Goal: Task Accomplishment & Management: Manage account settings

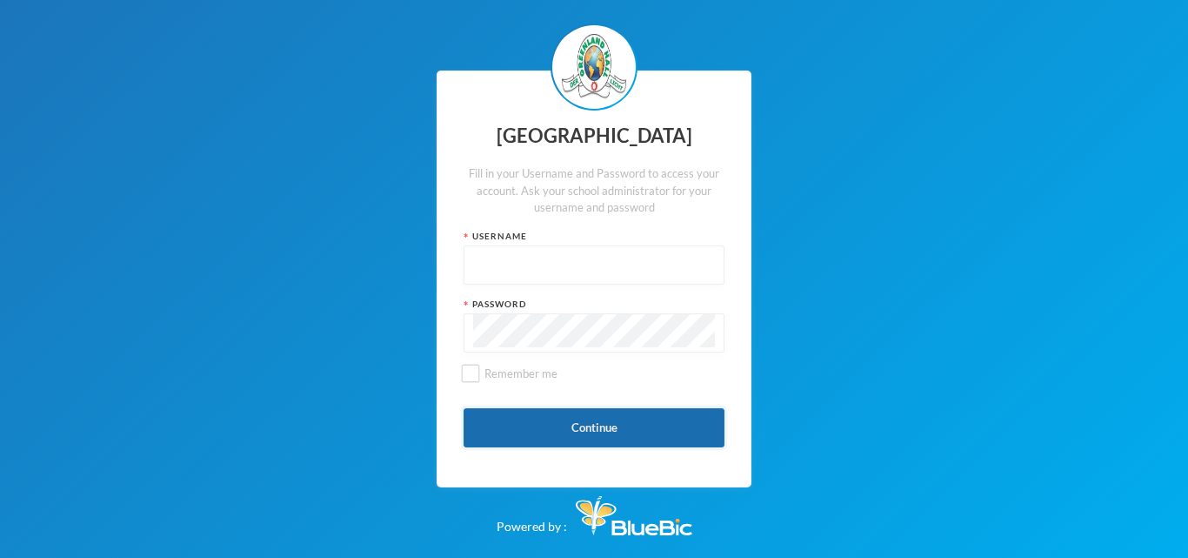
type input "glh24es84"
click at [610, 427] on button "Continue" at bounding box center [594, 427] width 261 height 39
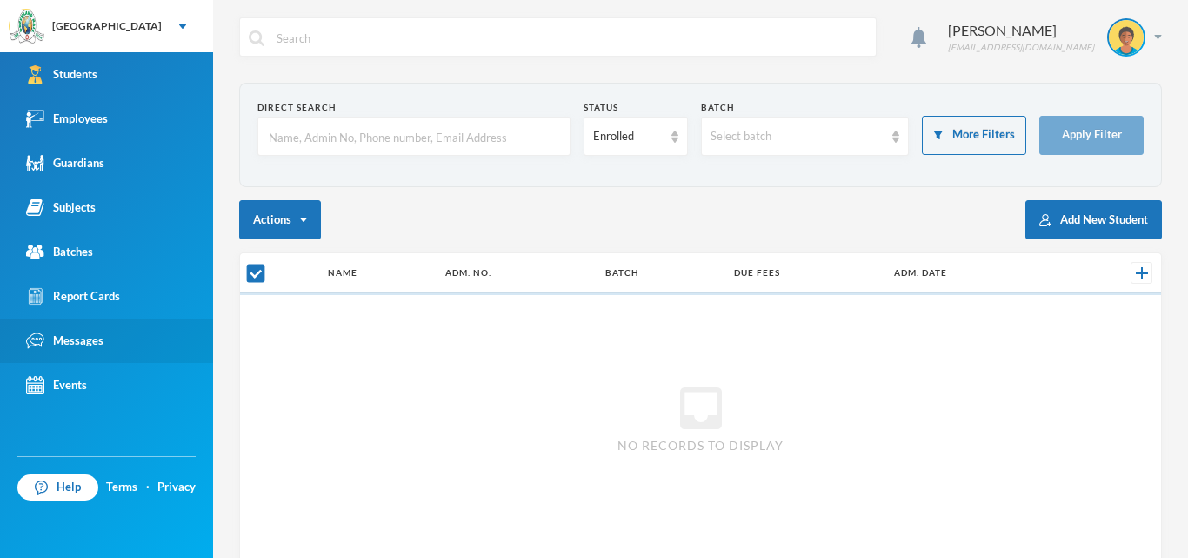
checkbox input "false"
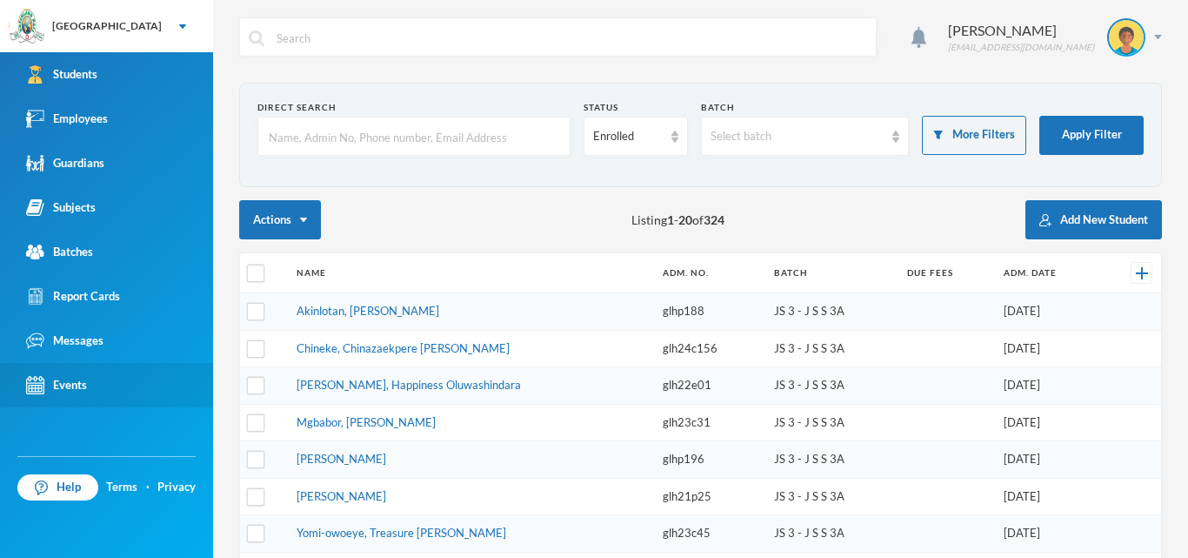
click at [64, 389] on div "Events" at bounding box center [56, 385] width 61 height 18
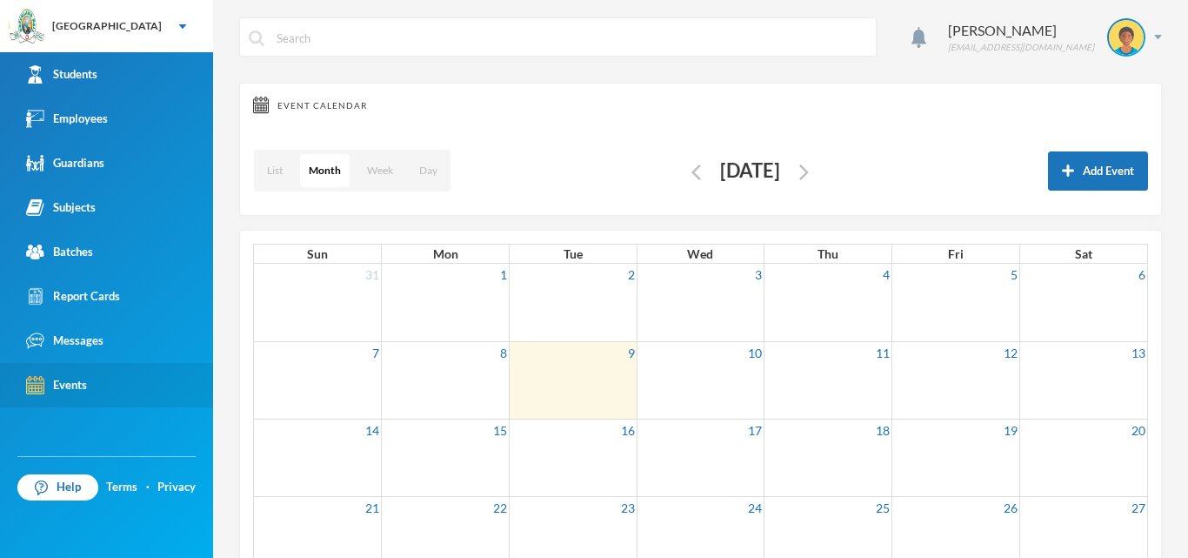
click at [116, 399] on link "Events" at bounding box center [106, 385] width 213 height 44
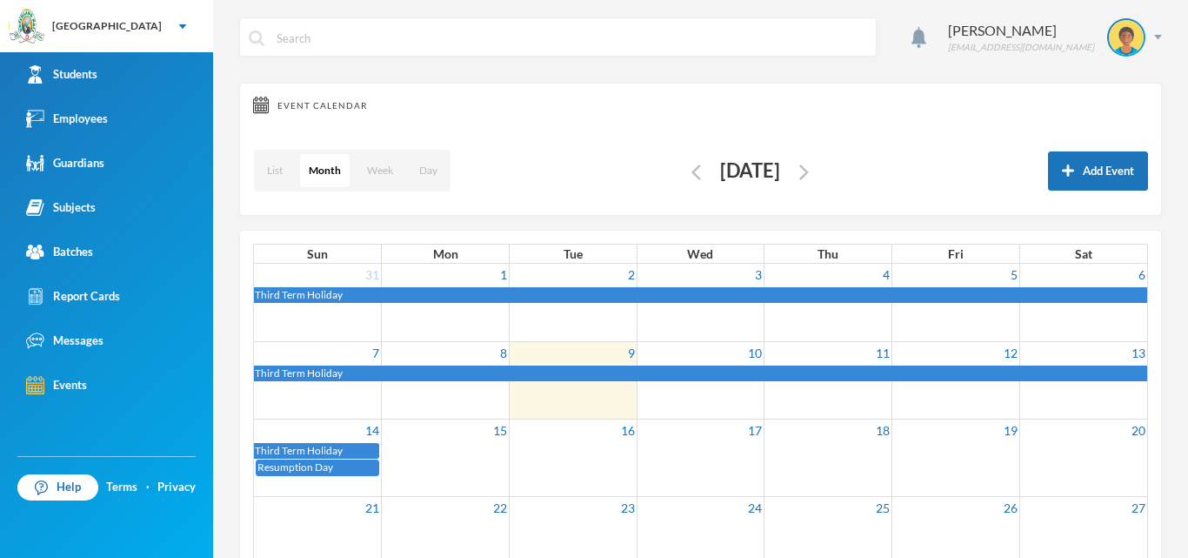
scroll to position [207, 0]
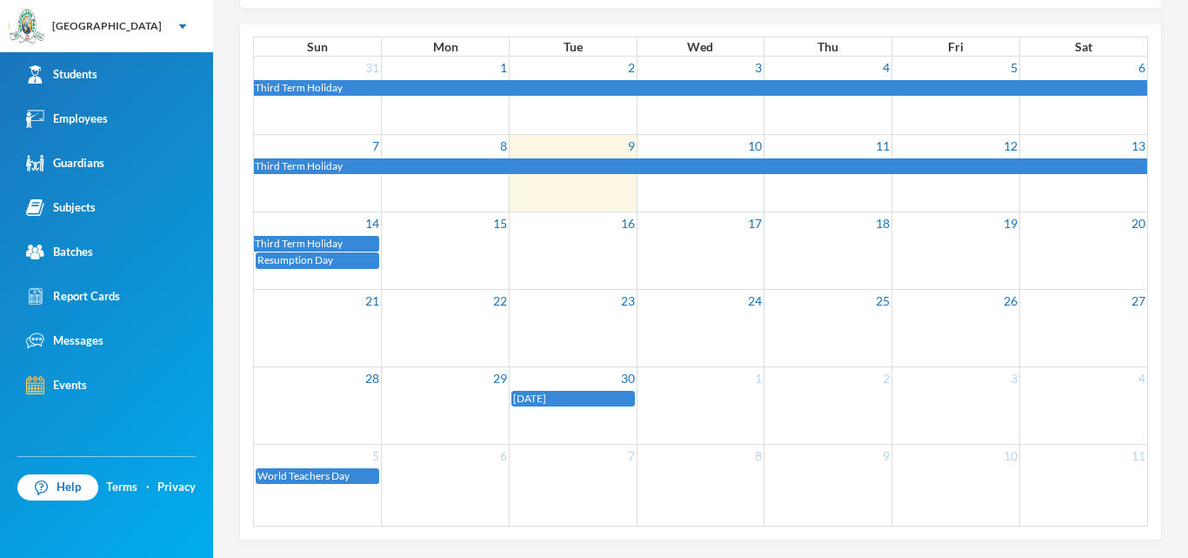
click at [616, 395] on div "[DATE]" at bounding box center [573, 399] width 120 height 15
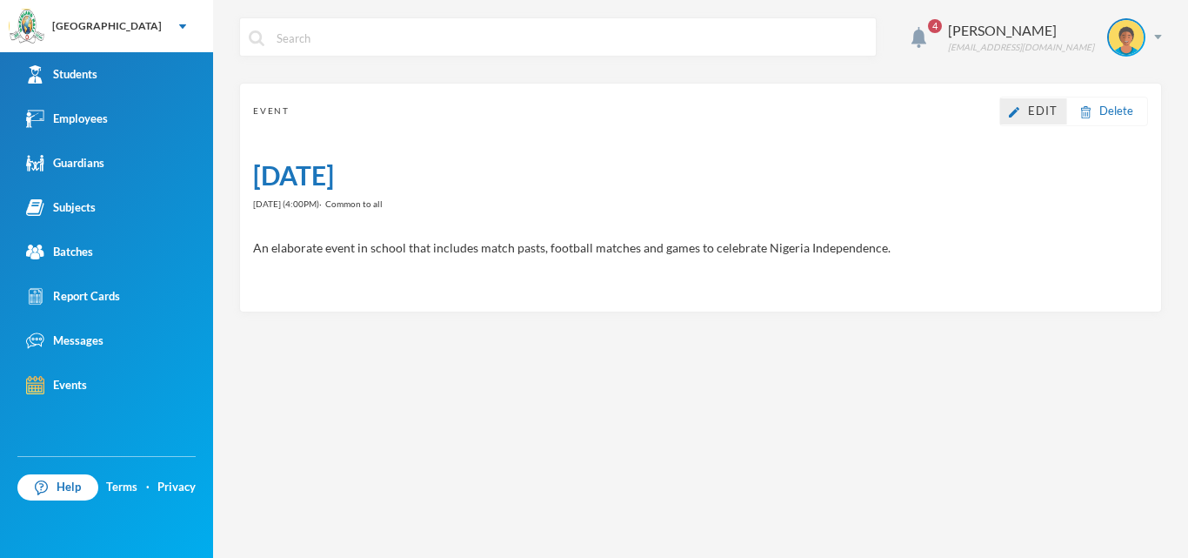
click at [1034, 110] on span "Edit" at bounding box center [1043, 111] width 30 height 14
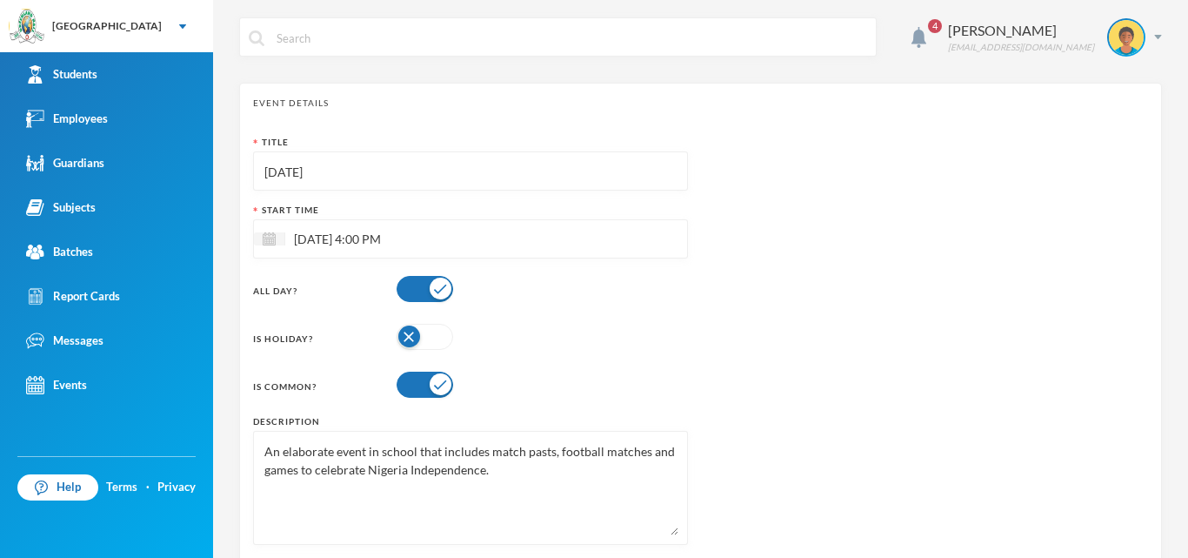
click at [372, 241] on input "[DATE] 4:00 PM" at bounding box center [358, 239] width 146 height 20
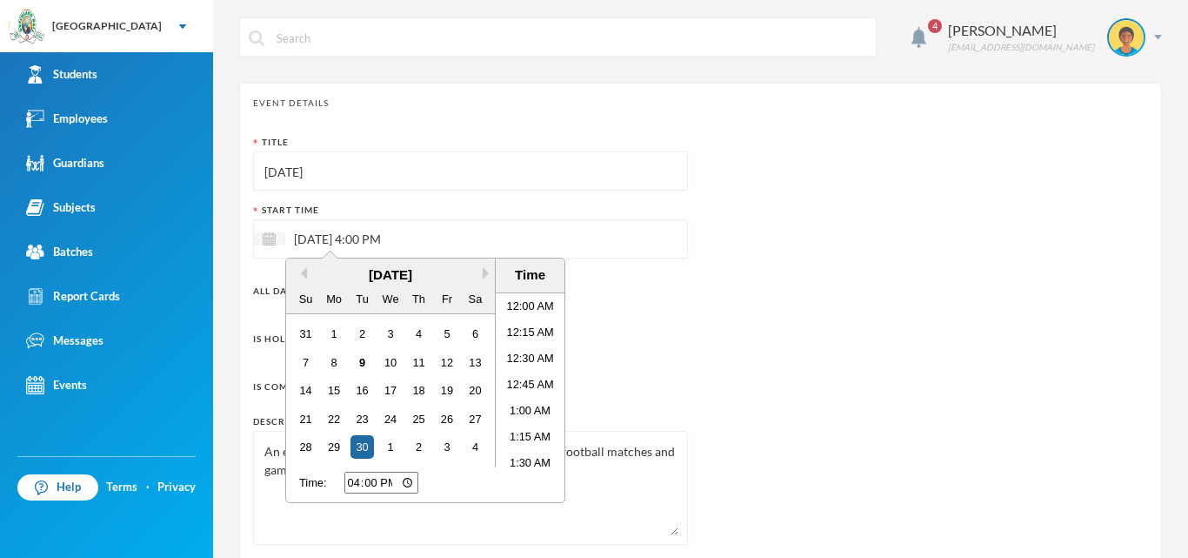
scroll to position [1596, 0]
click at [392, 449] on div "1" at bounding box center [389, 446] width 23 height 23
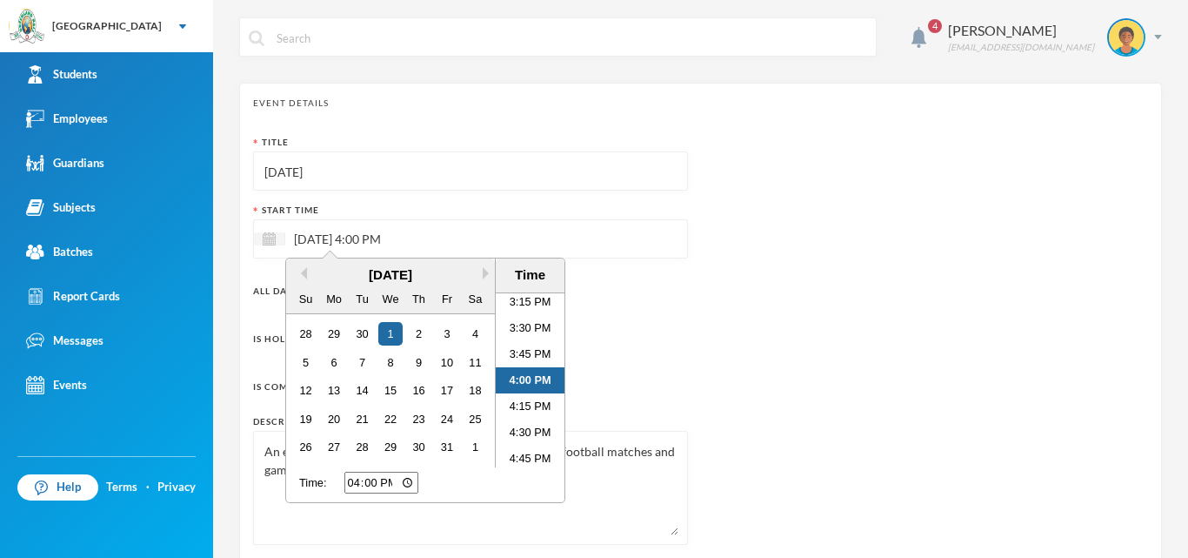
click at [390, 484] on input "16:00" at bounding box center [382, 483] width 74 height 22
click at [403, 479] on input "16:00" at bounding box center [382, 483] width 74 height 22
type input "00:00"
click at [752, 472] on div "Title [DATE] Start Time [DATE] 12:00 AM Previous Month Next Month [DATE] Su Mo …" at bounding box center [700, 347] width 895 height 422
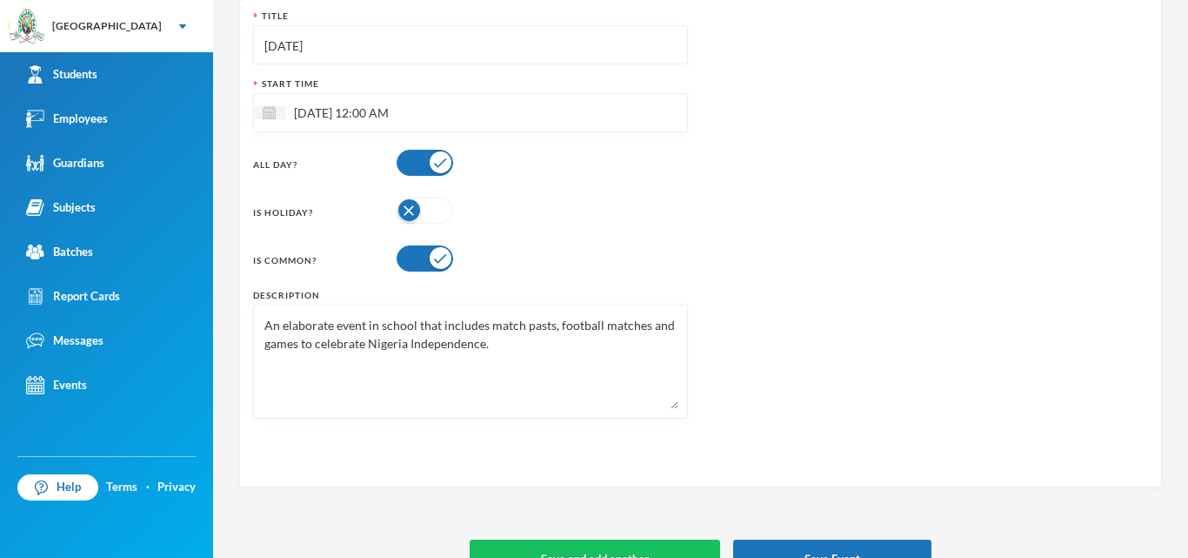
scroll to position [164, 0]
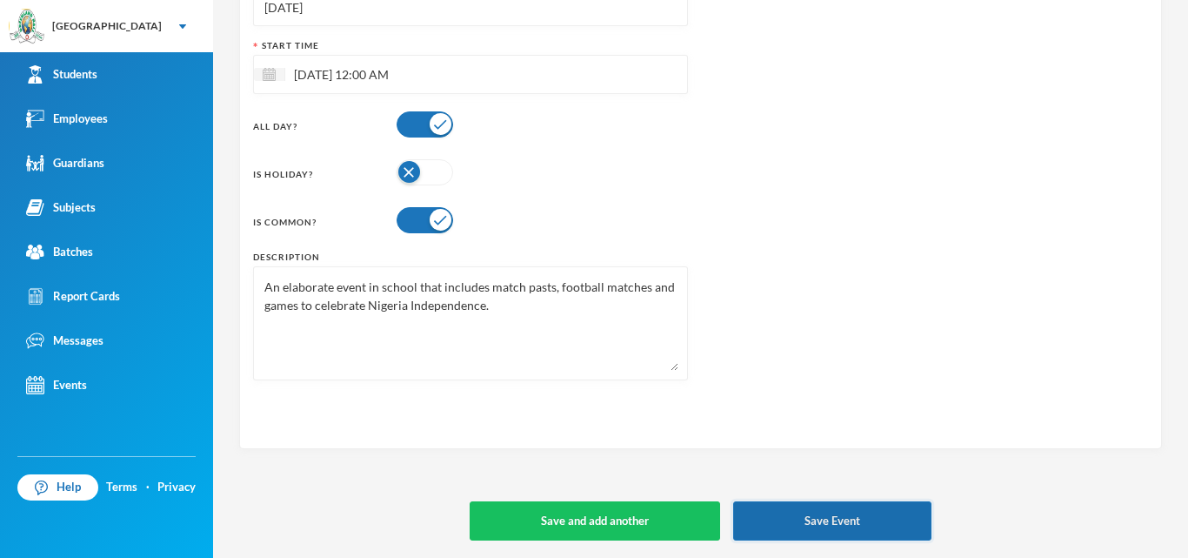
click at [785, 529] on button "Save Event" at bounding box center [832, 520] width 198 height 39
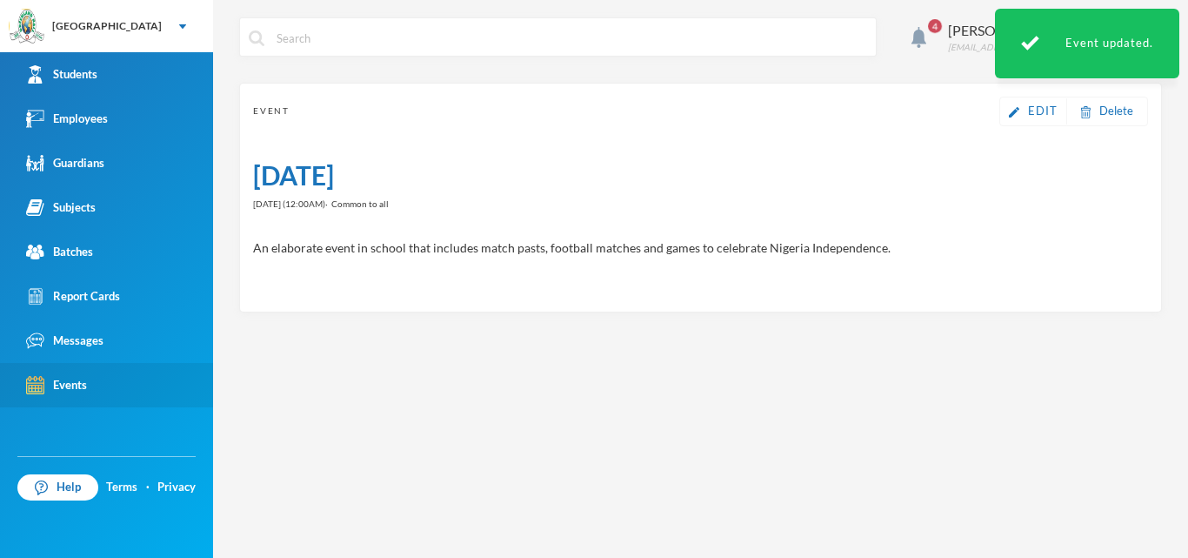
click at [92, 378] on link "Events" at bounding box center [106, 385] width 213 height 44
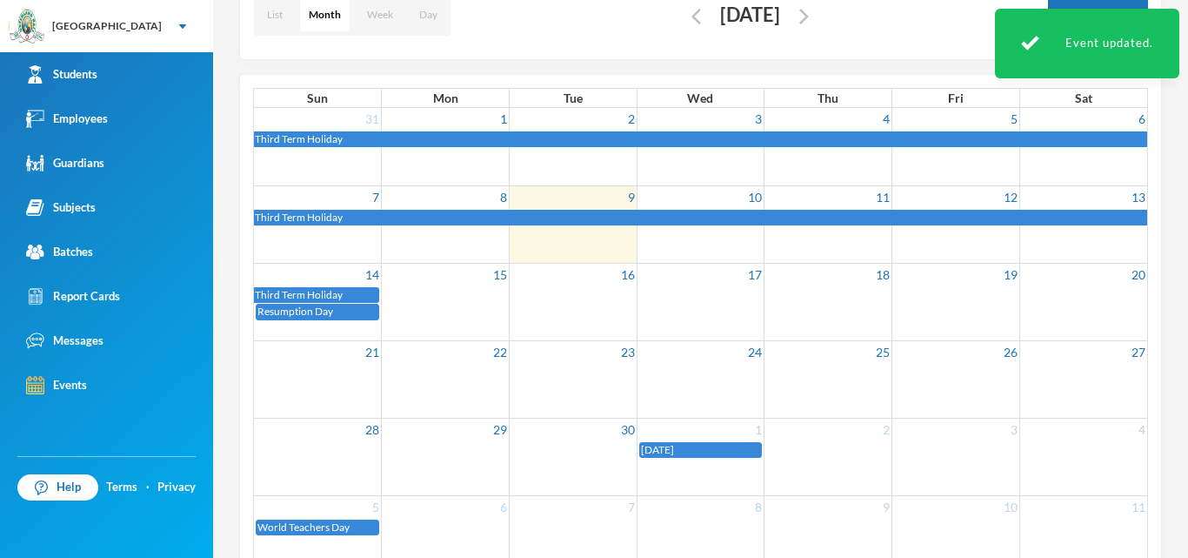
scroll to position [174, 0]
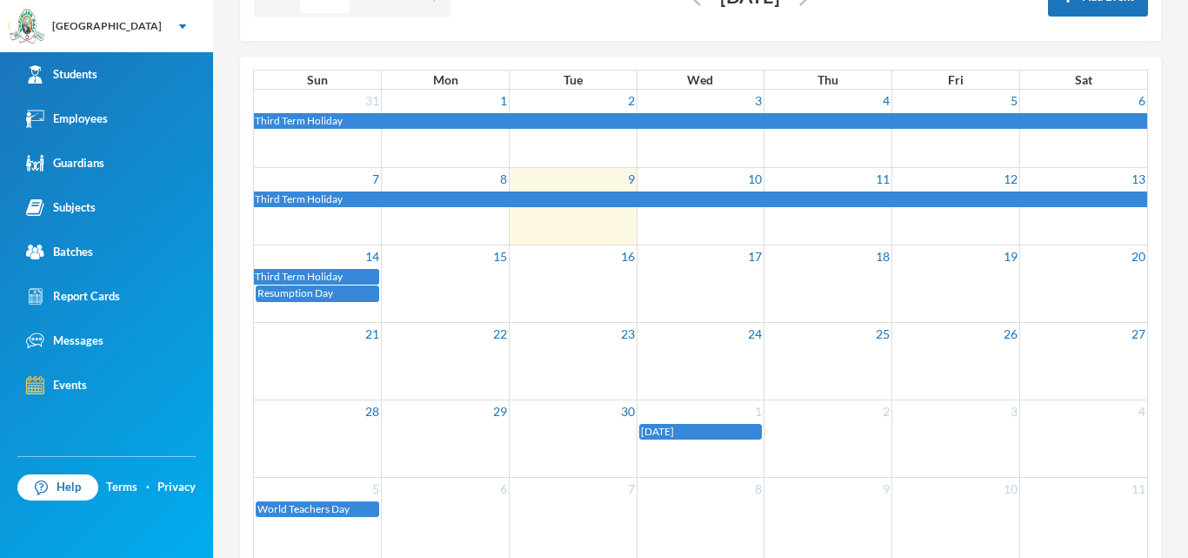
click at [328, 291] on span "Resumption Day" at bounding box center [296, 292] width 76 height 13
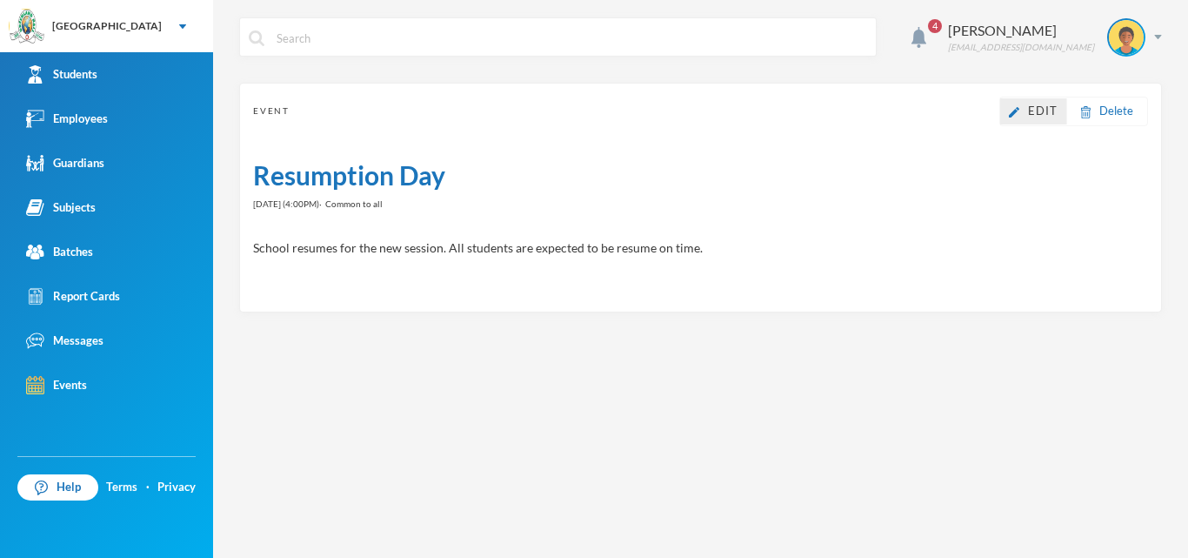
click at [1025, 111] on link "Edit" at bounding box center [1033, 111] width 49 height 17
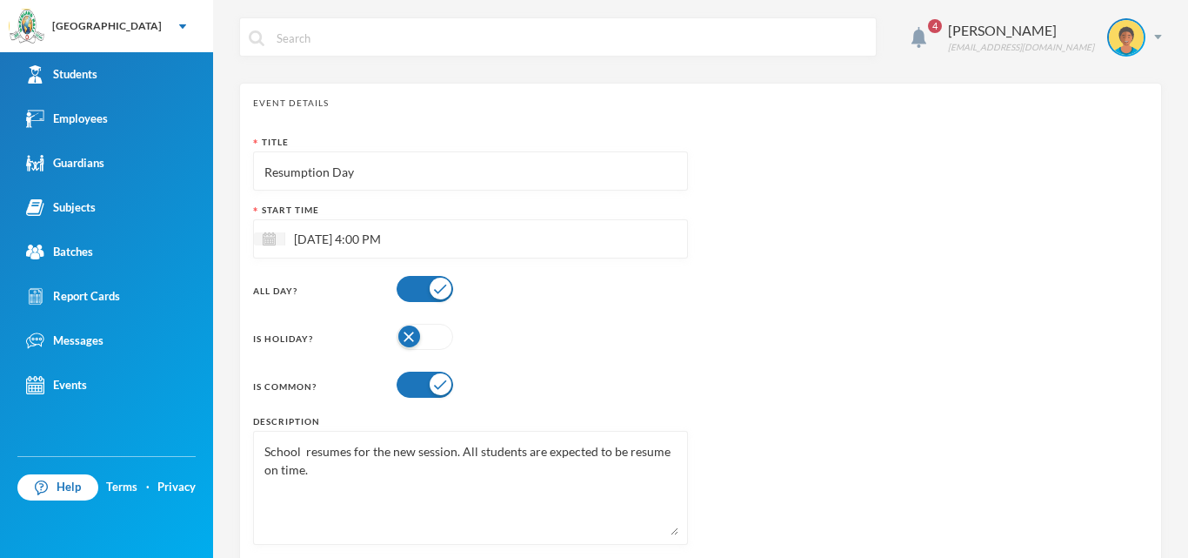
click at [328, 237] on input "[DATE] 4:00 PM" at bounding box center [358, 239] width 146 height 20
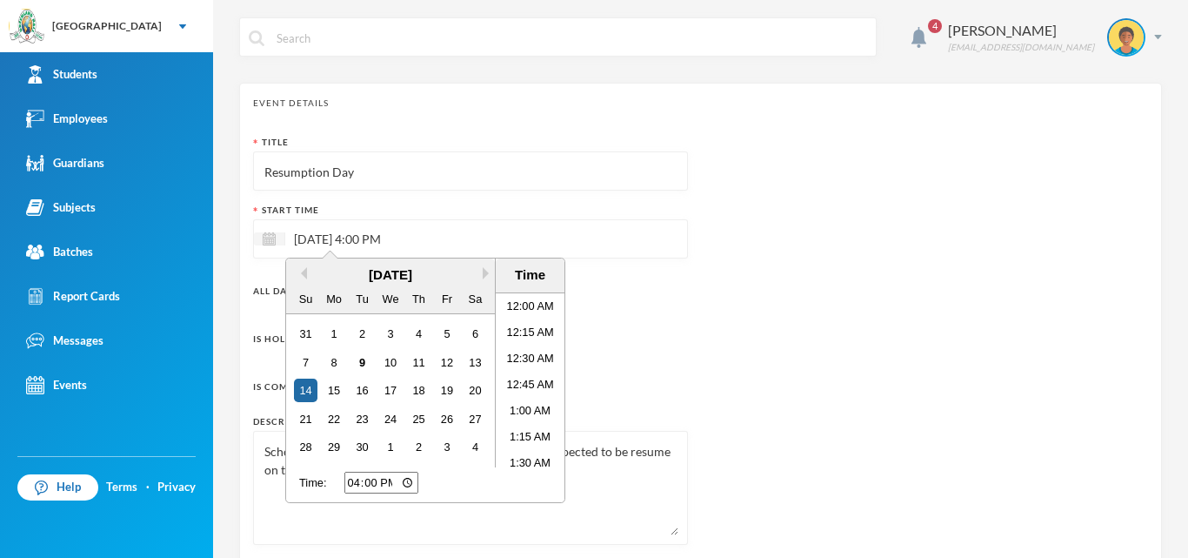
scroll to position [1596, 0]
click at [333, 387] on div "15" at bounding box center [334, 389] width 23 height 23
click at [411, 479] on input "16:00" at bounding box center [382, 483] width 74 height 22
type input "00:00"
click at [624, 372] on div "Is Common?" at bounding box center [470, 384] width 435 height 35
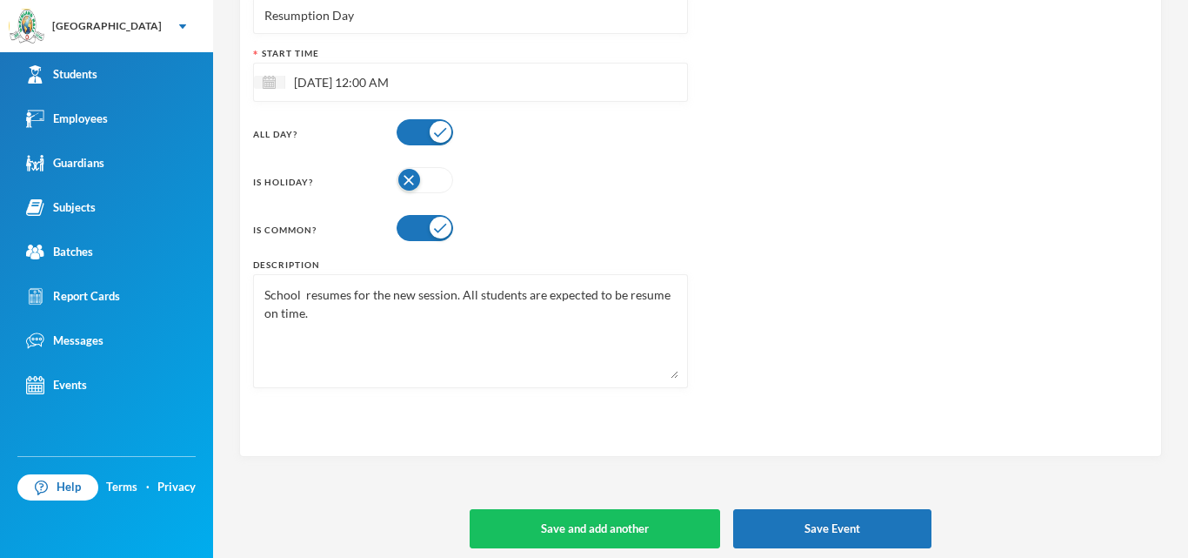
scroll to position [164, 0]
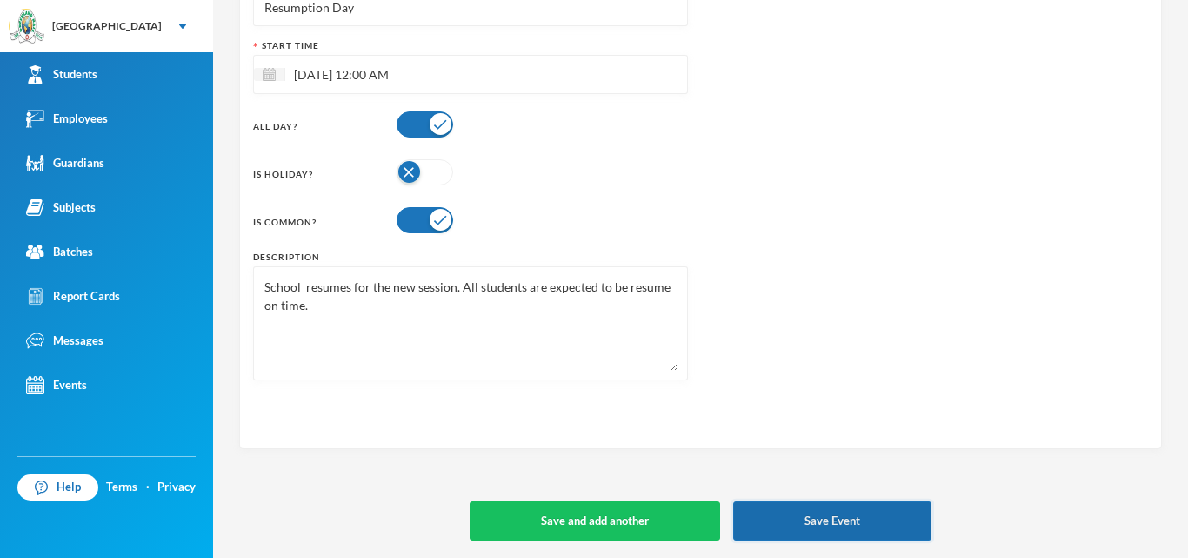
click at [855, 512] on button "Save Event" at bounding box center [832, 520] width 198 height 39
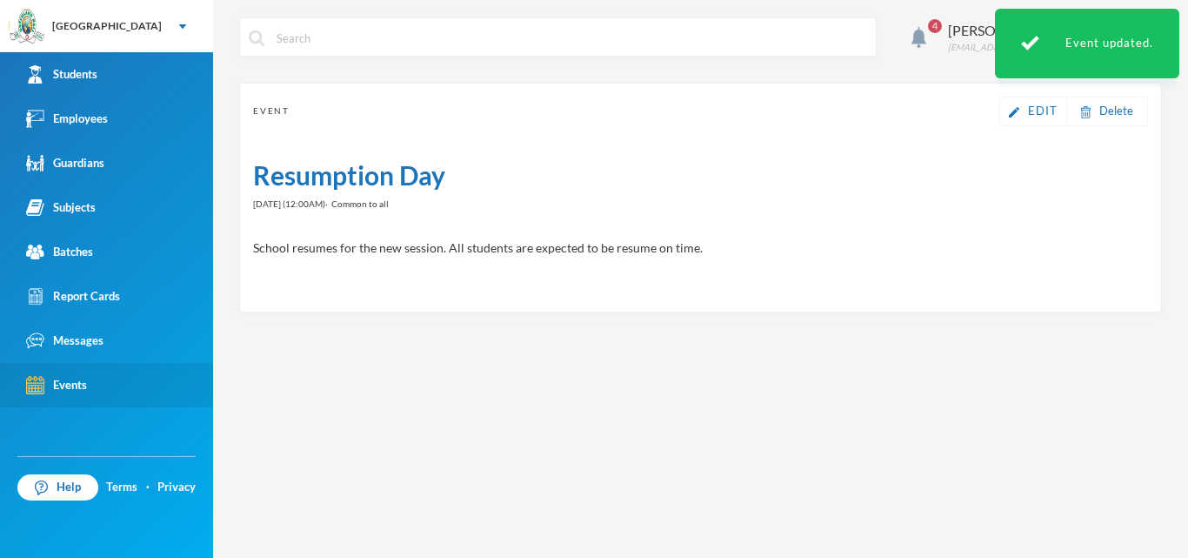
click at [50, 386] on div "Events" at bounding box center [56, 385] width 61 height 18
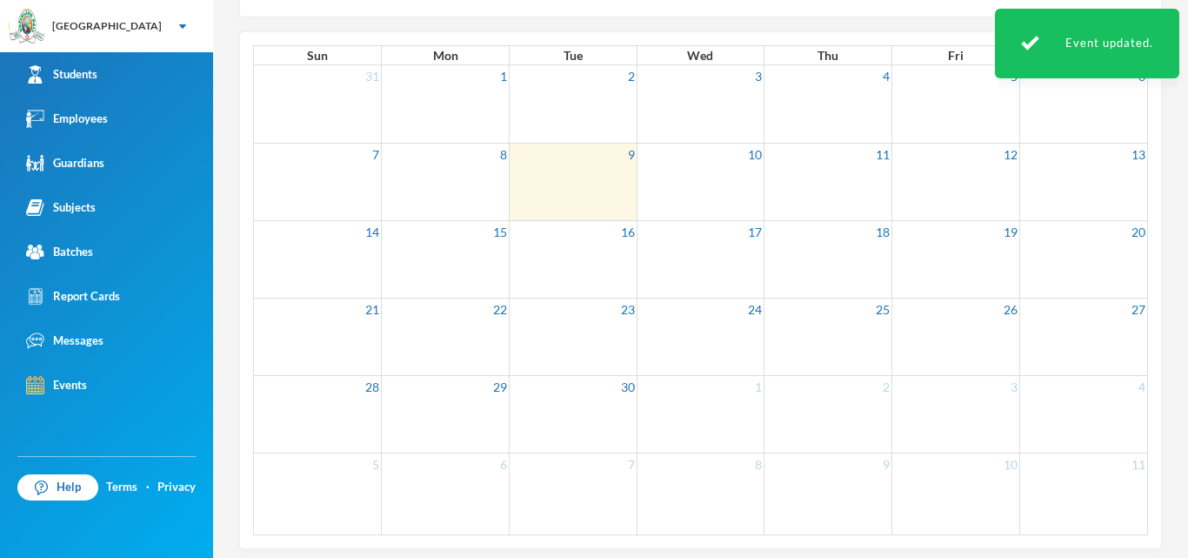
scroll to position [207, 0]
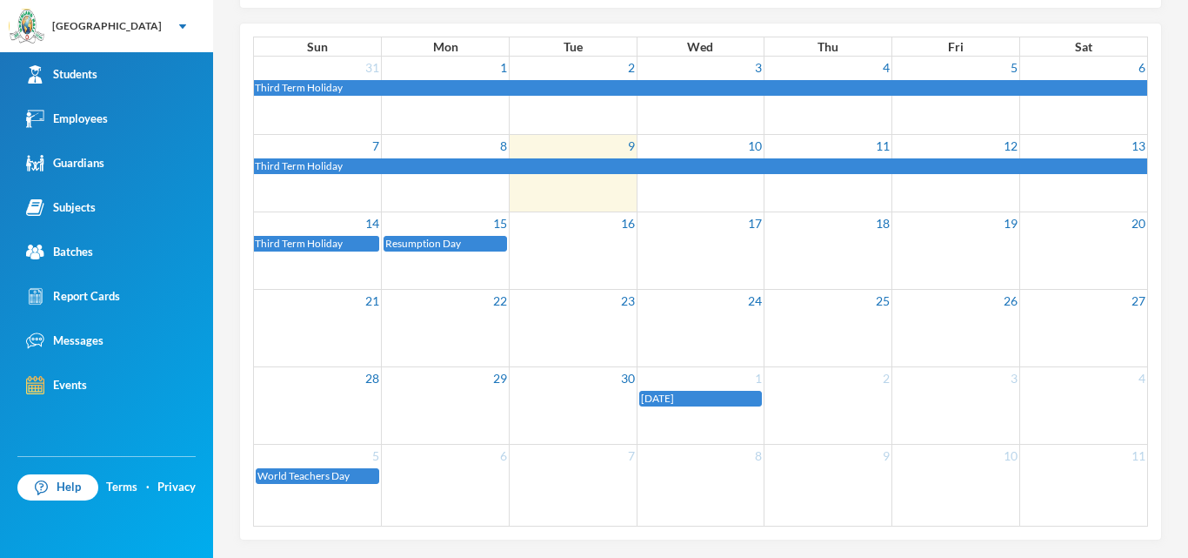
click at [331, 475] on span "World Teachers Day" at bounding box center [304, 475] width 92 height 13
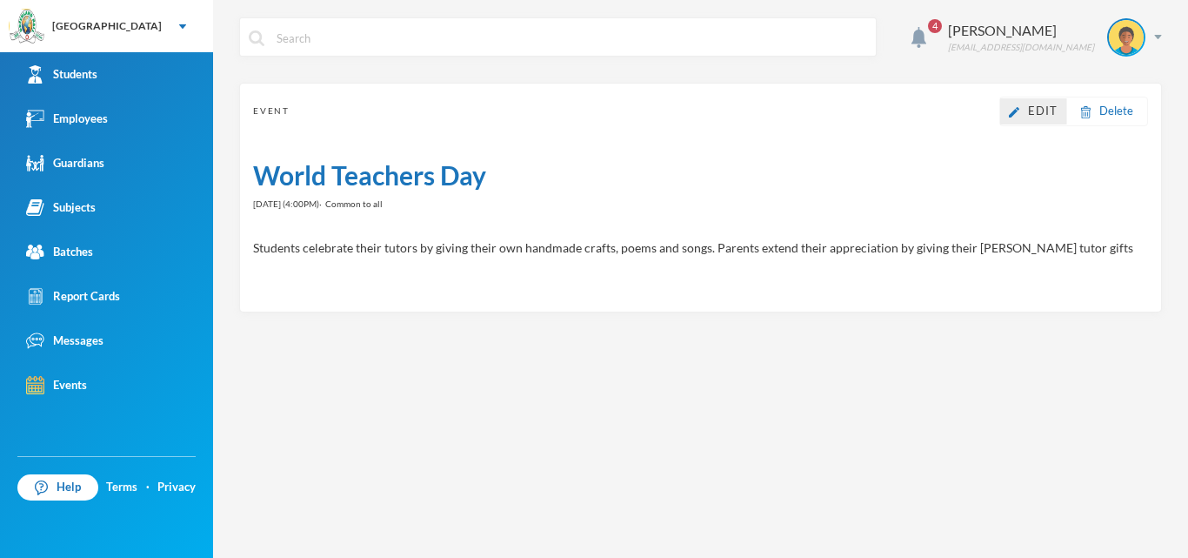
click at [1045, 117] on link "Edit" at bounding box center [1033, 111] width 49 height 17
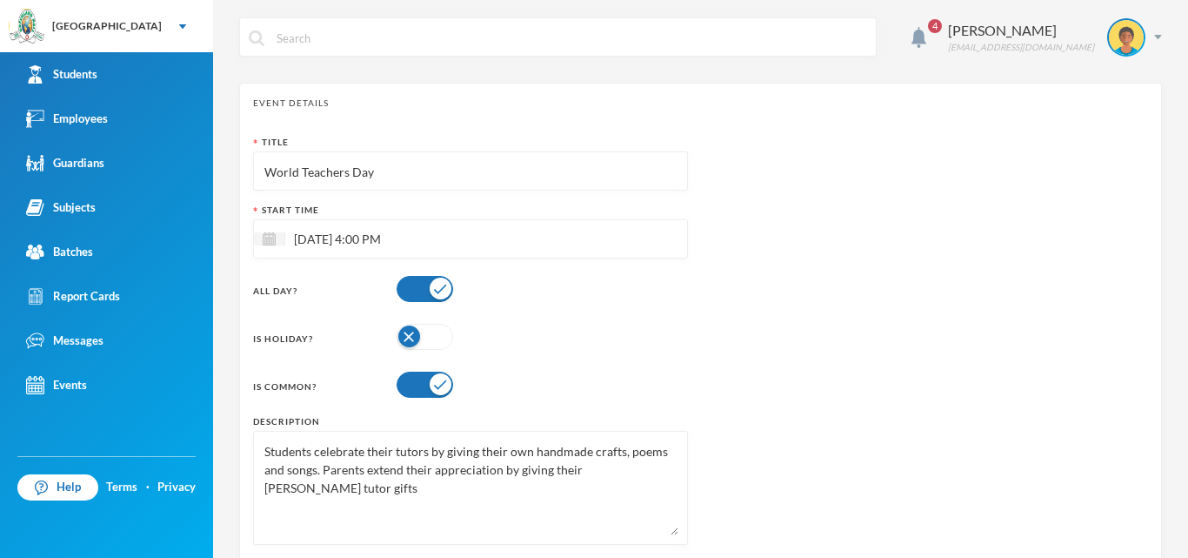
click at [375, 175] on input "World Teachers Day" at bounding box center [471, 171] width 416 height 39
click at [350, 236] on input "[DATE] 4:00 PM" at bounding box center [358, 239] width 146 height 20
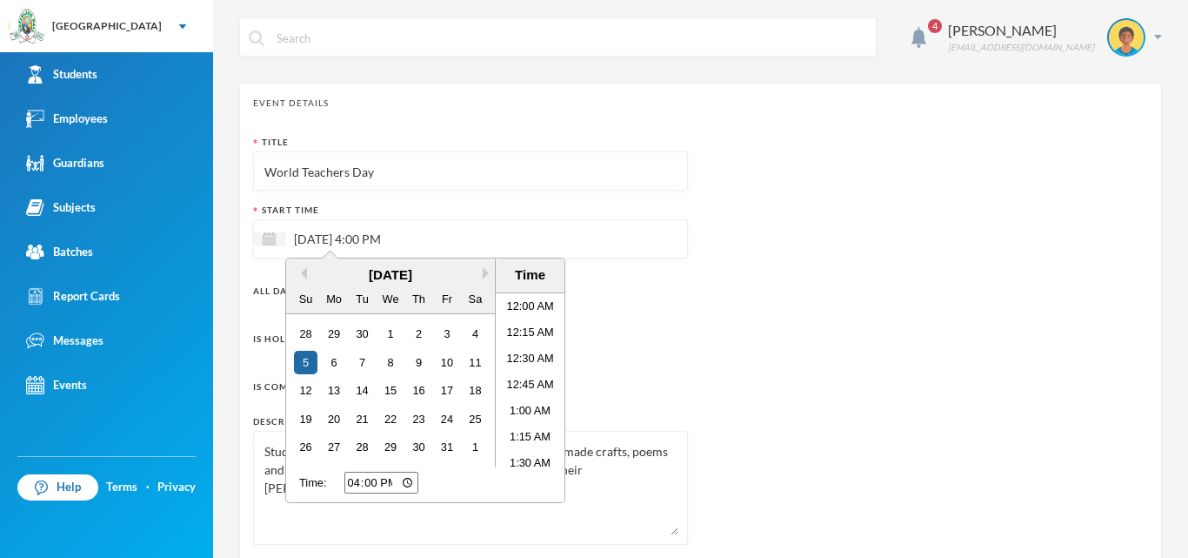
scroll to position [1596, 0]
click at [331, 366] on div "6" at bounding box center [334, 362] width 23 height 23
click at [516, 315] on li "12:00 AM" at bounding box center [530, 306] width 69 height 26
click at [636, 291] on div "All Day?" at bounding box center [470, 288] width 435 height 35
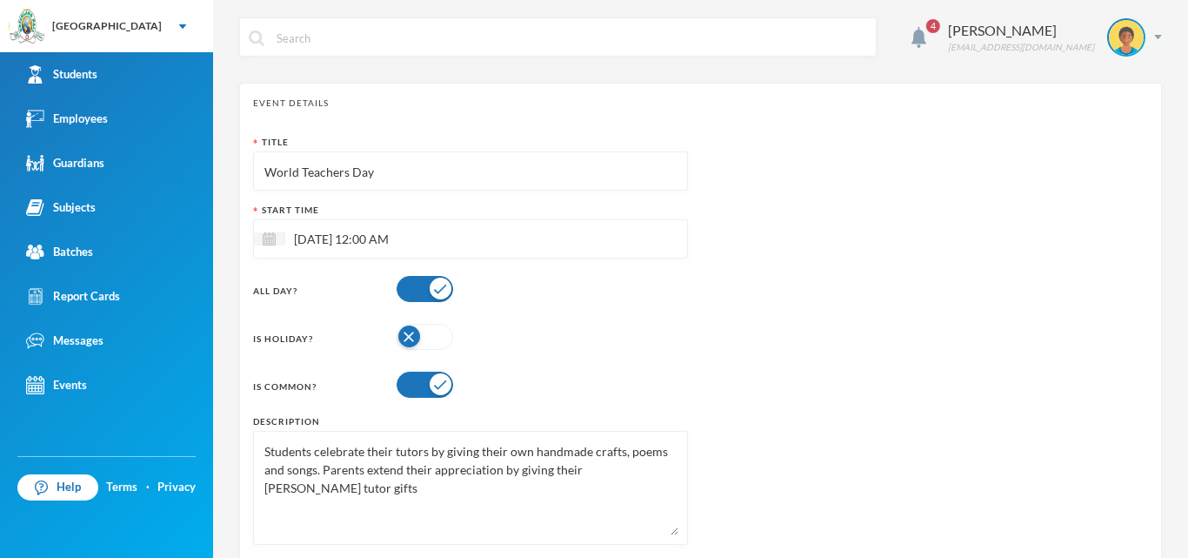
scroll to position [164, 0]
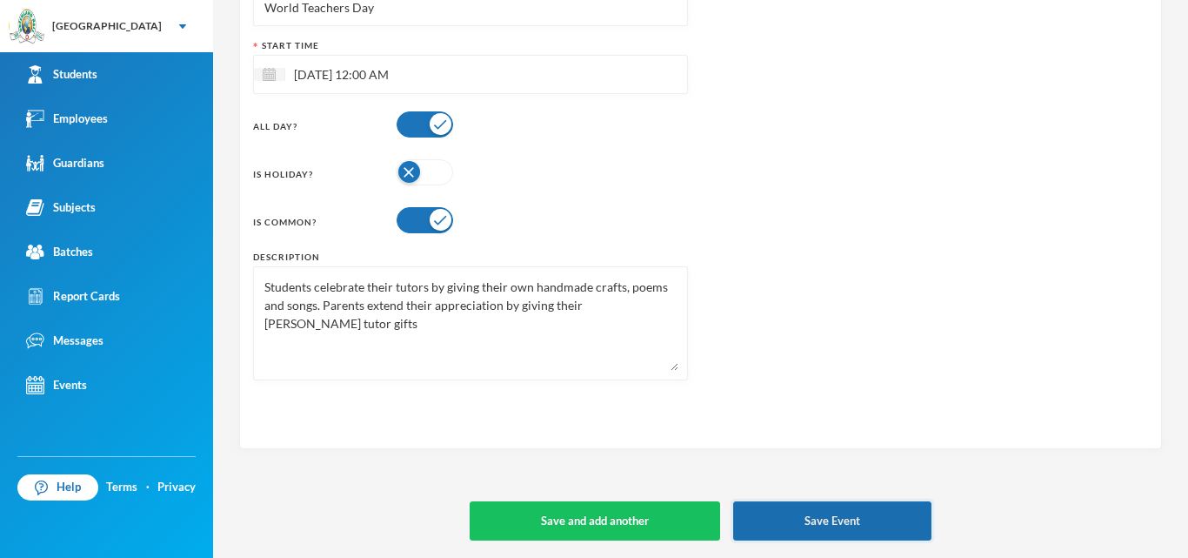
click at [844, 515] on button "Save Event" at bounding box center [832, 520] width 198 height 39
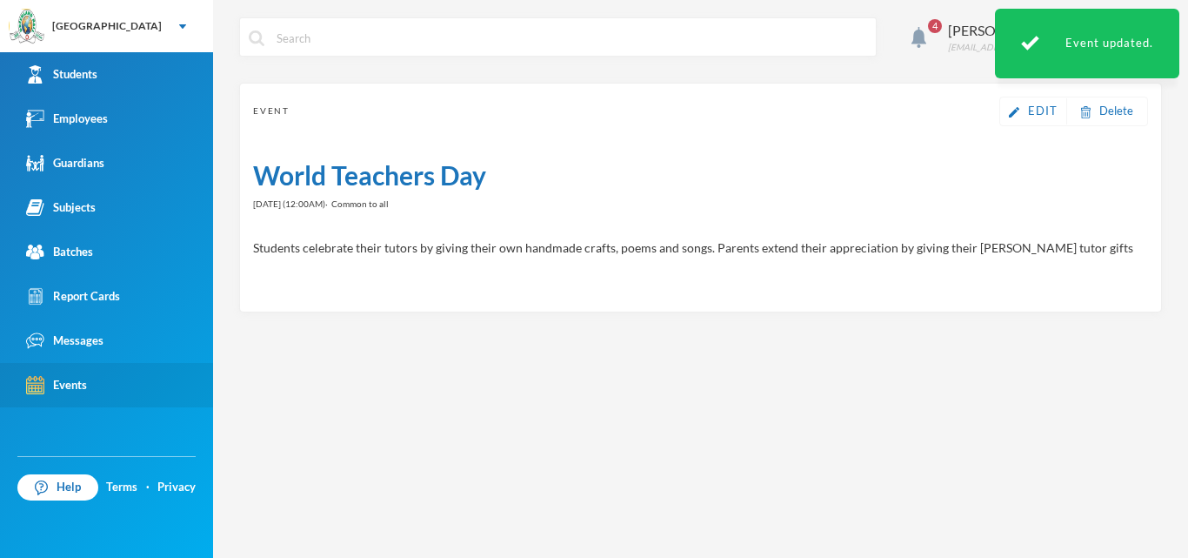
click at [60, 380] on div "Events" at bounding box center [56, 385] width 61 height 18
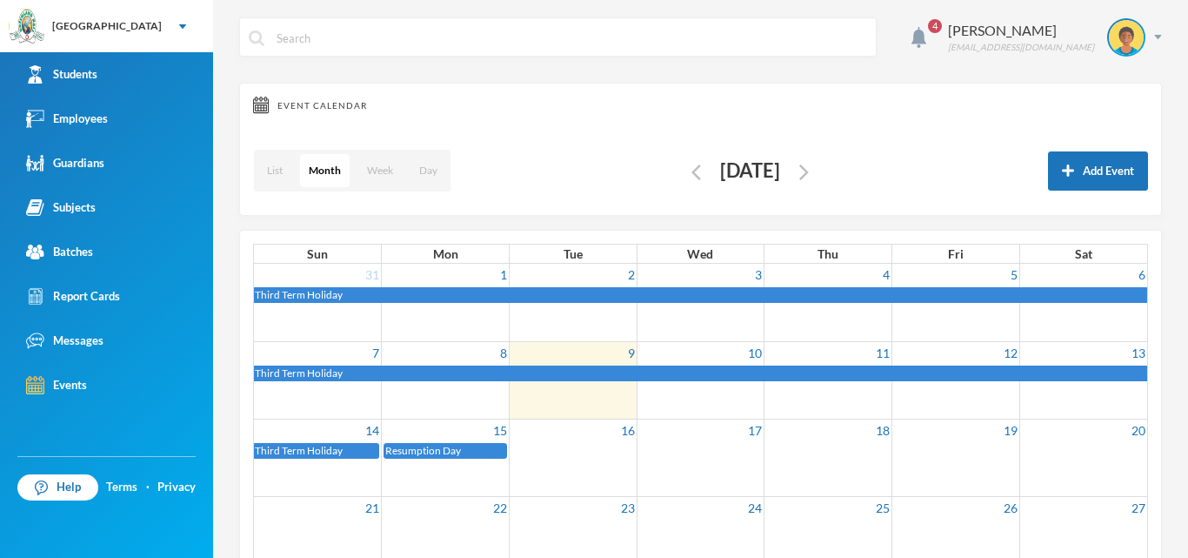
click at [686, 175] on button "button" at bounding box center [696, 171] width 20 height 20
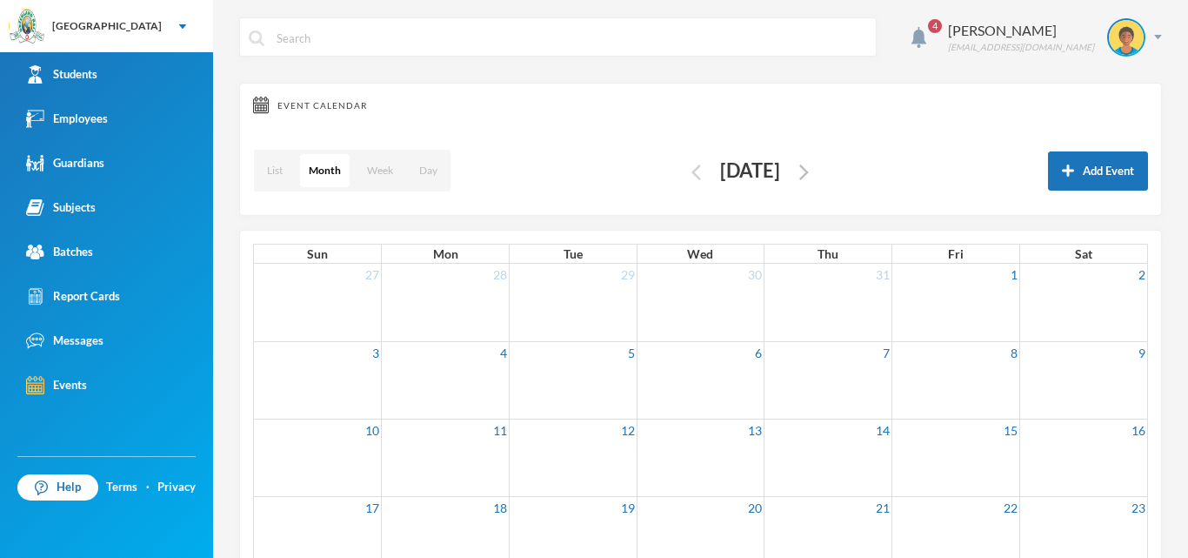
click at [692, 177] on img "button" at bounding box center [697, 172] width 10 height 16
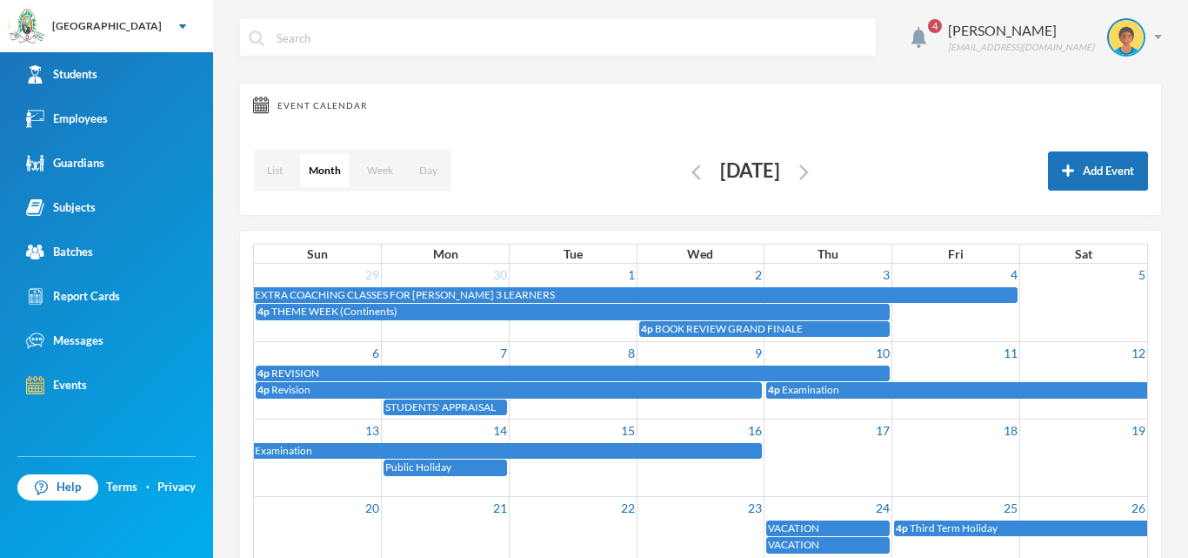
click at [807, 166] on img "button" at bounding box center [805, 172] width 10 height 16
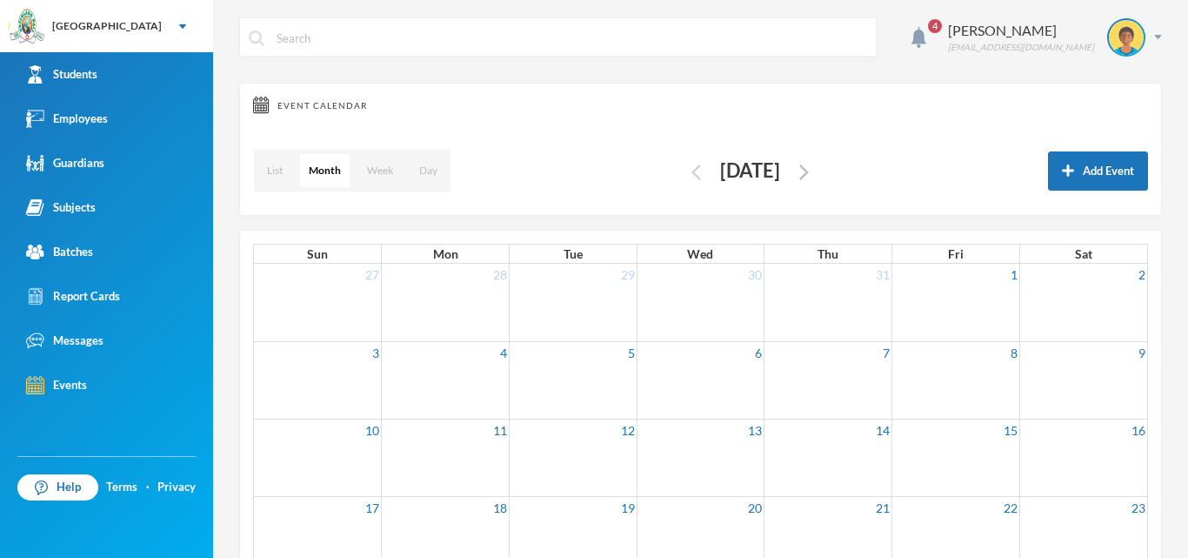
click at [692, 165] on img "button" at bounding box center [697, 172] width 10 height 16
click at [692, 171] on img "button" at bounding box center [697, 172] width 10 height 16
click at [809, 171] on img "button" at bounding box center [805, 172] width 10 height 16
click at [809, 172] on img "button" at bounding box center [805, 172] width 10 height 16
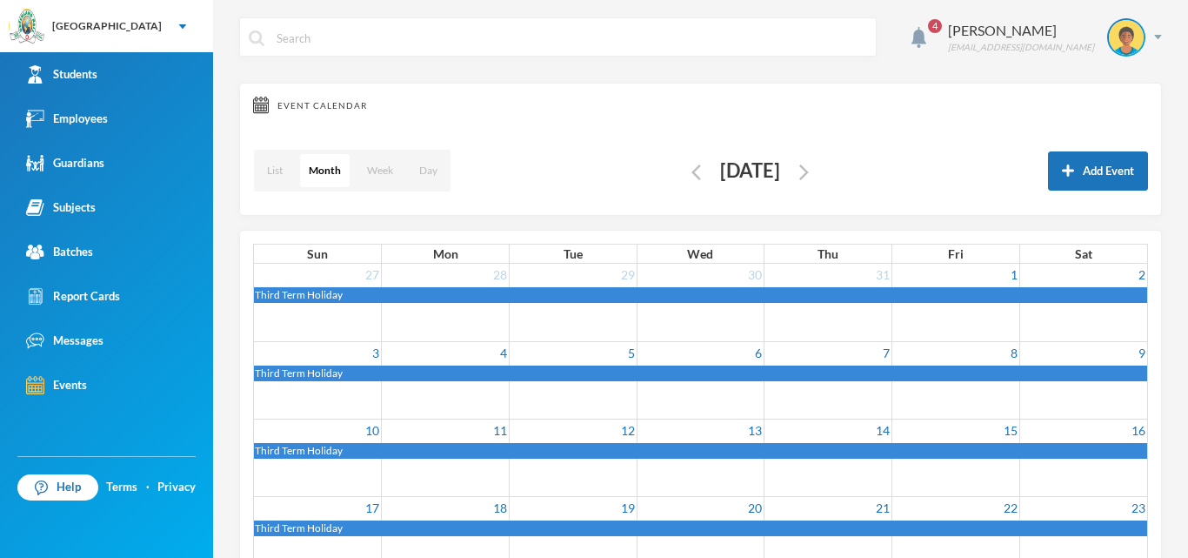
click at [813, 172] on button "button" at bounding box center [804, 171] width 20 height 20
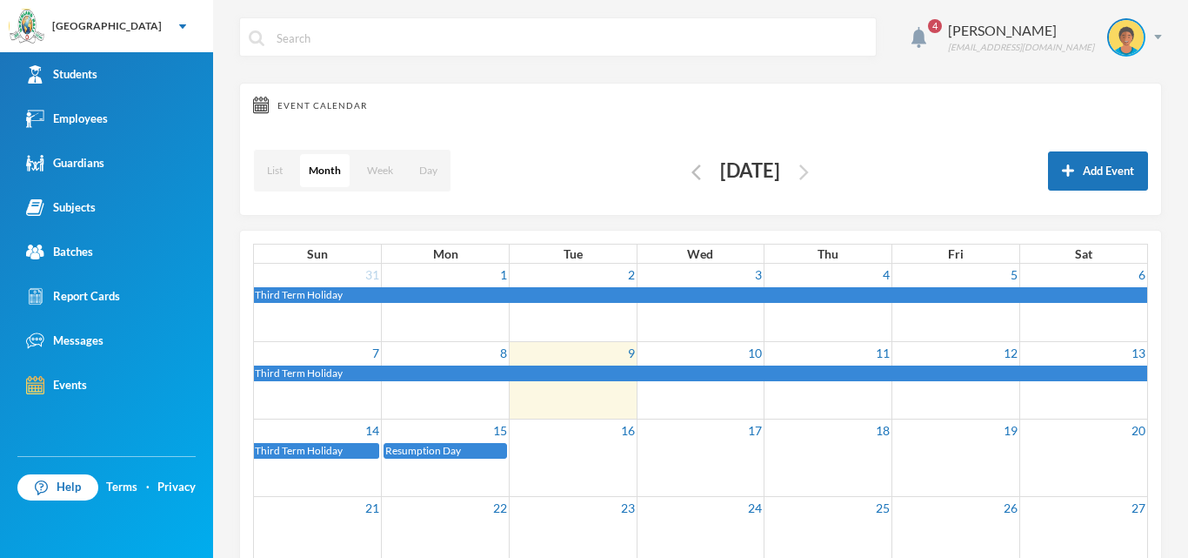
click at [809, 171] on img "button" at bounding box center [805, 172] width 10 height 16
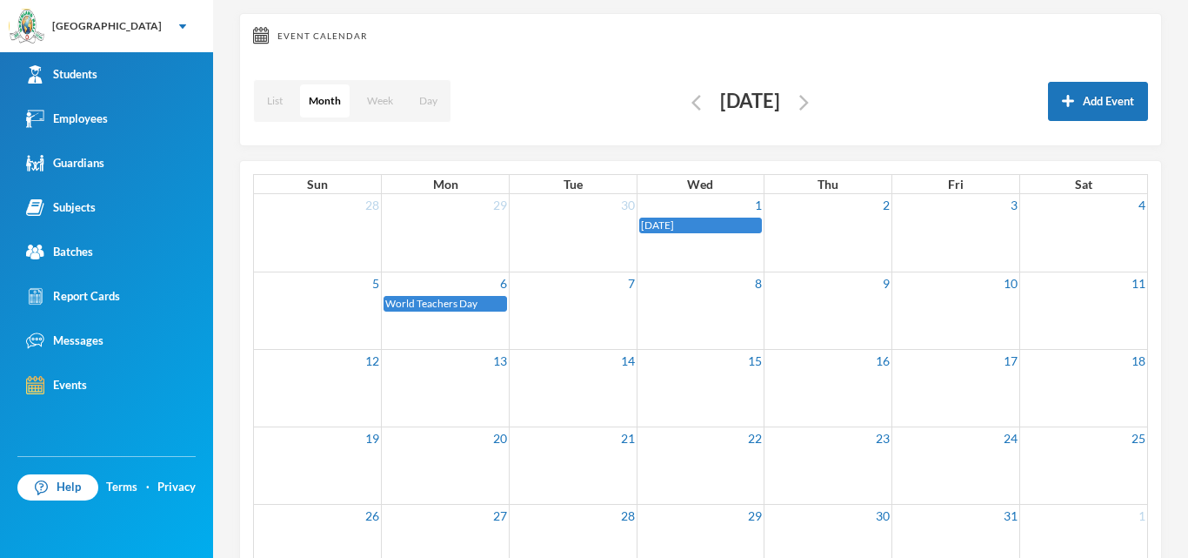
scroll to position [207, 0]
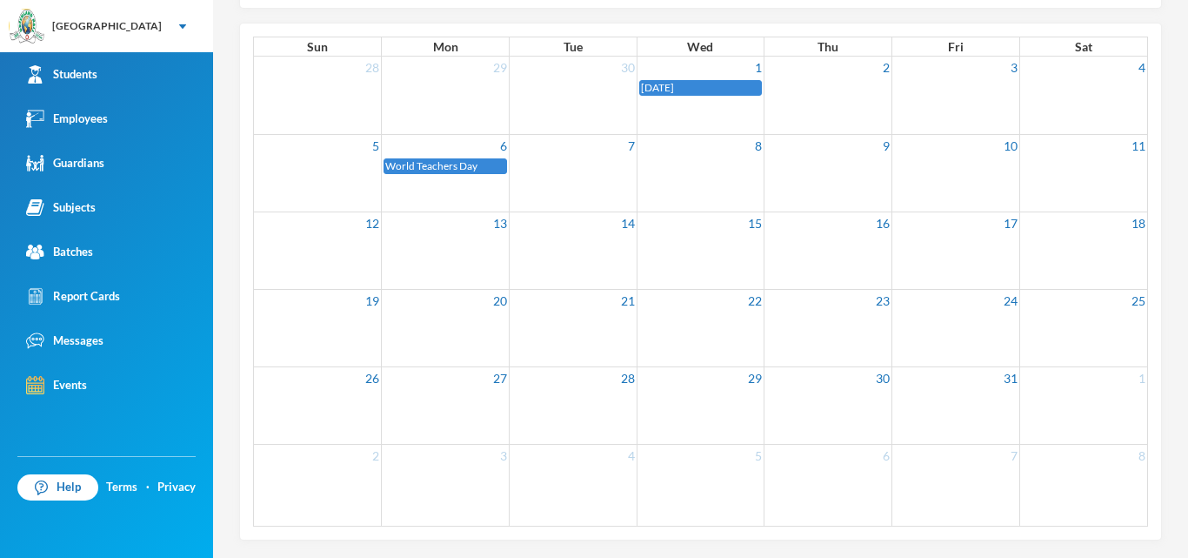
click at [998, 171] on td at bounding box center [957, 166] width 128 height 18
click at [1002, 148] on link "10" at bounding box center [1010, 146] width 17 height 22
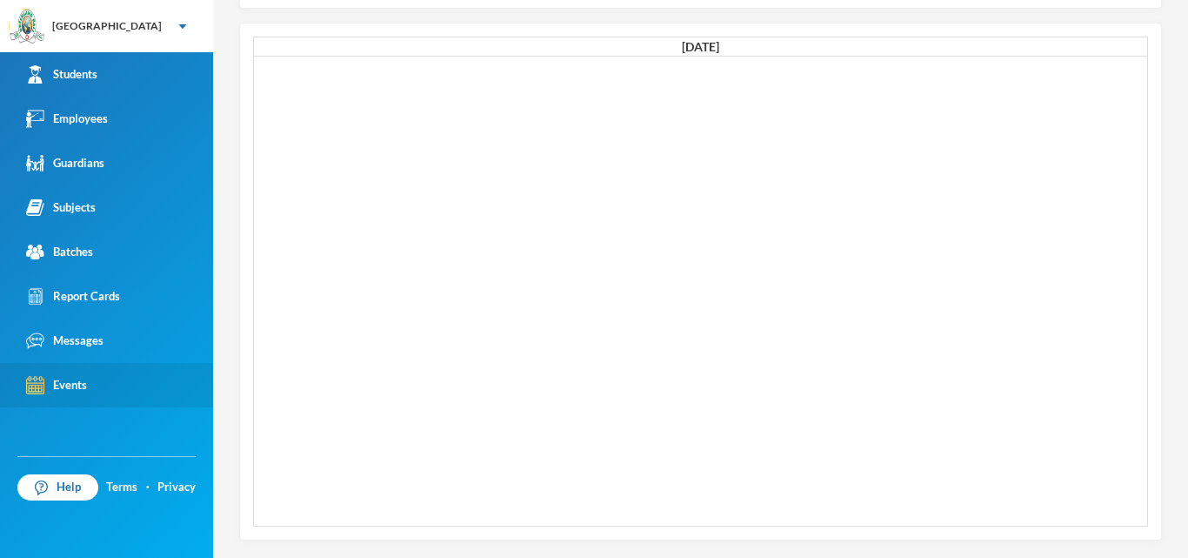
click at [58, 377] on div "Events" at bounding box center [56, 385] width 61 height 18
click at [57, 390] on div "Events" at bounding box center [56, 385] width 61 height 18
click at [60, 387] on div "Events" at bounding box center [56, 385] width 61 height 18
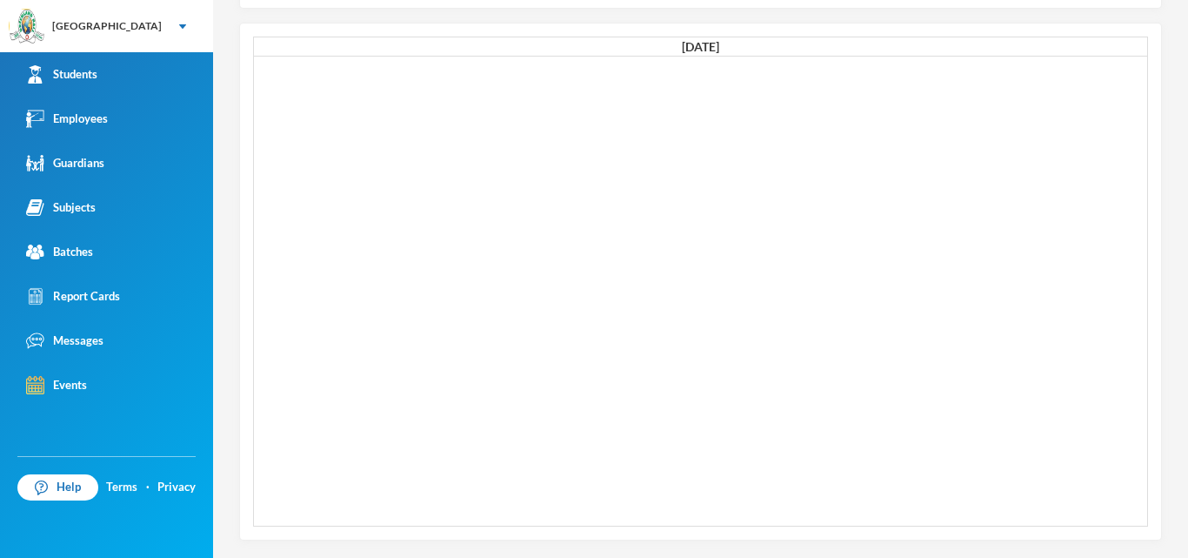
scroll to position [0, 0]
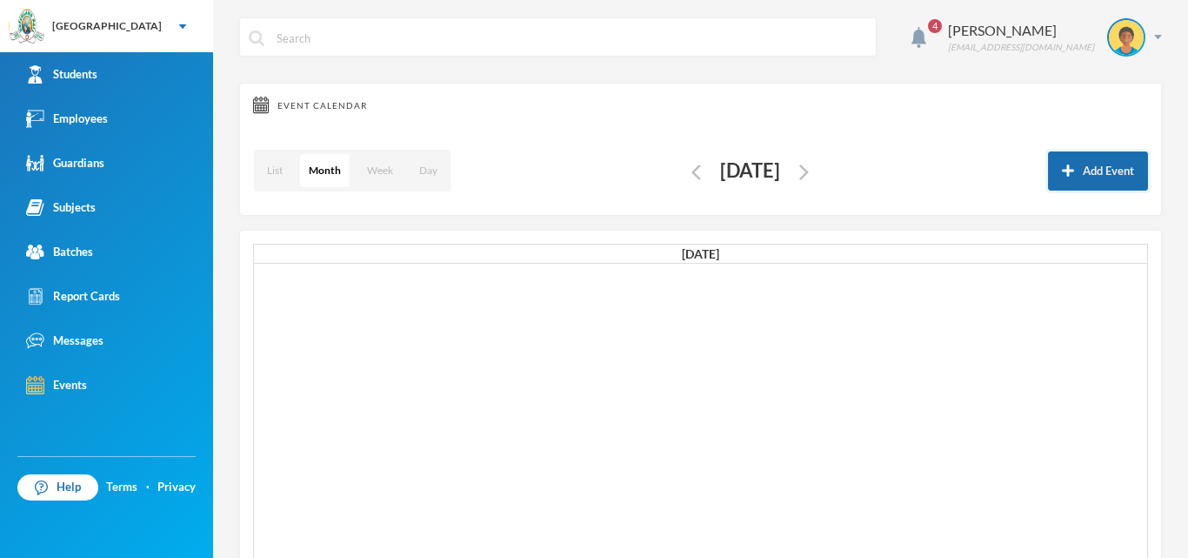
click at [1055, 178] on button "Add Event" at bounding box center [1098, 170] width 100 height 39
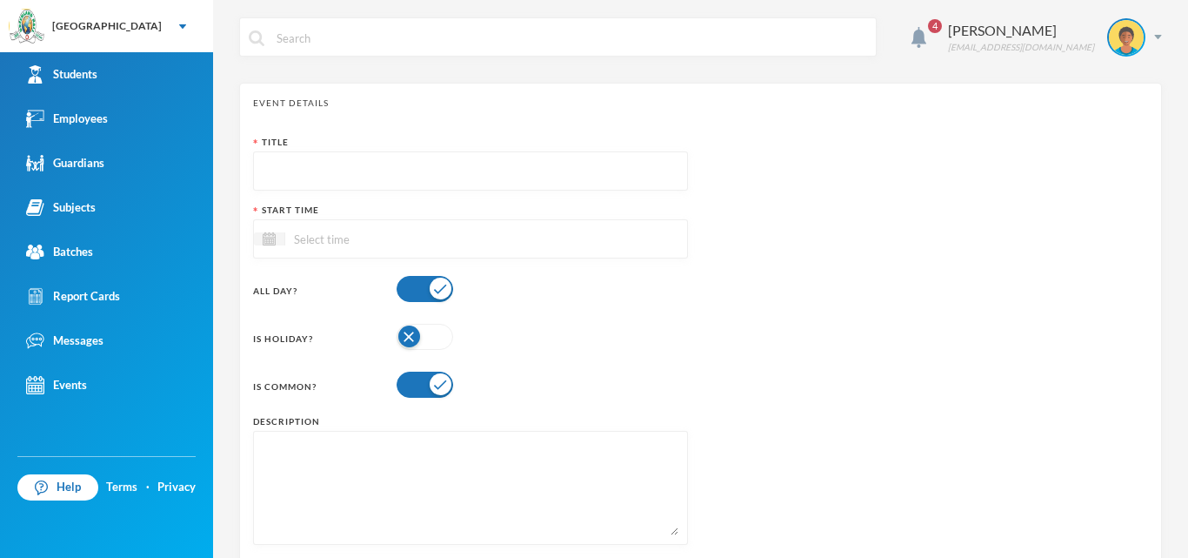
paste textarea "World International Day of the Girl Child Art and posters representing girls em…"
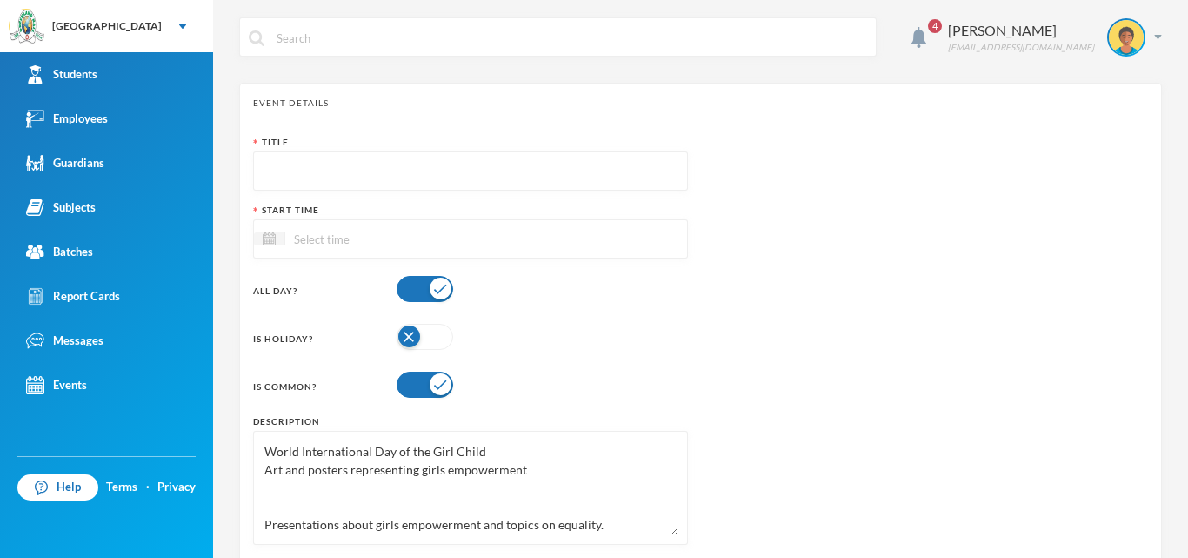
drag, startPoint x: 264, startPoint y: 449, endPoint x: 481, endPoint y: 450, distance: 217.5
click at [481, 450] on textarea "World International Day of the Girl Child Art and posters representing girls em…" at bounding box center [471, 487] width 416 height 95
type textarea "World International Day of the Girl Child Art and posters representing girls em…"
paste input "World International Day of the Girl Child"
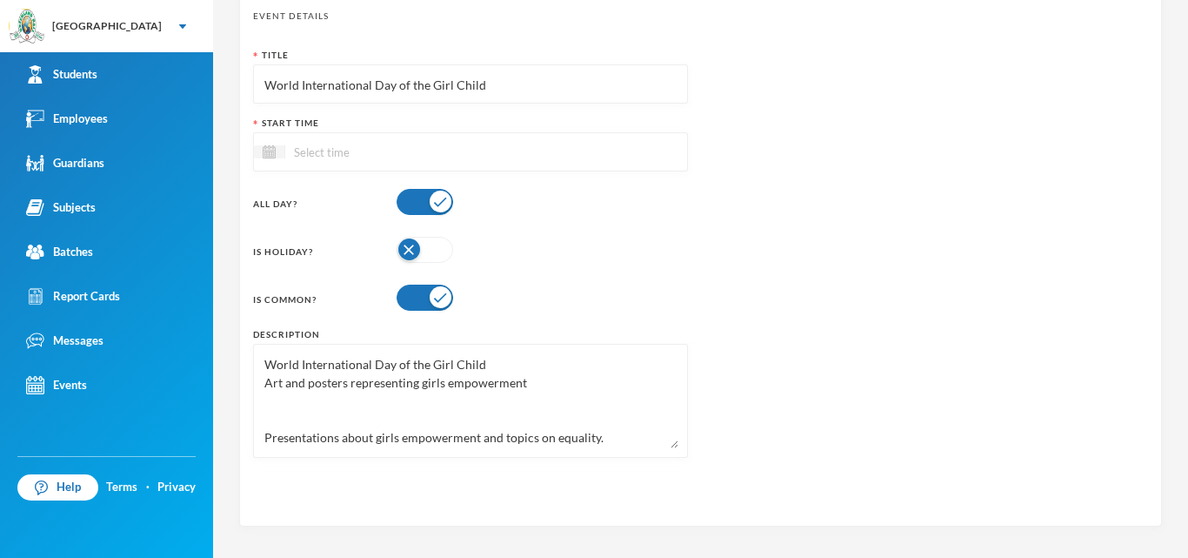
scroll to position [164, 0]
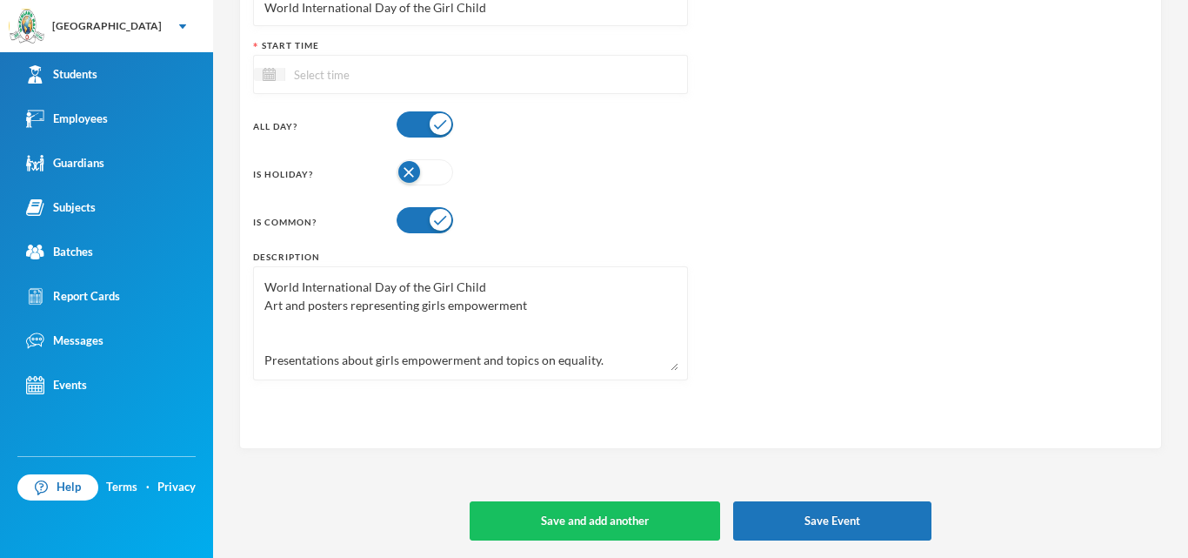
type input "World International Day of the Girl Child"
drag, startPoint x: 264, startPoint y: 284, endPoint x: 496, endPoint y: 282, distance: 232.3
click at [496, 282] on textarea "World International Day of the Girl Child Art and posters representing girls em…" at bounding box center [471, 323] width 416 height 95
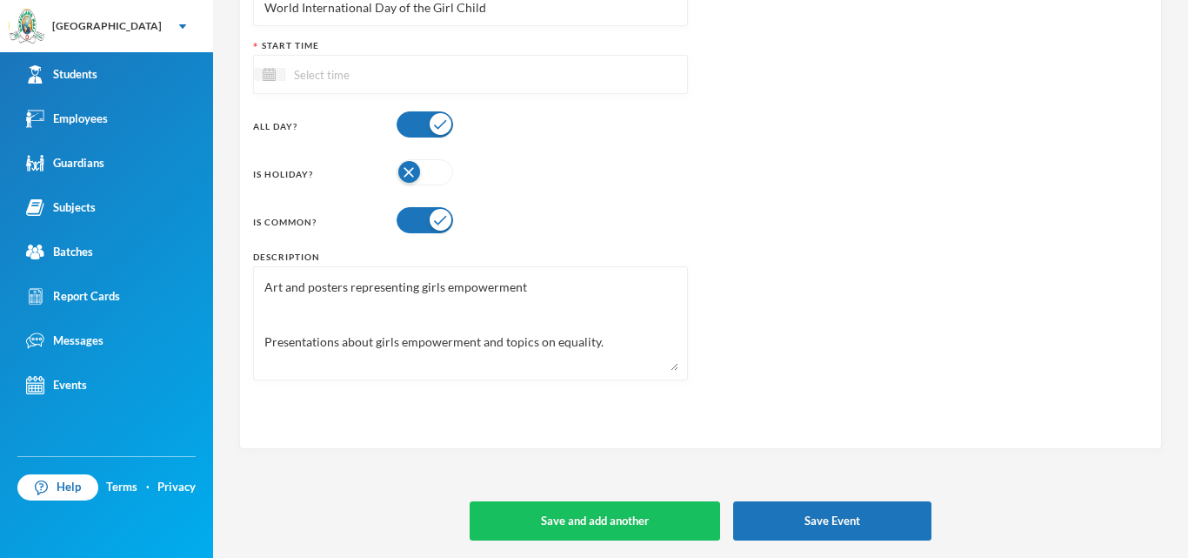
click at [263, 357] on textarea "Art and posters representing girls empowerment Presentations about girls empowe…" at bounding box center [471, 323] width 416 height 95
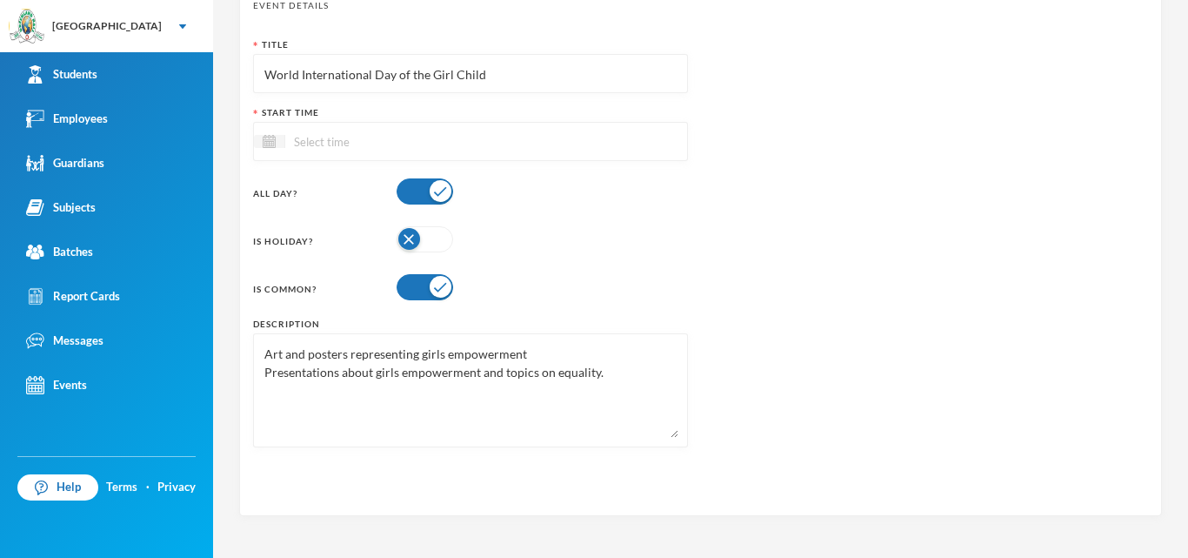
scroll to position [77, 0]
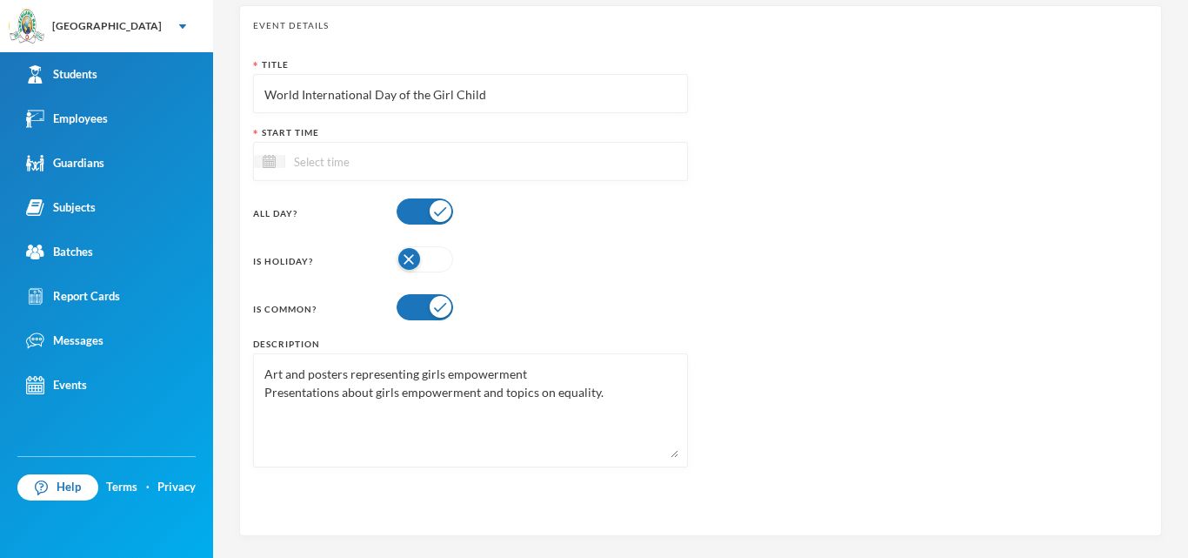
click at [279, 371] on textarea "Art and posters representing girls empowerment Presentations about girls empowe…" at bounding box center [471, 410] width 416 height 95
click at [406, 375] on textarea "This is an event that celebfrates the girl child Art and posters representing g…" at bounding box center [471, 410] width 416 height 95
click at [502, 371] on textarea "This is an event that celebrates the girl child Art and posters representing gi…" at bounding box center [471, 410] width 416 height 95
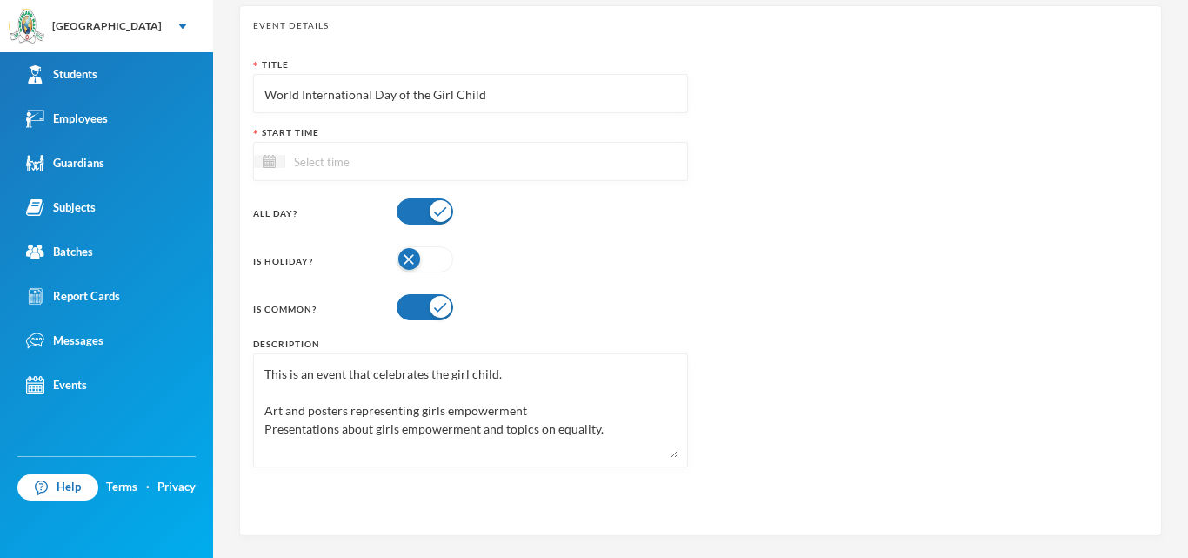
drag, startPoint x: 345, startPoint y: 373, endPoint x: 372, endPoint y: 376, distance: 27.1
click at [372, 376] on textarea "This is an event that celebrates the girl child. Art and posters representing g…" at bounding box center [471, 410] width 416 height 95
click at [274, 393] on textarea "This is an event that celebrates the girl child. Art and posters representing g…" at bounding box center [471, 410] width 416 height 95
click at [505, 371] on textarea "This is an event that celebrates the girl child. Art and posters representing g…" at bounding box center [471, 410] width 416 height 95
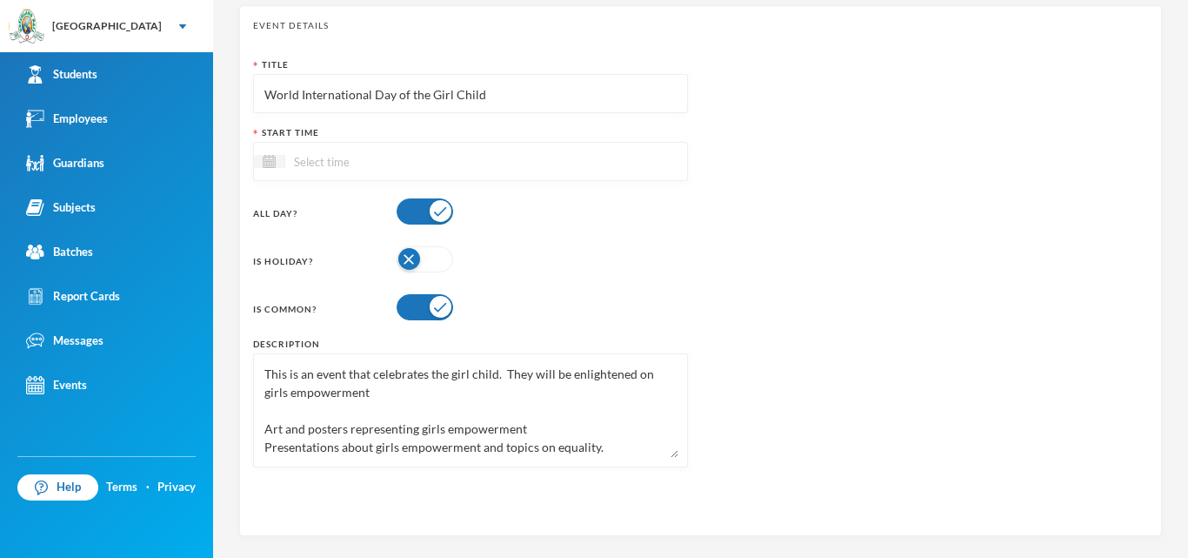
scroll to position [18, 0]
drag, startPoint x: 263, startPoint y: 432, endPoint x: 626, endPoint y: 452, distance: 363.3
click at [626, 452] on textarea "This is an event that celebrates the girl child. They will be enlightened on gi…" at bounding box center [471, 410] width 416 height 95
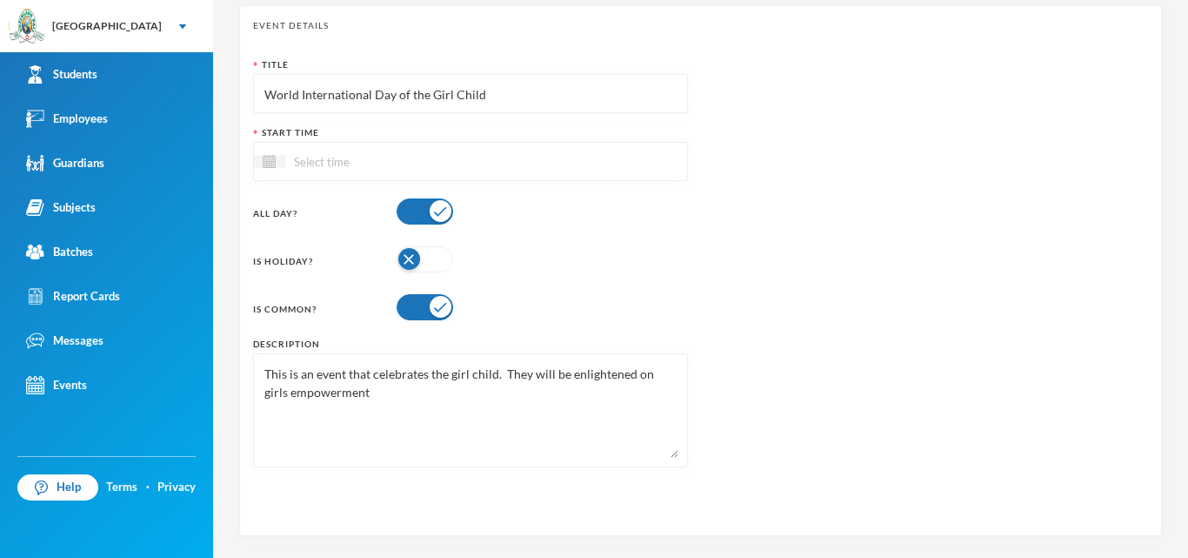
scroll to position [0, 0]
type textarea "This is an event that celebrates the girl child. They will be enlightened on gi…"
click at [421, 167] on input at bounding box center [358, 161] width 146 height 20
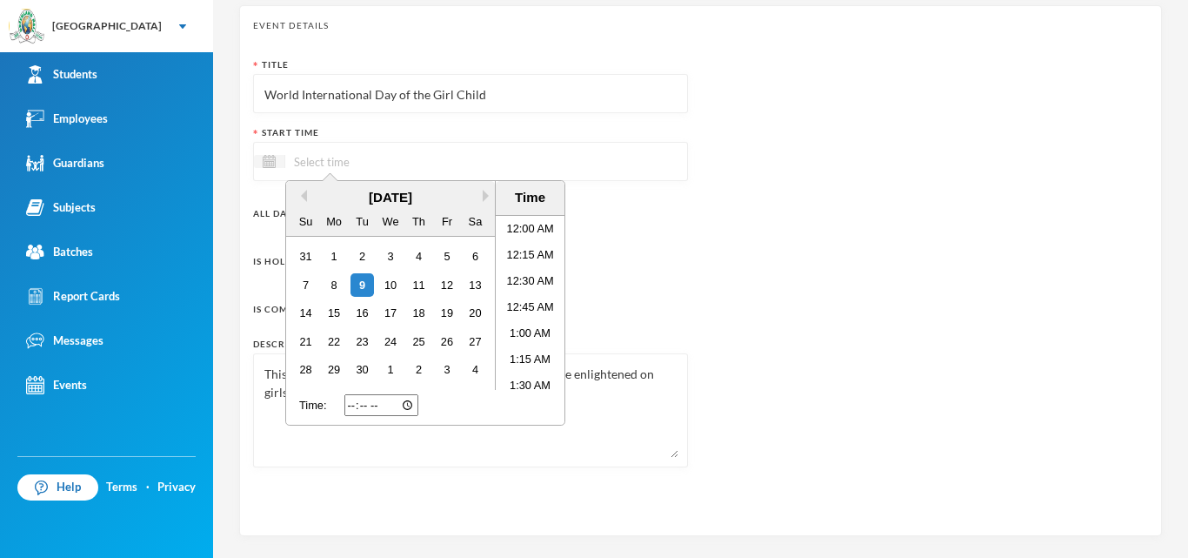
scroll to position [30, 0]
click at [489, 197] on button "Next Month" at bounding box center [489, 196] width 12 height 12
click at [449, 284] on div "10" at bounding box center [446, 284] width 23 height 23
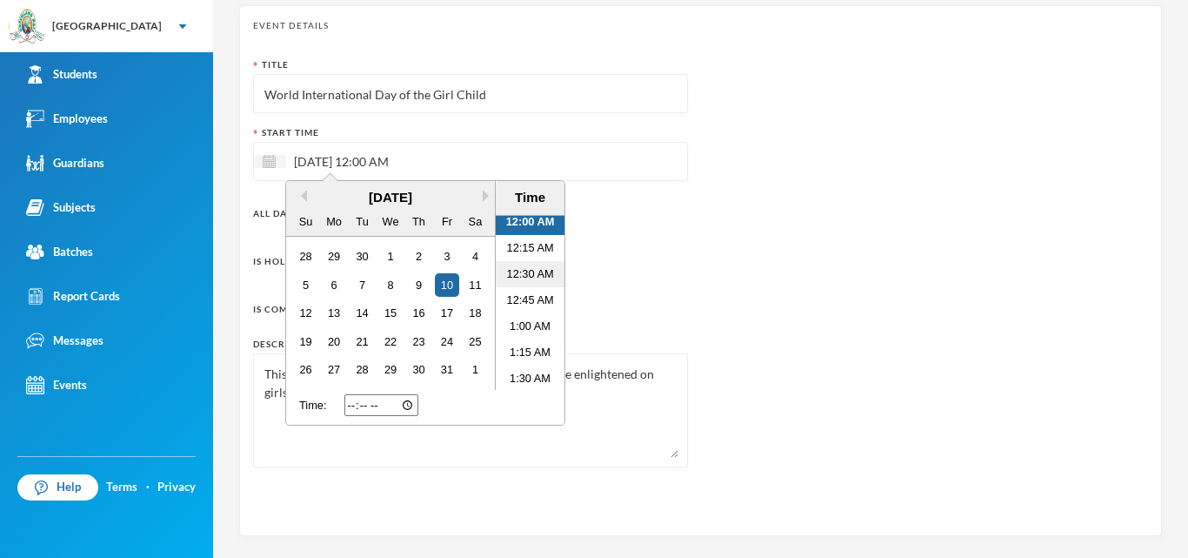
scroll to position [0, 0]
click at [534, 229] on li "12:00 AM" at bounding box center [530, 229] width 69 height 26
click at [519, 230] on li "12:00 AM" at bounding box center [530, 229] width 69 height 26
click at [520, 230] on li "12:00 AM" at bounding box center [530, 229] width 69 height 26
click at [521, 230] on li "12:00 AM" at bounding box center [530, 229] width 69 height 26
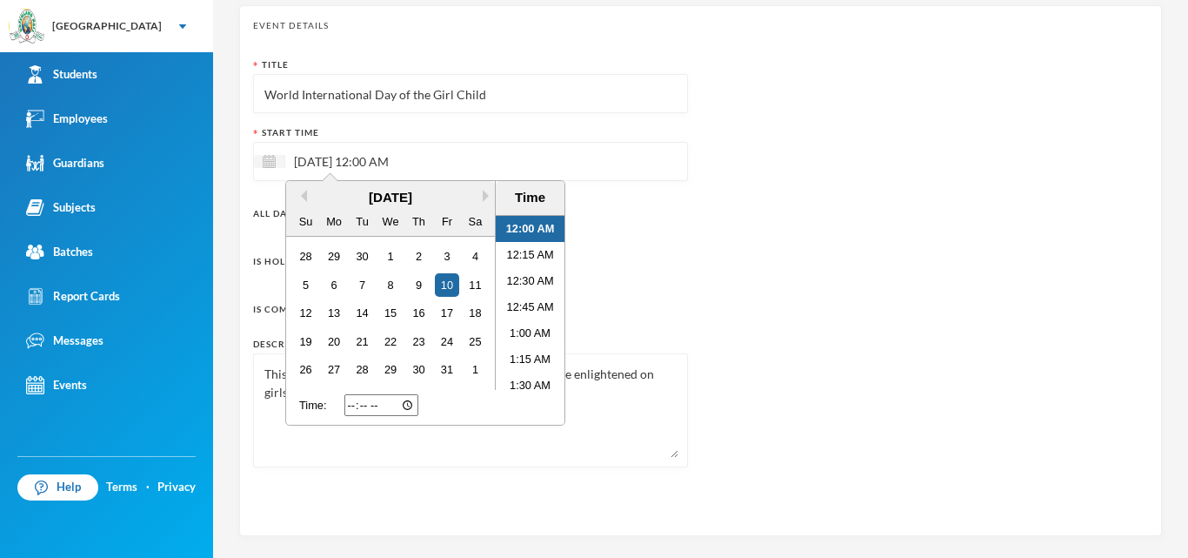
click at [663, 253] on div "Is Holiday?" at bounding box center [470, 259] width 435 height 35
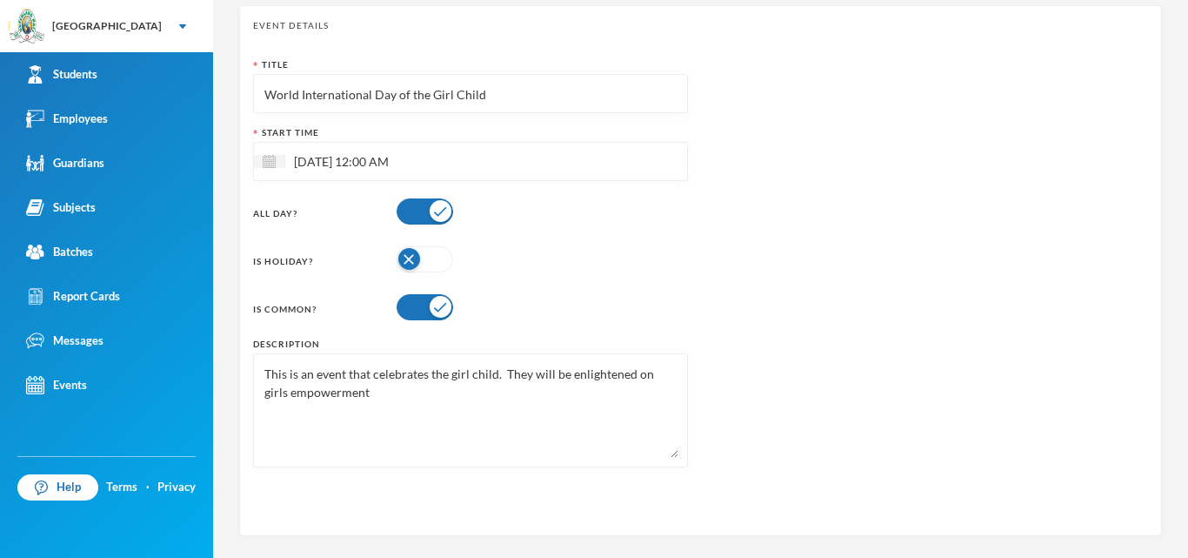
click at [453, 372] on textarea "This is an event that celebrates the girl child. They will be enlightened on gi…" at bounding box center [471, 410] width 416 height 95
click at [476, 374] on textarea "This is an event that celebrates the Girl child. They will be enlightened on gi…" at bounding box center [471, 410] width 416 height 95
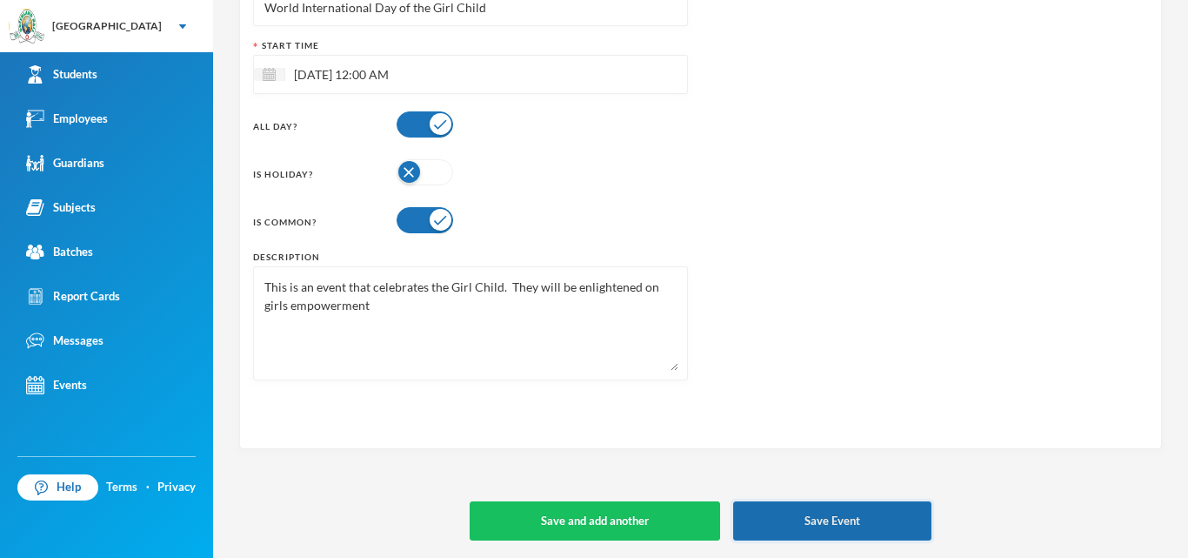
type textarea "This is an event that celebrates the Girl Child. They will be enlightened on gi…"
click at [841, 518] on button "Save Event" at bounding box center [832, 520] width 198 height 39
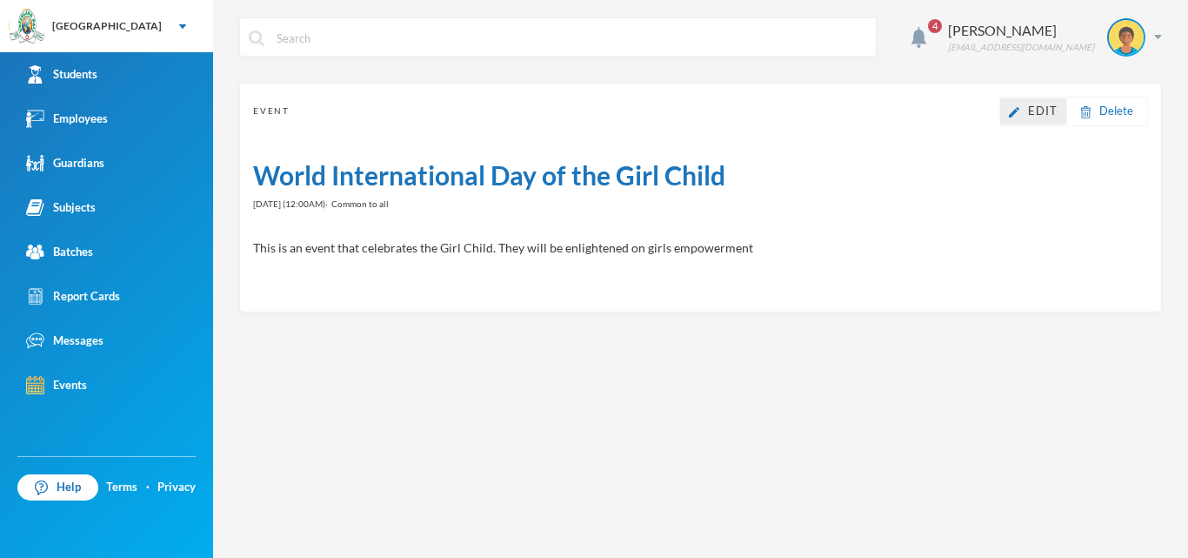
click at [1039, 116] on span "Edit" at bounding box center [1043, 111] width 30 height 14
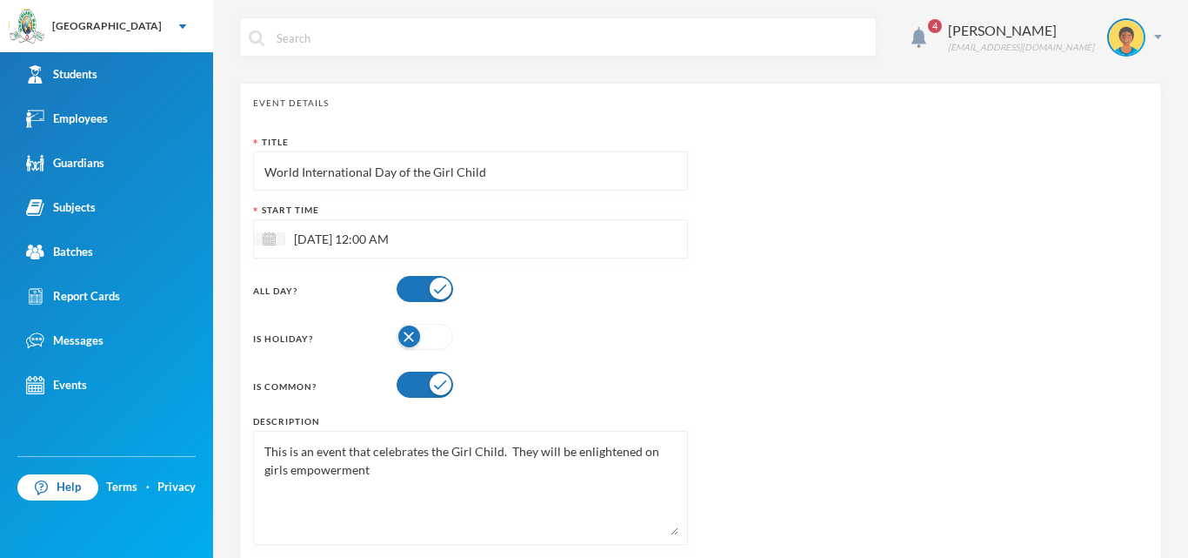
drag, startPoint x: 507, startPoint y: 449, endPoint x: 517, endPoint y: 466, distance: 19.9
click at [517, 466] on textarea "This is an event that celebrates the Girl Child. They will be enlightened on gi…" at bounding box center [471, 487] width 416 height 95
click at [535, 475] on textarea "This is an event that celebrates the Girl Child. They will be enlightened on gi…" at bounding box center [471, 487] width 416 height 95
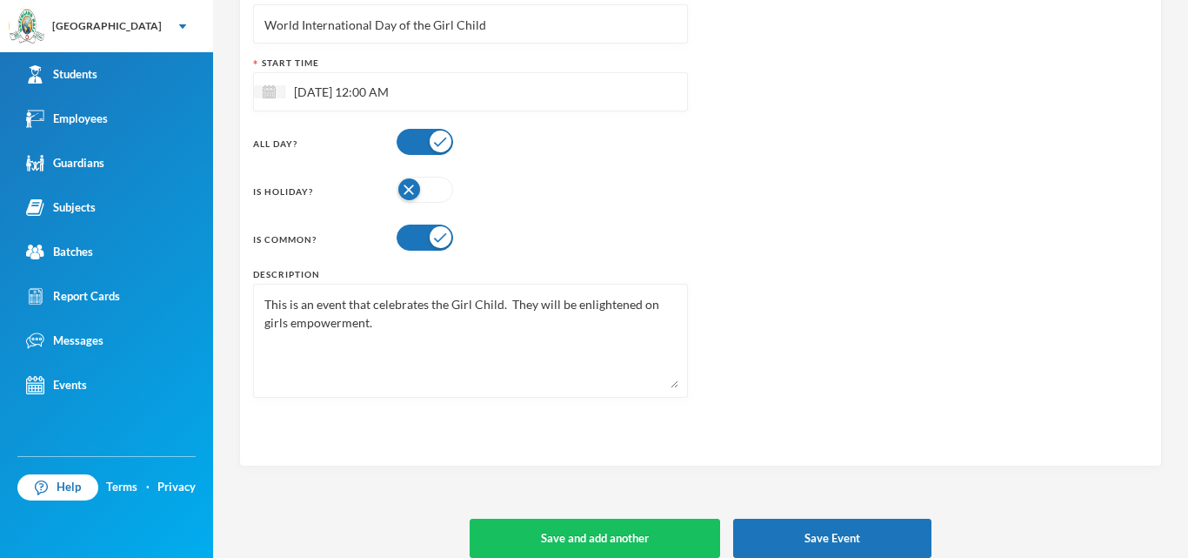
scroll to position [164, 0]
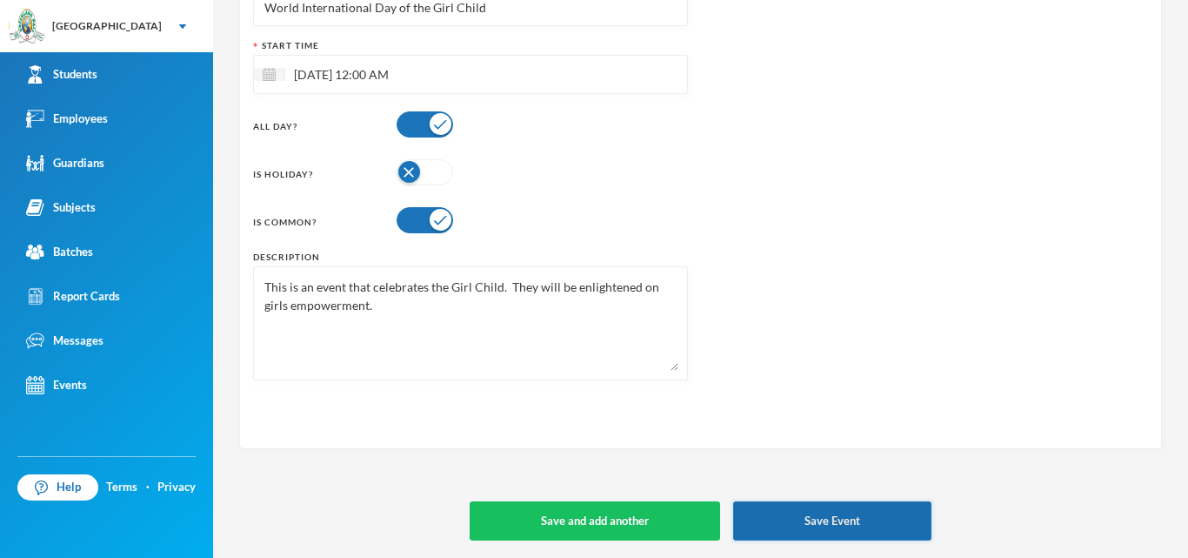
type textarea "This is an event that celebrates the Girl Child. They will be enlightened on gi…"
click at [831, 522] on button "Save Event" at bounding box center [832, 520] width 198 height 39
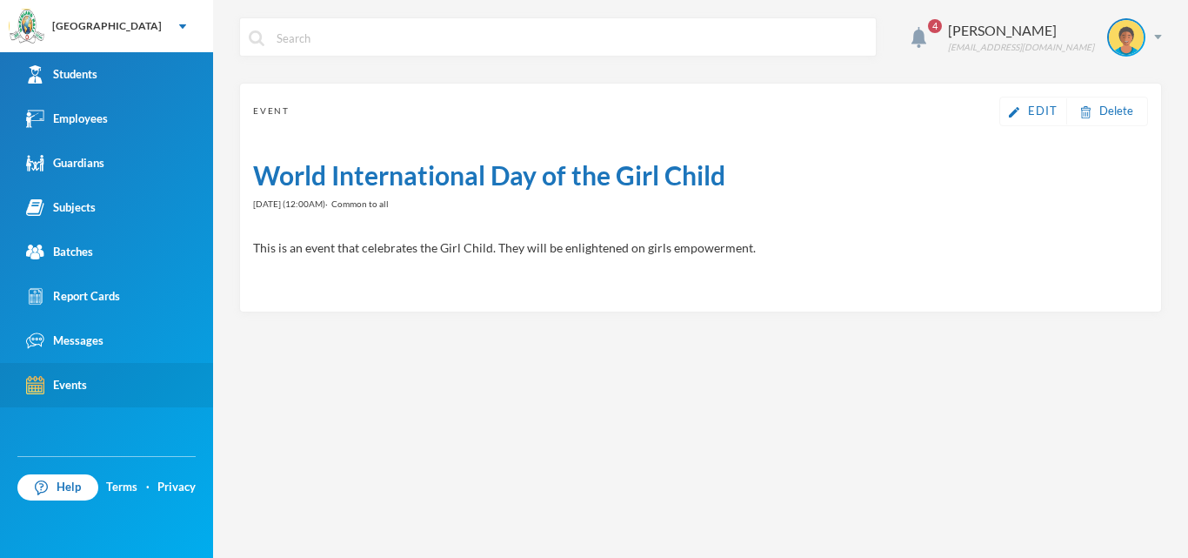
click at [97, 380] on link "Events" at bounding box center [106, 385] width 213 height 44
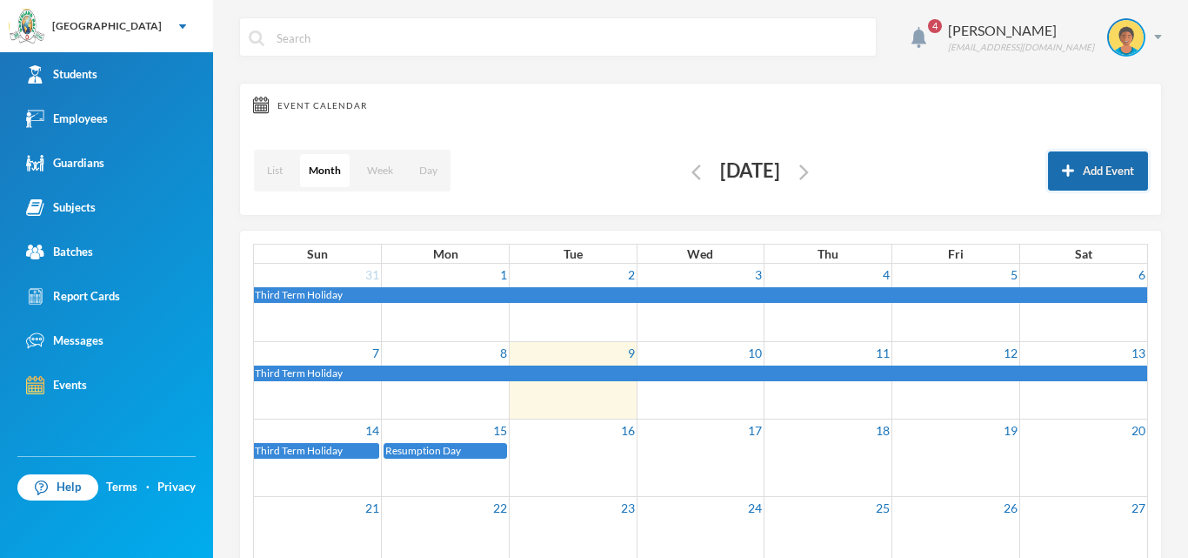
click at [1092, 164] on button "Add Event" at bounding box center [1098, 170] width 100 height 39
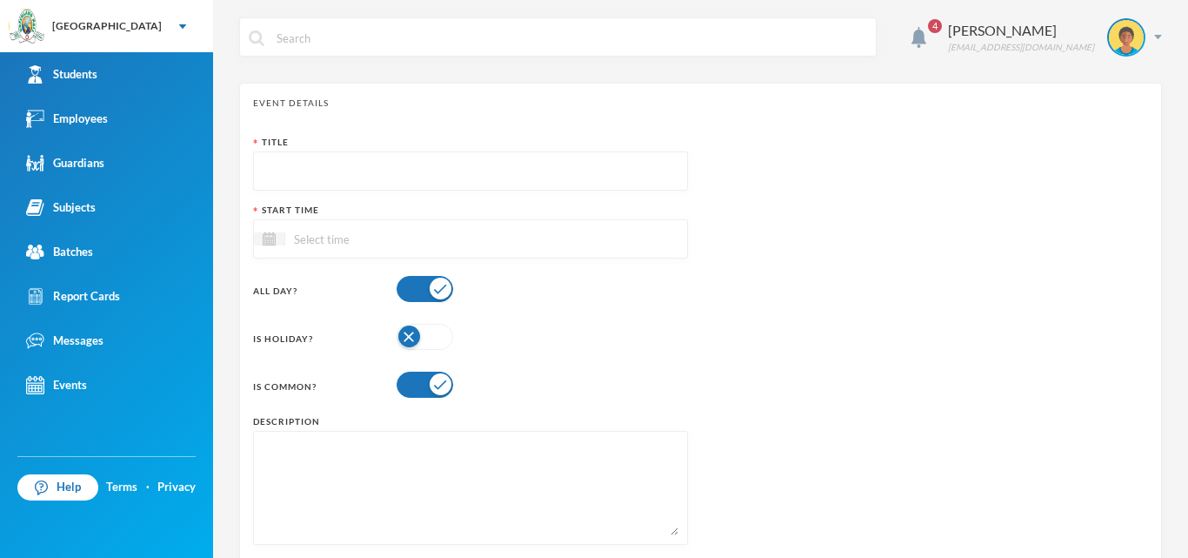
click at [301, 171] on input "text" at bounding box center [471, 171] width 416 height 39
paste input "MID-TERM HOLIDAY"
type input "Mid- Term Holiday"
click at [365, 237] on input at bounding box center [358, 239] width 146 height 20
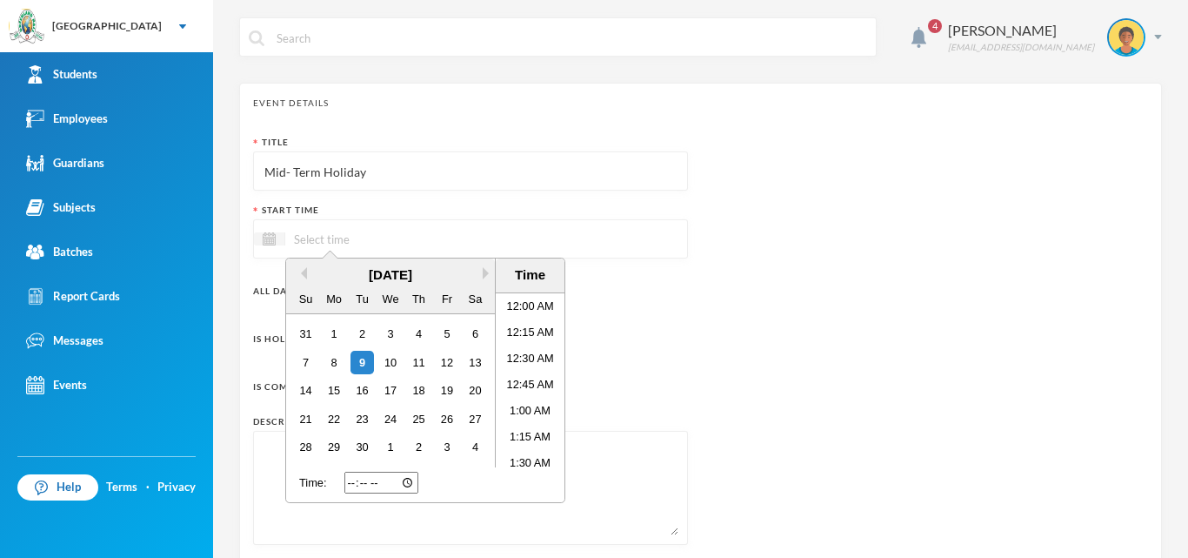
scroll to position [30, 0]
click at [488, 276] on button "Next Month" at bounding box center [489, 273] width 12 height 12
click at [483, 273] on button "Next Month" at bounding box center [489, 273] width 12 height 12
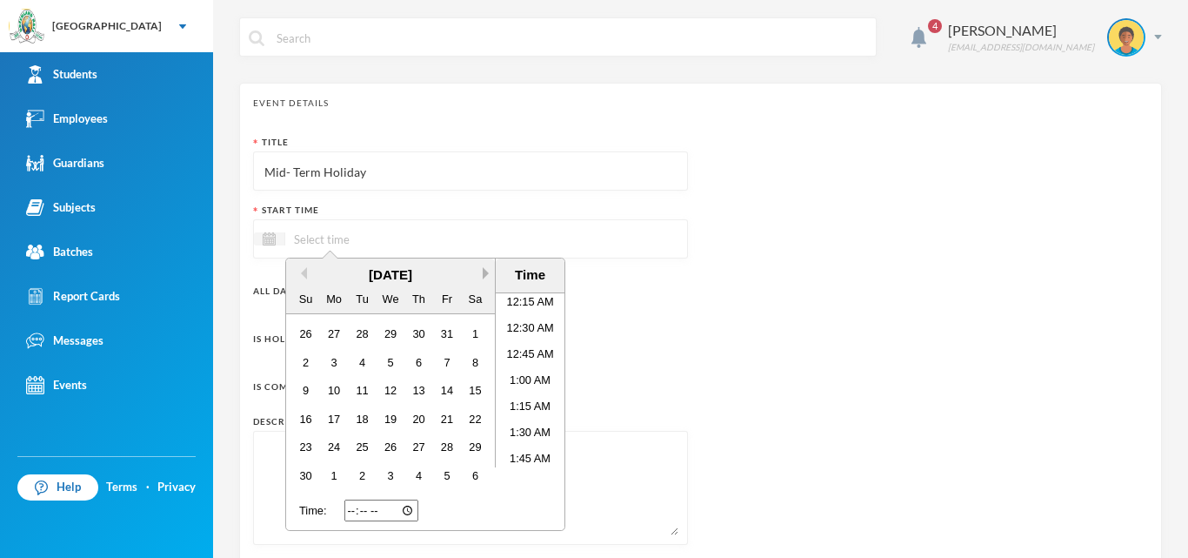
click at [483, 273] on button "Next Month" at bounding box center [489, 273] width 12 height 12
click at [305, 281] on div "[DATE]" at bounding box center [390, 275] width 209 height 20
click at [305, 271] on button "Previous Month" at bounding box center [301, 273] width 12 height 12
click at [339, 449] on div "27" at bounding box center [334, 446] width 23 height 23
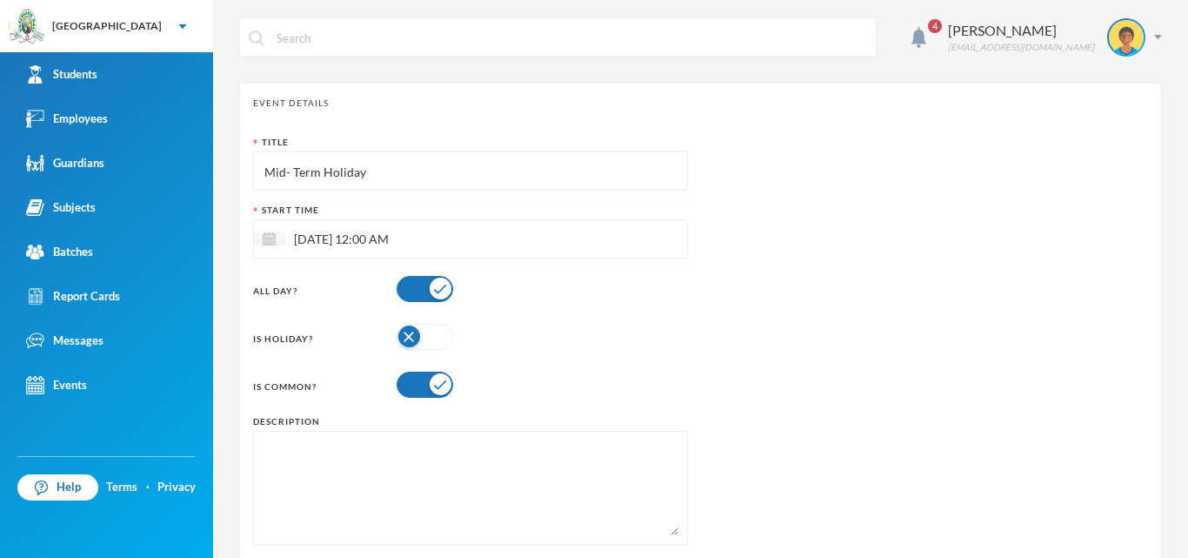
click at [679, 374] on div "Is Common?" at bounding box center [470, 384] width 435 height 35
click at [399, 334] on button "button" at bounding box center [425, 337] width 57 height 26
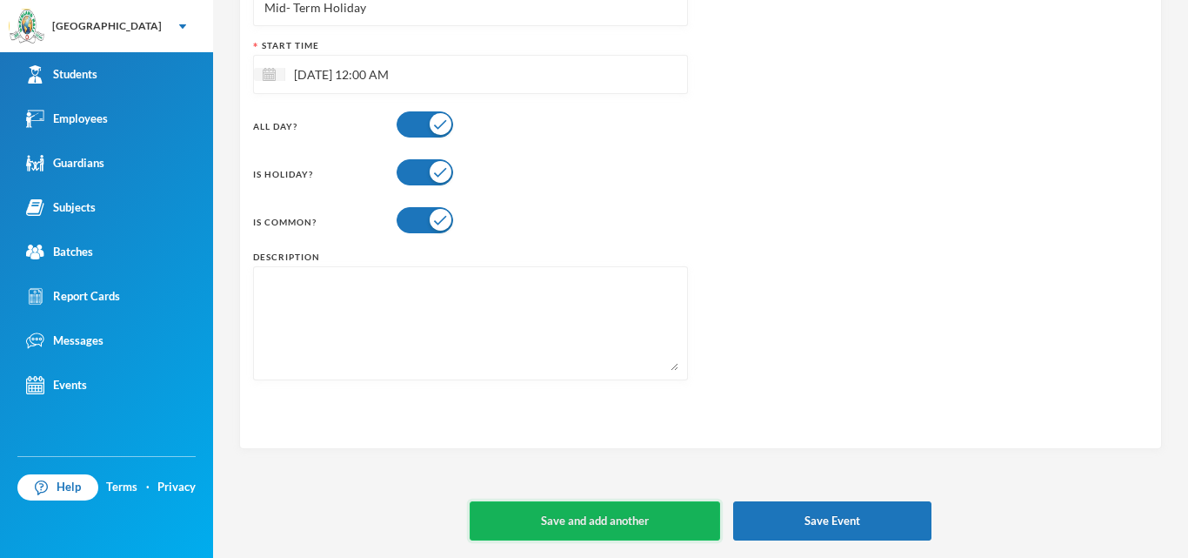
click at [621, 522] on button "Save and add another" at bounding box center [595, 520] width 251 height 39
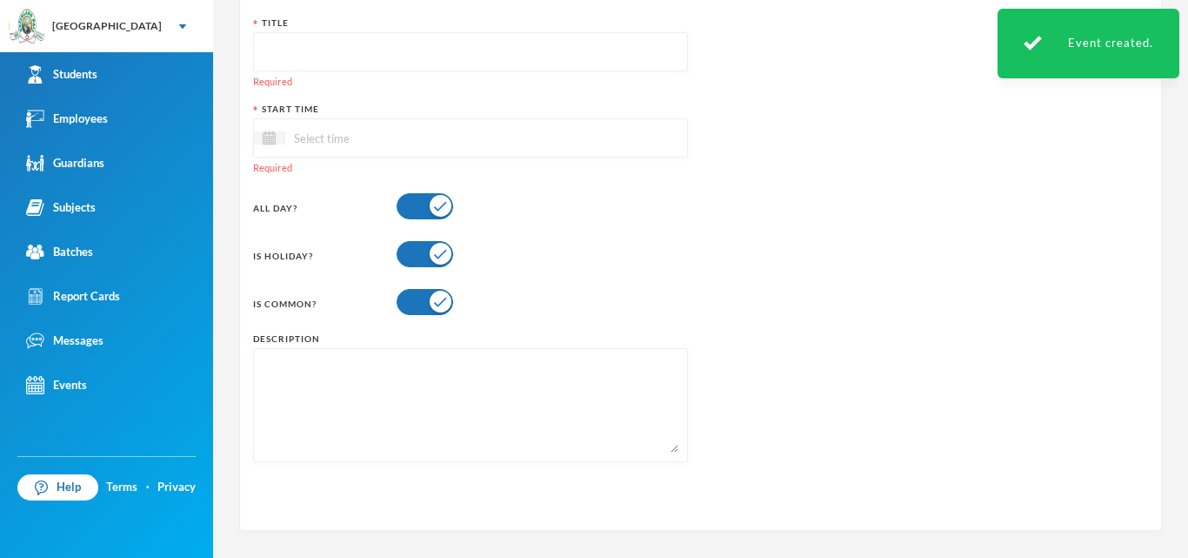
scroll to position [0, 0]
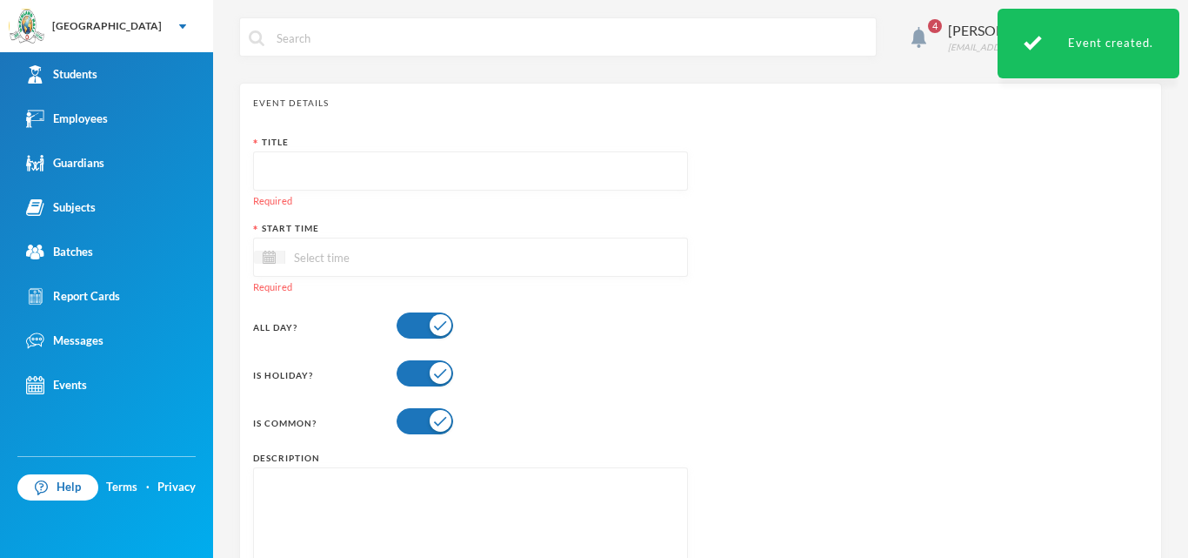
click at [284, 172] on input "text" at bounding box center [471, 171] width 416 height 39
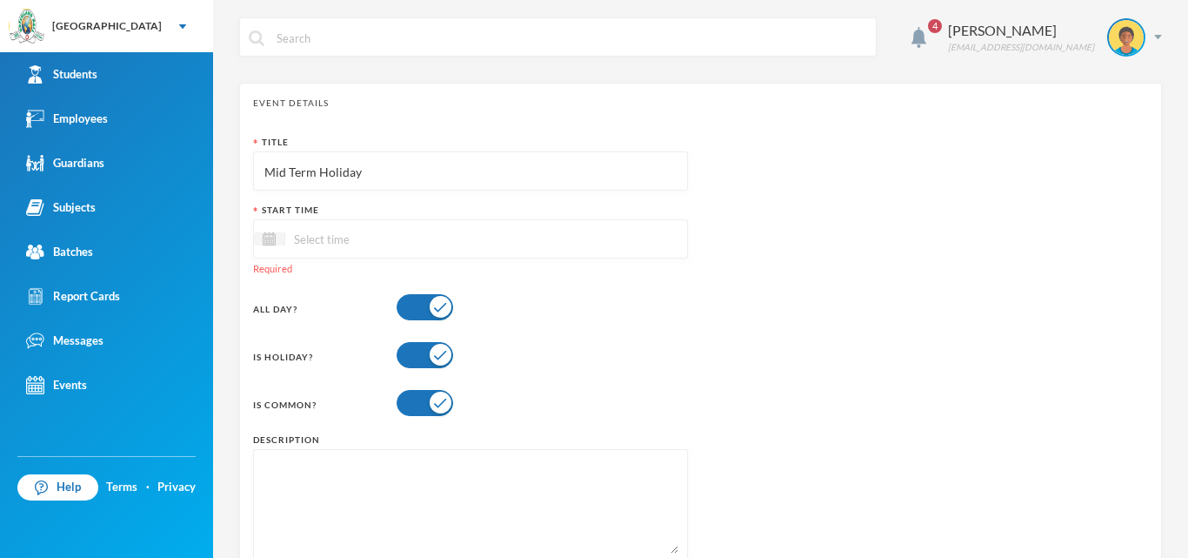
click at [285, 173] on input "Mid Term Holiday" at bounding box center [471, 171] width 416 height 39
click at [282, 172] on input "Mid- Term Holiday" at bounding box center [471, 171] width 416 height 39
click at [283, 174] on input "Mid- Term Holiday" at bounding box center [471, 171] width 416 height 39
drag, startPoint x: 263, startPoint y: 167, endPoint x: 377, endPoint y: 173, distance: 114.1
click at [377, 173] on input "Mid - Term Holiday" at bounding box center [471, 171] width 416 height 39
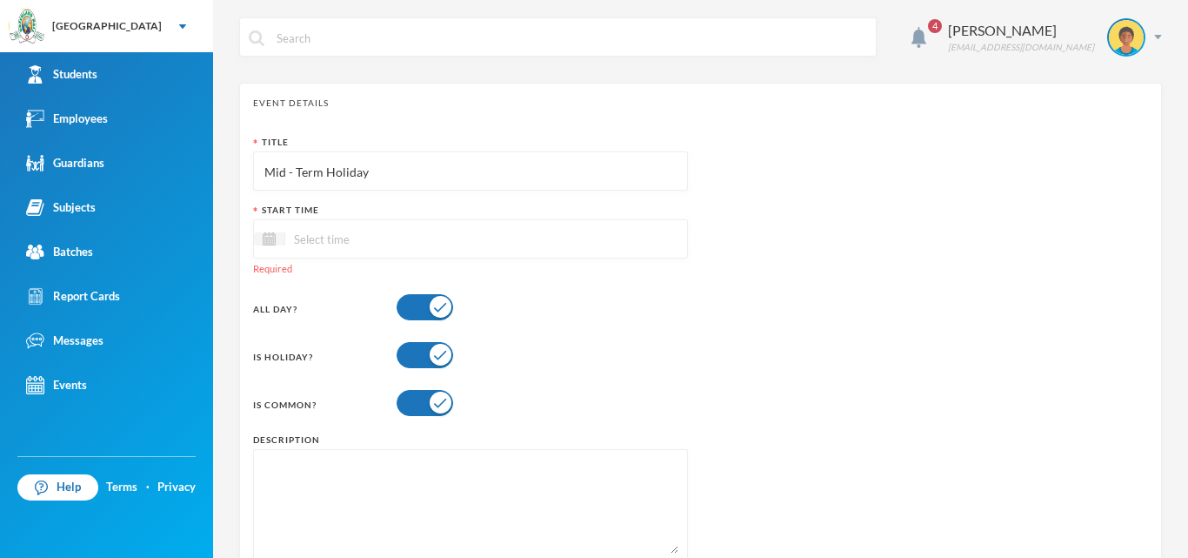
type input "Mid - Term Holiday"
click at [305, 243] on input at bounding box center [358, 239] width 146 height 20
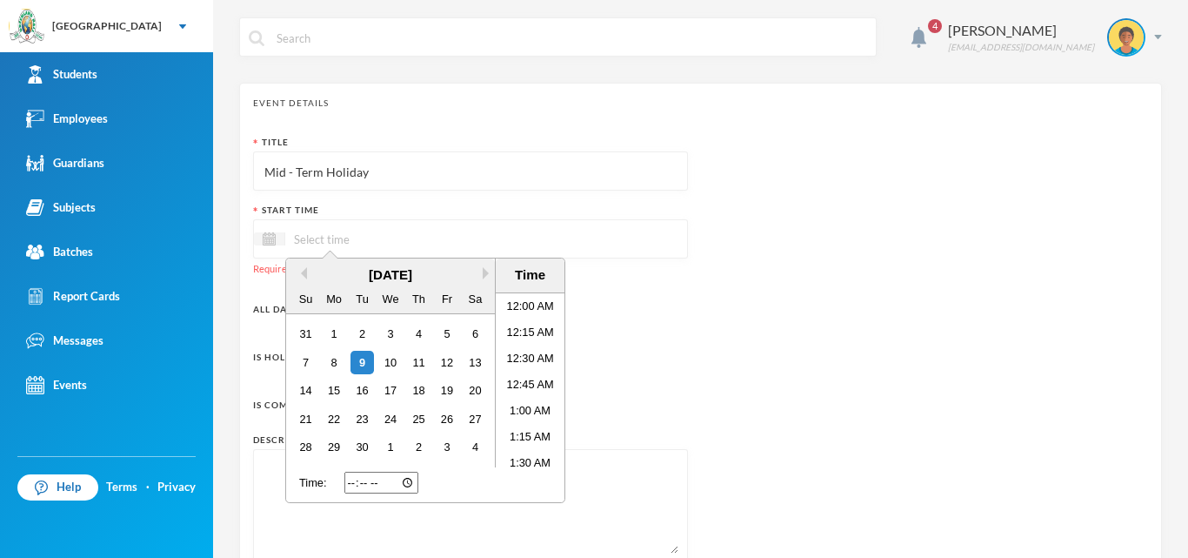
scroll to position [30, 0]
click at [487, 278] on button "Next Month" at bounding box center [489, 273] width 12 height 12
click at [366, 448] on div "28" at bounding box center [362, 446] width 23 height 23
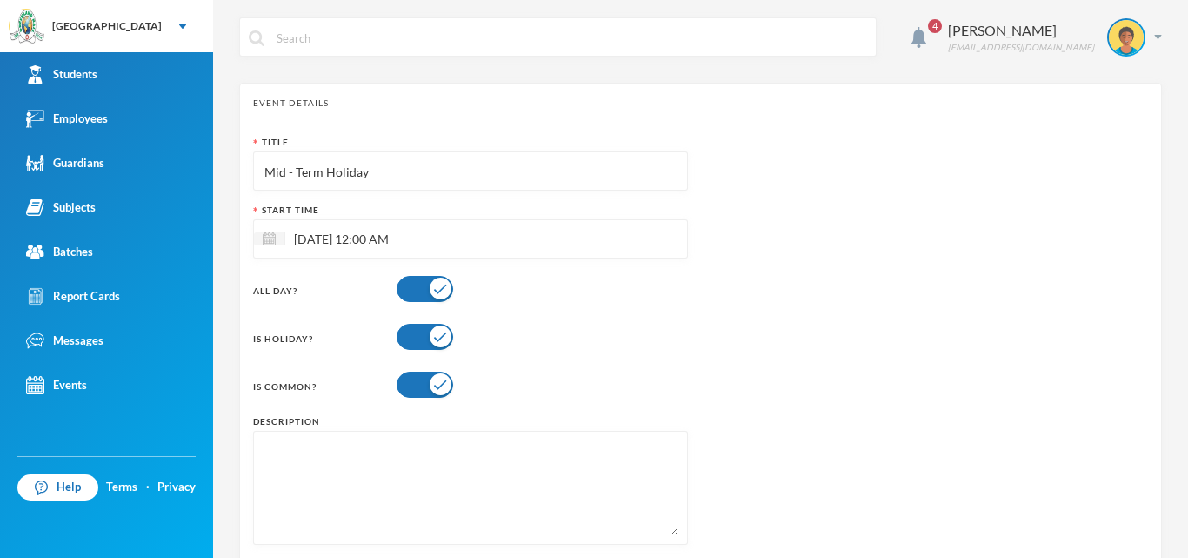
click at [615, 311] on div "Title Mid - Term Holiday Start Time [DATE] 12:00 AM All Day? Is Holiday? Is Com…" at bounding box center [470, 347] width 435 height 422
drag, startPoint x: 263, startPoint y: 170, endPoint x: 378, endPoint y: 182, distance: 115.5
click at [378, 182] on input "Mid - Term Holiday" at bounding box center [471, 171] width 416 height 39
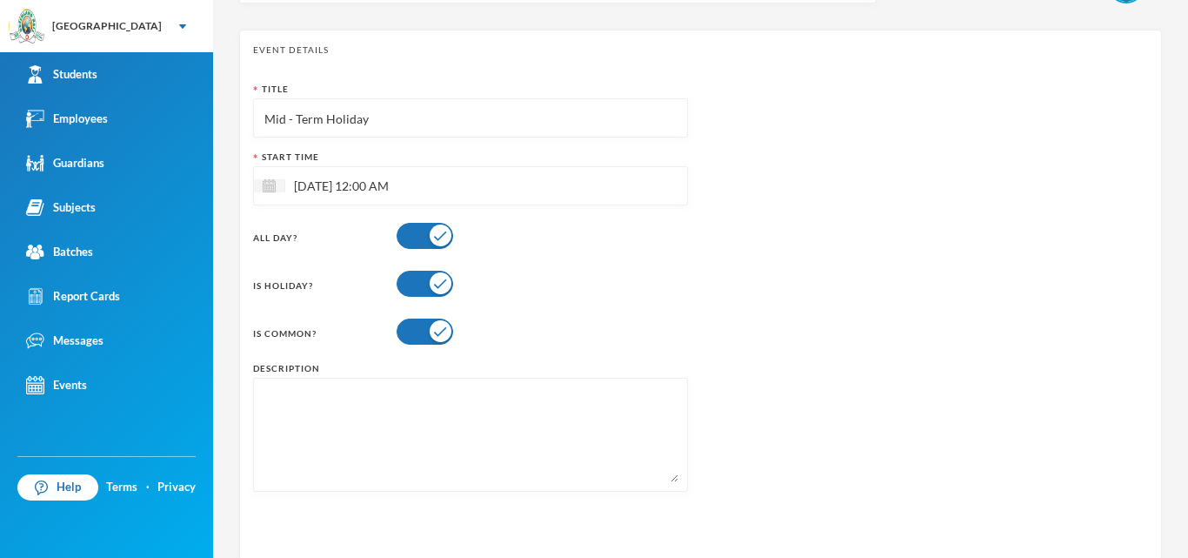
scroll to position [164, 0]
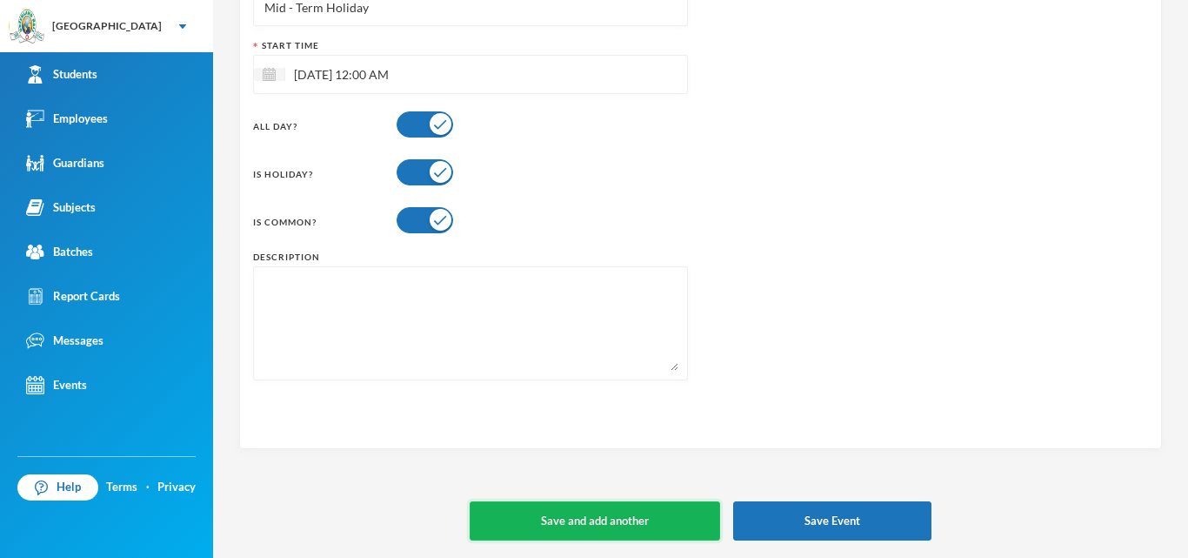
click at [572, 512] on button "Save and add another" at bounding box center [595, 520] width 251 height 39
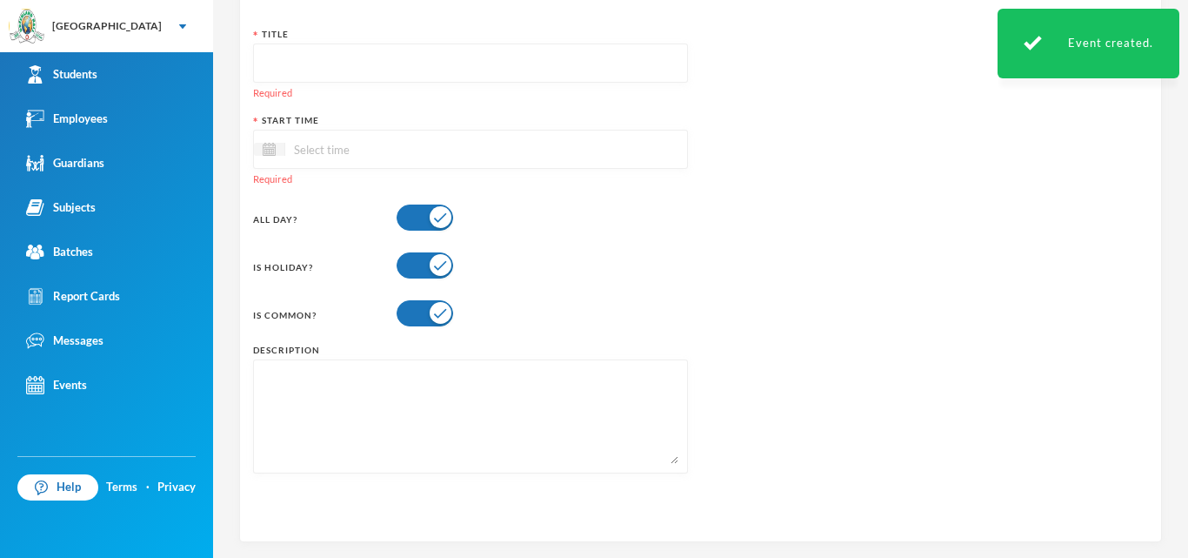
scroll to position [77, 0]
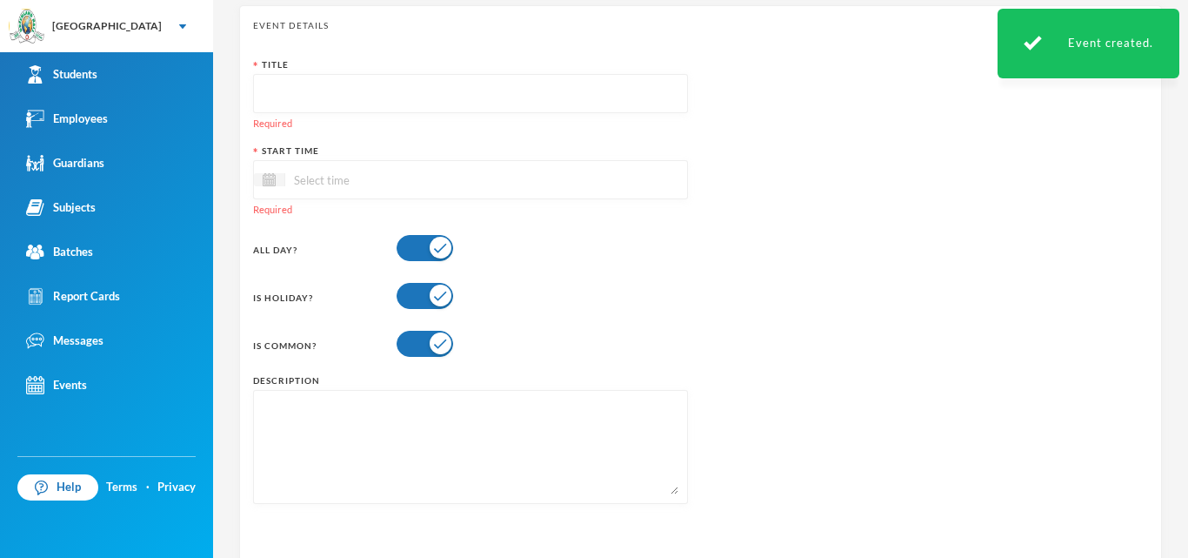
paste input "Mid - Term Holiday"
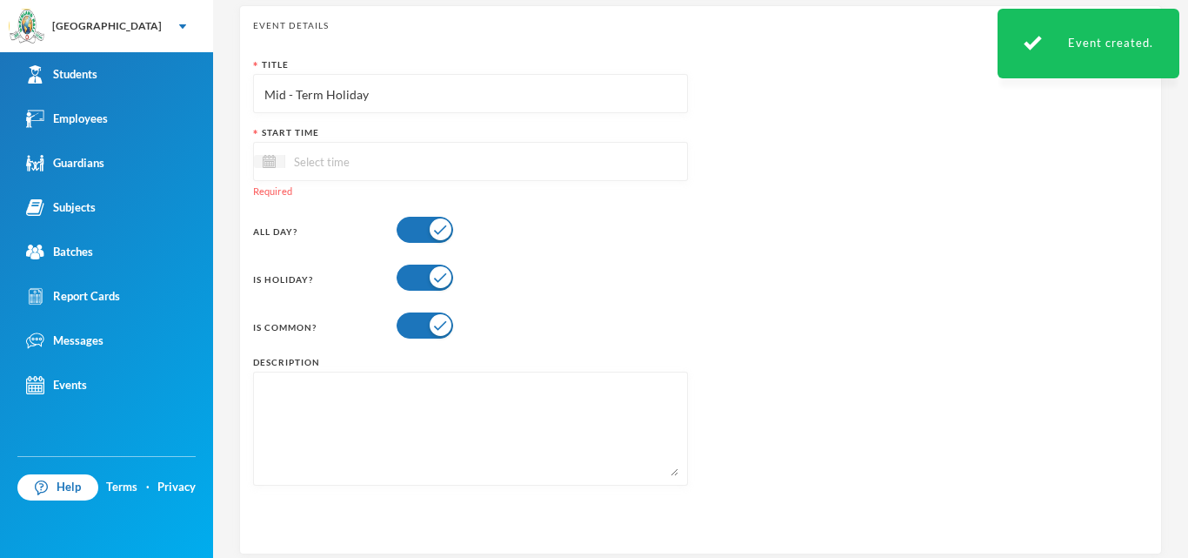
type input "Mid - Term Holiday"
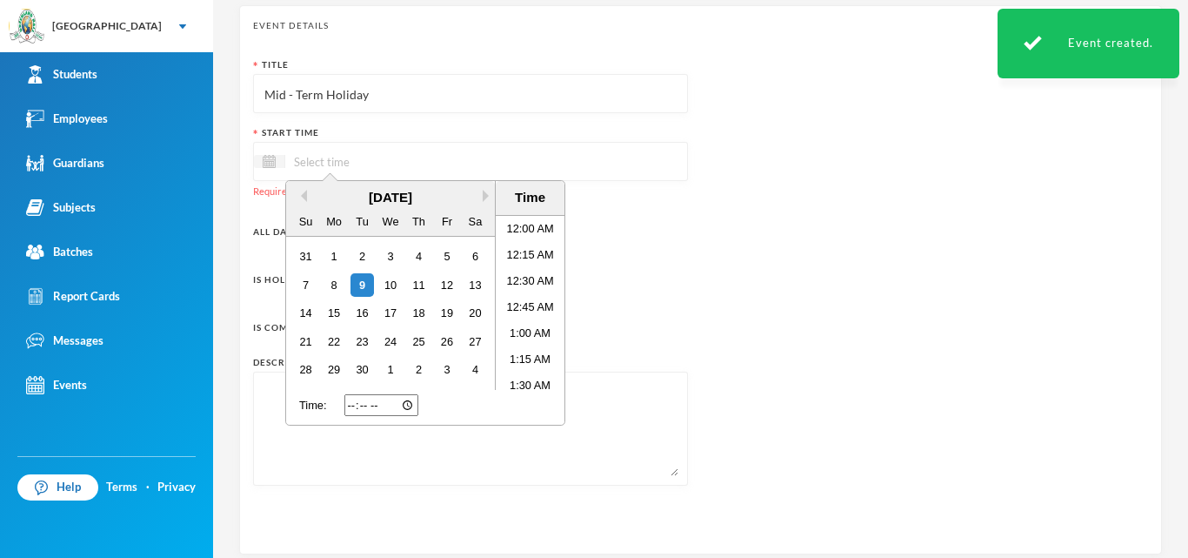
click at [306, 164] on input at bounding box center [358, 161] width 146 height 20
click at [490, 197] on button "Next Month" at bounding box center [489, 196] width 12 height 12
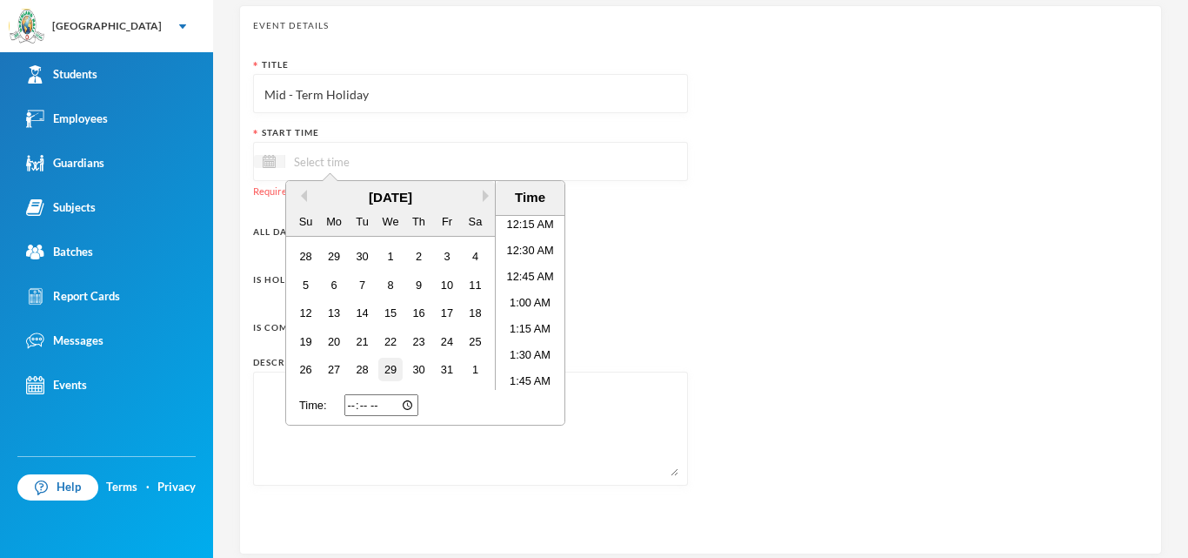
click at [392, 366] on div "29" at bounding box center [389, 369] width 23 height 23
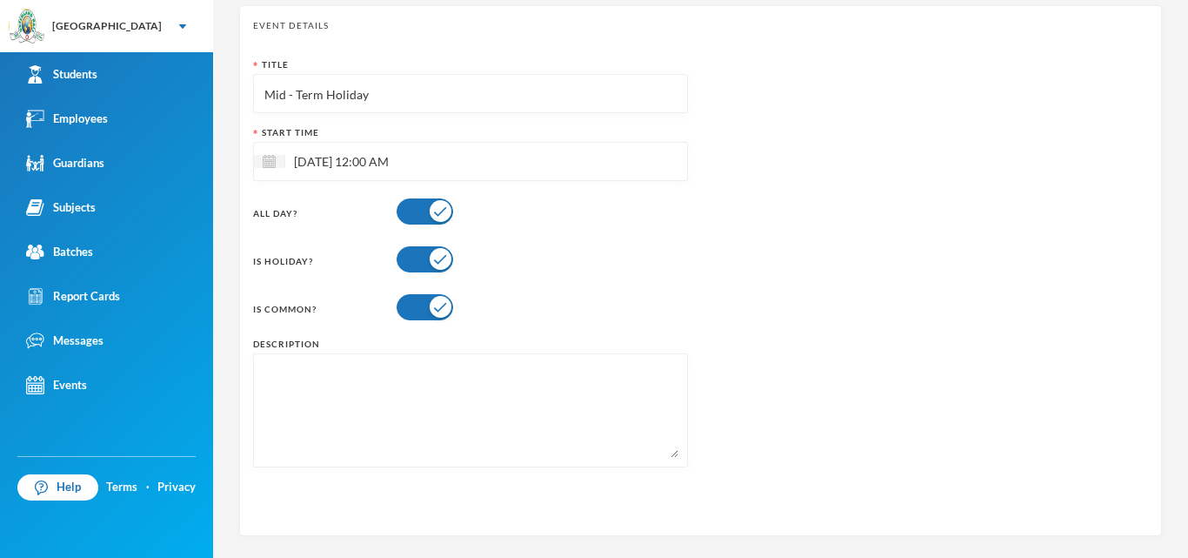
click at [606, 336] on div "Title Mid - Term Holiday Start Time [DATE] 12:00 AM All Day? Is Holiday? Is Com…" at bounding box center [470, 269] width 435 height 422
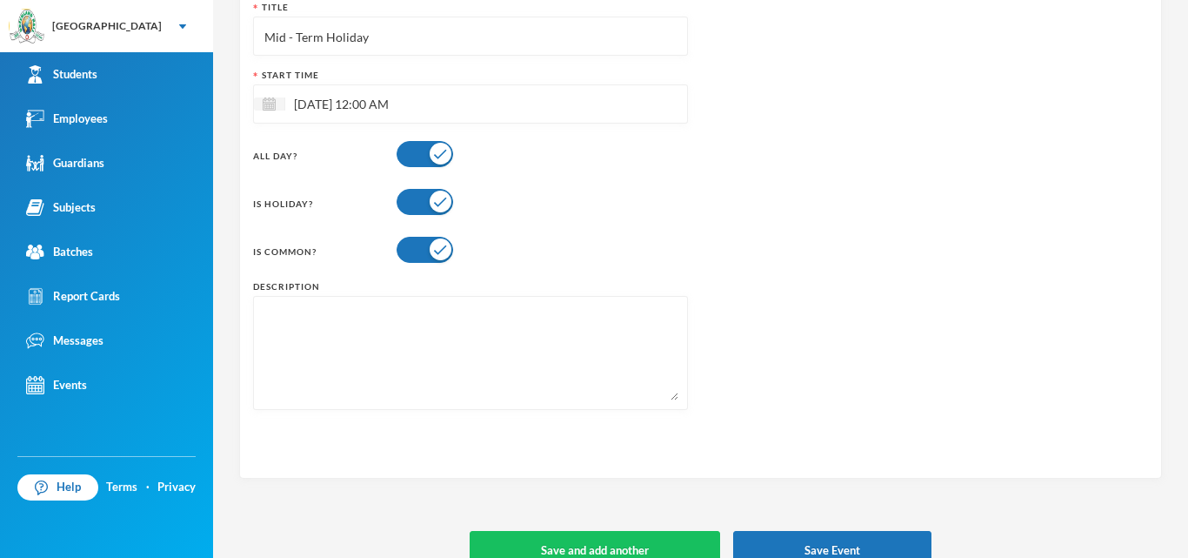
scroll to position [164, 0]
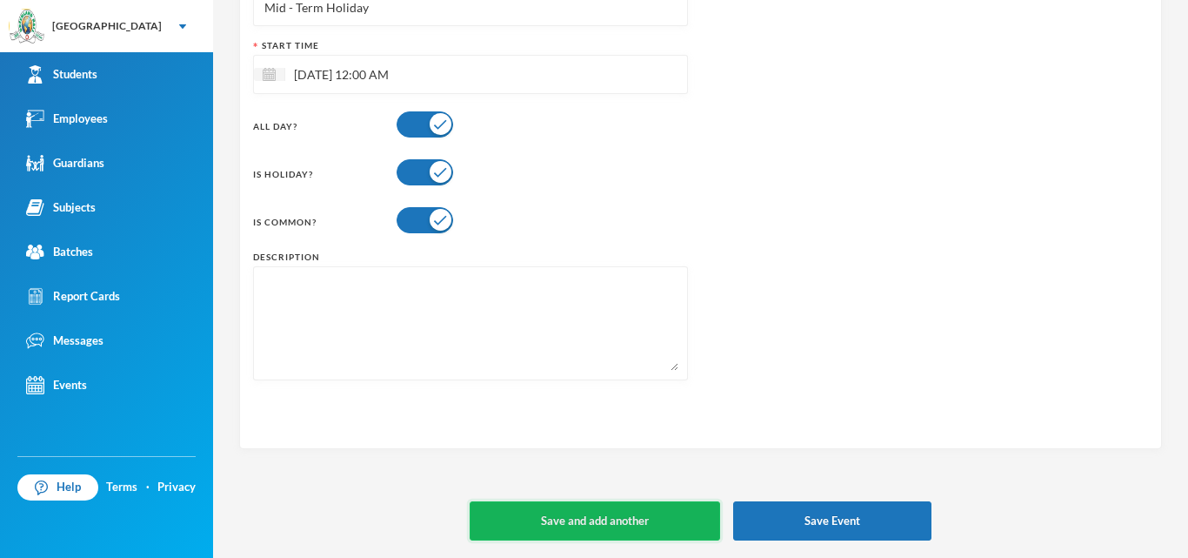
click at [529, 525] on button "Save and add another" at bounding box center [595, 520] width 251 height 39
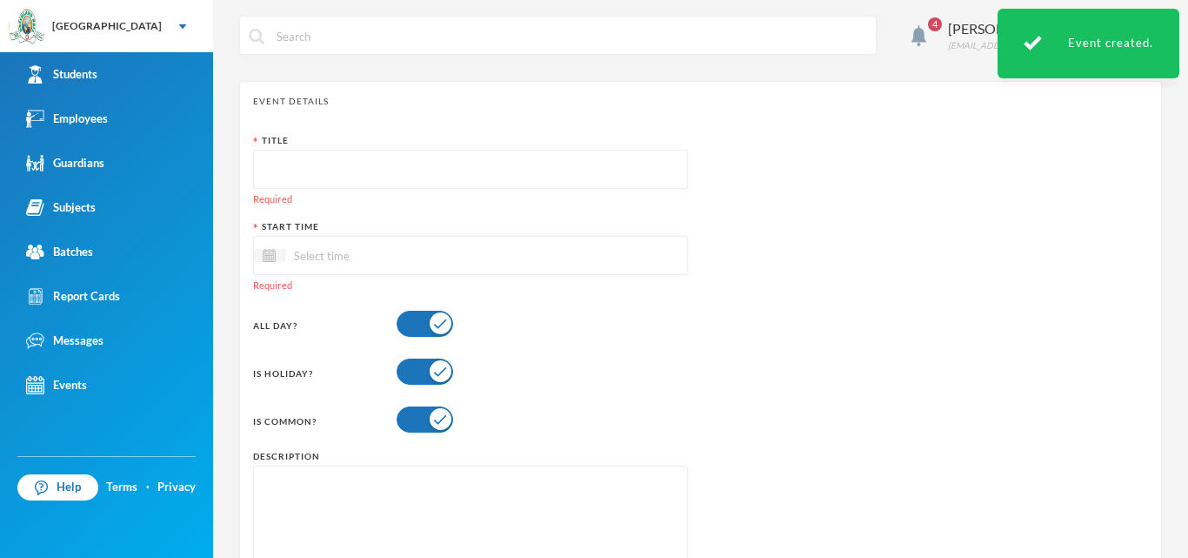
scroll to position [0, 0]
paste input "Mid - Term Holiday"
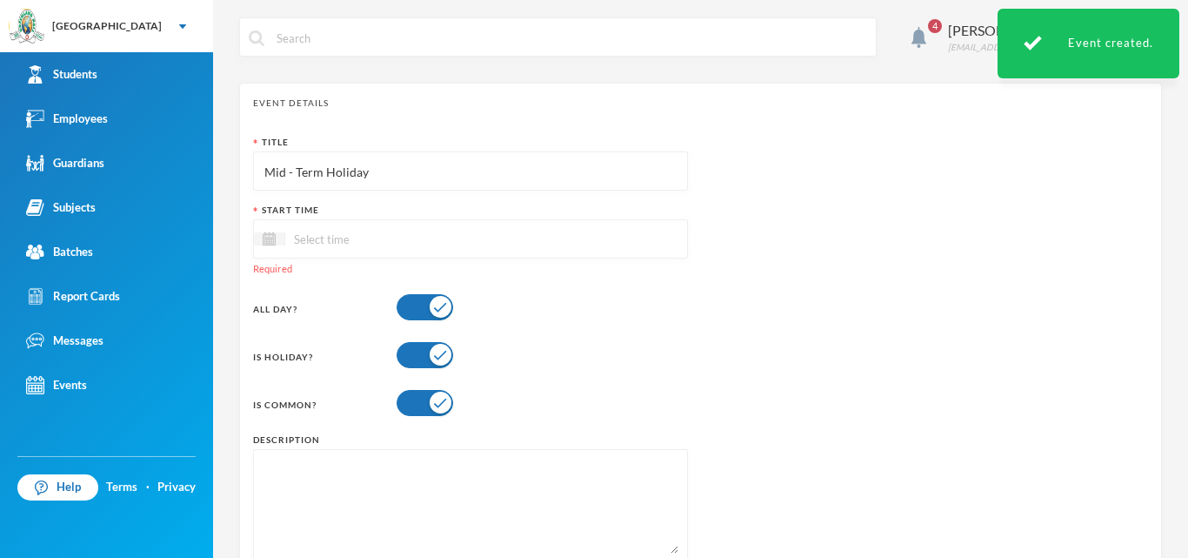
type input "Mid - Term Holiday"
click at [304, 243] on input at bounding box center [358, 239] width 146 height 20
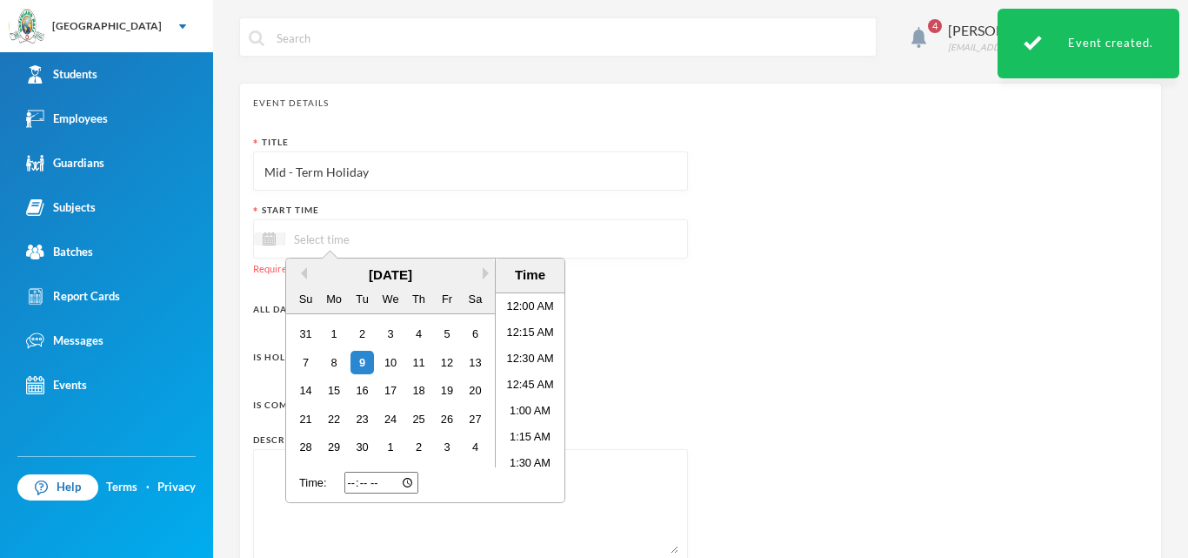
scroll to position [30, 0]
click at [481, 273] on div "[DATE]" at bounding box center [390, 275] width 209 height 20
click at [485, 274] on button "Next Month" at bounding box center [489, 273] width 12 height 12
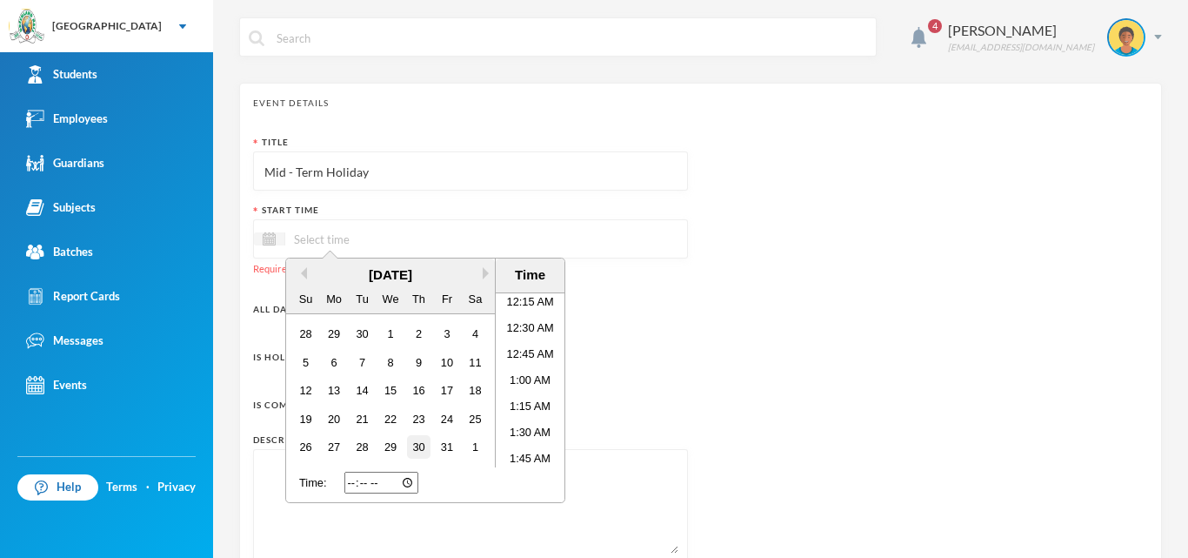
click at [422, 448] on div "30" at bounding box center [418, 446] width 23 height 23
click at [588, 338] on div "Is Holiday?" at bounding box center [470, 336] width 435 height 35
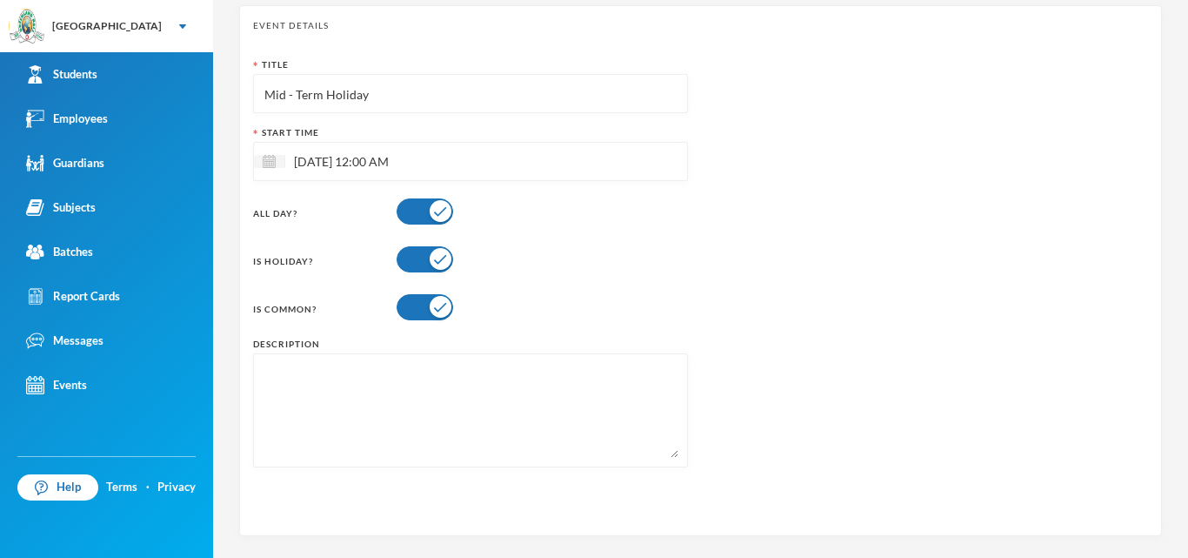
scroll to position [164, 0]
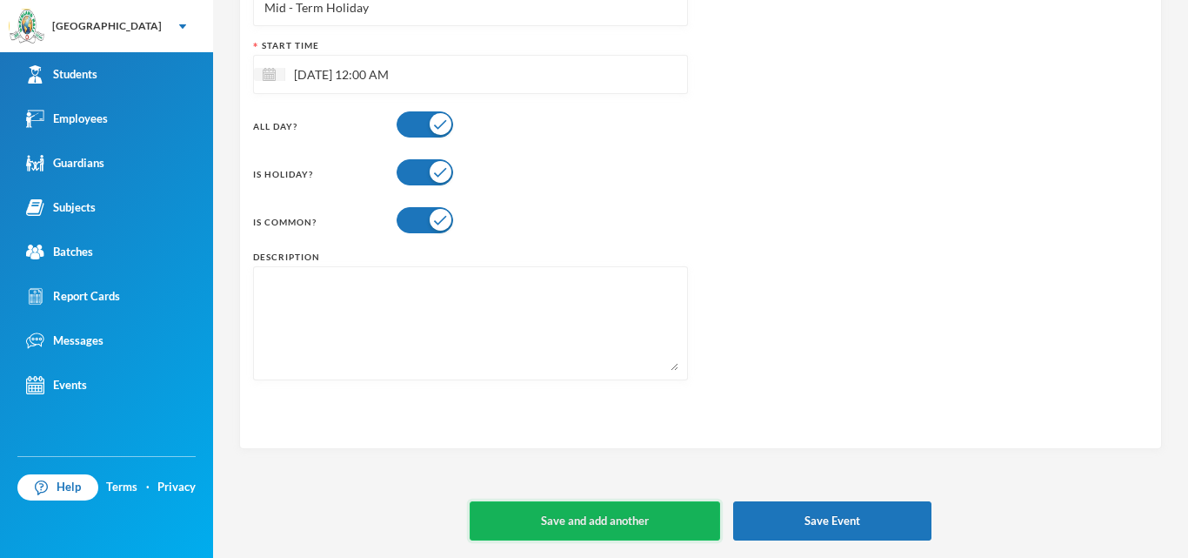
click at [609, 507] on button "Save and add another" at bounding box center [595, 520] width 251 height 39
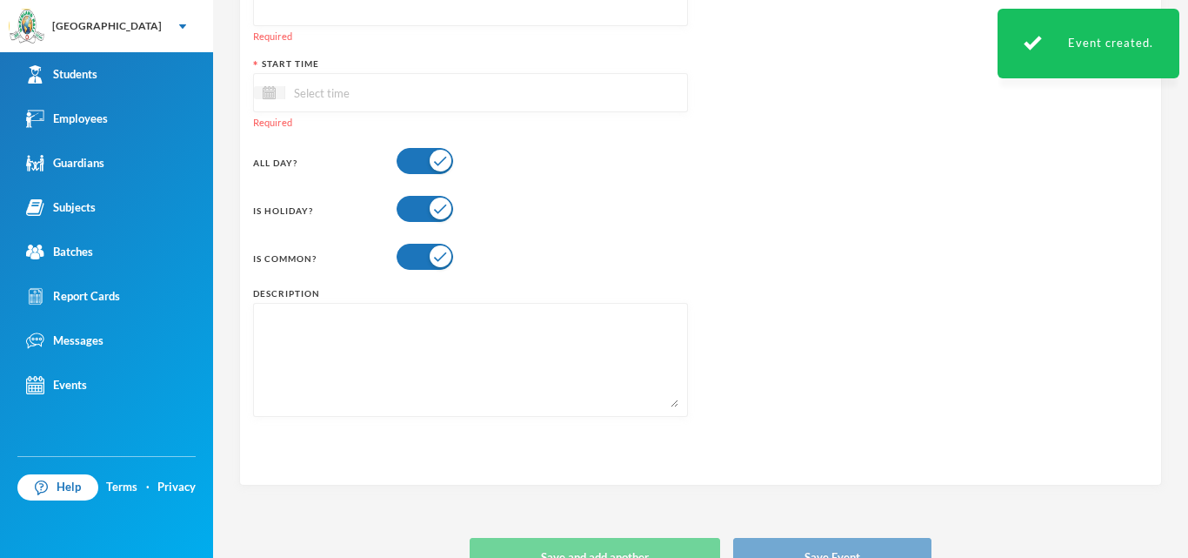
scroll to position [0, 0]
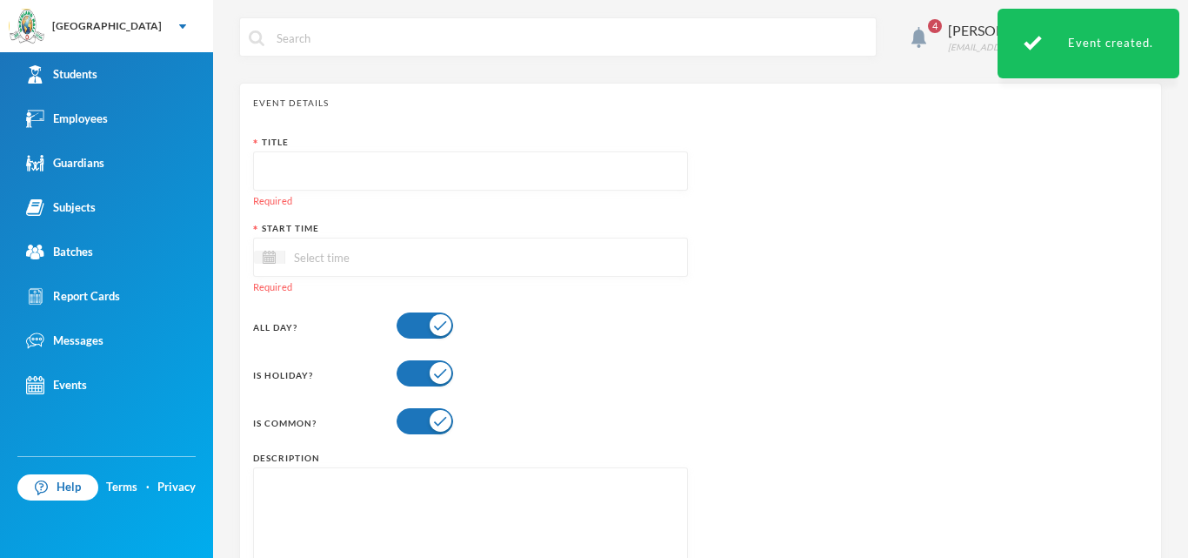
paste input "Mid - Term Holiday"
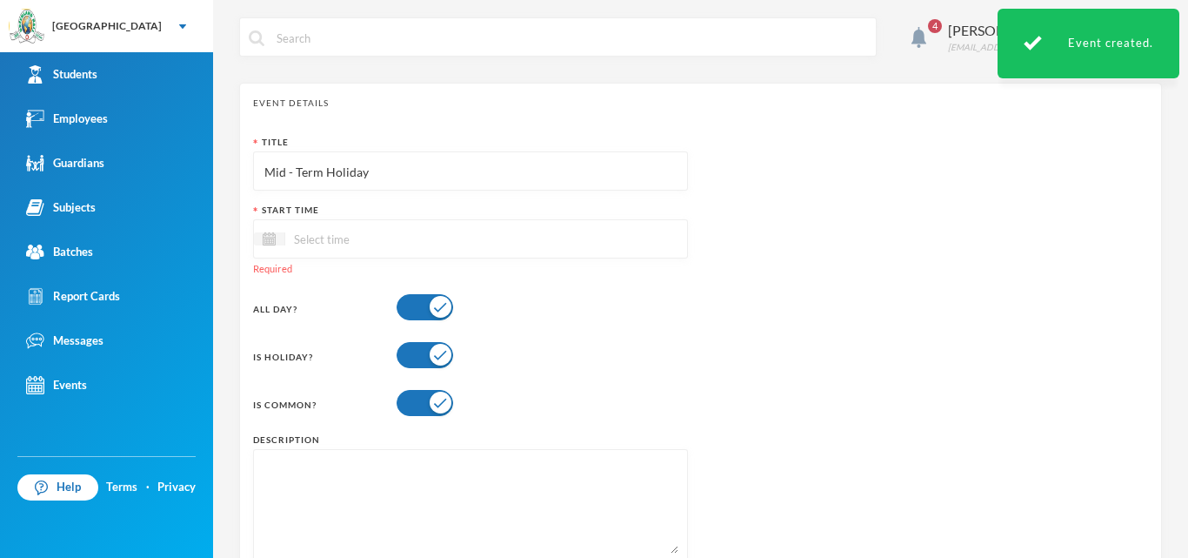
type input "Mid - Term Holiday"
click at [321, 242] on input at bounding box center [358, 239] width 146 height 20
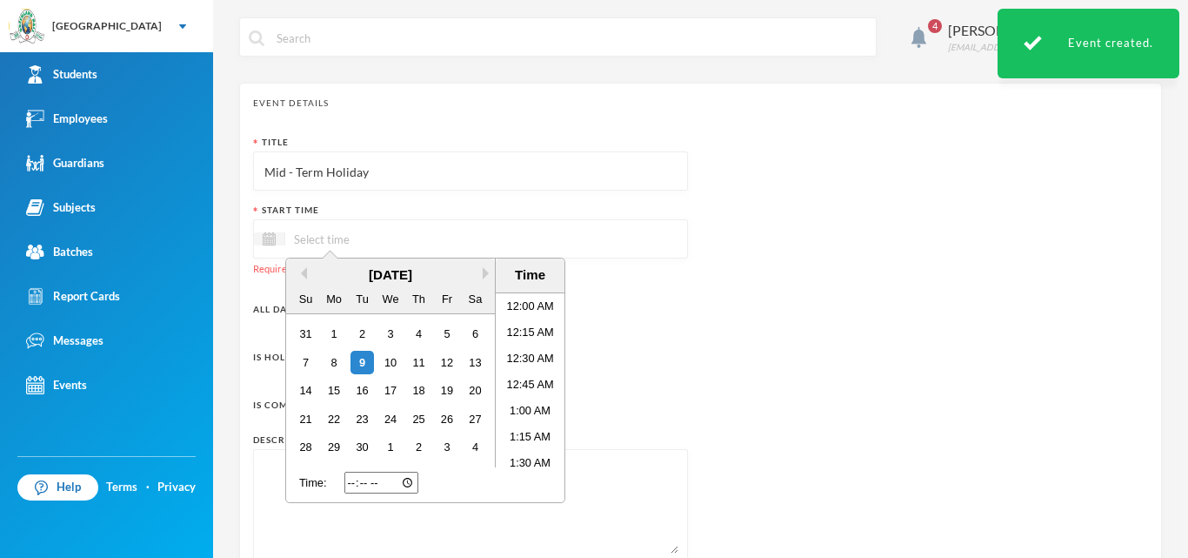
scroll to position [30, 0]
click at [486, 272] on button "Next Month" at bounding box center [489, 273] width 12 height 12
click at [452, 443] on div "31" at bounding box center [446, 446] width 23 height 23
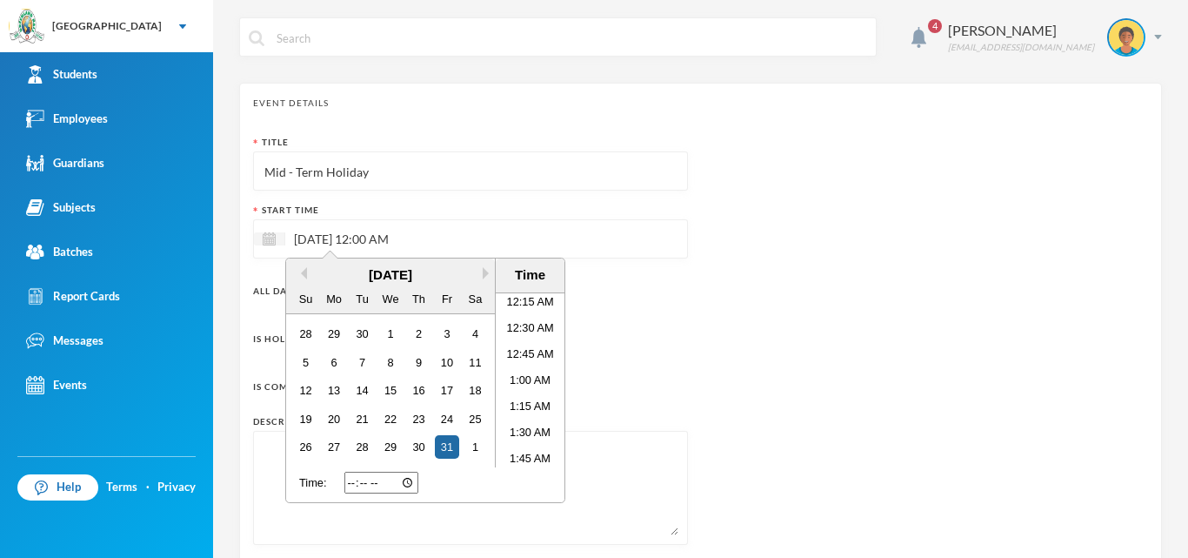
click at [741, 303] on div "Title Mid - Term Holiday Start Time [DATE] 12:00 AM Previous Month Next Month […" at bounding box center [700, 347] width 895 height 422
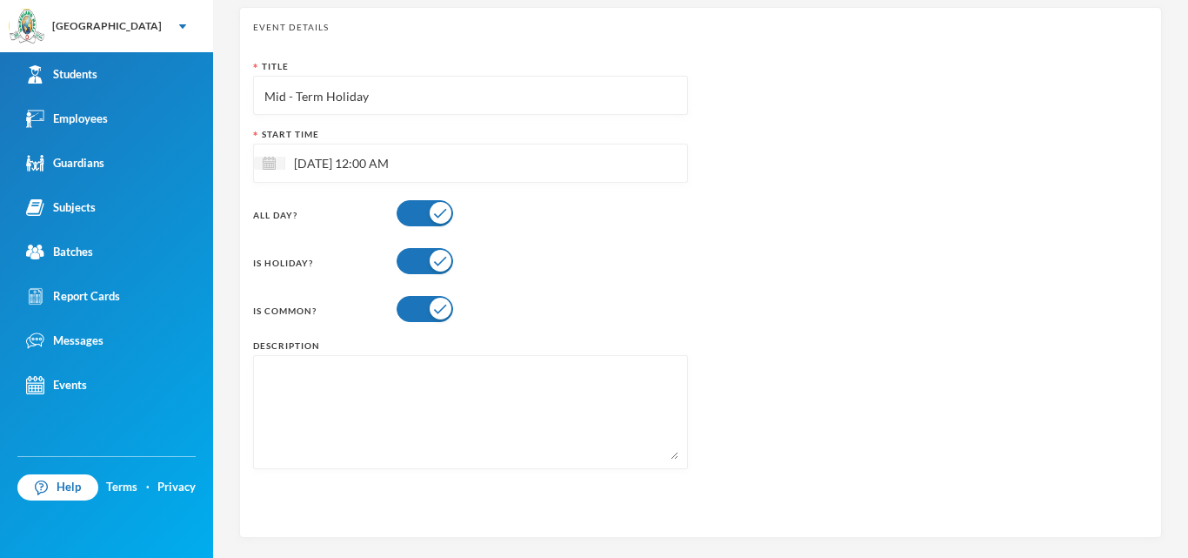
scroll to position [164, 0]
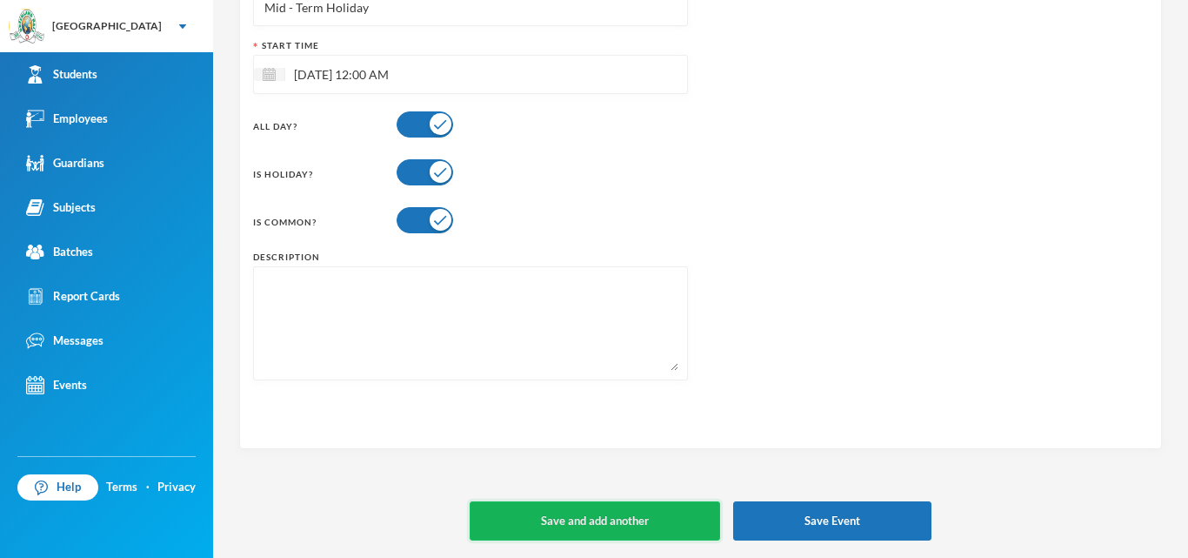
click at [530, 518] on button "Save and add another" at bounding box center [595, 520] width 251 height 39
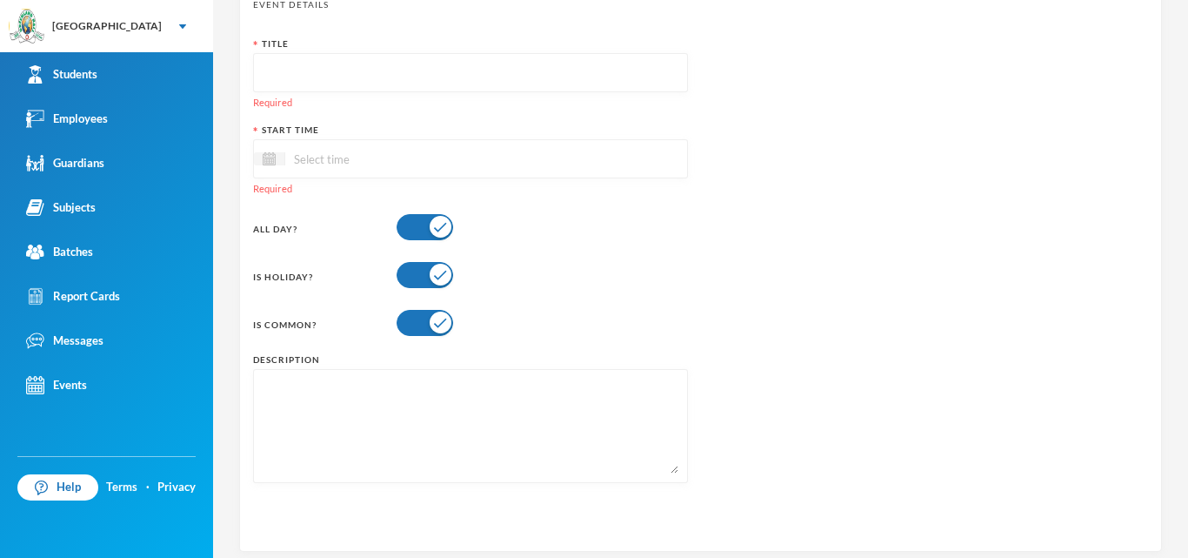
scroll to position [0, 0]
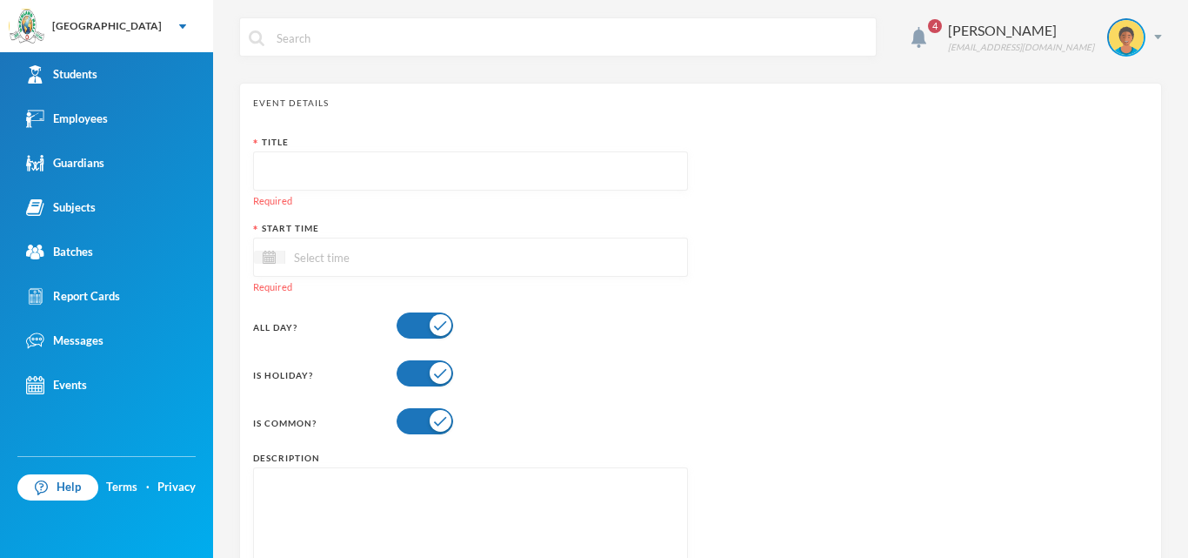
click at [288, 167] on input "text" at bounding box center [471, 171] width 416 height 39
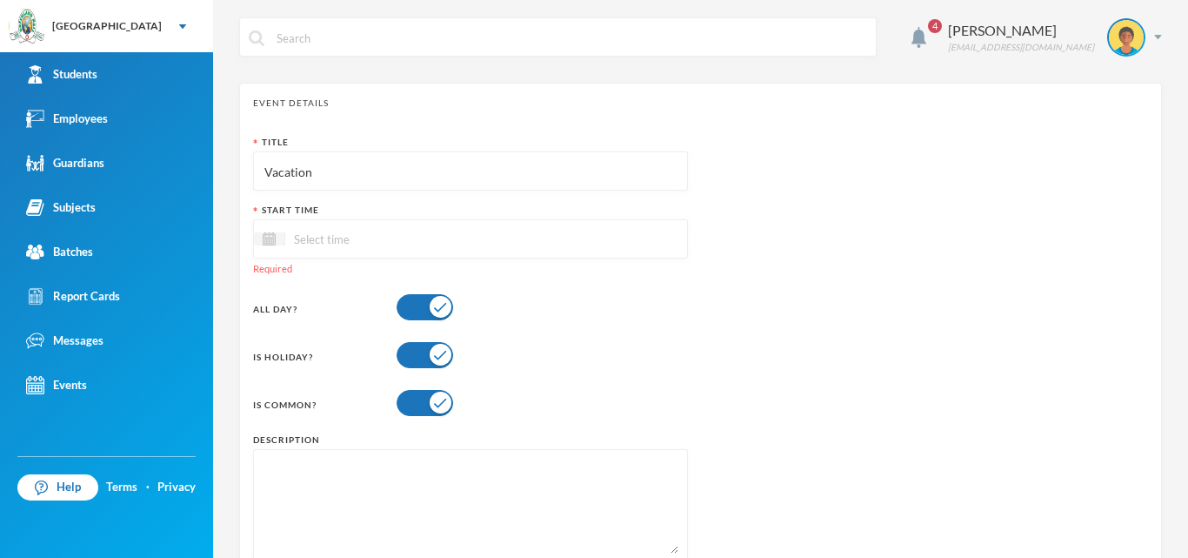
type input "Vacation"
click at [309, 254] on div at bounding box center [470, 238] width 435 height 39
click at [314, 242] on input at bounding box center [358, 239] width 146 height 20
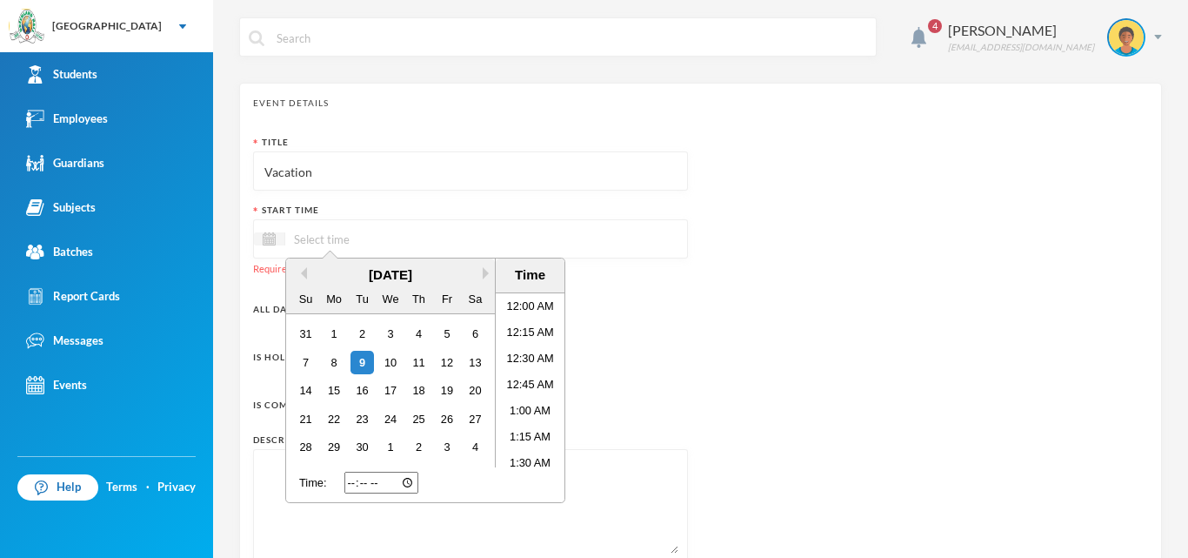
scroll to position [30, 0]
click at [484, 278] on button "Next Month" at bounding box center [489, 273] width 12 height 12
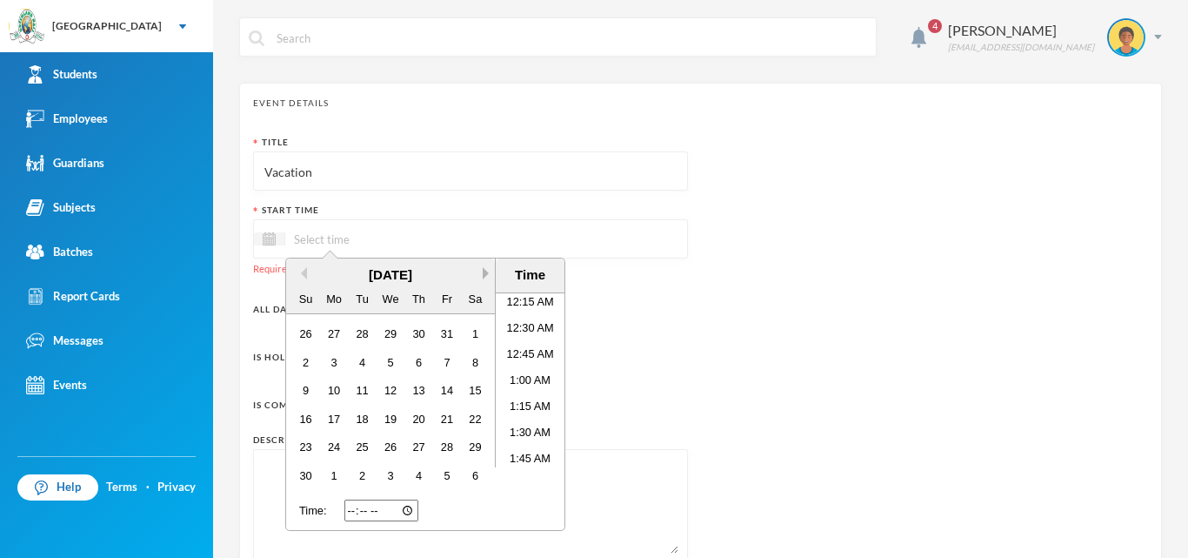
click at [484, 278] on button "Next Month" at bounding box center [489, 273] width 12 height 12
click at [441, 359] on div "12" at bounding box center [446, 362] width 23 height 23
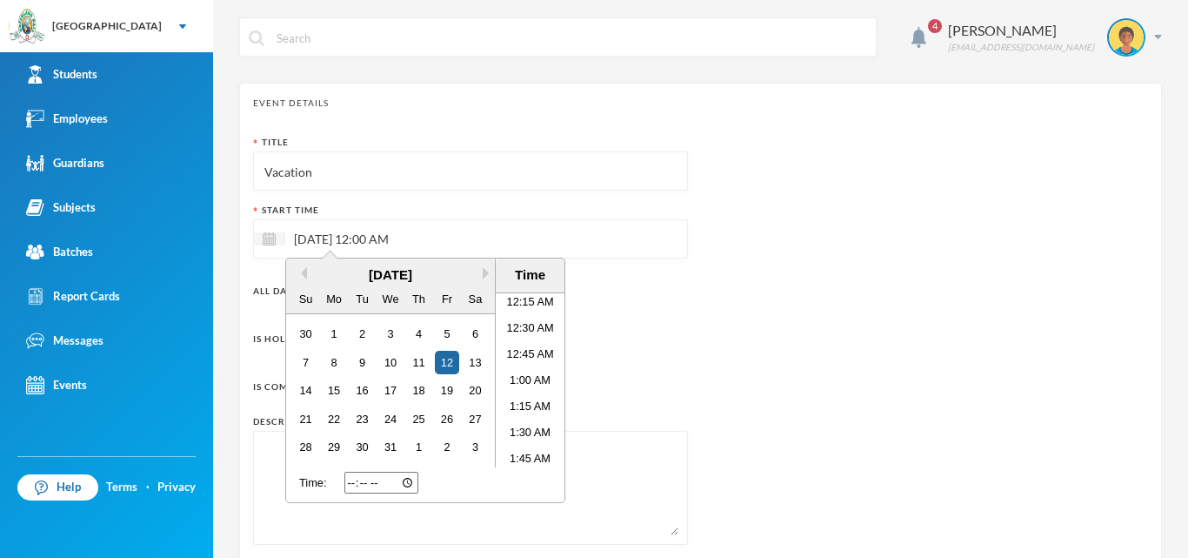
click at [614, 425] on div "Description" at bounding box center [470, 421] width 435 height 13
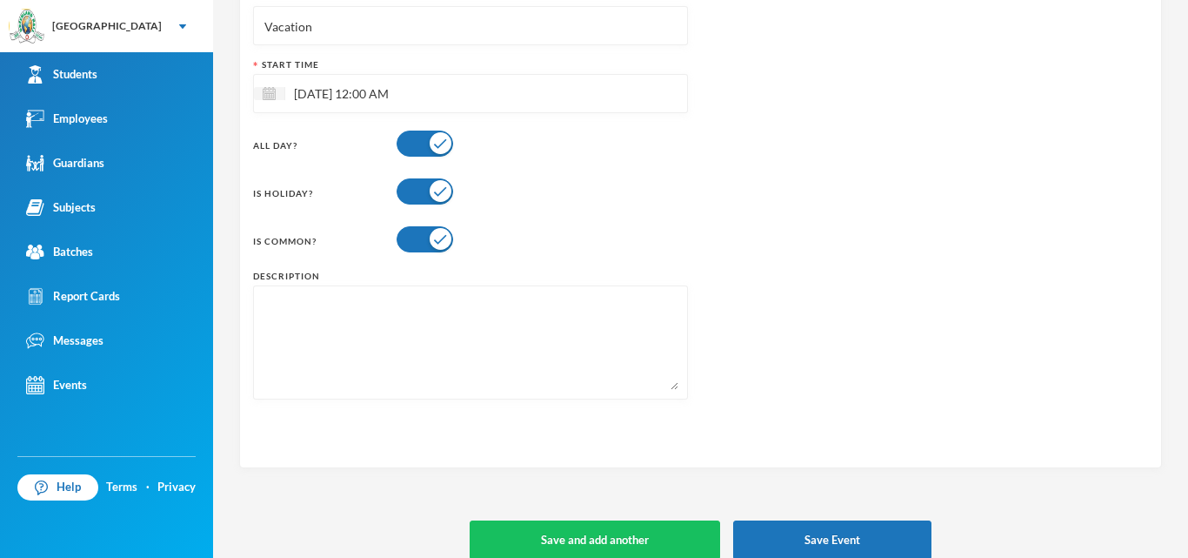
scroll to position [164, 0]
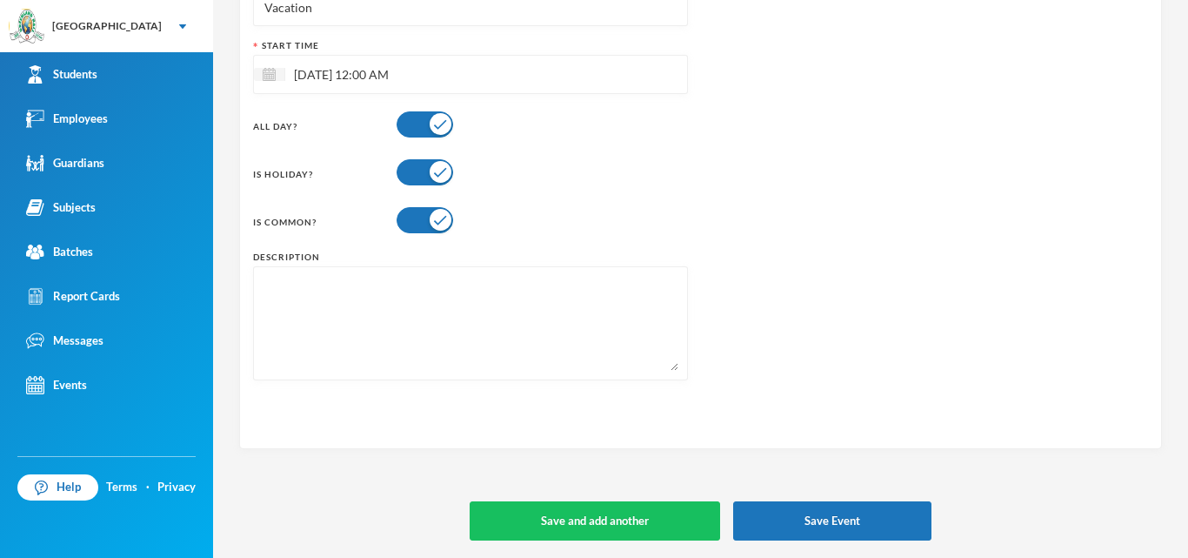
click at [428, 175] on button "button" at bounding box center [425, 172] width 57 height 26
click at [831, 524] on button "Save Event" at bounding box center [832, 520] width 198 height 39
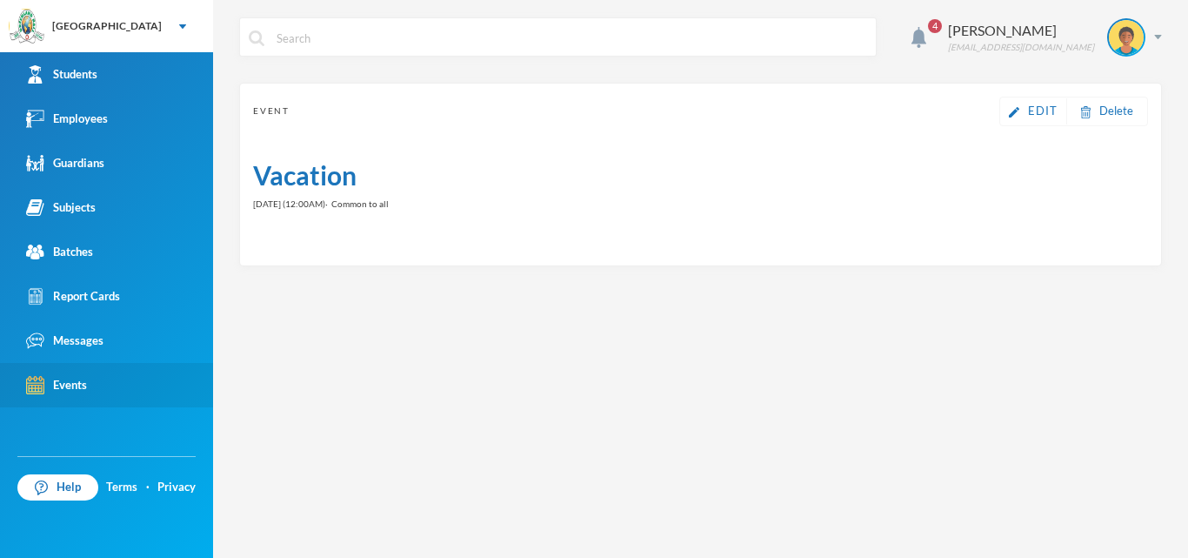
click at [50, 382] on div "Events" at bounding box center [56, 385] width 61 height 18
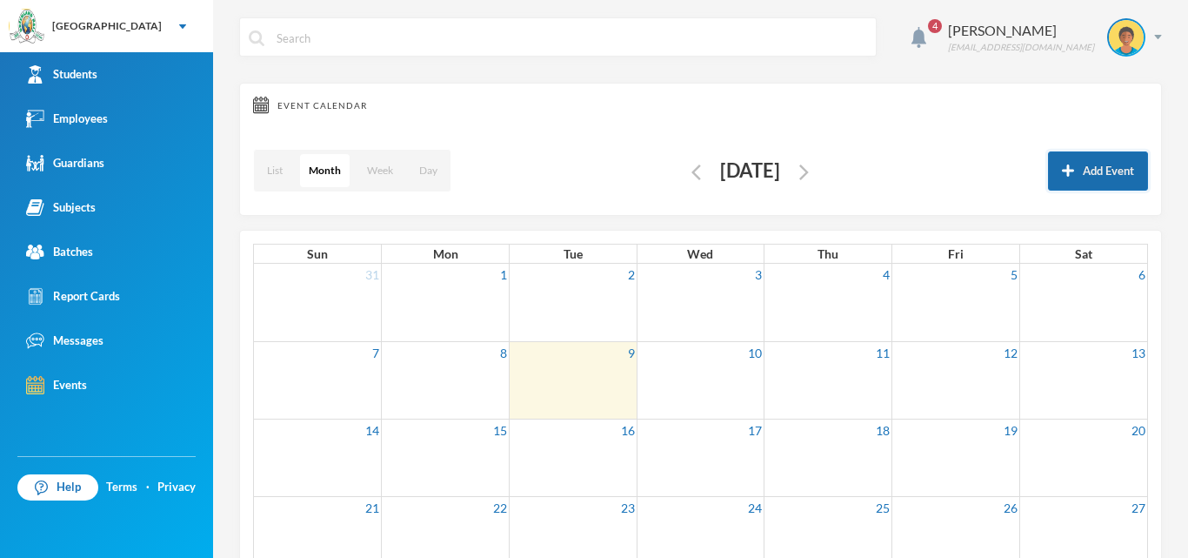
click at [1097, 172] on button "Add Event" at bounding box center [1098, 170] width 100 height 39
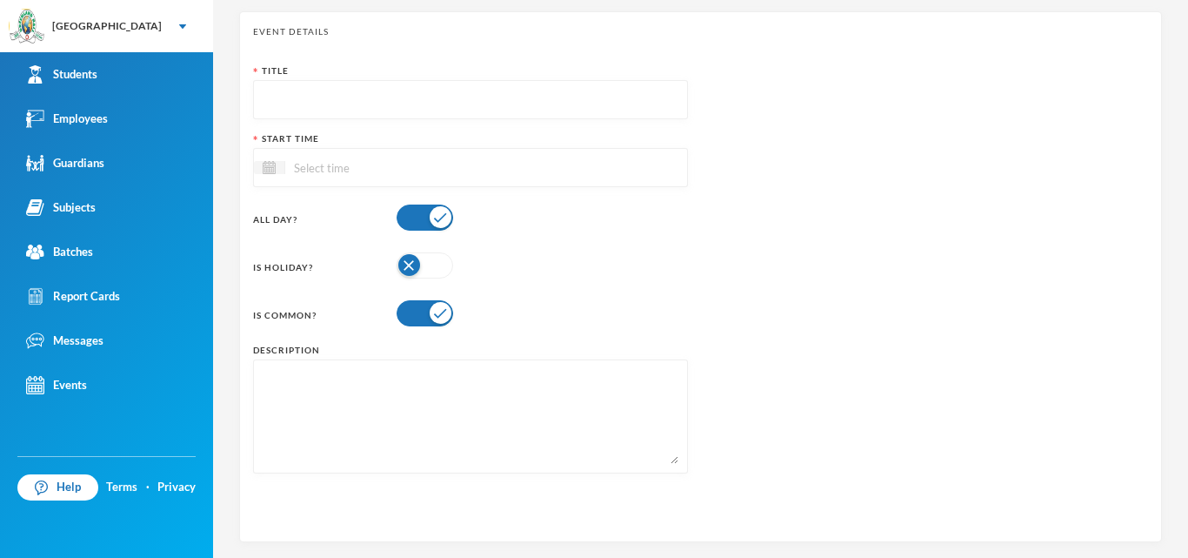
scroll to position [164, 0]
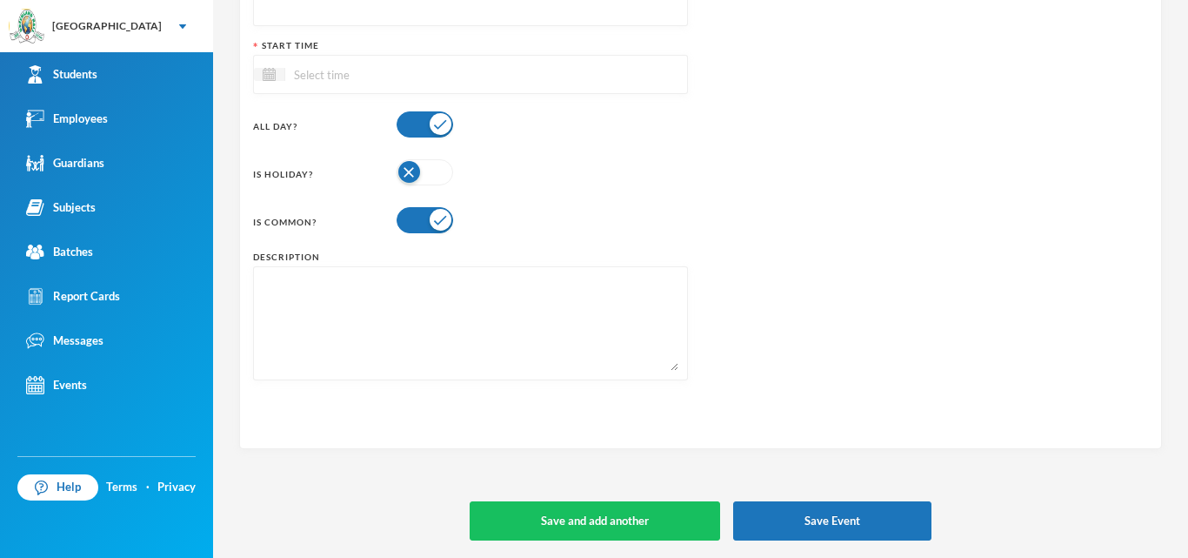
paste textarea "New Parents will be invited to school to be enlightened about the school portal…"
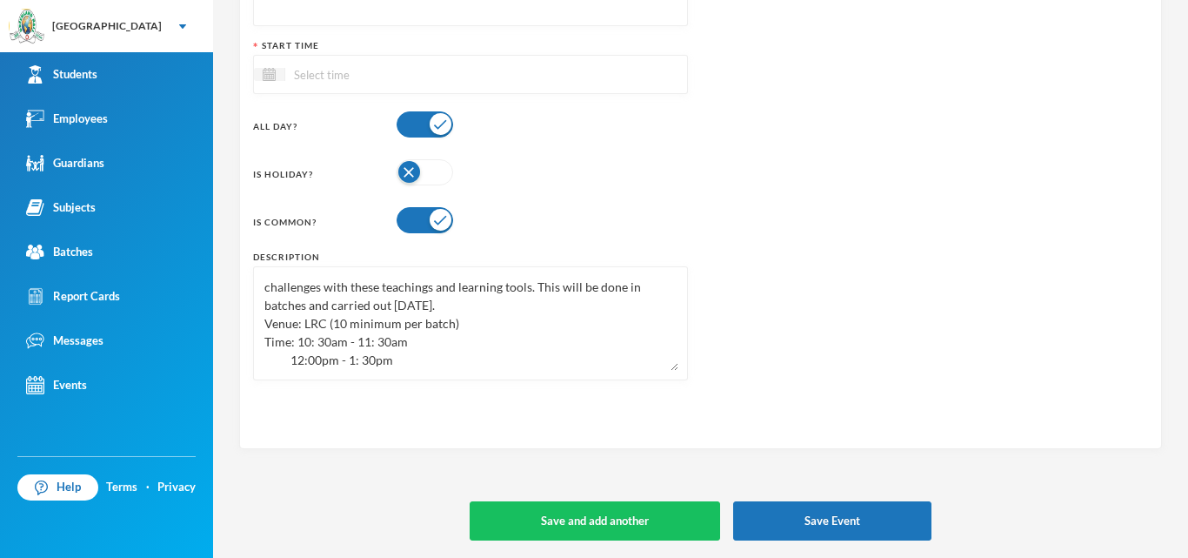
scroll to position [0, 0]
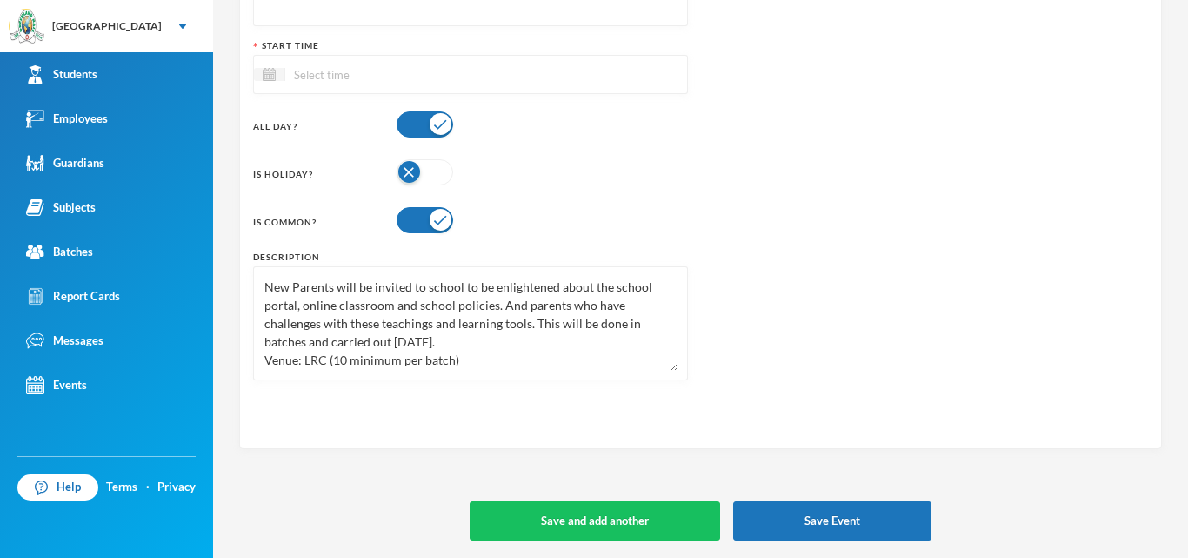
drag, startPoint x: 337, startPoint y: 289, endPoint x: 370, endPoint y: 291, distance: 33.1
click at [370, 291] on textarea "New Parents will be invited to school to be enlightened about the school portal…" at bounding box center [471, 323] width 416 height 95
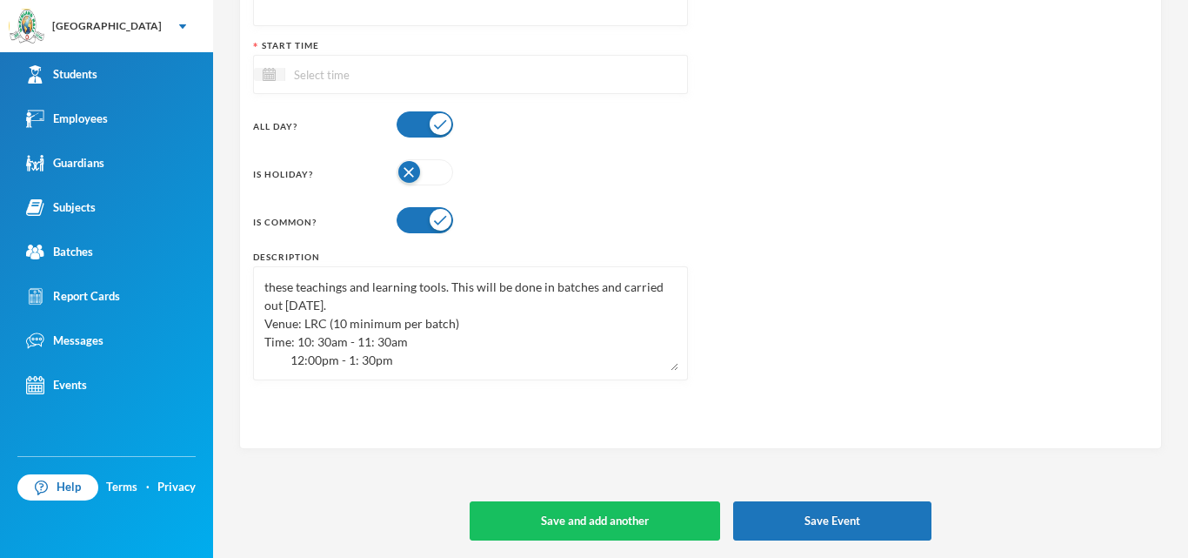
drag, startPoint x: 534, startPoint y: 323, endPoint x: 547, endPoint y: 397, distance: 75.1
click at [547, 397] on div "Event Details Title Start Time All Day? Is Holiday? Is Common? Description New …" at bounding box center [700, 183] width 923 height 531
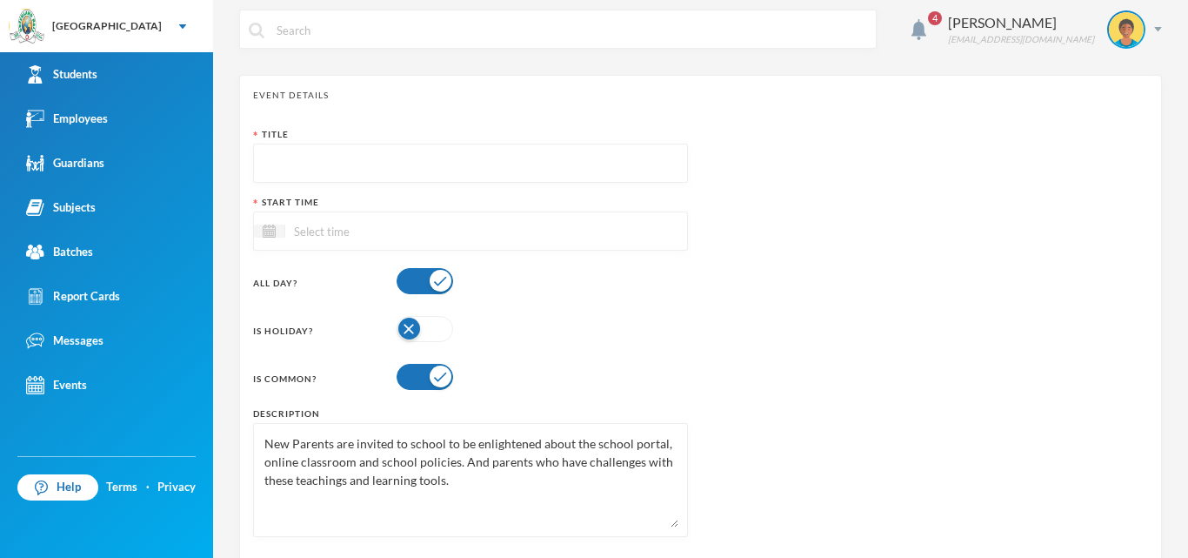
scroll to position [0, 0]
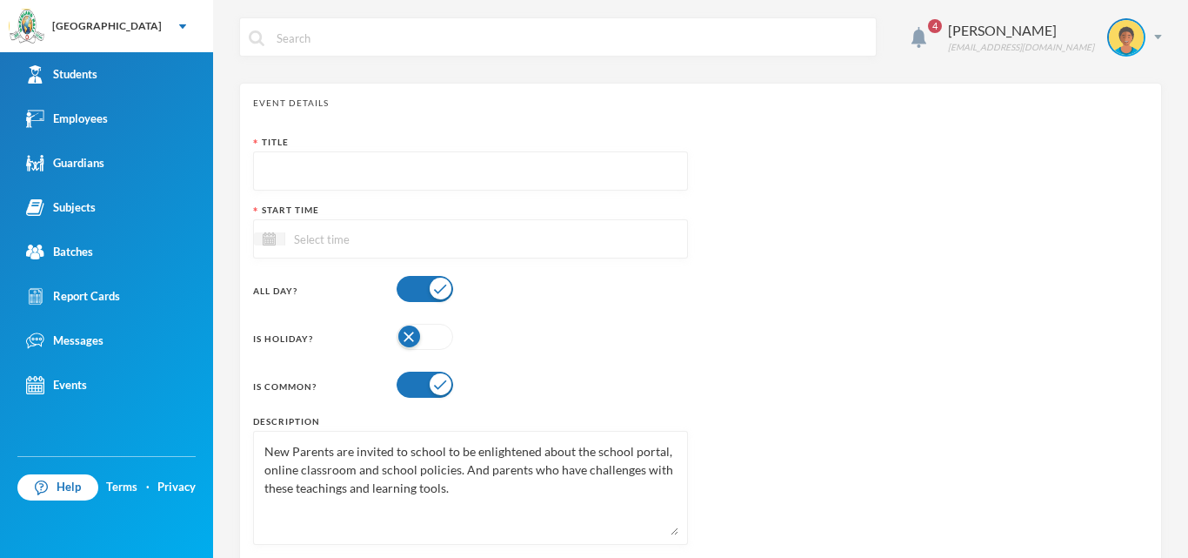
type textarea "New Parents are invited to school to be enlightened about the school portal, on…"
click at [326, 177] on input "text" at bounding box center [471, 171] width 416 height 39
type input "Parents Orientation"
click at [313, 231] on input at bounding box center [358, 239] width 146 height 20
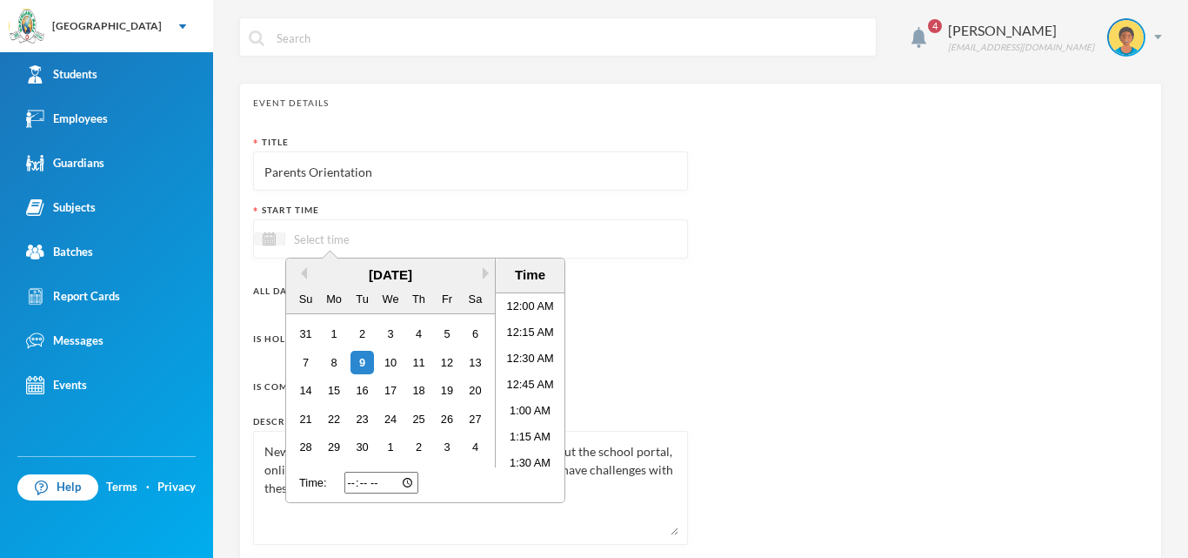
scroll to position [30, 0]
click at [489, 274] on button "Next Month" at bounding box center [489, 273] width 12 height 12
click at [453, 338] on div "3" at bounding box center [446, 333] width 23 height 23
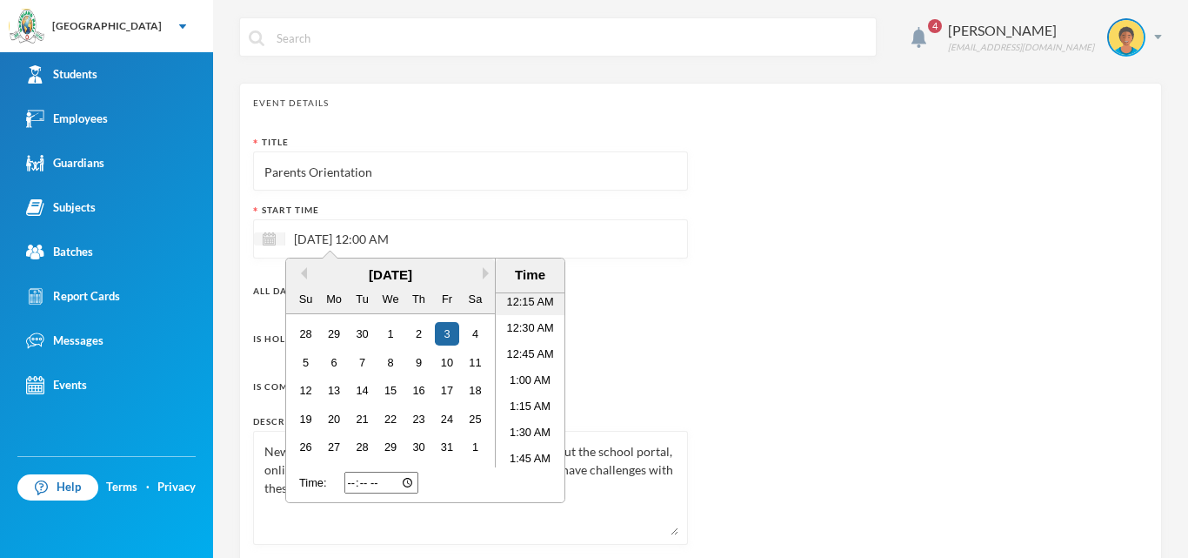
click at [531, 308] on li "12:15 AM" at bounding box center [530, 302] width 69 height 26
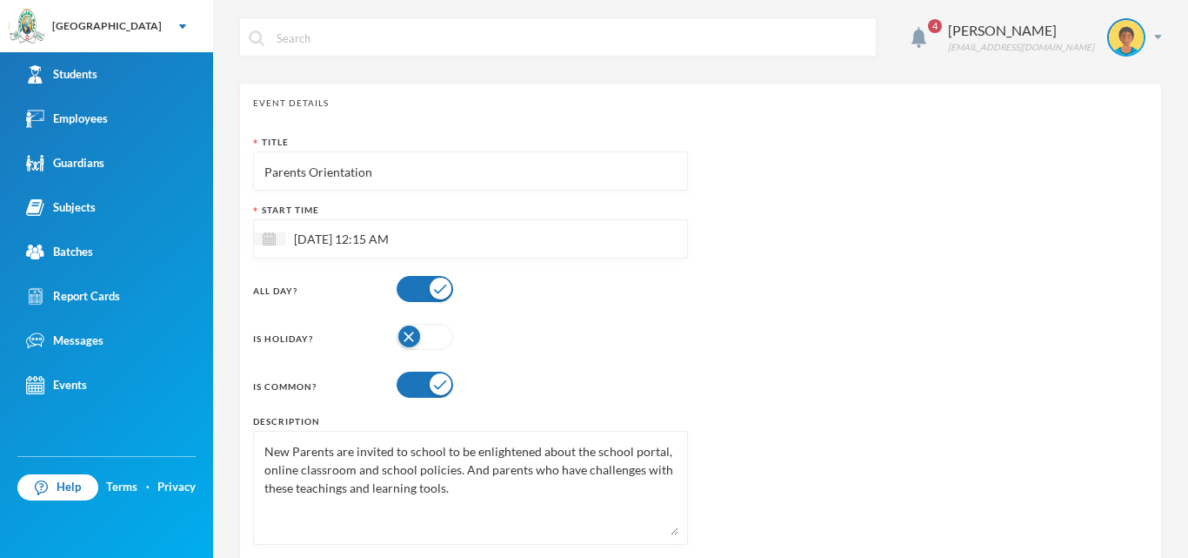
click at [700, 319] on div "Title Parents Orientation Start Time [DATE] 12:15 AM All Day? Is Holiday? Is Co…" at bounding box center [700, 347] width 895 height 422
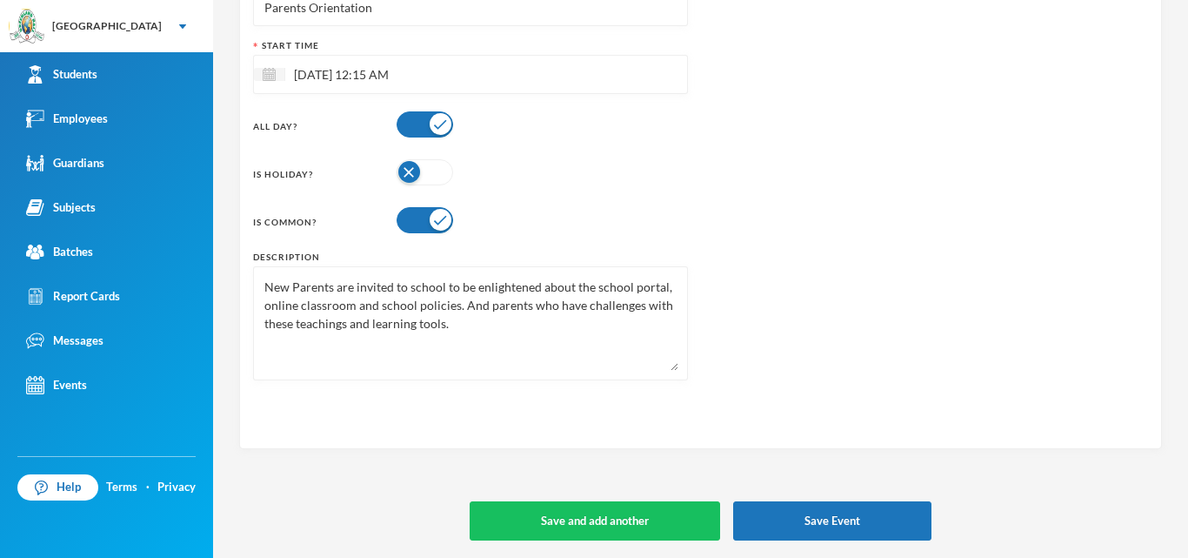
scroll to position [77, 0]
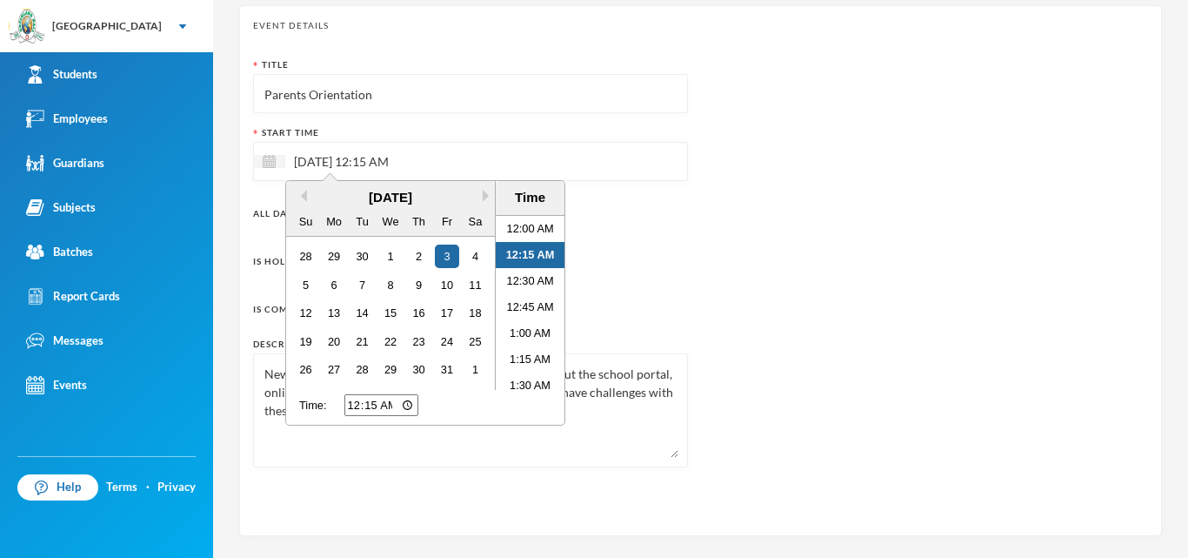
click at [424, 155] on input "[DATE] 12:15 AM" at bounding box center [358, 161] width 146 height 20
click at [516, 235] on li "10:00 AM" at bounding box center [530, 229] width 69 height 26
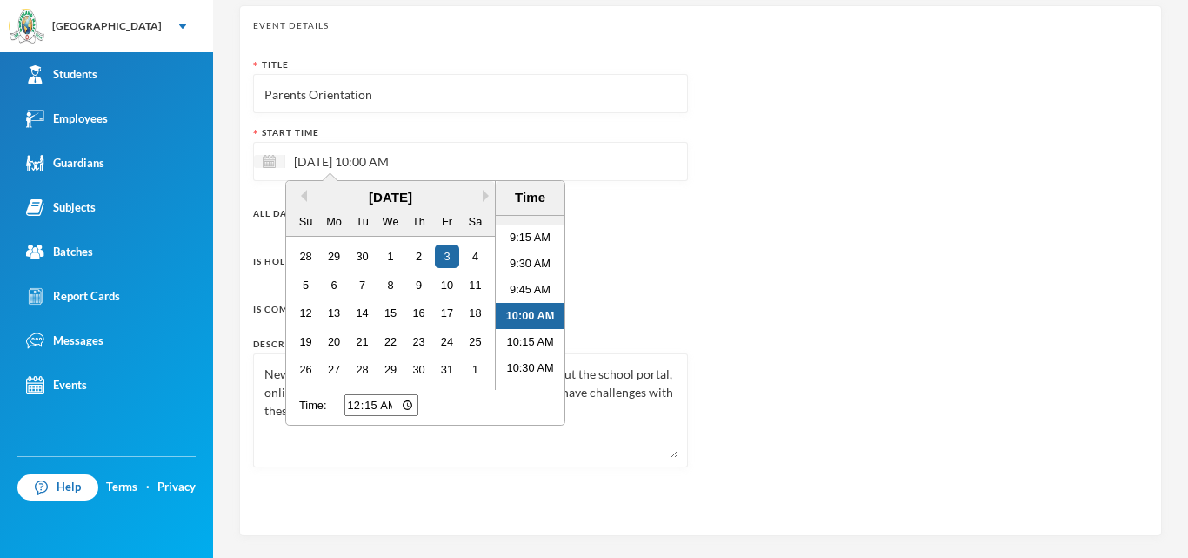
scroll to position [870, 0]
click at [516, 296] on li "9:00 AM" at bounding box center [530, 298] width 69 height 26
click at [697, 270] on div "Title Parents Orientation Start Time [DATE] 9:00 AM Previous Month Next Month […" at bounding box center [700, 269] width 895 height 422
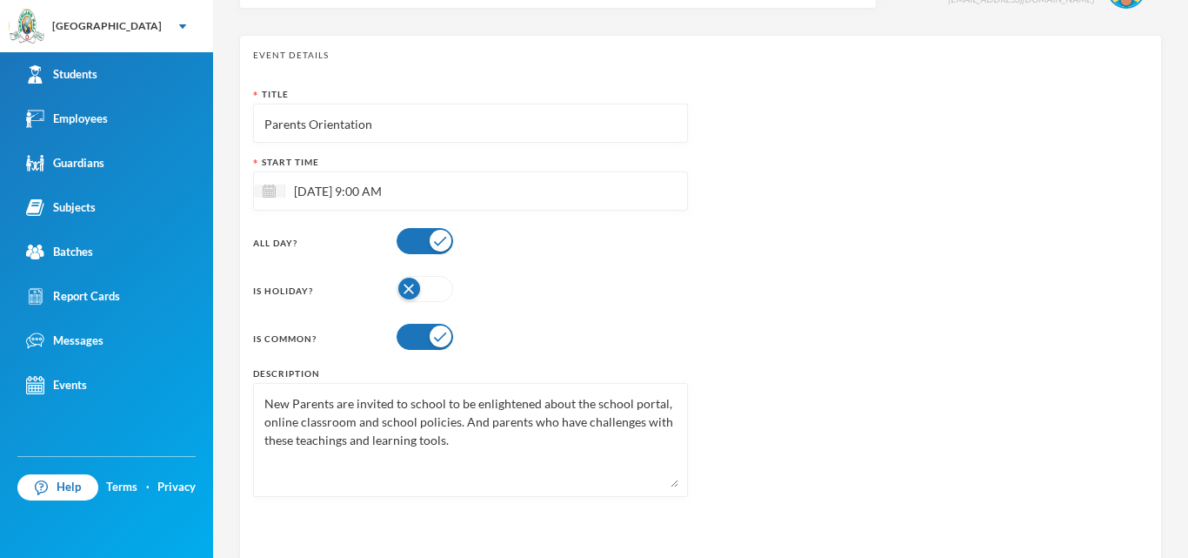
scroll to position [164, 0]
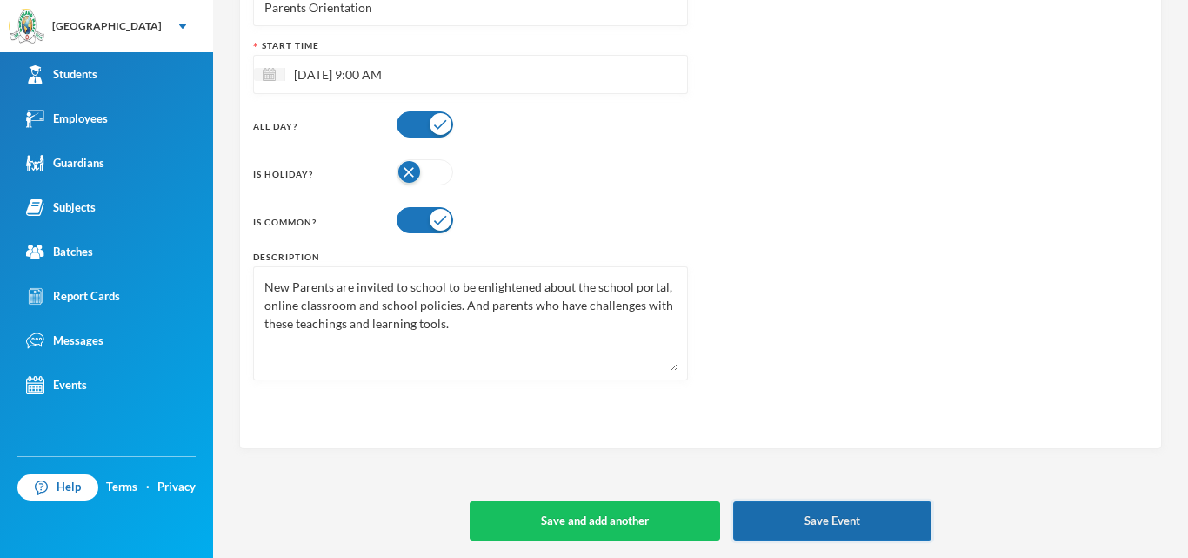
click at [785, 523] on button "Save Event" at bounding box center [832, 520] width 198 height 39
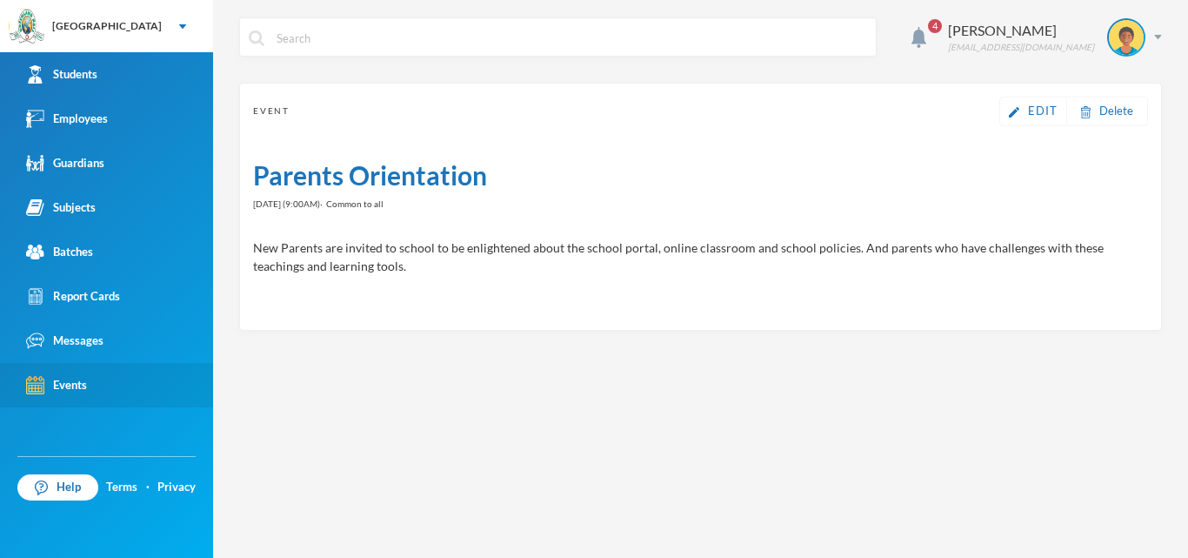
click at [51, 394] on link "Events" at bounding box center [106, 385] width 213 height 44
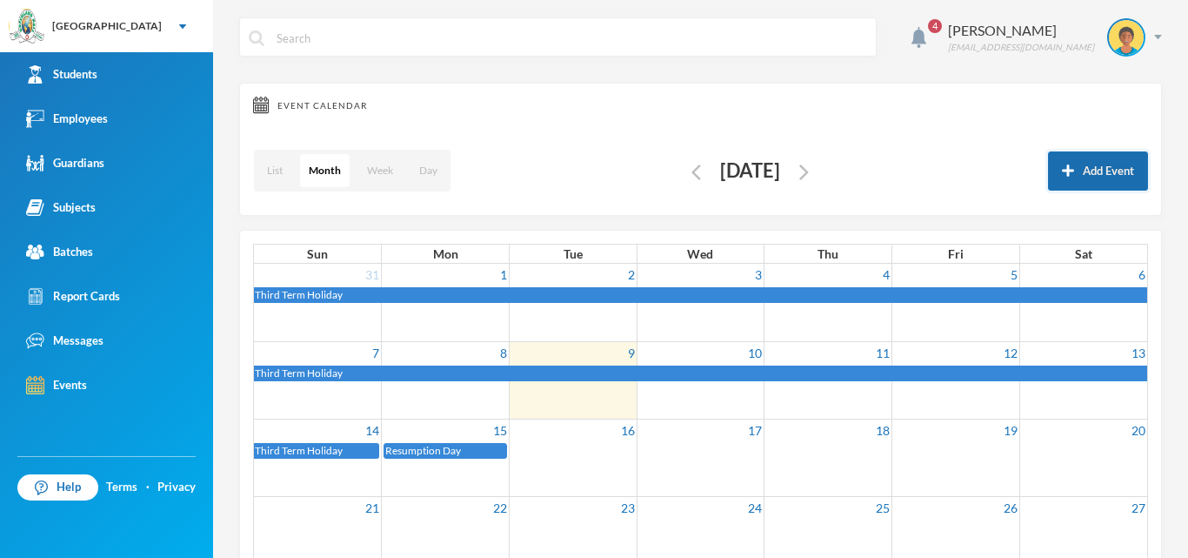
click at [1088, 177] on button "Add Event" at bounding box center [1098, 170] width 100 height 39
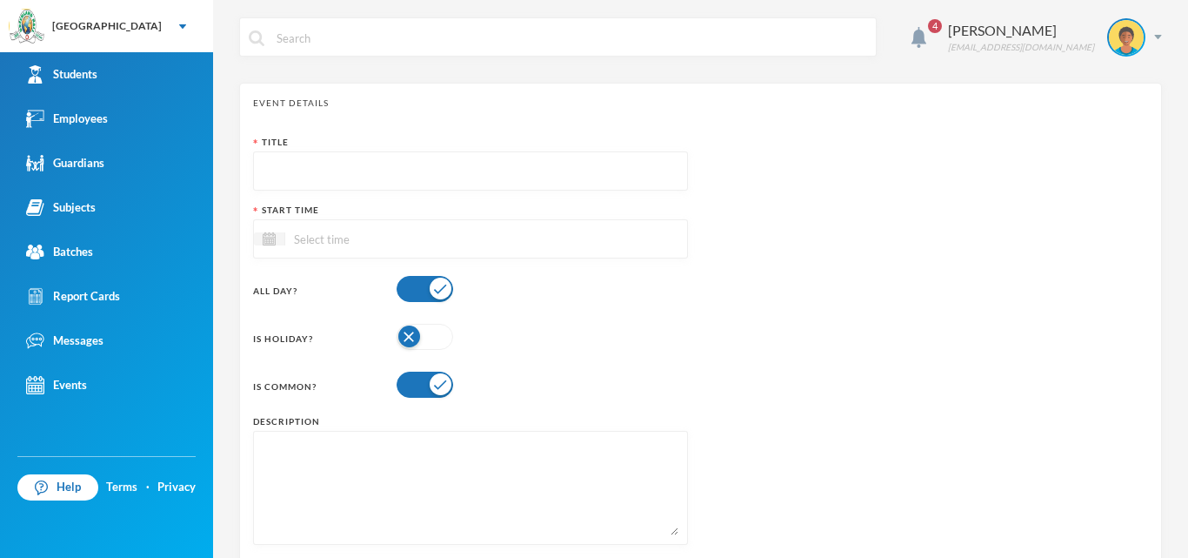
click at [284, 171] on input "text" at bounding box center [471, 171] width 416 height 39
paste textarea "Formative Assessment Learners are assessed based on what they have been taught …"
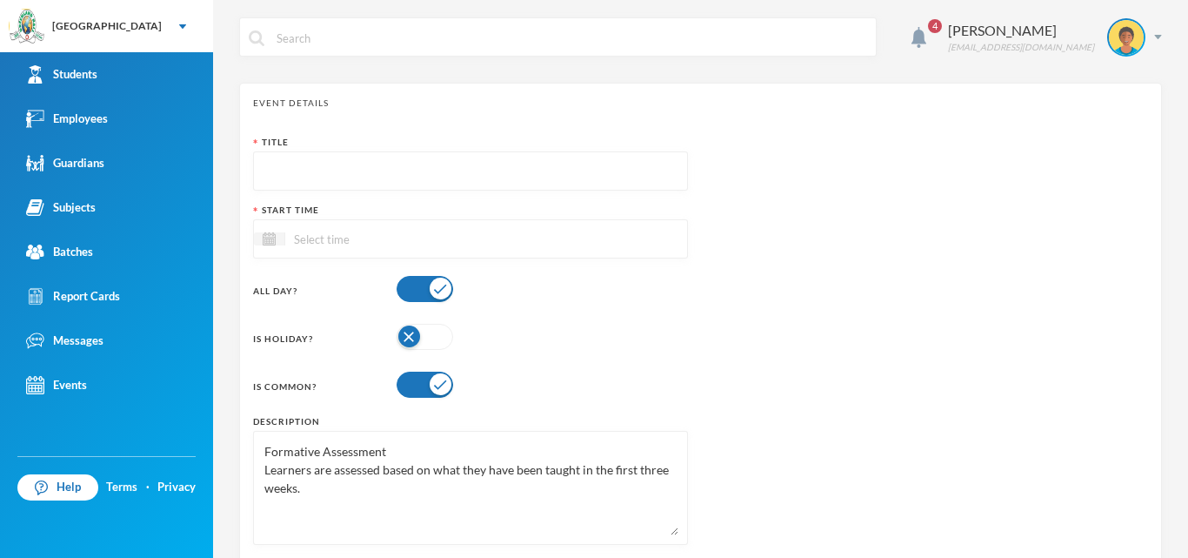
type textarea "Formative Assessment Learners are assessed based on what they have been taught …"
click at [294, 173] on input "text" at bounding box center [471, 171] width 416 height 39
type input "Formative Assessment"
click at [324, 241] on input at bounding box center [358, 239] width 146 height 20
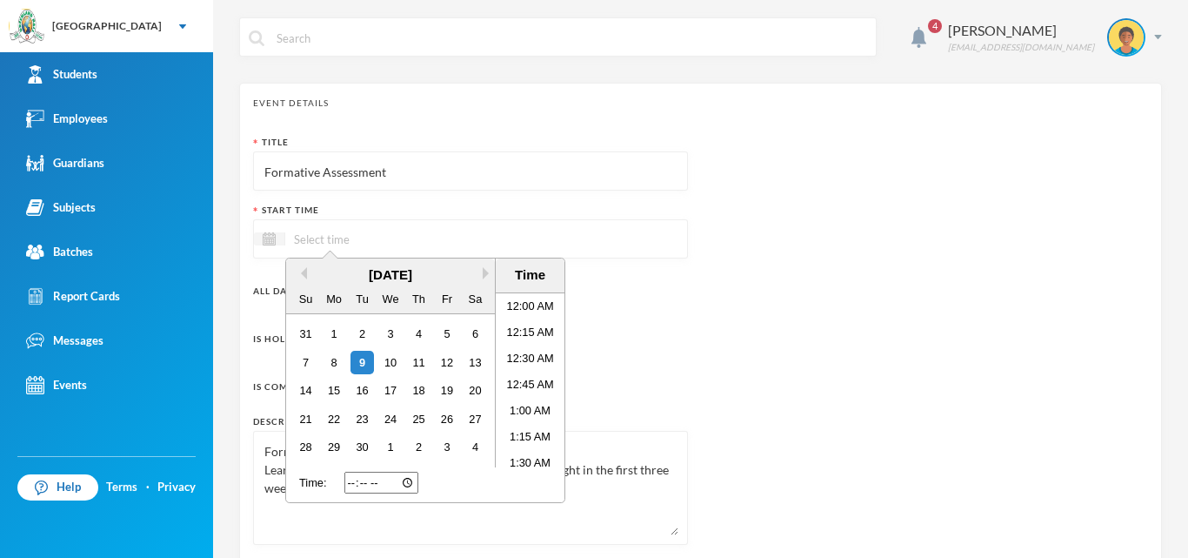
scroll to position [30, 0]
click at [485, 271] on button "Next Month" at bounding box center [489, 273] width 12 height 12
click at [367, 363] on div "7" at bounding box center [362, 362] width 23 height 23
click at [524, 361] on li "7:30 AM" at bounding box center [530, 363] width 69 height 26
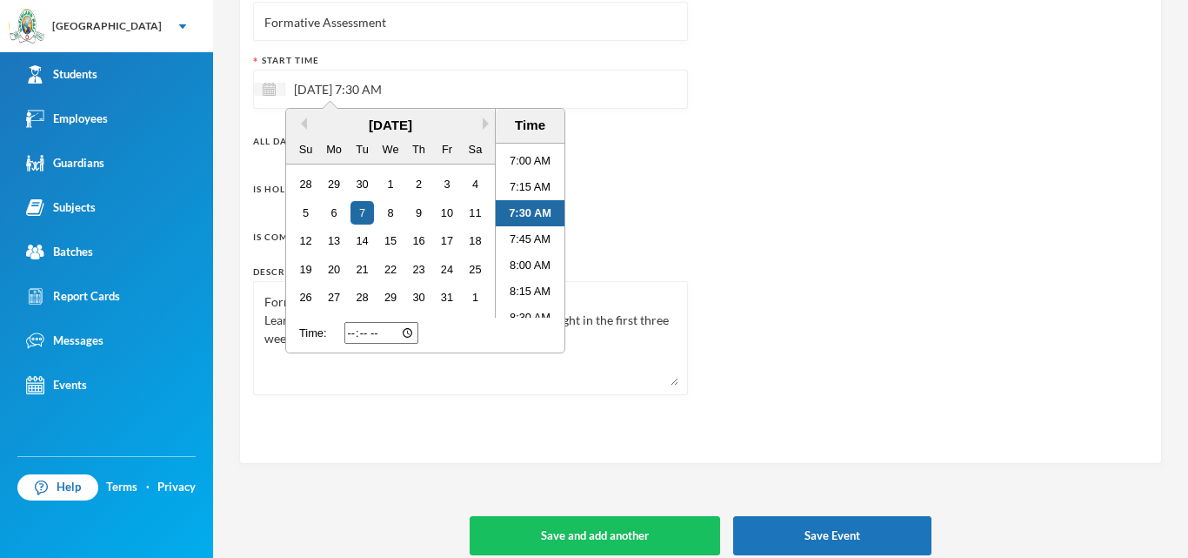
scroll to position [164, 0]
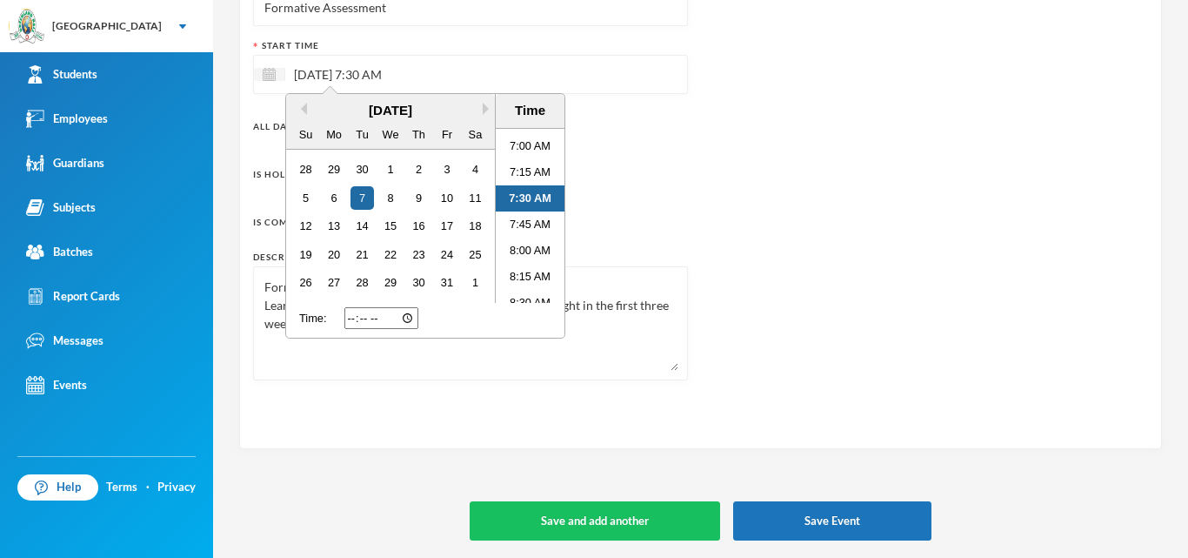
click at [660, 352] on textarea "Formative Assessment Learners are assessed based on what they have been taught …" at bounding box center [471, 323] width 416 height 95
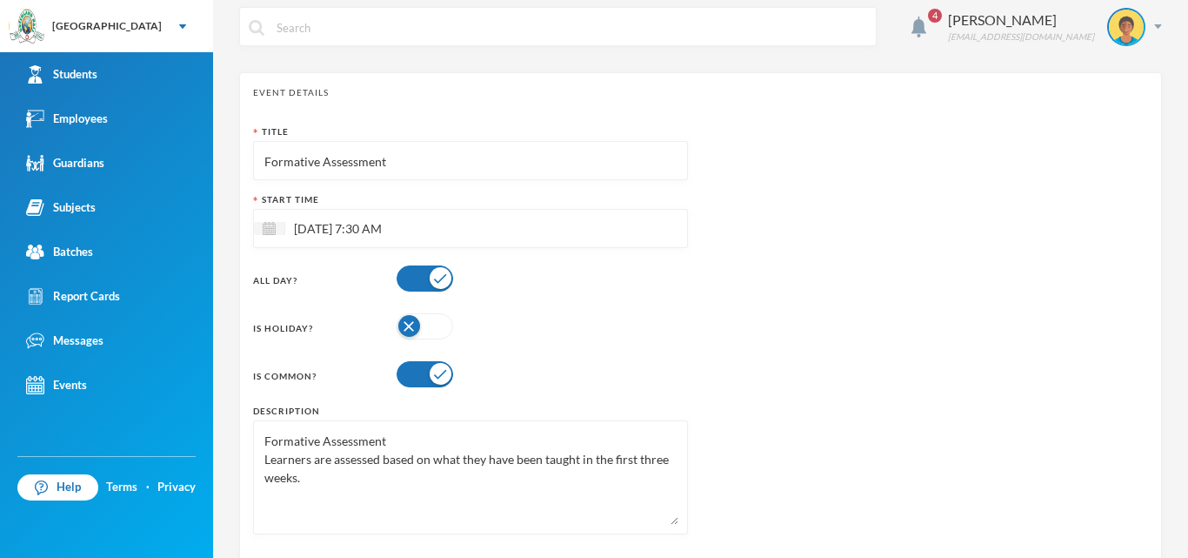
scroll to position [0, 0]
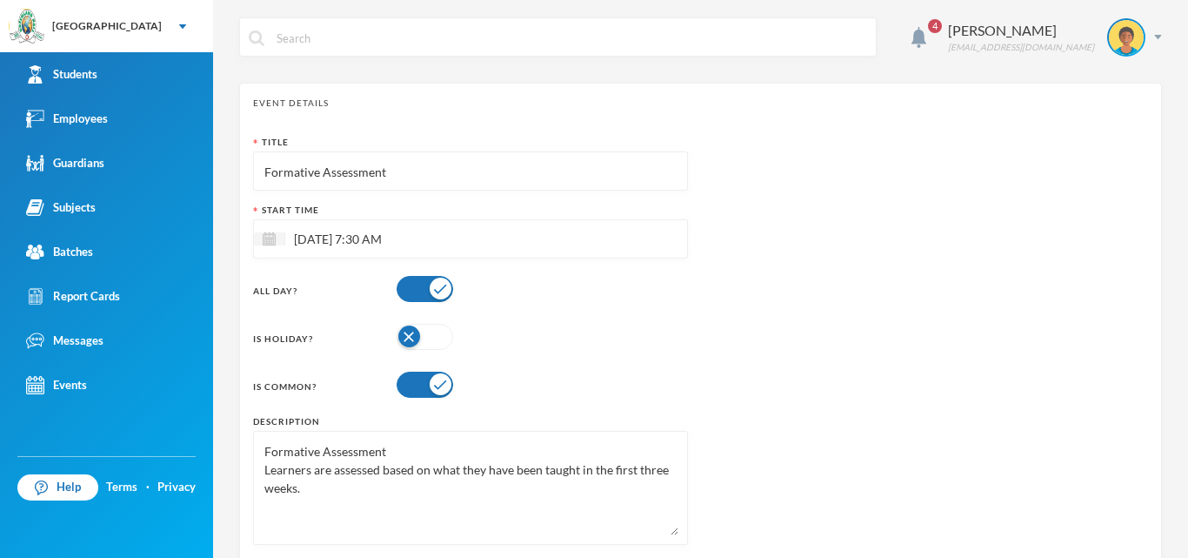
drag, startPoint x: 391, startPoint y: 452, endPoint x: 263, endPoint y: 442, distance: 128.3
click at [263, 442] on textarea "Formative Assessment Learners are assessed based on what they have been taught …" at bounding box center [471, 487] width 416 height 95
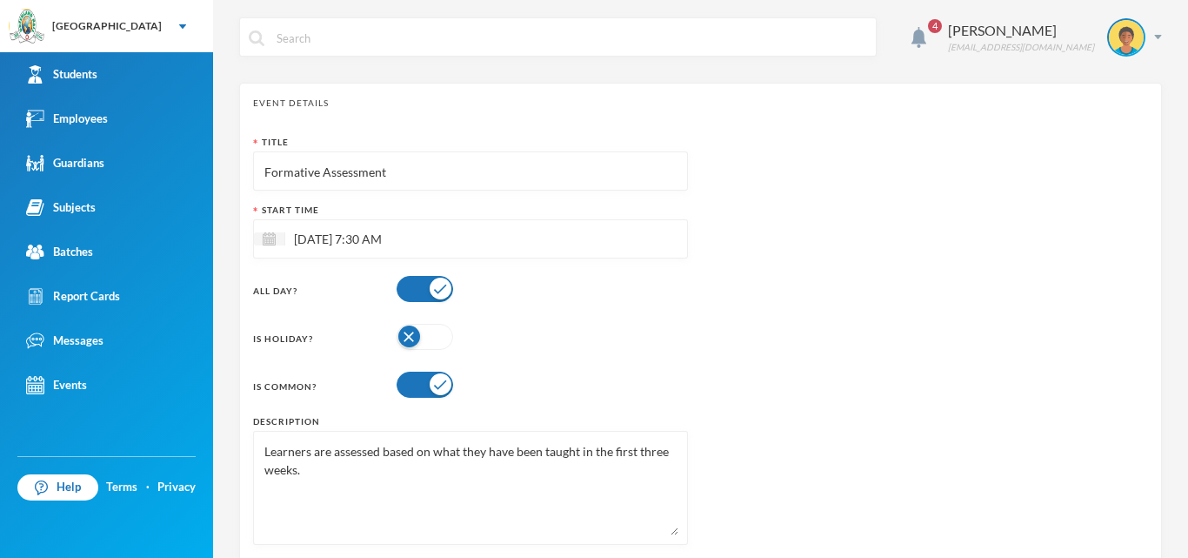
click at [263, 466] on textarea "Learners are assessed based on what they have been taught in the first three we…" at bounding box center [471, 487] width 416 height 95
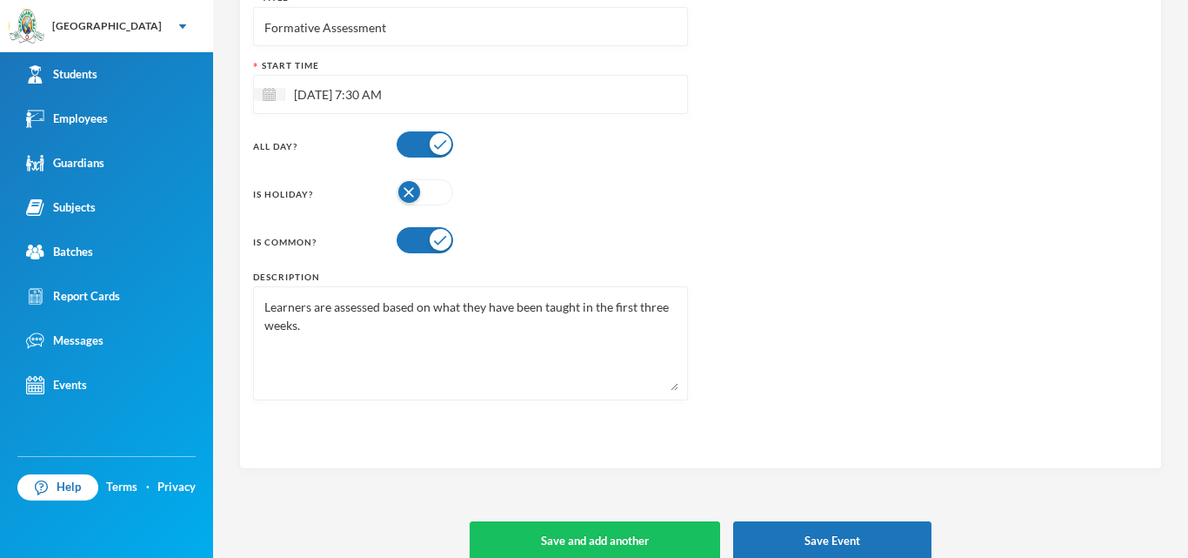
scroll to position [164, 0]
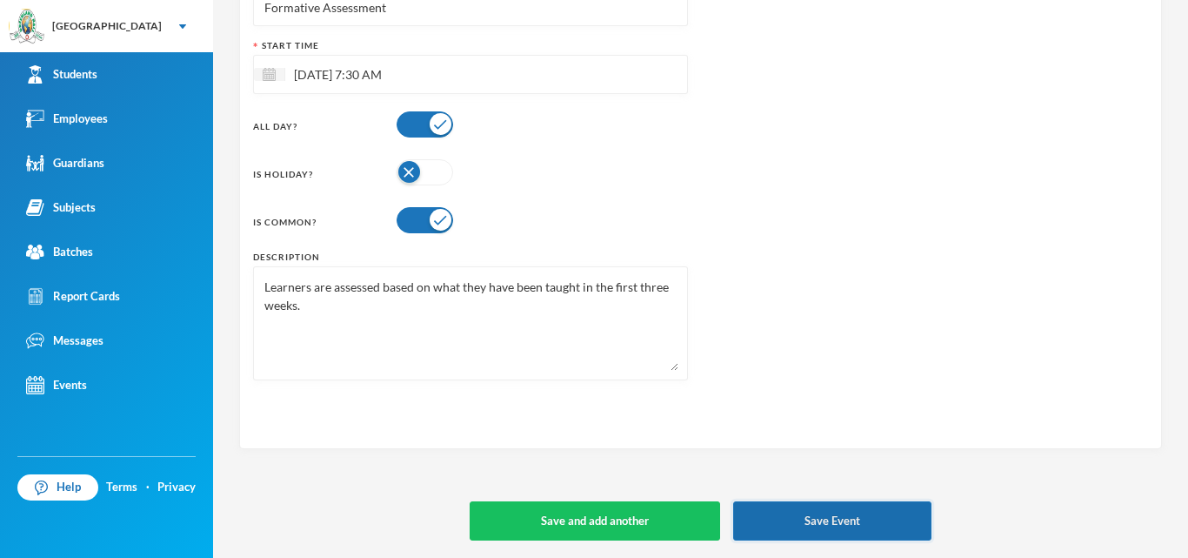
type textarea "Learners are assessed based on what they have been taught in the first three we…"
click at [860, 519] on button "Save Event" at bounding box center [832, 520] width 198 height 39
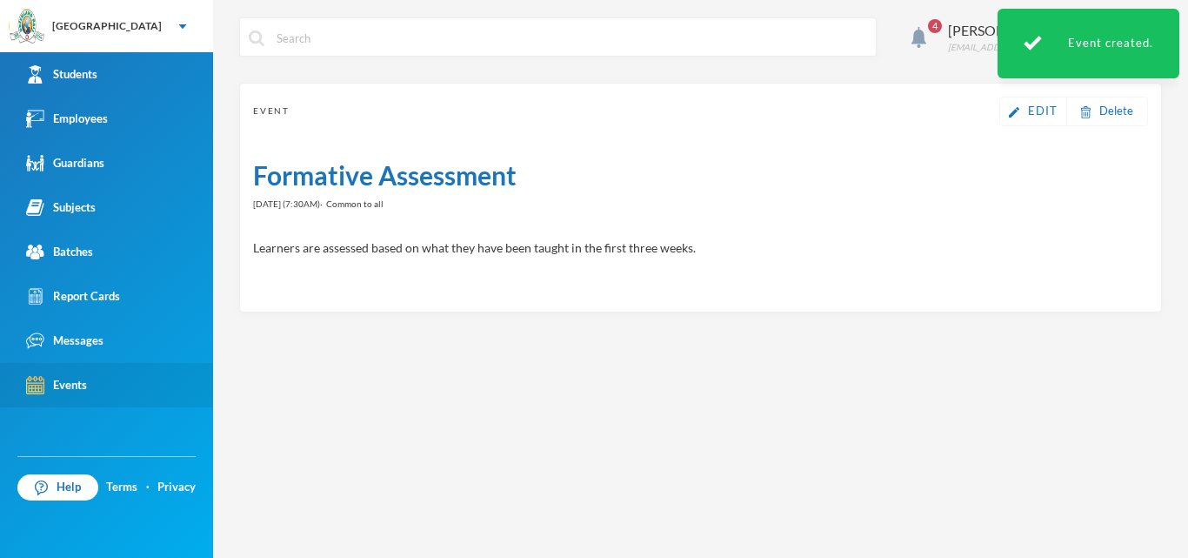
click at [66, 385] on div "Events" at bounding box center [56, 385] width 61 height 18
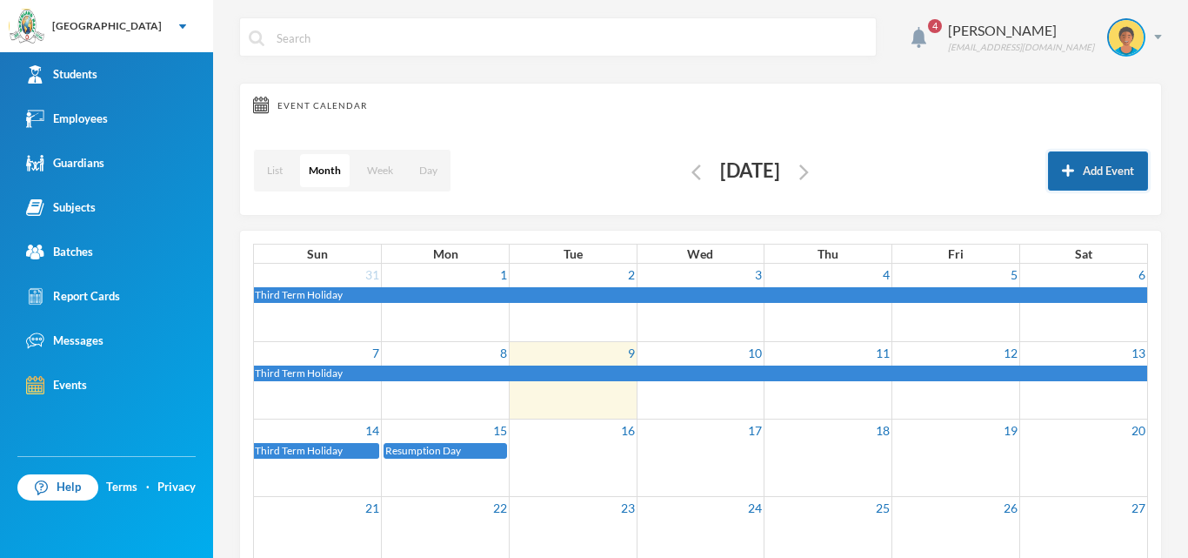
click at [1062, 171] on img "button" at bounding box center [1068, 170] width 12 height 12
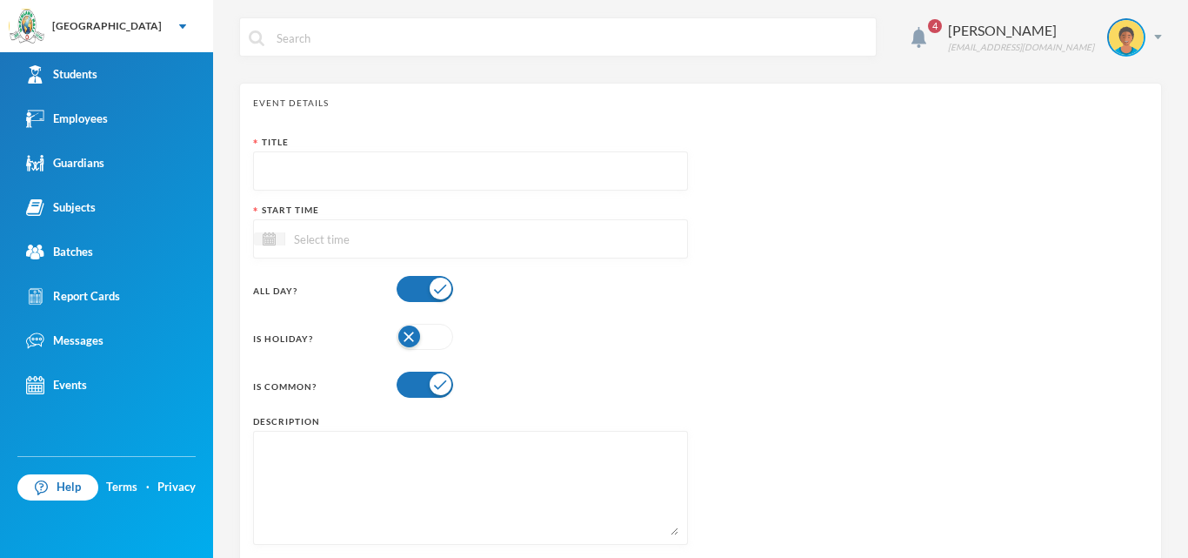
paste input "Formative Assessment Learners are assessed based on what they have been taught …"
type input "Formative Assessment"
paste textarea "Formative Assessment Learners are assessed based on what they have been taught …"
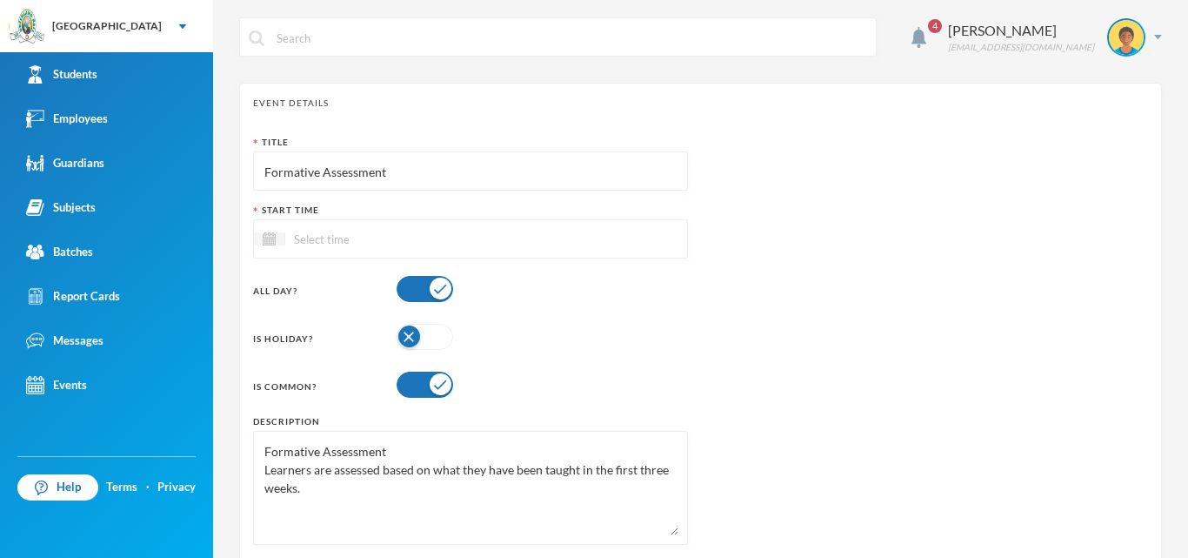
drag, startPoint x: 385, startPoint y: 446, endPoint x: 262, endPoint y: 458, distance: 123.3
click at [262, 458] on div "Formative Assessment Learners are assessed based on what they have been taught …" at bounding box center [470, 488] width 435 height 114
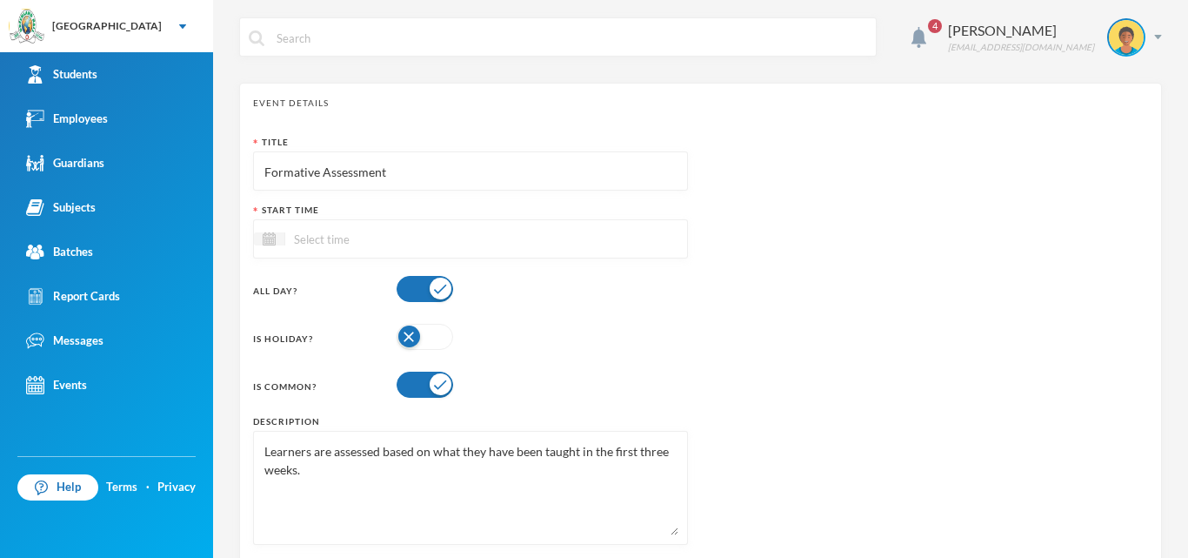
type textarea "Learners are assessed based on what they have been taught in the first three we…"
click at [328, 238] on input at bounding box center [358, 239] width 146 height 20
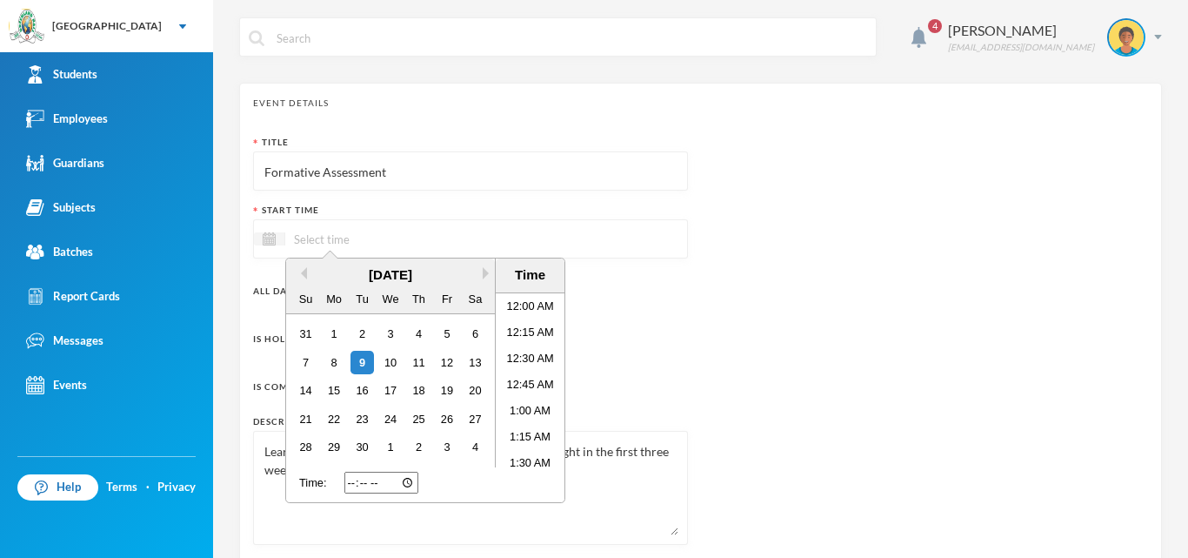
scroll to position [30, 0]
click at [491, 260] on div "[DATE] Su Mo Tu We Th Fr Sa" at bounding box center [390, 286] width 209 height 56
click at [479, 266] on div "[DATE]" at bounding box center [390, 275] width 209 height 20
click at [481, 274] on div "[DATE]" at bounding box center [390, 275] width 209 height 20
click at [484, 274] on button "Next Month" at bounding box center [489, 273] width 12 height 12
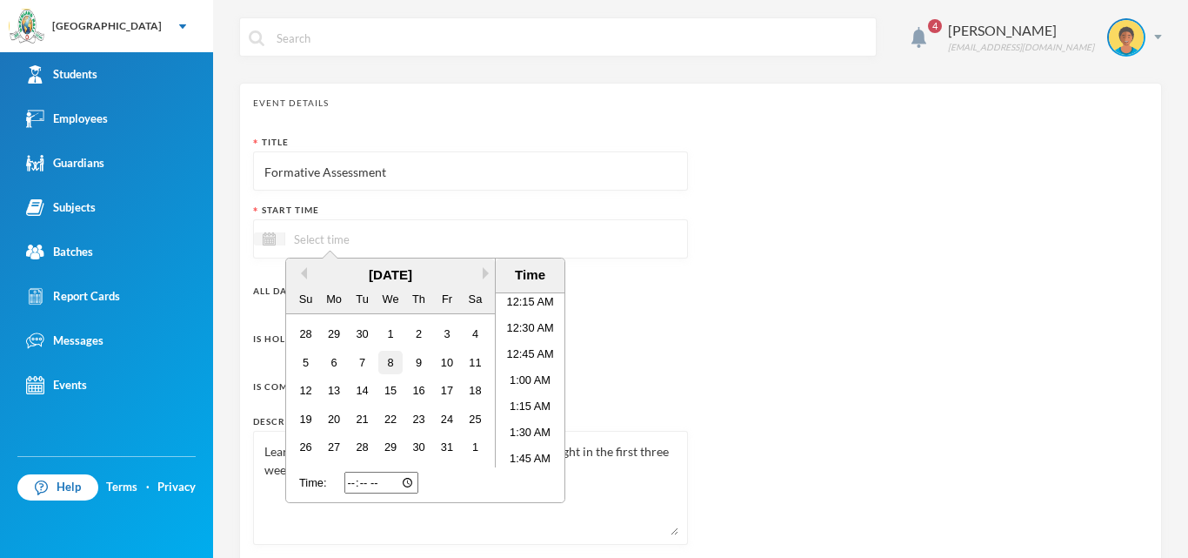
click at [390, 358] on div "8" at bounding box center [389, 362] width 23 height 23
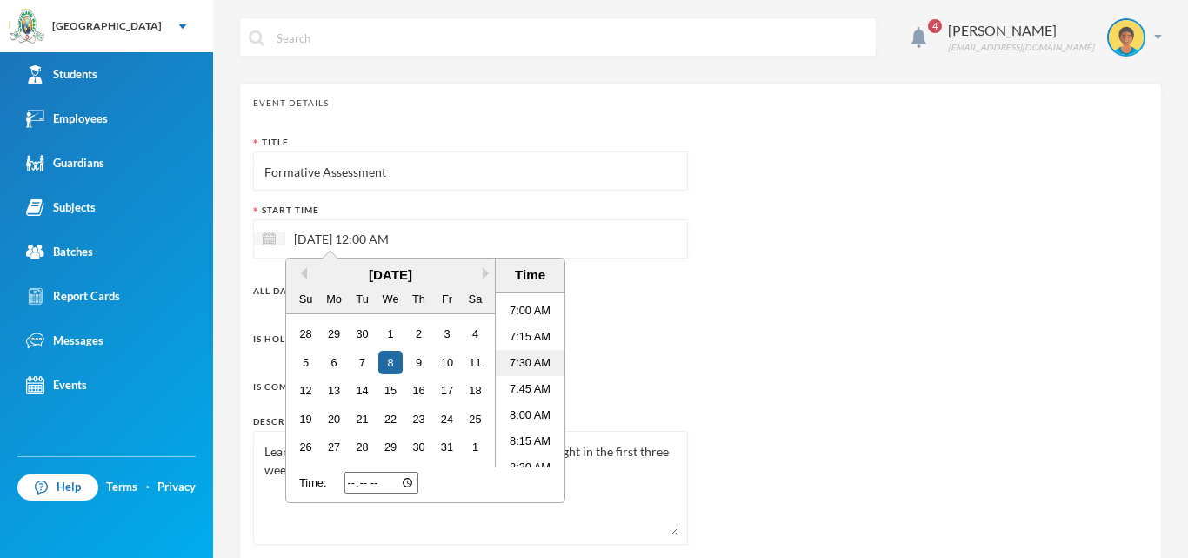
click at [522, 364] on li "7:30 AM" at bounding box center [530, 363] width 69 height 26
click at [620, 336] on div "Is Holiday?" at bounding box center [470, 336] width 435 height 35
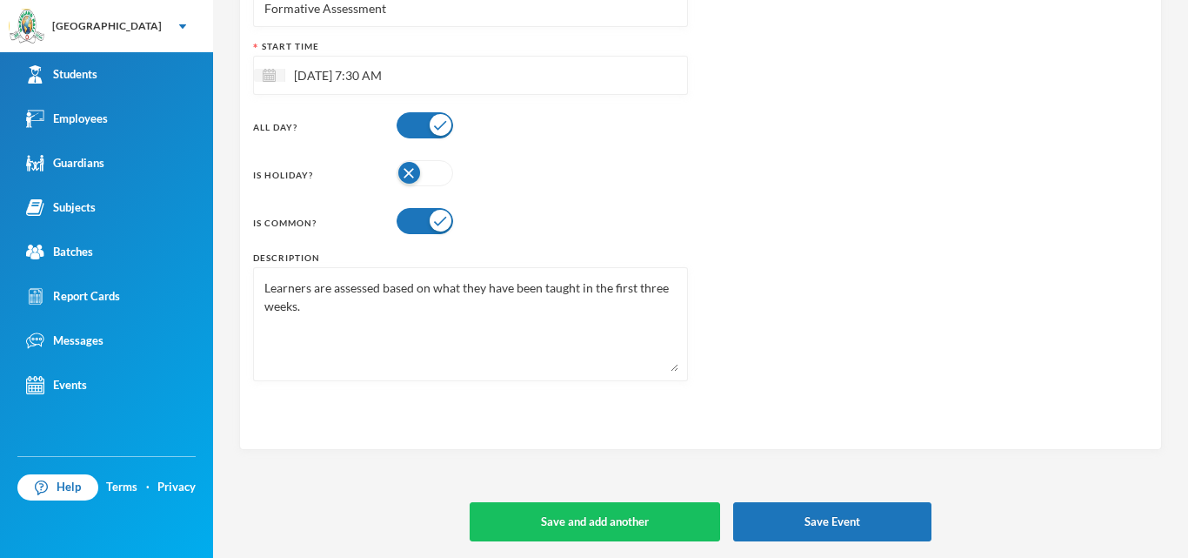
scroll to position [164, 0]
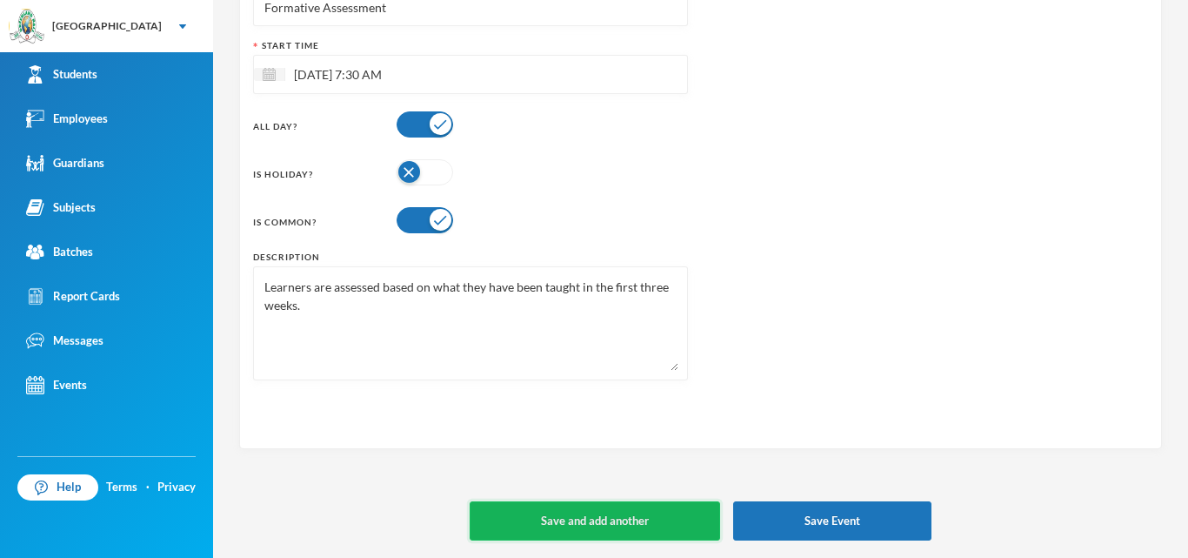
click at [652, 525] on button "Save and add another" at bounding box center [595, 520] width 251 height 39
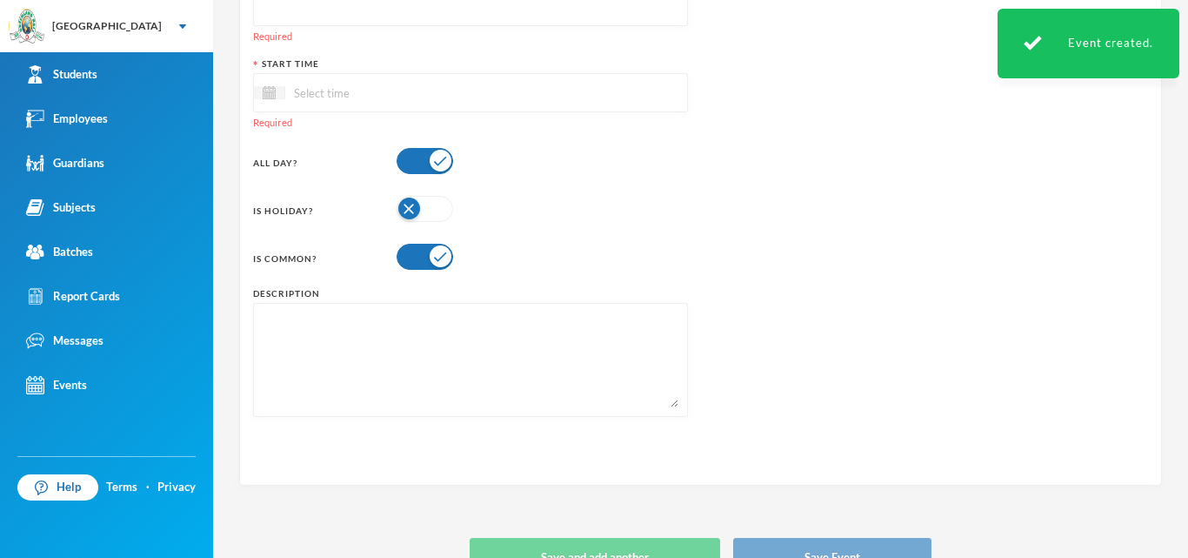
paste textarea "Formative Assessment Learners are assessed based on what they have been taught …"
drag, startPoint x: 392, startPoint y: 323, endPoint x: 261, endPoint y: 320, distance: 130.5
click at [261, 320] on div "Formative Assessment Learners are assessed based on what they have been taught …" at bounding box center [470, 360] width 435 height 114
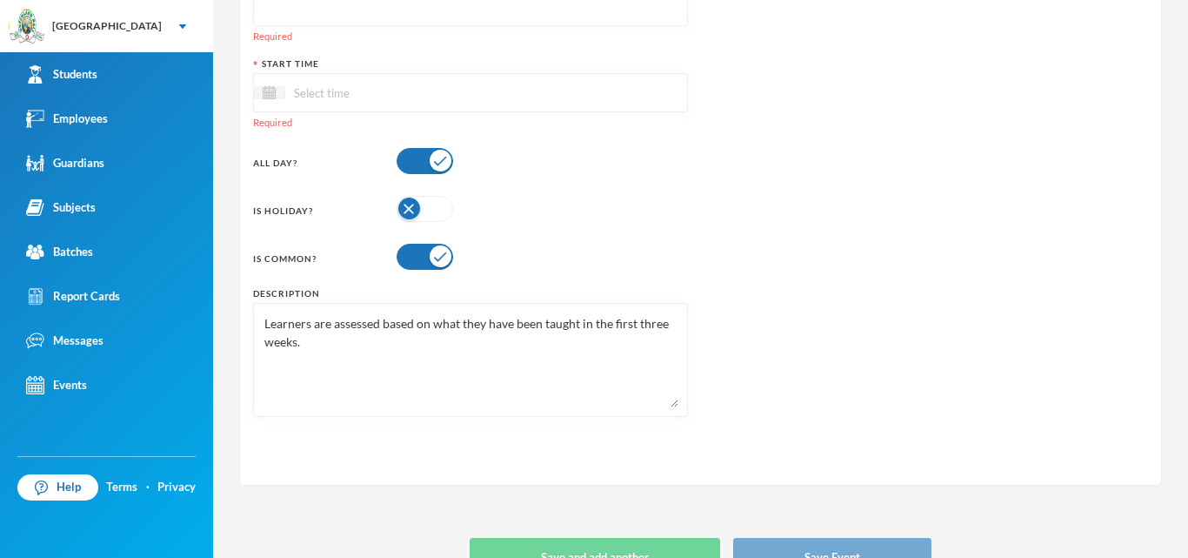
type textarea "Learners are assessed based on what they have been taught in the first three we…"
click at [259, 341] on div "Learners are assessed based on what they have been taught in the first three we…" at bounding box center [470, 360] width 435 height 114
click at [260, 339] on div "Learners are assessed based on what they have been taught in the first three we…" at bounding box center [470, 360] width 435 height 114
click at [261, 342] on div "Learners are assessed based on what they have been taught in the first three we…" at bounding box center [470, 360] width 435 height 114
click at [260, 340] on div "Learners are assessed based on what they have been taught in the first three we…" at bounding box center [470, 360] width 435 height 114
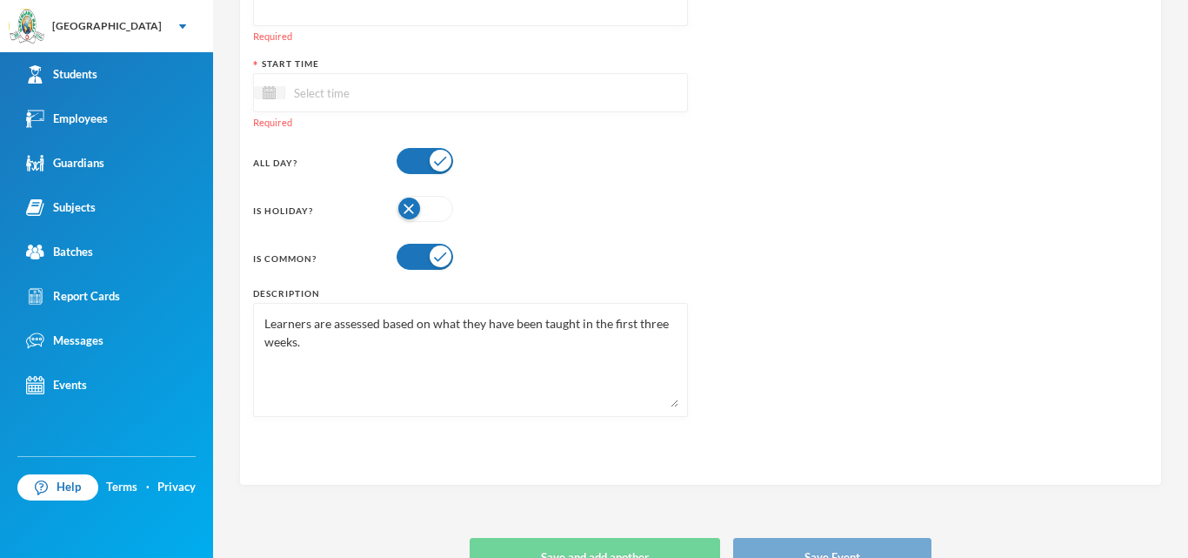
click at [261, 339] on div "Learners are assessed based on what they have been taught in the first three we…" at bounding box center [470, 360] width 435 height 114
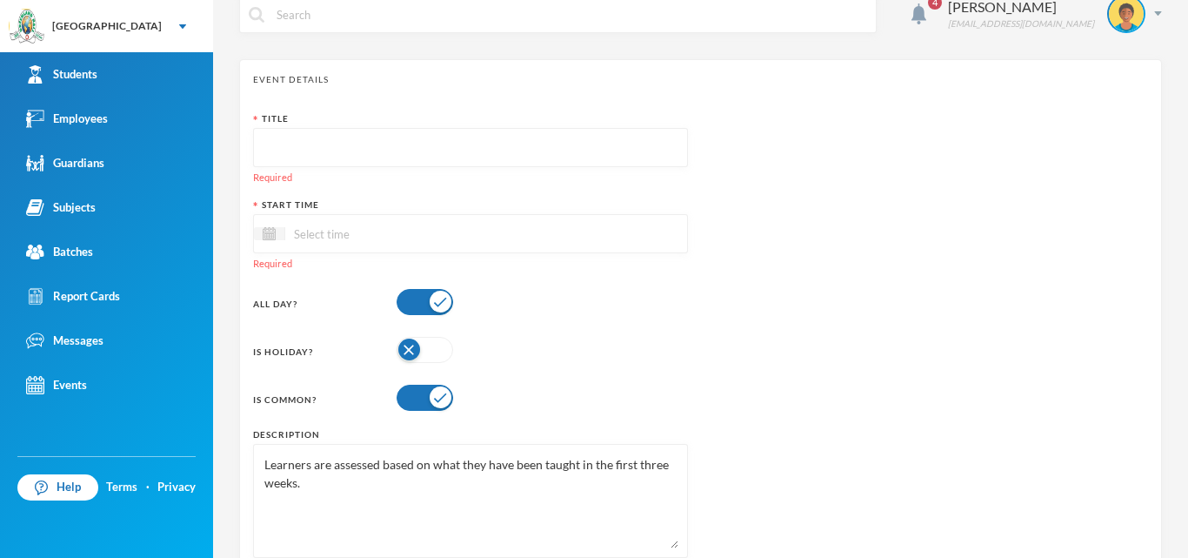
scroll to position [0, 0]
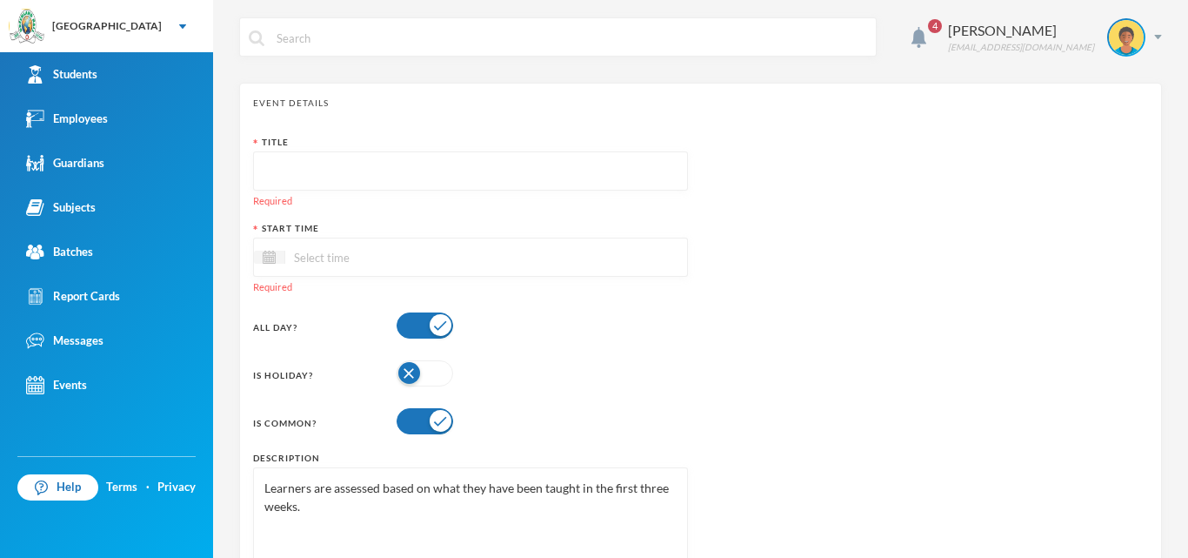
click at [314, 162] on input "text" at bounding box center [471, 171] width 416 height 39
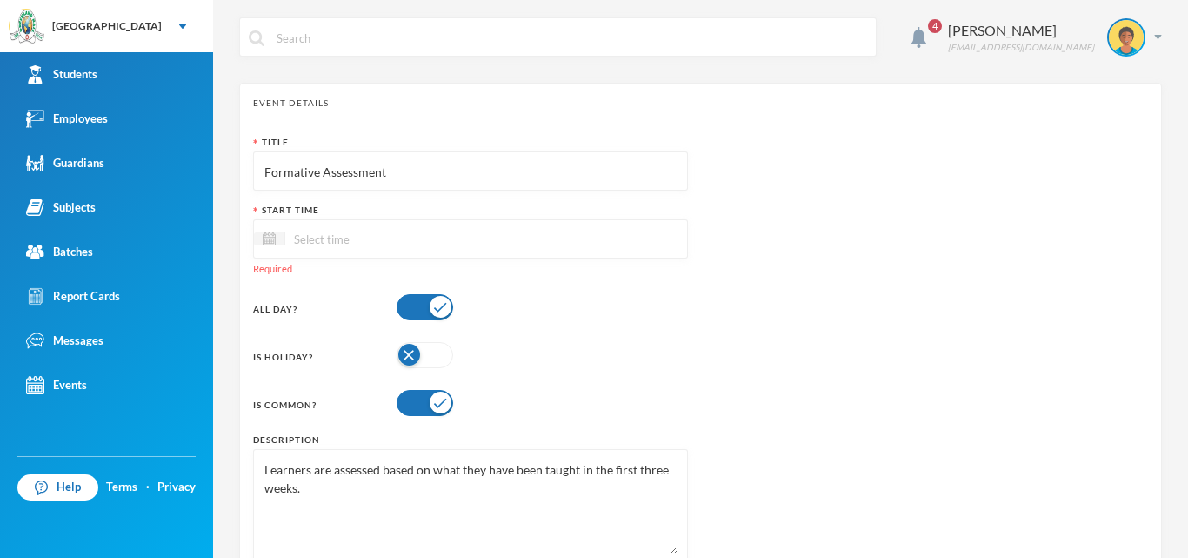
type input "Formative Assessment"
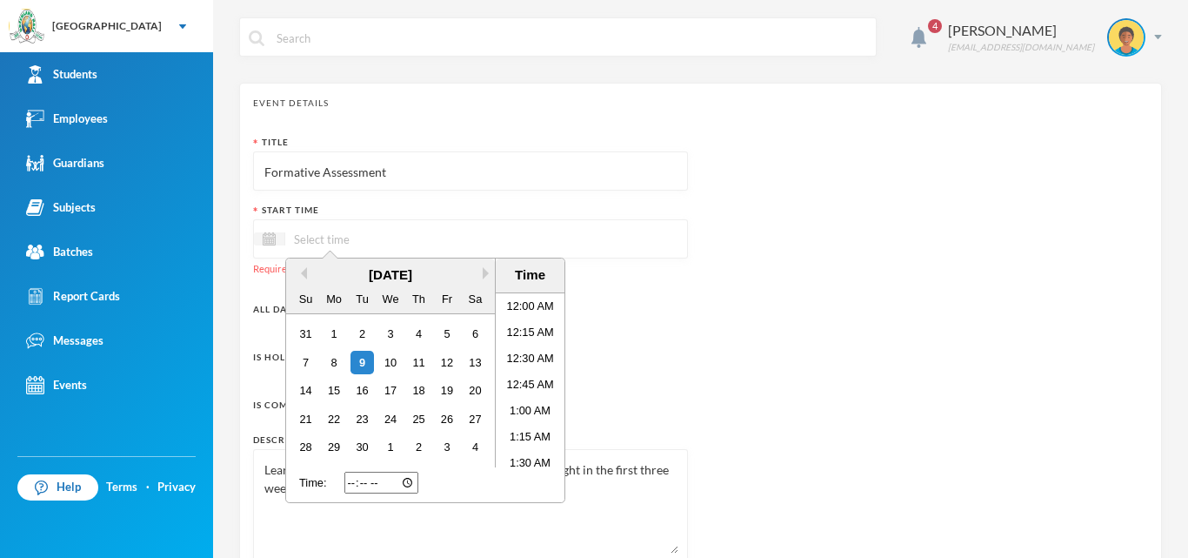
click at [356, 230] on input at bounding box center [358, 239] width 146 height 20
click at [485, 271] on button "Next Month" at bounding box center [489, 273] width 12 height 12
click at [417, 365] on div "9" at bounding box center [418, 362] width 23 height 23
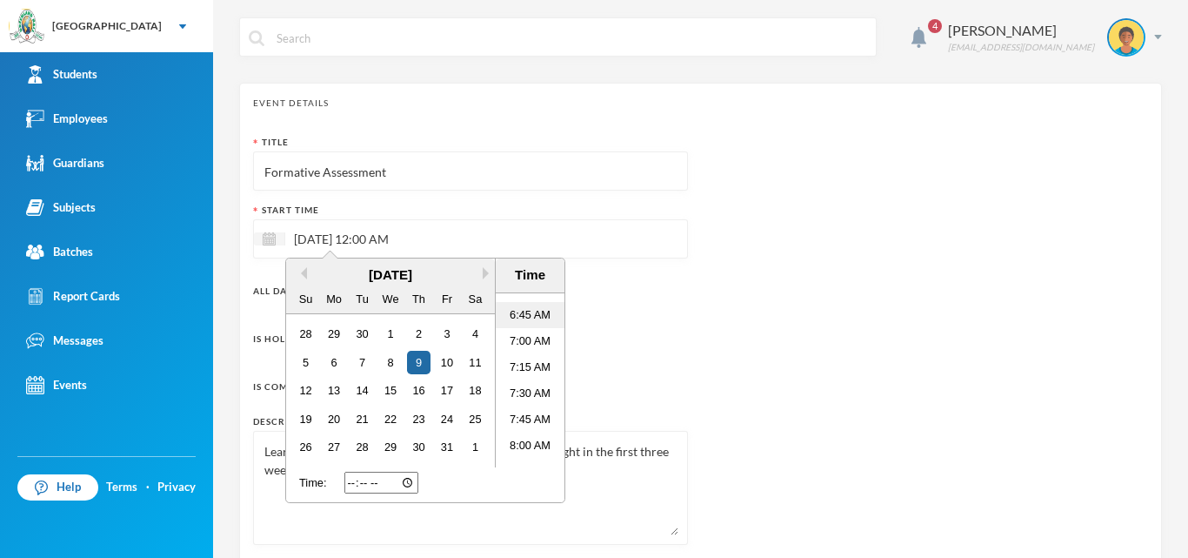
scroll to position [726, 0]
click at [515, 313] on li "7:00 AM" at bounding box center [530, 311] width 69 height 26
click at [623, 320] on div "Is Holiday?" at bounding box center [470, 336] width 435 height 35
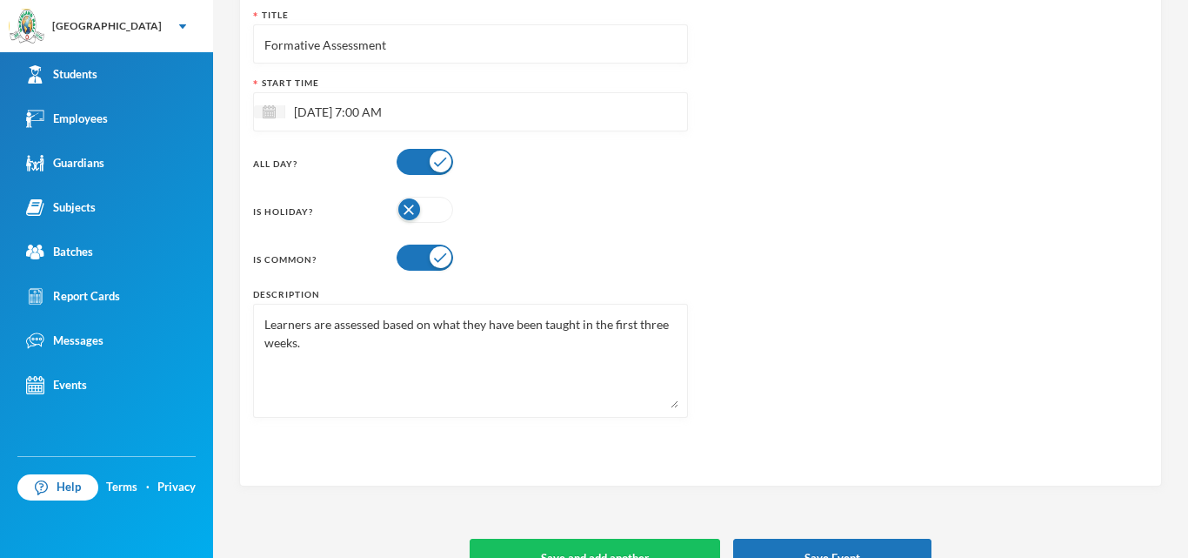
scroll to position [164, 0]
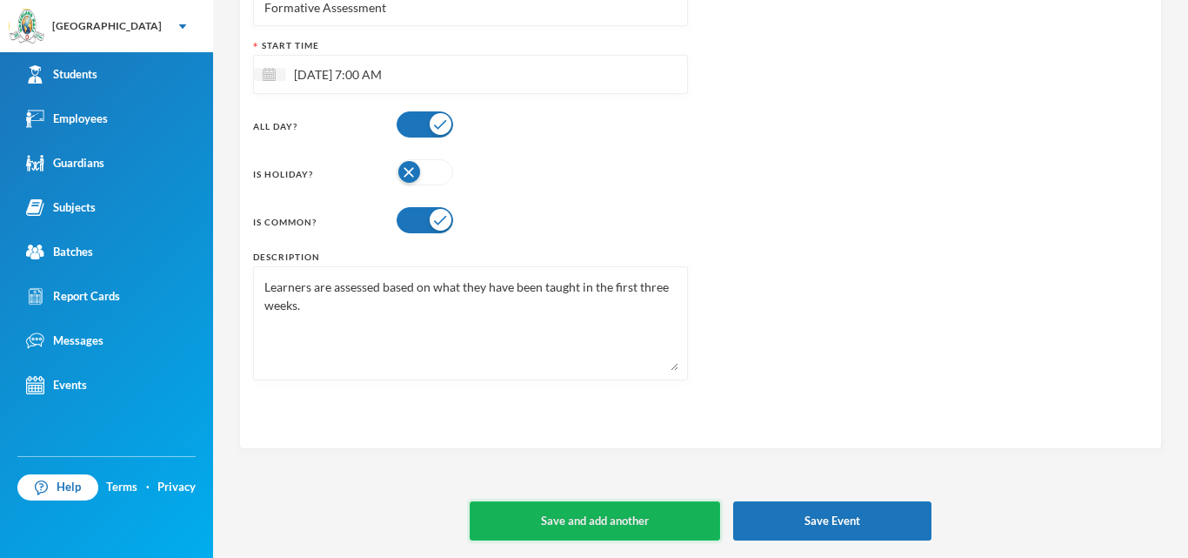
click at [511, 531] on button "Save and add another" at bounding box center [595, 520] width 251 height 39
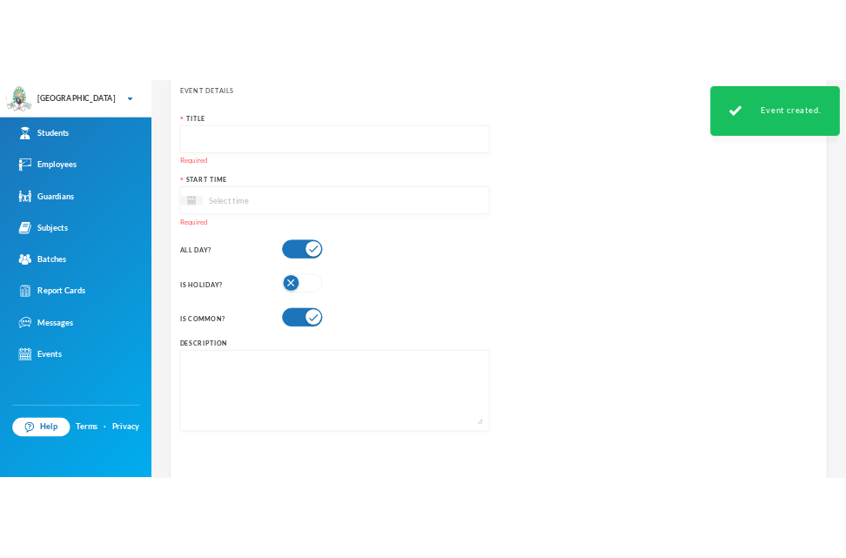
scroll to position [0, 0]
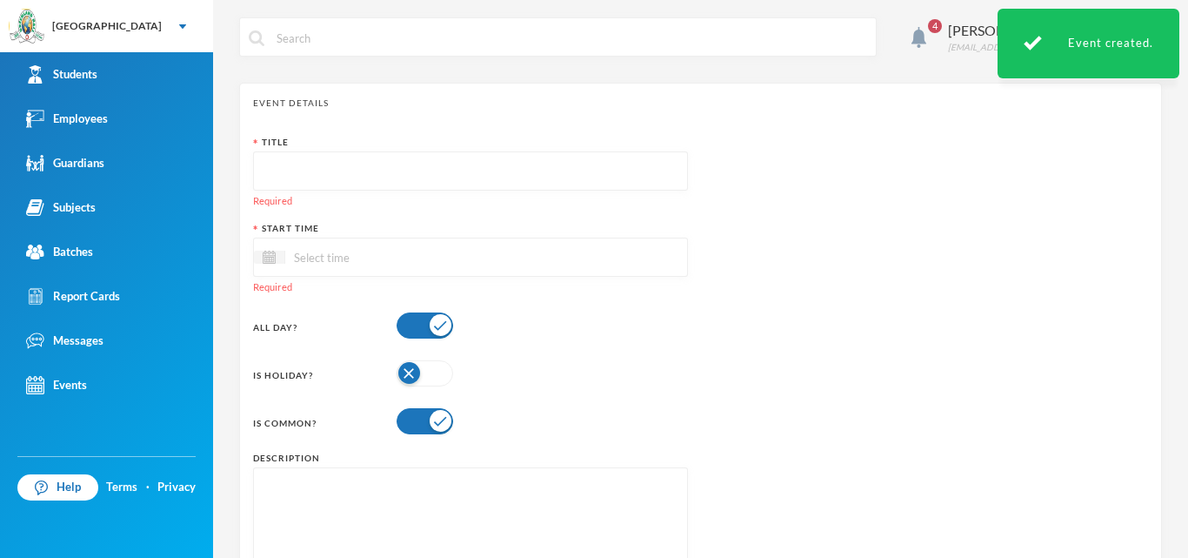
type input "r"
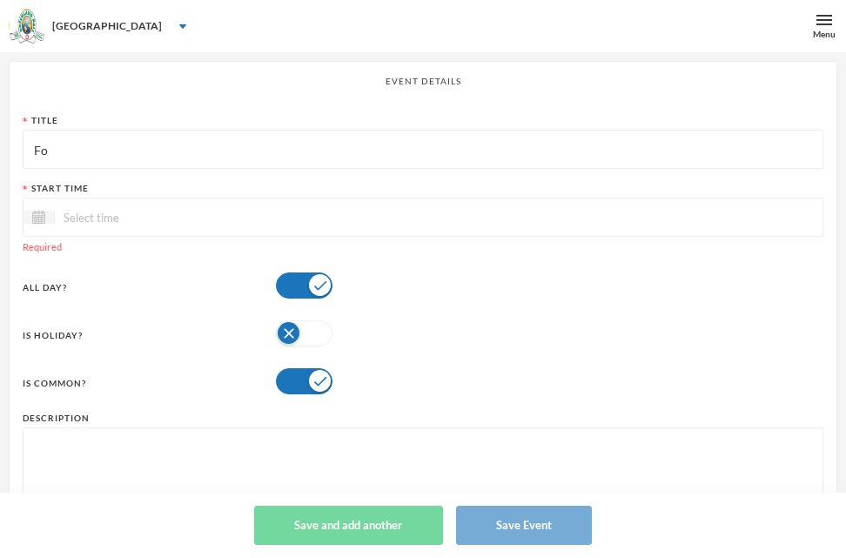
click at [72, 152] on input "Fo" at bounding box center [422, 150] width 781 height 39
type input "Formative Assessment"
click at [69, 214] on input at bounding box center [128, 217] width 146 height 20
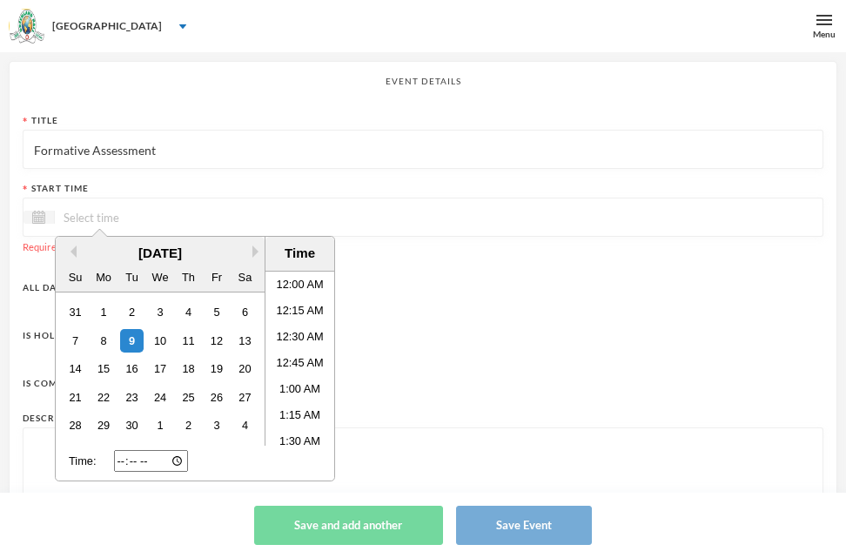
scroll to position [30, 0]
click at [256, 252] on button "Next Month" at bounding box center [258, 251] width 12 height 12
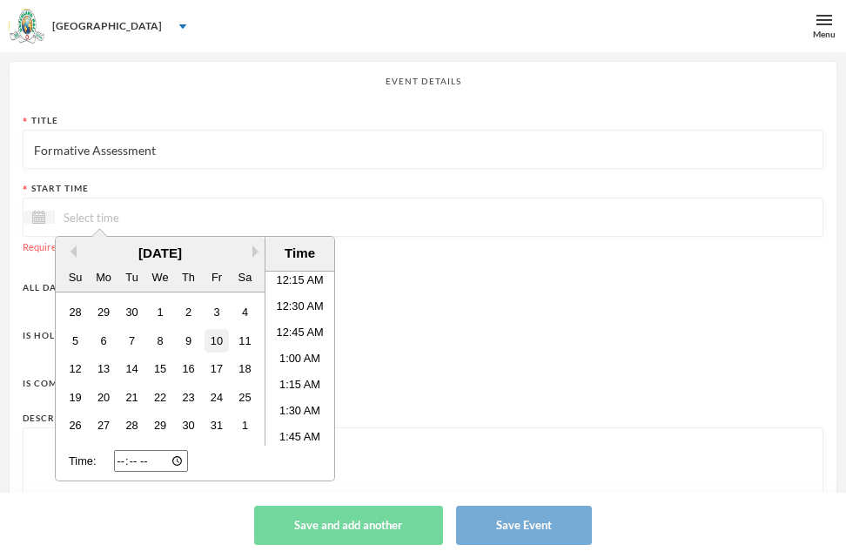
click at [213, 335] on div "10" at bounding box center [215, 340] width 23 height 23
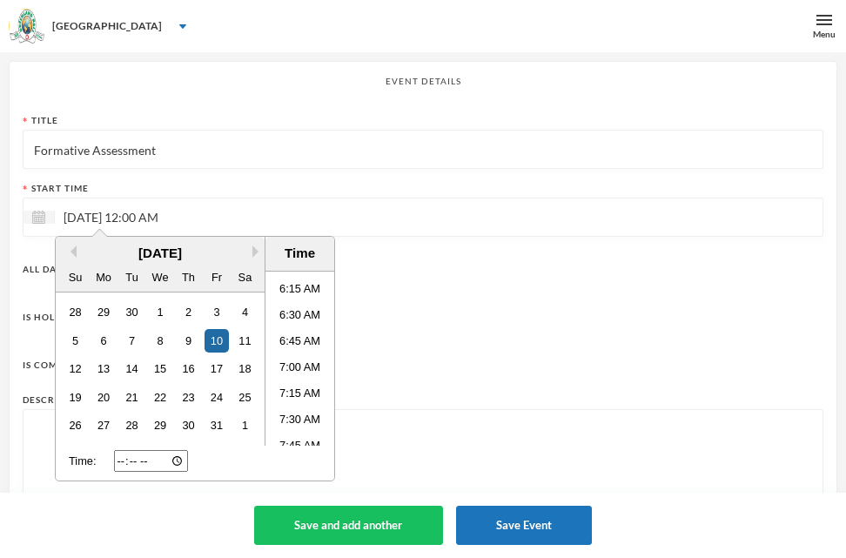
scroll to position [639, 0]
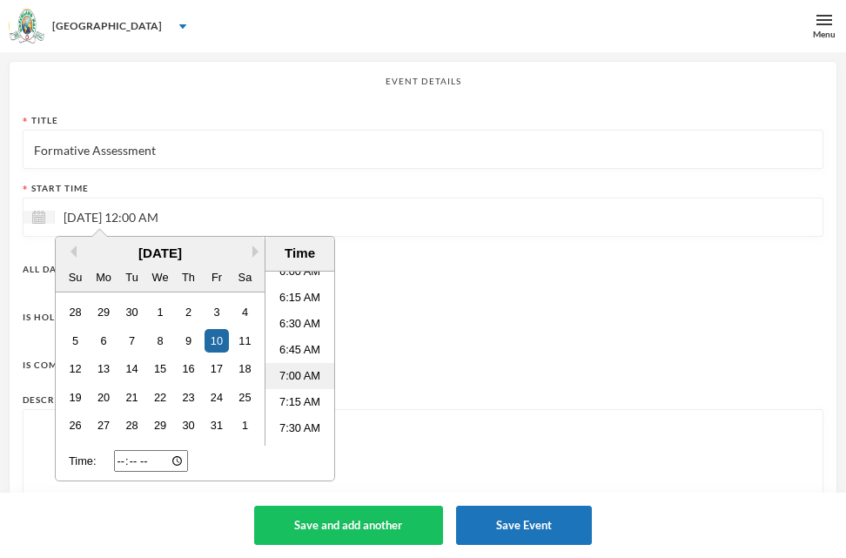
click at [291, 373] on li "7:00 AM" at bounding box center [299, 376] width 69 height 26
click at [271, 429] on li "7:30 AM" at bounding box center [299, 428] width 69 height 26
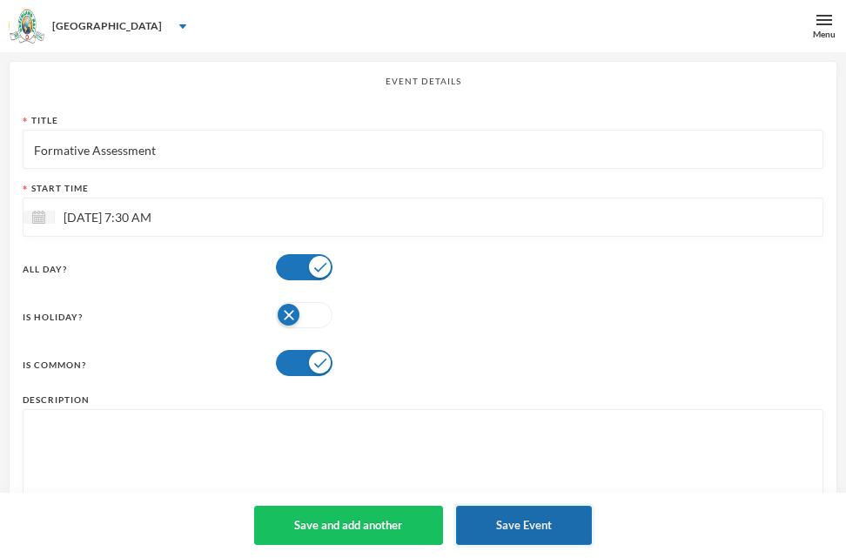
click at [528, 525] on button "Save Event" at bounding box center [524, 524] width 137 height 39
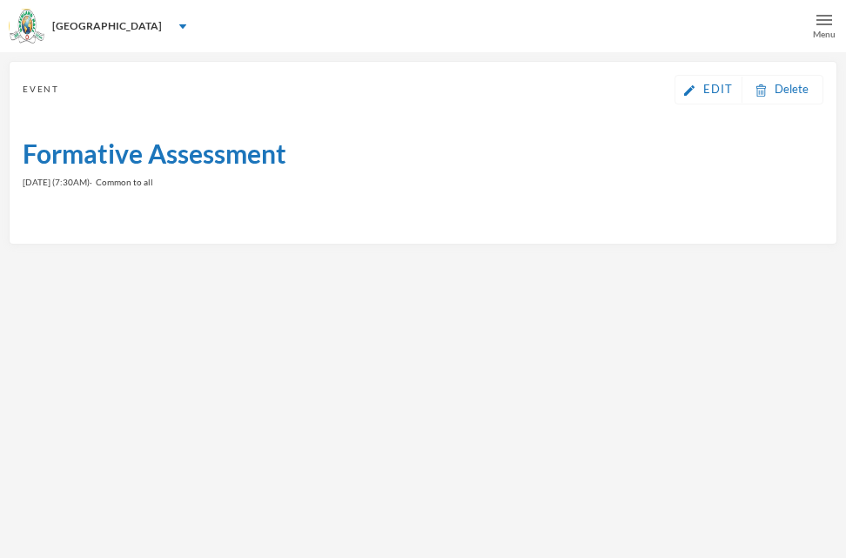
click at [827, 18] on img at bounding box center [824, 20] width 16 height 16
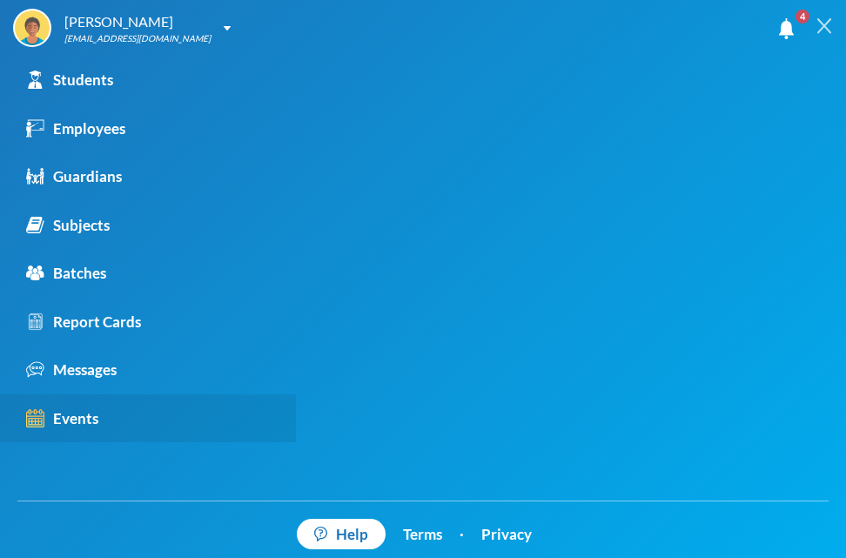
click at [52, 415] on div "Events" at bounding box center [62, 418] width 72 height 23
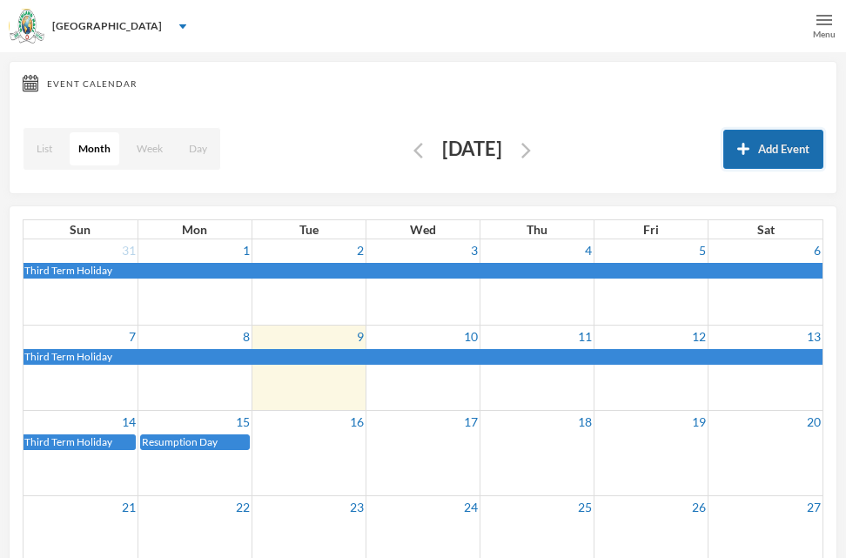
click at [756, 157] on button "Add Event" at bounding box center [773, 149] width 100 height 39
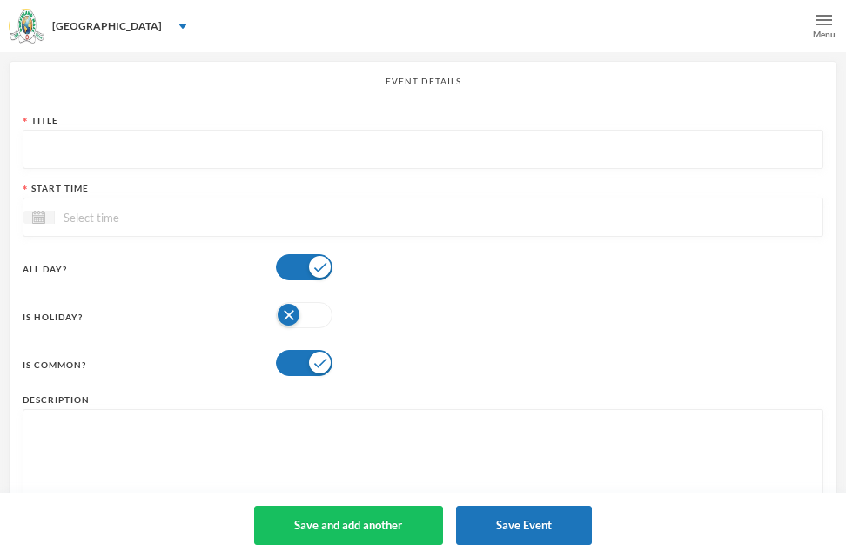
paste textarea "OPEN DAY EVENT and PROJECTS EXHIBITION Parents come to check their [PERSON_NAME…"
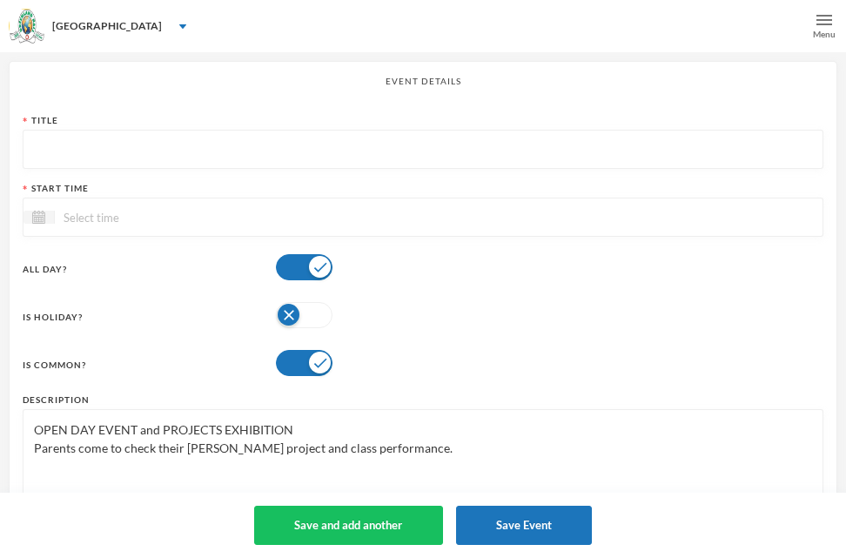
drag, startPoint x: 34, startPoint y: 429, endPoint x: 310, endPoint y: 429, distance: 275.8
click at [310, 429] on textarea "OPEN DAY EVENT and PROJECTS EXHIBITION Parents come to check their [PERSON_NAME…" at bounding box center [422, 465] width 781 height 95
type textarea "OPEN DAY EVENT and PROJECTS EXHIBITION Parents come to check their [PERSON_NAME…"
paste input "OPEN DAY EVENT and PROJECTS EXHIBITION"
drag, startPoint x: 132, startPoint y: 151, endPoint x: 37, endPoint y: 149, distance: 94.8
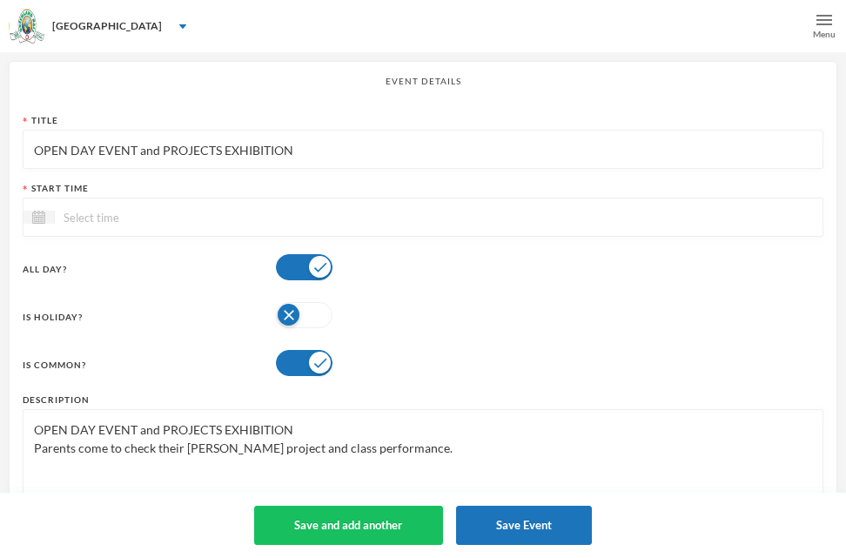
click at [37, 149] on input "OPEN DAY EVENT and PROJECTS EXHIBITION" at bounding box center [422, 150] width 781 height 39
drag, startPoint x: 151, startPoint y: 149, endPoint x: 282, endPoint y: 150, distance: 130.5
click at [282, 150] on input "Open Day Event and PROJECTS EXHIBITION" at bounding box center [422, 150] width 781 height 39
type input "Open Day Event and Projects Exhibition"
click at [31, 425] on div "OPEN DAY EVENT and PROJECTS EXHIBITION Parents come to check their [PERSON_NAME…" at bounding box center [423, 466] width 800 height 114
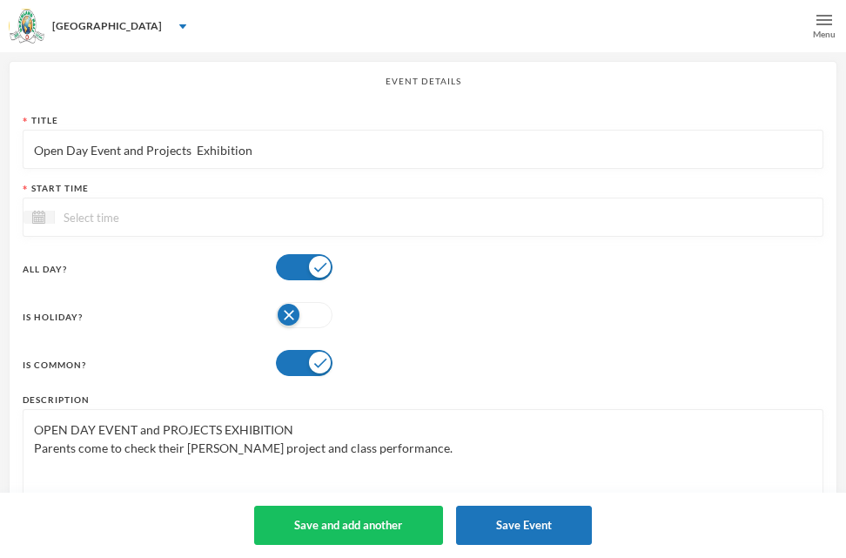
drag, startPoint x: 32, startPoint y: 428, endPoint x: 301, endPoint y: 435, distance: 268.9
click at [301, 435] on textarea "OPEN DAY EVENT and PROJECTS EXHIBITION Parents come to check their [PERSON_NAME…" at bounding box center [422, 465] width 781 height 95
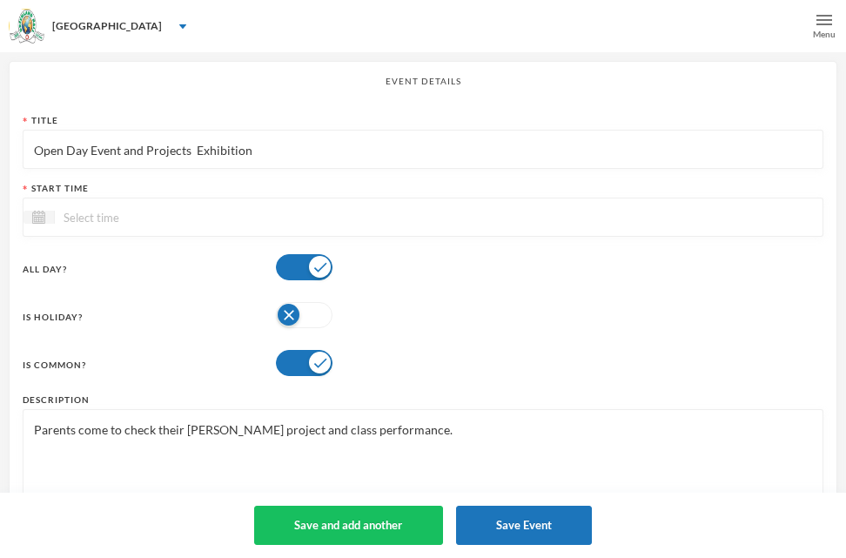
click at [32, 441] on textarea "Parents come to check their [PERSON_NAME] project and class performance." at bounding box center [422, 465] width 781 height 95
type textarea "Parents come to check their [PERSON_NAME] project and class performance."
click at [69, 217] on input at bounding box center [128, 217] width 146 height 20
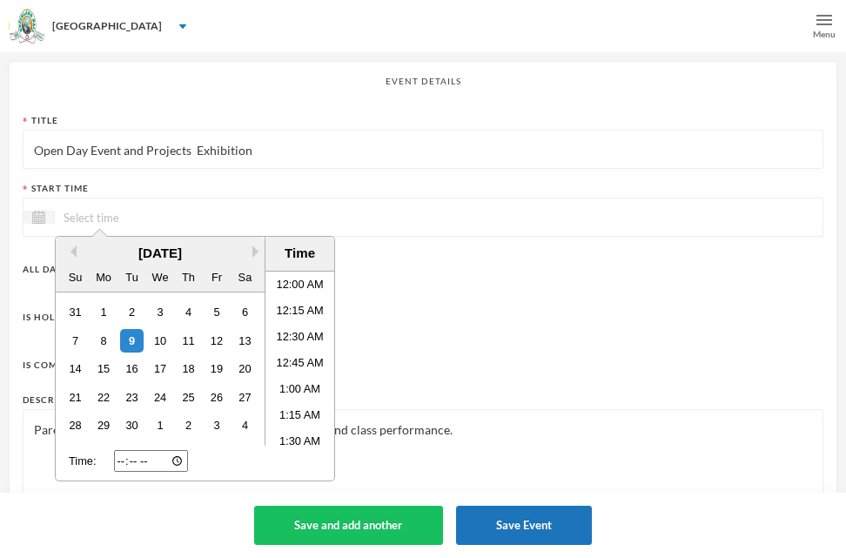
scroll to position [30, 0]
click at [252, 250] on button "Next Month" at bounding box center [258, 251] width 12 height 12
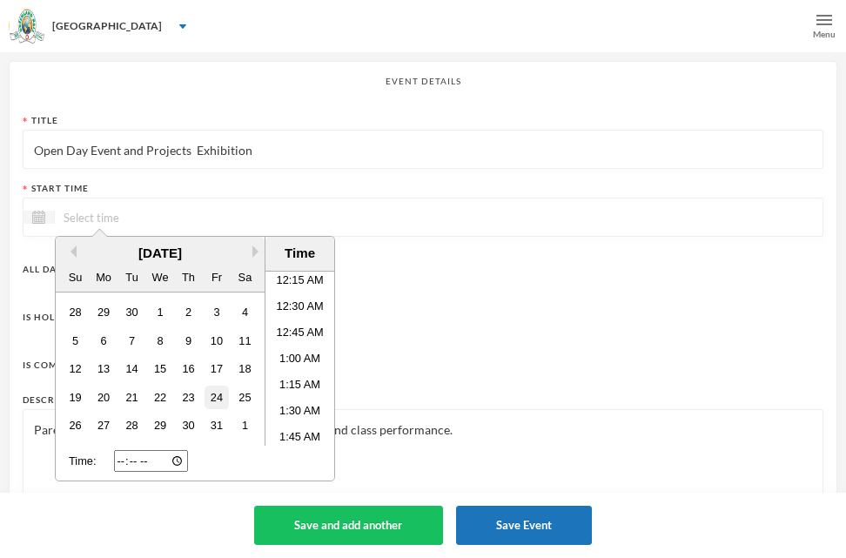
click at [215, 400] on div "24" at bounding box center [215, 396] width 23 height 23
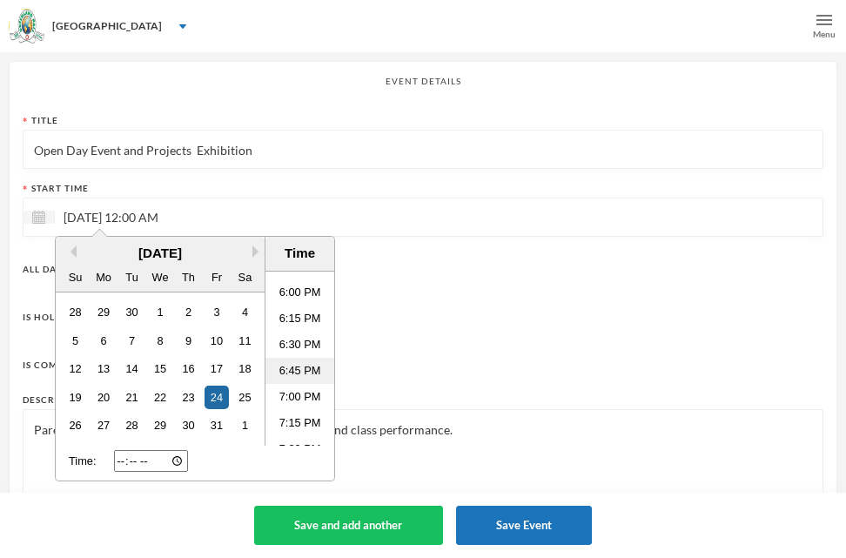
click at [302, 369] on li "6:45 PM" at bounding box center [299, 371] width 69 height 26
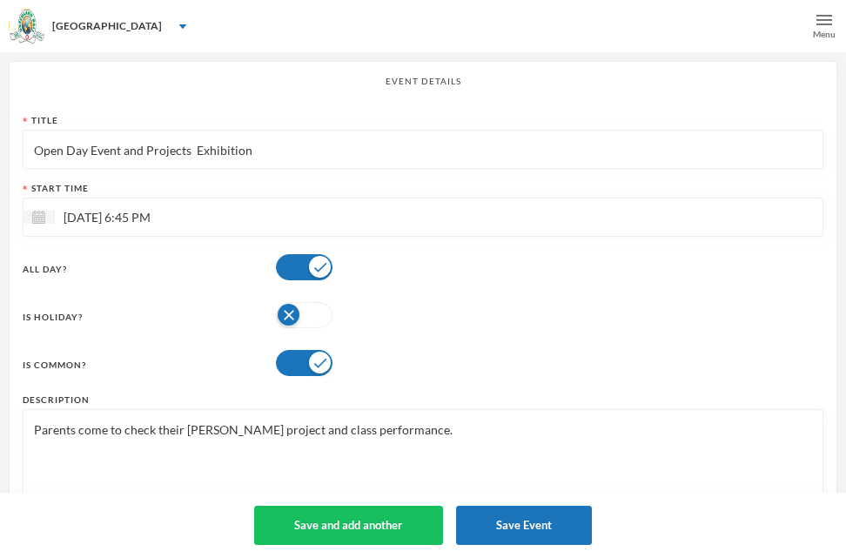
click at [401, 325] on div "Is Holiday?" at bounding box center [423, 315] width 800 height 35
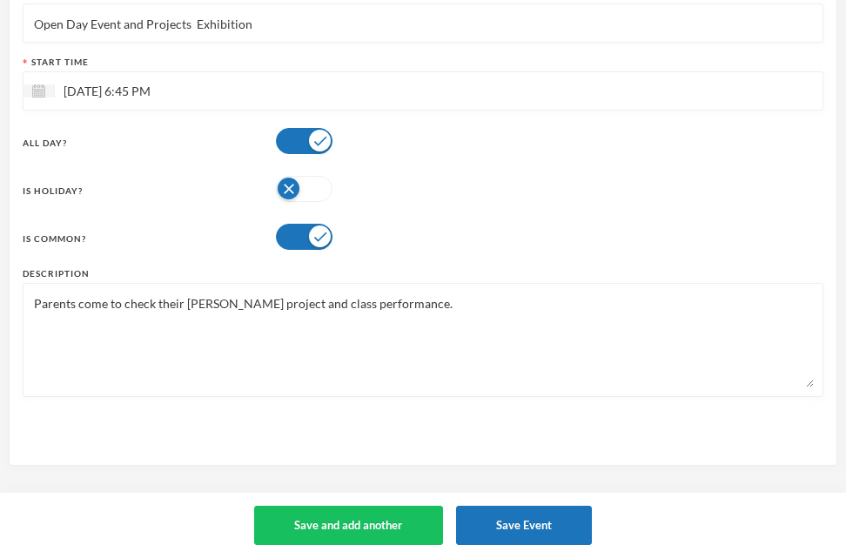
scroll to position [130, 0]
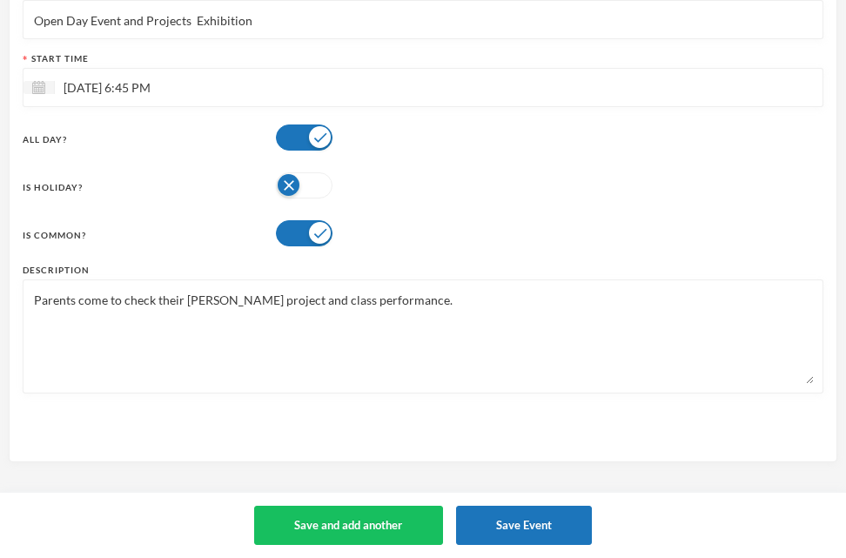
click at [198, 75] on div "[DATE] 6:45 PM" at bounding box center [423, 87] width 800 height 39
click at [185, 92] on input "[DATE] 6:45 PM" at bounding box center [128, 87] width 146 height 20
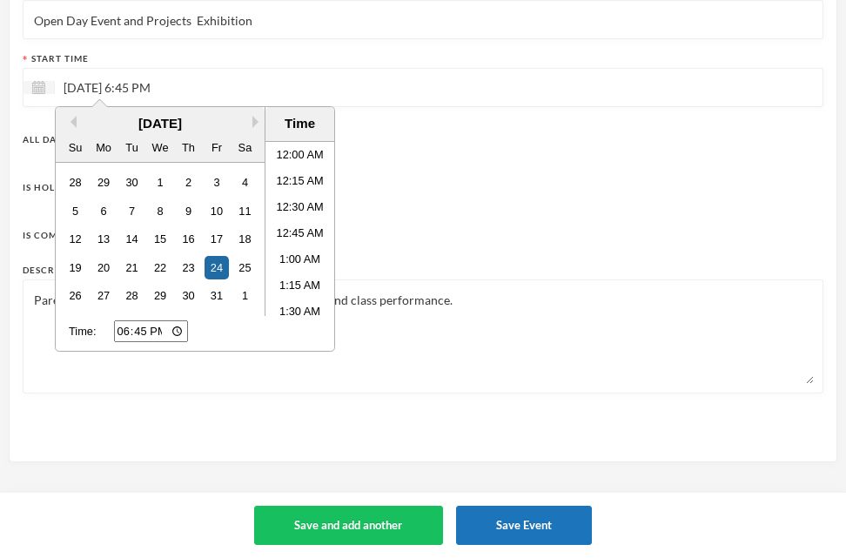
scroll to position [1884, 0]
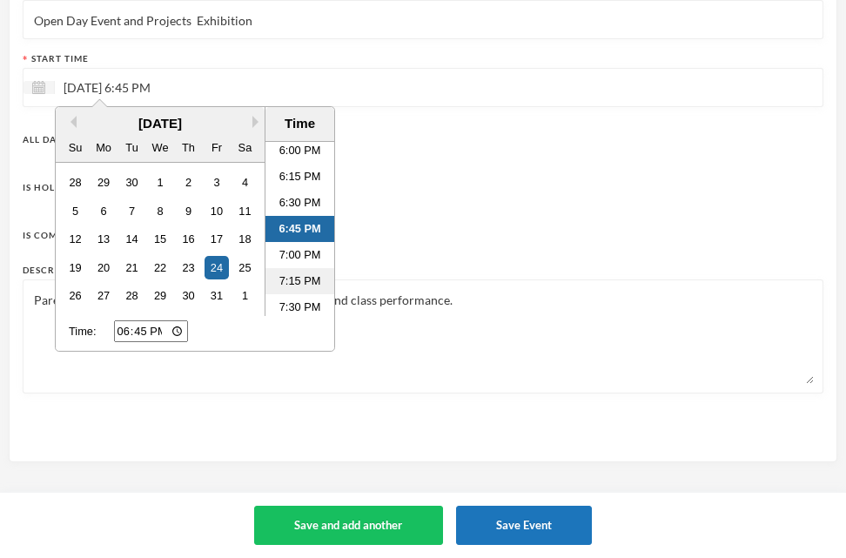
click at [286, 280] on li "7:15 PM" at bounding box center [299, 281] width 69 height 26
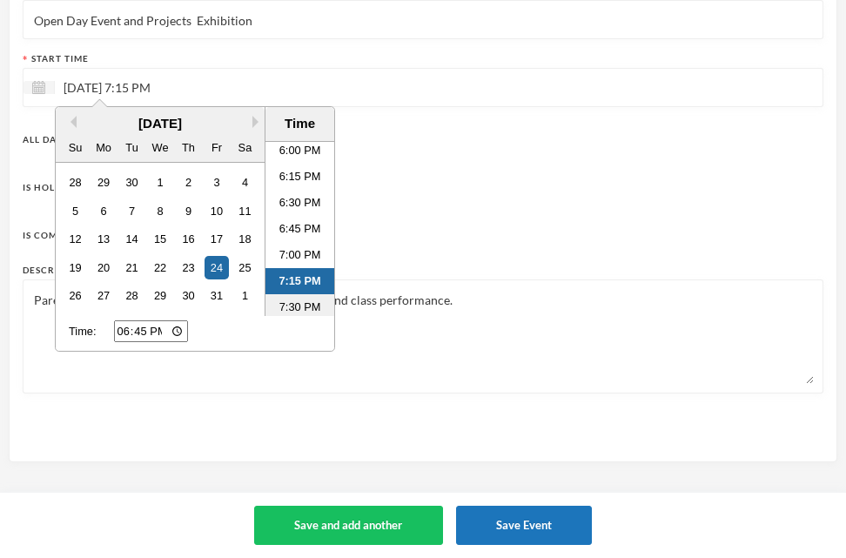
click at [287, 307] on li "7:30 PM" at bounding box center [299, 307] width 69 height 26
click at [432, 251] on div "Title Open Day Event and Projects Exhibition Start Time [DATE] 7:30 PM Previous…" at bounding box center [423, 195] width 800 height 422
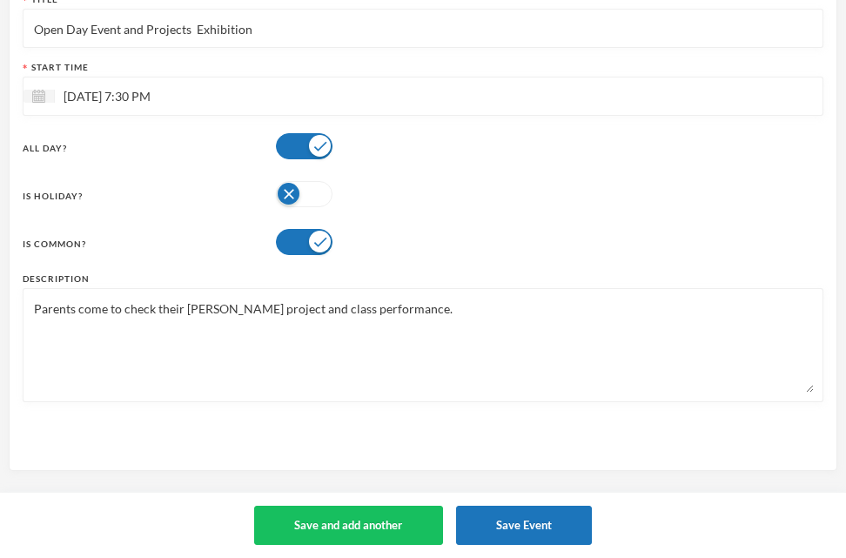
scroll to position [130, 0]
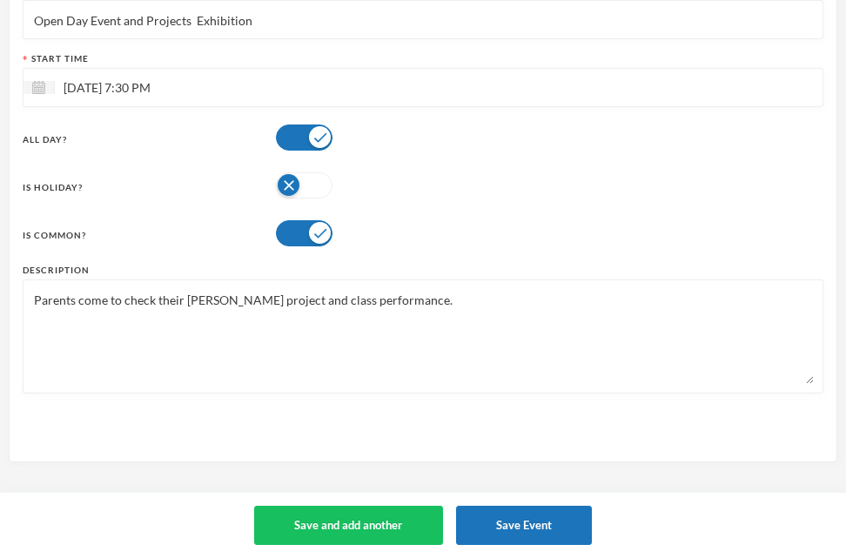
click at [76, 305] on textarea "Parents come to check their [PERSON_NAME] project and class performance." at bounding box center [422, 336] width 781 height 95
drag, startPoint x: 110, startPoint y: 299, endPoint x: 96, endPoint y: 303, distance: 15.2
click at [96, 303] on textarea "Parents are to come to check their [PERSON_NAME] project and class performance." at bounding box center [422, 336] width 781 height 95
type textarea "Parents are come to check their [PERSON_NAME] project and class performance."
click at [500, 521] on button "Save Event" at bounding box center [524, 524] width 137 height 39
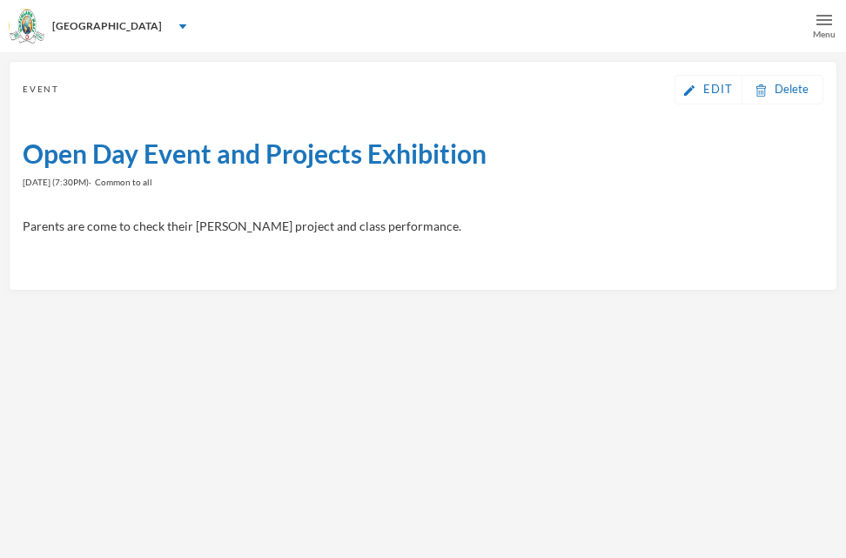
click at [814, 17] on div "Menu" at bounding box center [824, 26] width 44 height 52
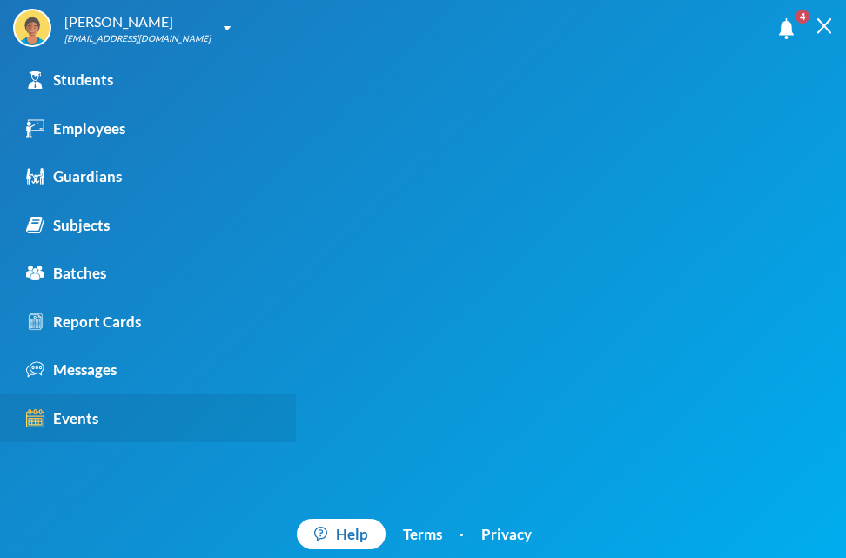
click at [66, 414] on div "Events" at bounding box center [62, 418] width 72 height 23
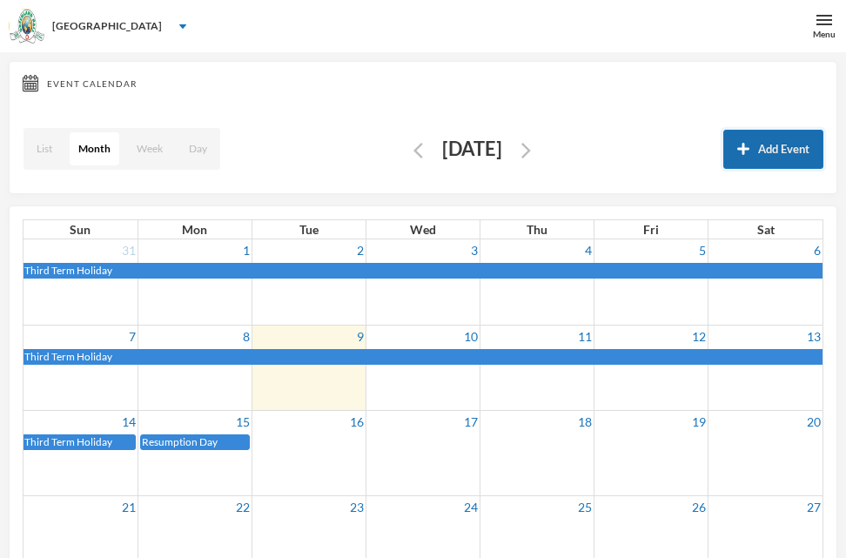
click at [761, 158] on button "Add Event" at bounding box center [773, 149] width 100 height 39
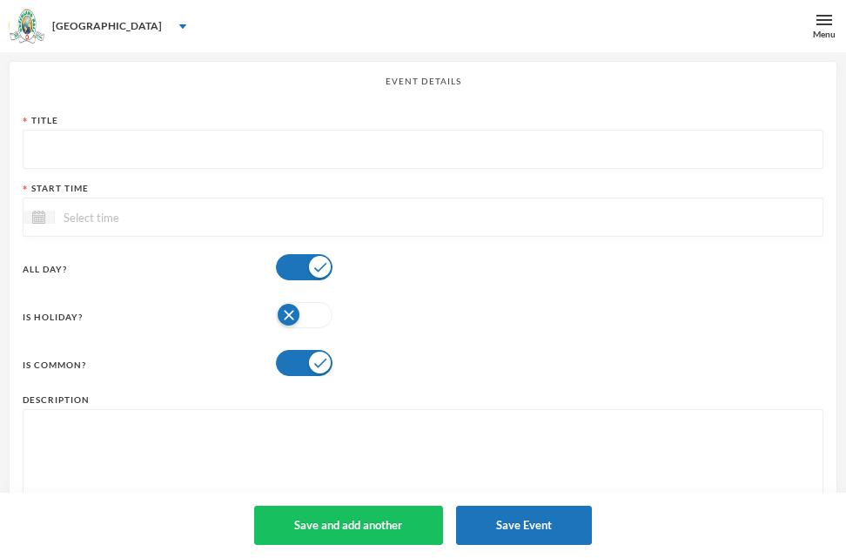
click at [53, 150] on input "text" at bounding box center [422, 150] width 781 height 39
paste textarea "CONTINUOUS ASSESSMENT To provide evidence of student learning and help assess i…"
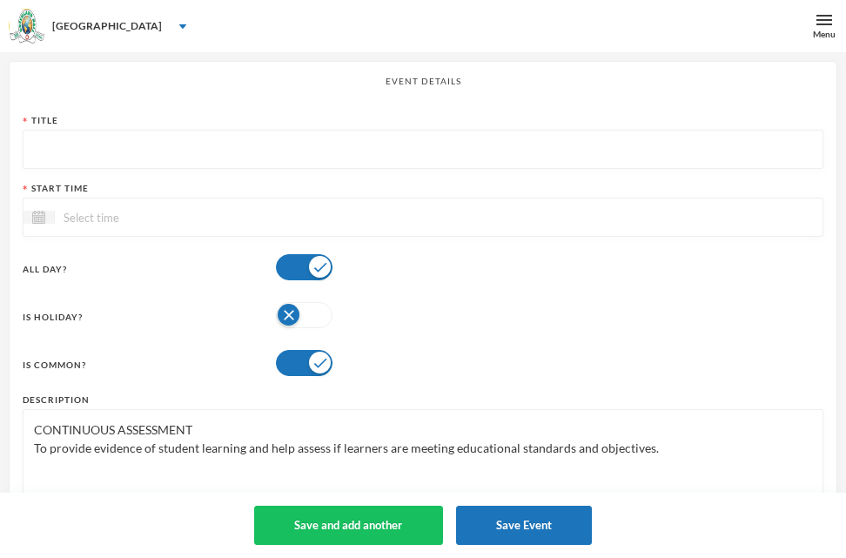
type textarea "CONTINUOUS ASSESSMENT To provide evidence of student learning and help assess i…"
click at [69, 144] on input "text" at bounding box center [422, 150] width 781 height 39
type input "Continuous Assessment"
click at [105, 208] on input at bounding box center [128, 217] width 146 height 20
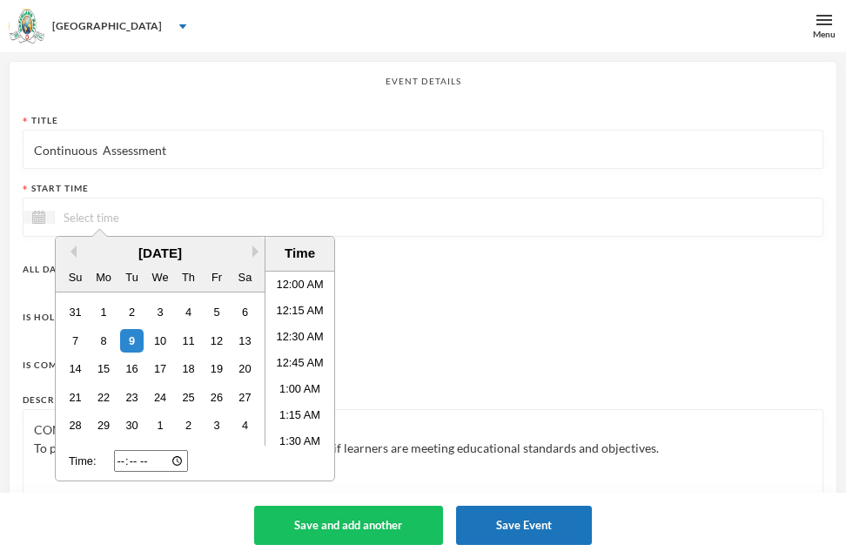
click at [254, 259] on div "[DATE]" at bounding box center [160, 254] width 209 height 20
click at [254, 253] on button "Next Month" at bounding box center [258, 251] width 12 height 12
click at [252, 253] on button "Next Month" at bounding box center [258, 251] width 12 height 12
click at [220, 337] on div "7" at bounding box center [215, 340] width 23 height 23
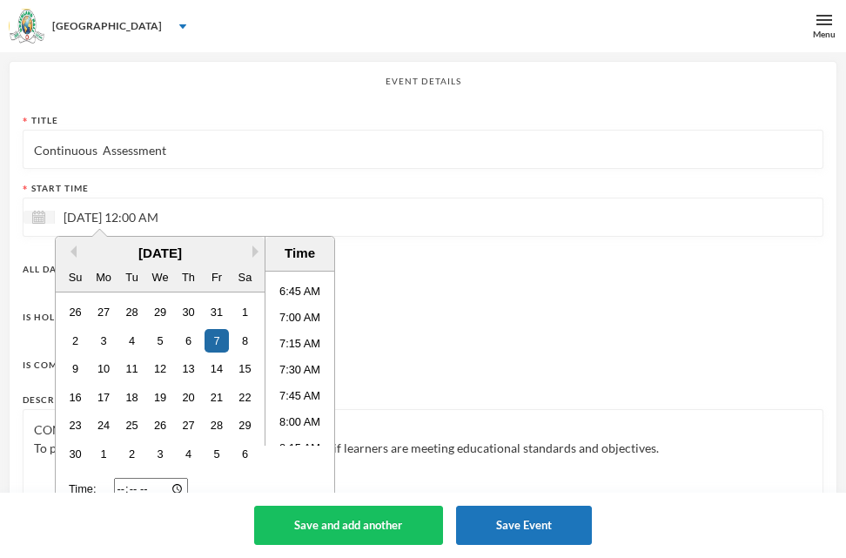
scroll to position [696, 0]
click at [306, 365] on li "7:30 AM" at bounding box center [299, 371] width 69 height 26
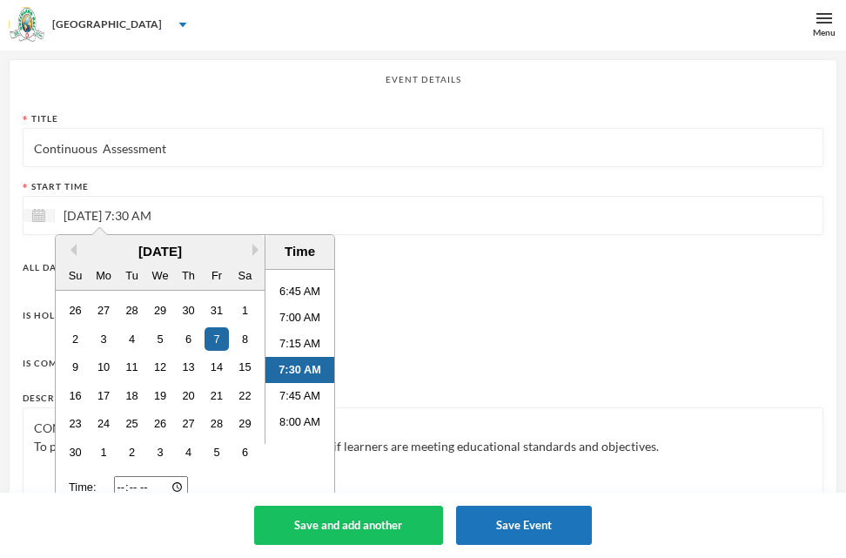
scroll to position [130, 0]
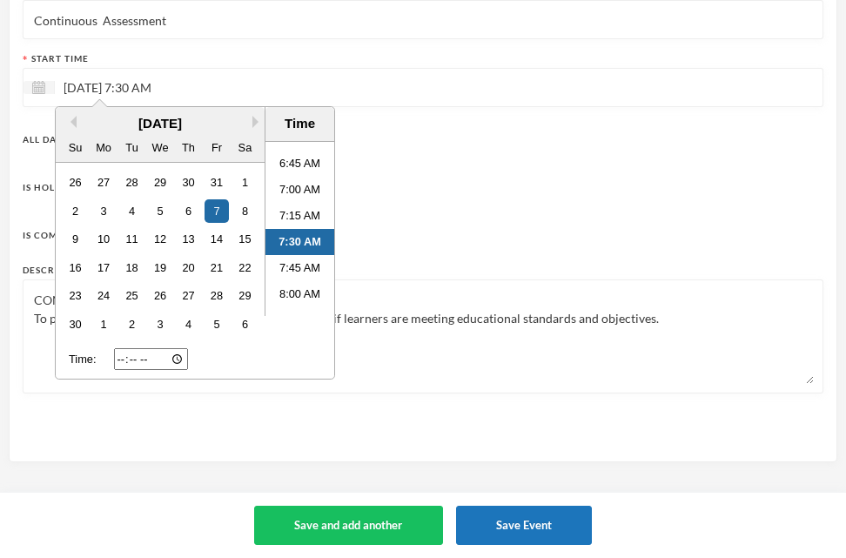
click at [389, 353] on textarea "CONTINUOUS ASSESSMENT To provide evidence of student learning and help assess i…" at bounding box center [422, 336] width 781 height 95
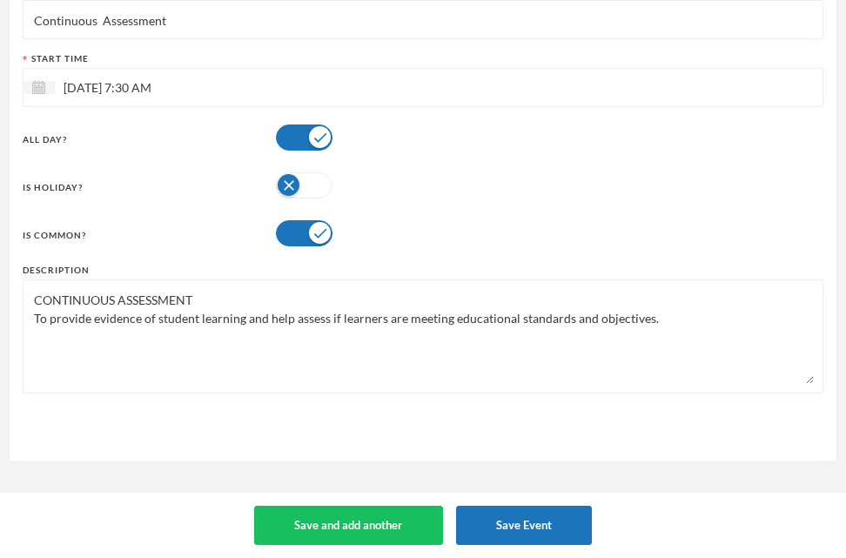
drag, startPoint x: 195, startPoint y: 295, endPoint x: 30, endPoint y: 307, distance: 165.8
click at [30, 307] on div "CONTINUOUS ASSESSMENT To provide evidence of student learning and help assess i…" at bounding box center [423, 336] width 800 height 114
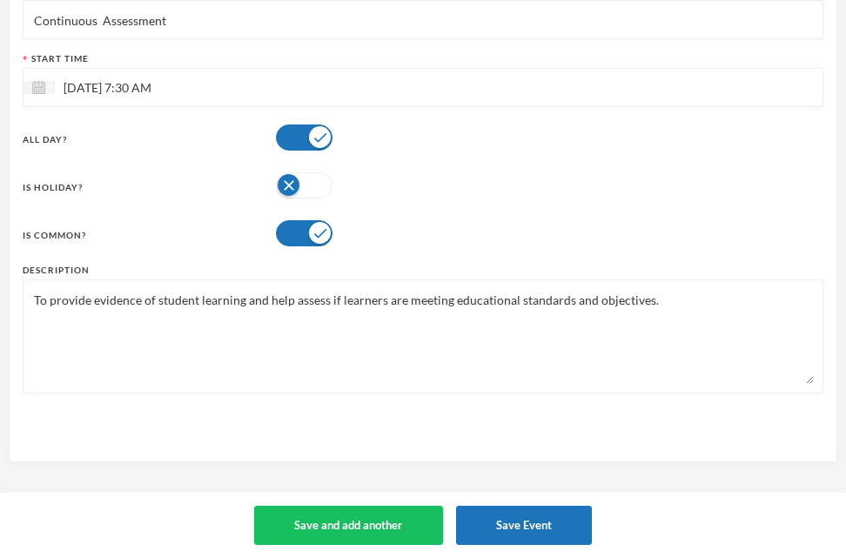
click at [33, 318] on textarea "To provide evidence of student learning and help assess if learners are meeting…" at bounding box center [422, 336] width 781 height 95
drag, startPoint x: 32, startPoint y: 294, endPoint x: 684, endPoint y: 304, distance: 651.7
click at [684, 304] on textarea "To provide evidence of student learning and help assess if learners are meeting…" at bounding box center [422, 336] width 781 height 95
type textarea "To provide evidence of student learning and help assess if learners are meeting…"
click at [291, 533] on button "Save and add another" at bounding box center [348, 524] width 189 height 39
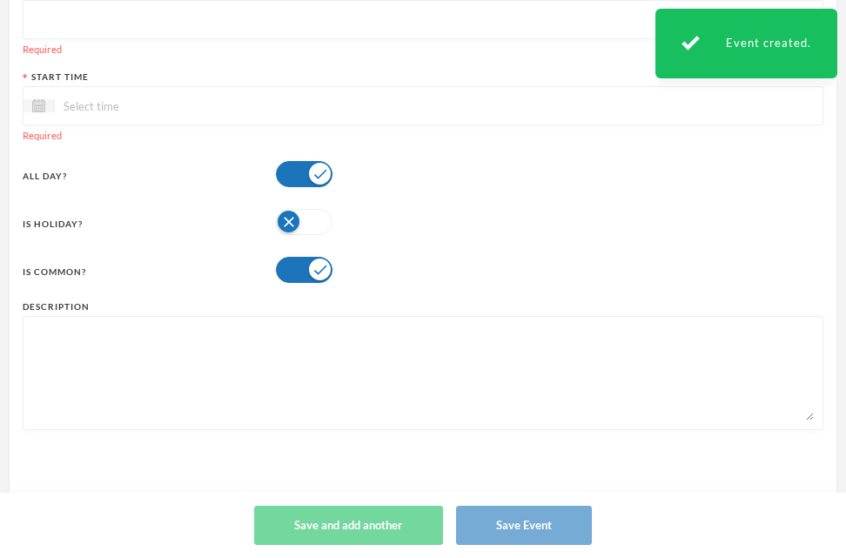
paste textarea "To provide evidence of student learning and help assess if learners are meeting…"
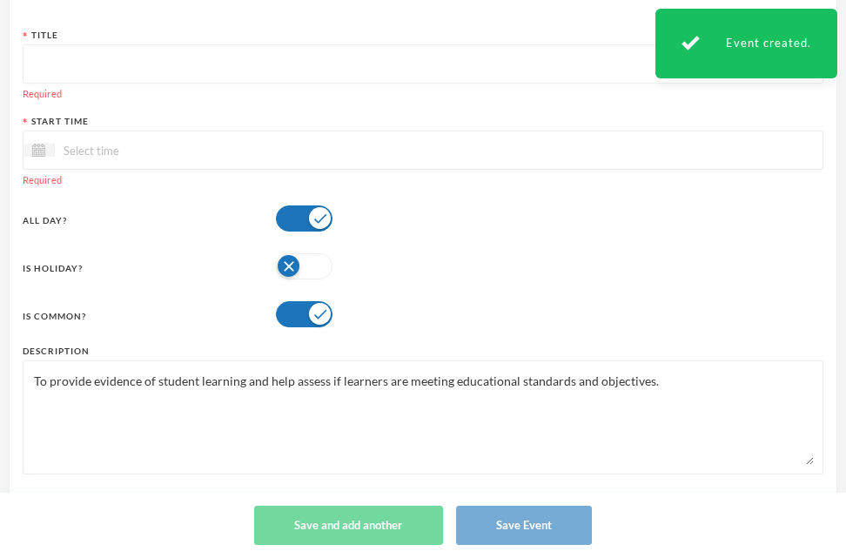
scroll to position [43, 0]
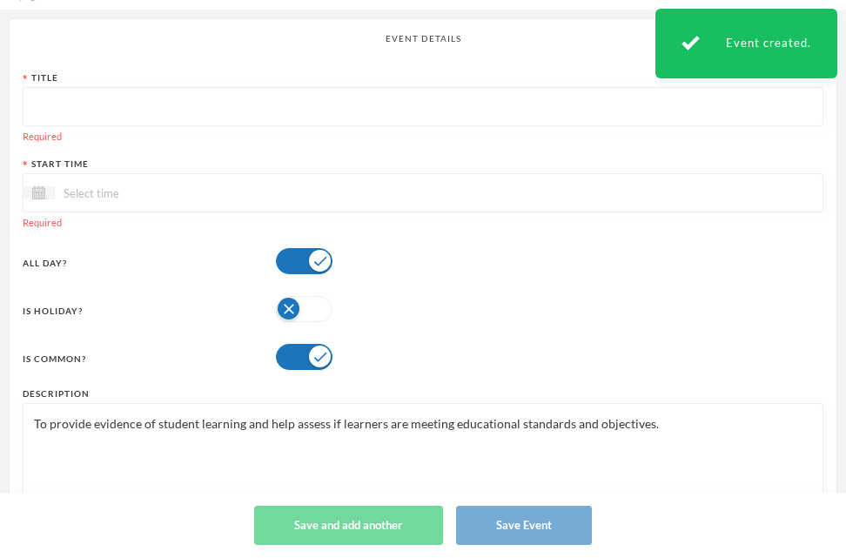
type textarea "To provide evidence of student learning and help assess if learners are meeting…"
click at [63, 110] on input "text" at bounding box center [422, 107] width 781 height 39
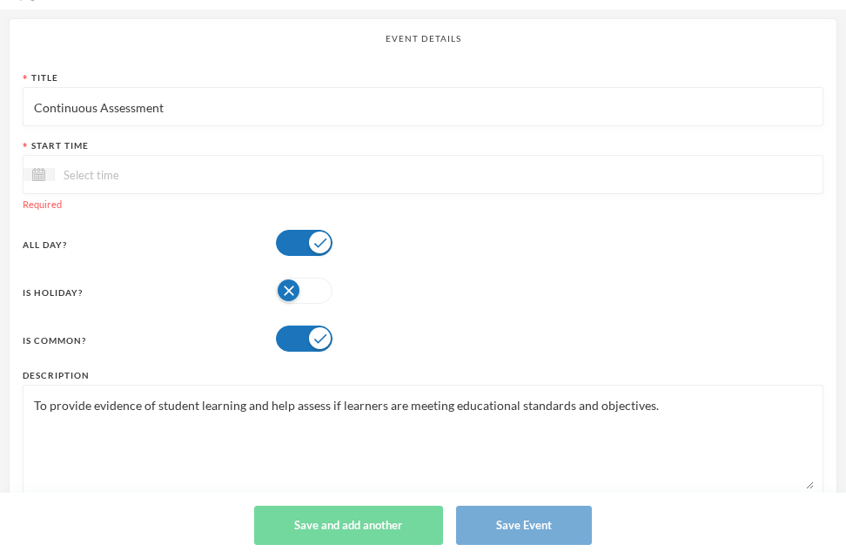
type input "Continuous Assessment"
click at [94, 177] on input at bounding box center [128, 174] width 146 height 20
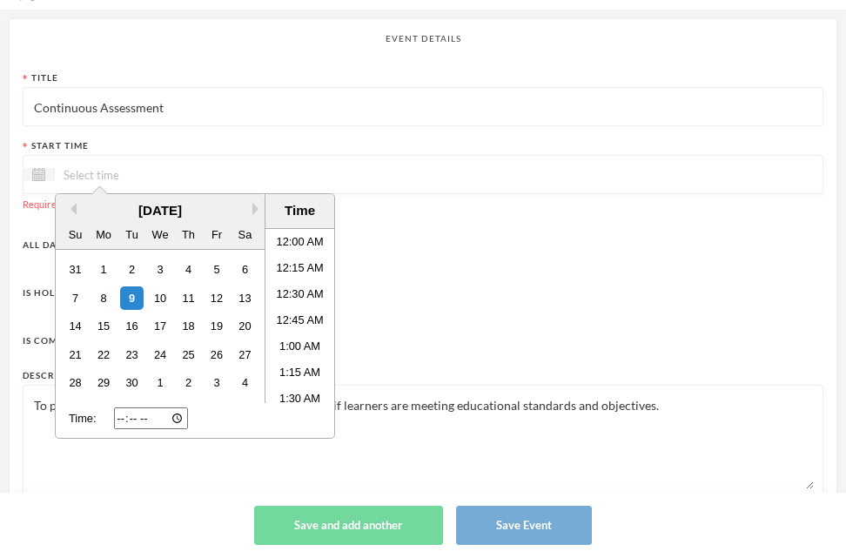
scroll to position [30, 0]
click at [255, 206] on button "Next Month" at bounding box center [258, 209] width 12 height 12
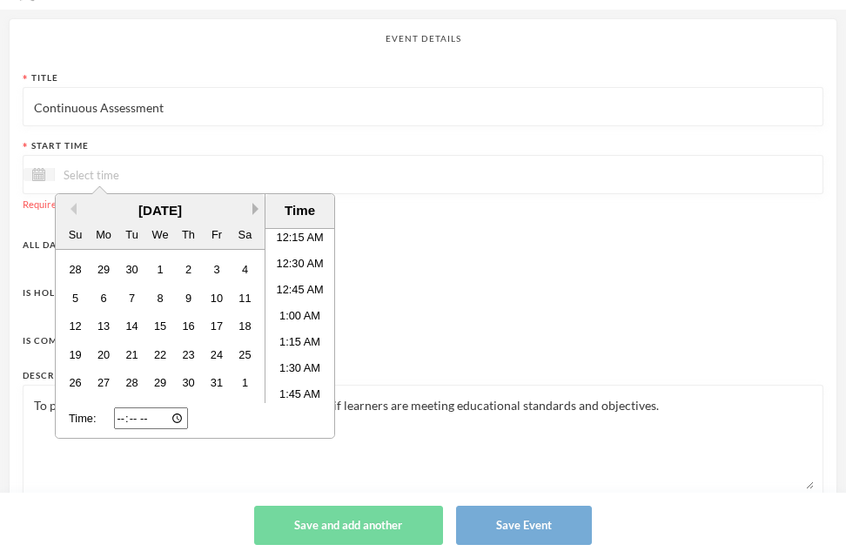
click at [253, 206] on button "Next Month" at bounding box center [258, 209] width 12 height 12
click at [100, 330] on div "10" at bounding box center [103, 325] width 23 height 23
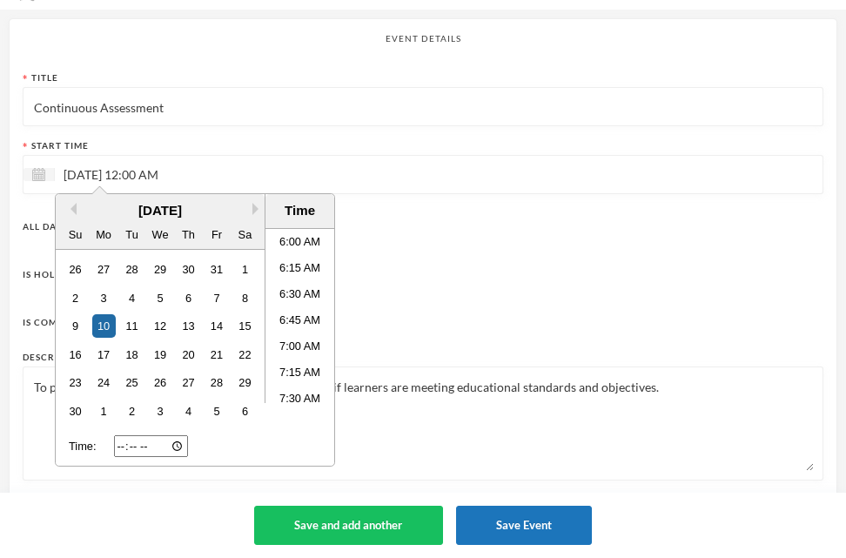
scroll to position [639, 0]
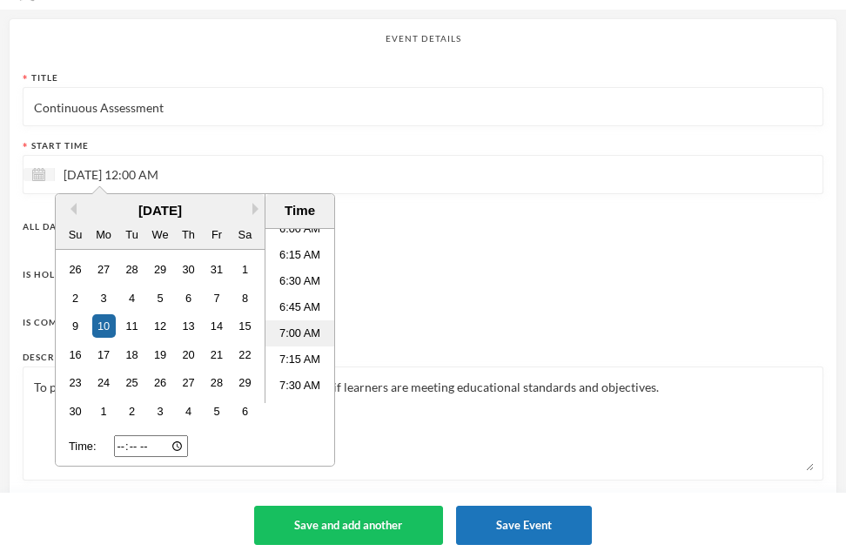
click at [300, 336] on li "7:00 AM" at bounding box center [299, 333] width 69 height 26
click at [361, 283] on div "Is Holiday?" at bounding box center [423, 272] width 800 height 35
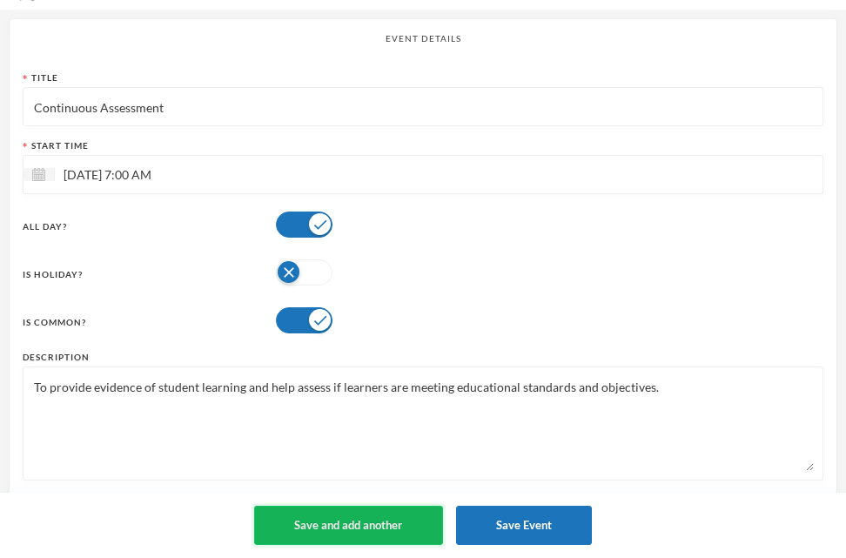
click at [336, 527] on button "Save and add another" at bounding box center [348, 524] width 189 height 39
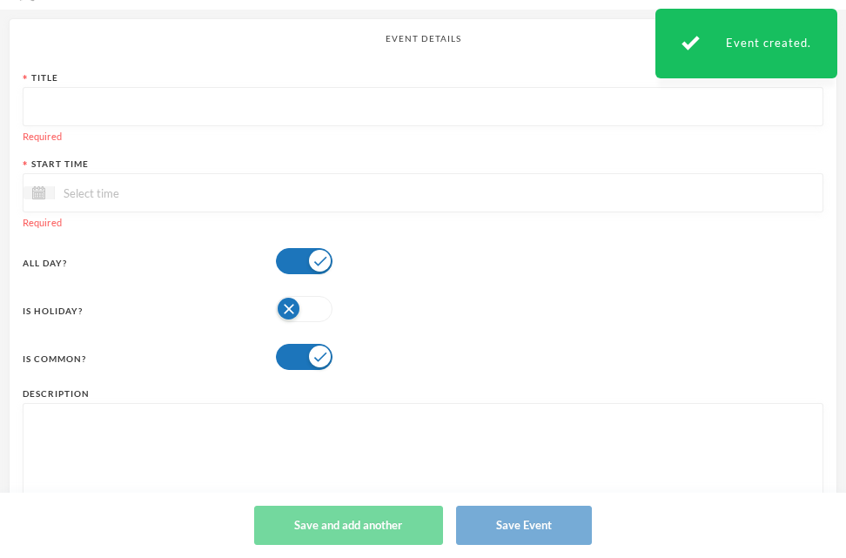
paste textarea "To provide evidence of student learning and help assess if learners are meeting…"
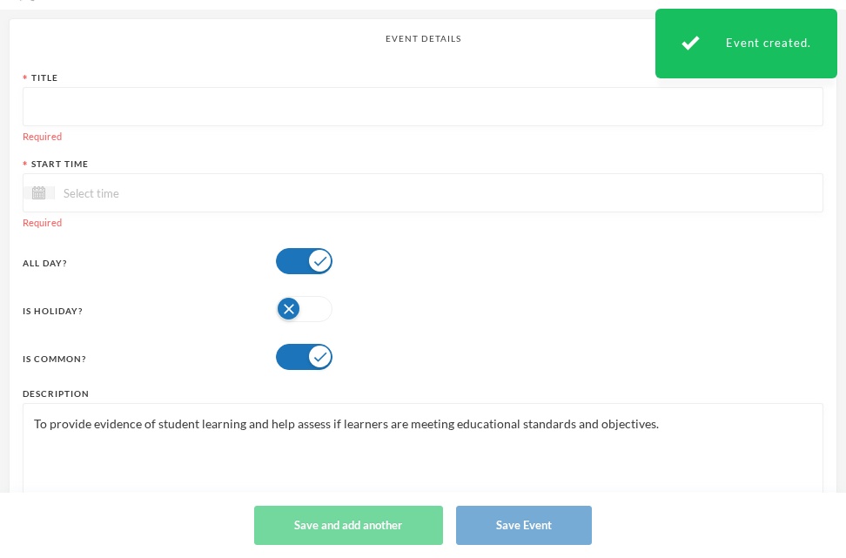
type textarea "To provide evidence of student learning and help assess if learners are meeting…"
click at [64, 111] on input "text" at bounding box center [422, 107] width 781 height 39
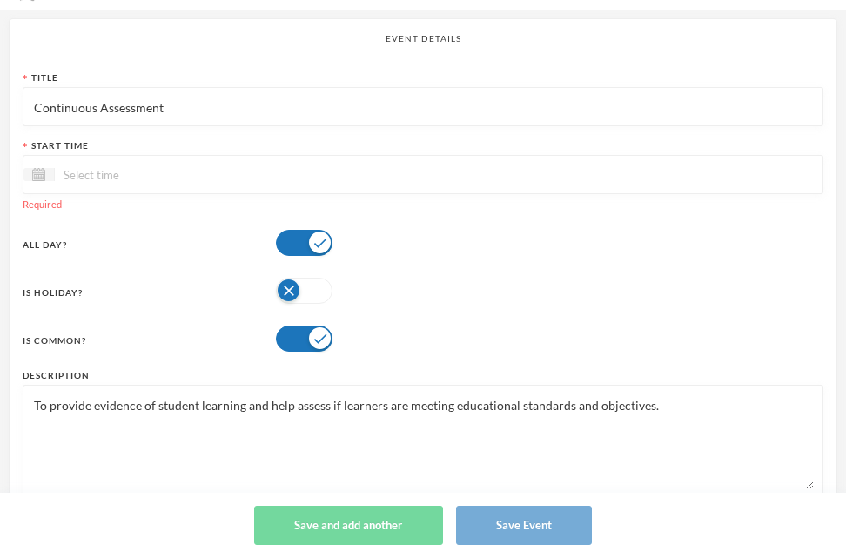
type input "Continuous Assessment"
click at [85, 178] on input at bounding box center [128, 174] width 146 height 20
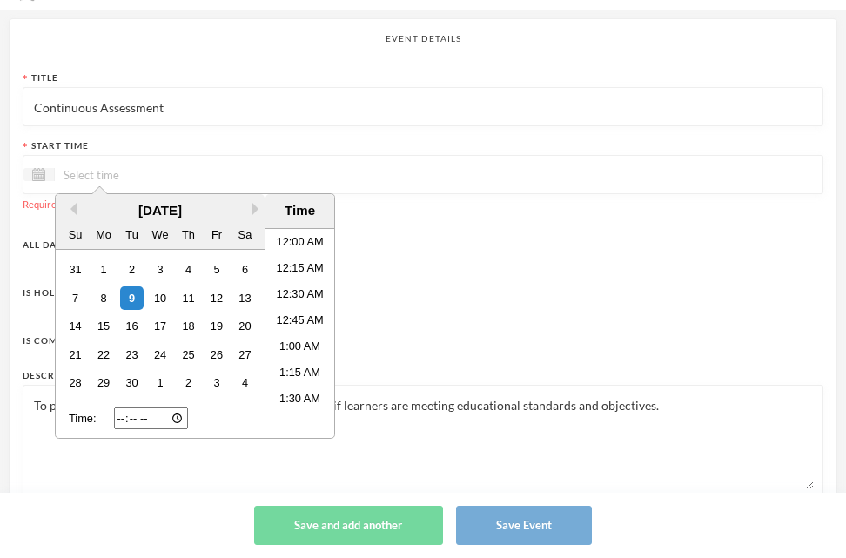
scroll to position [30, 0]
click at [249, 204] on div "[DATE]" at bounding box center [160, 211] width 209 height 20
click at [254, 210] on button "Next Month" at bounding box center [258, 209] width 12 height 12
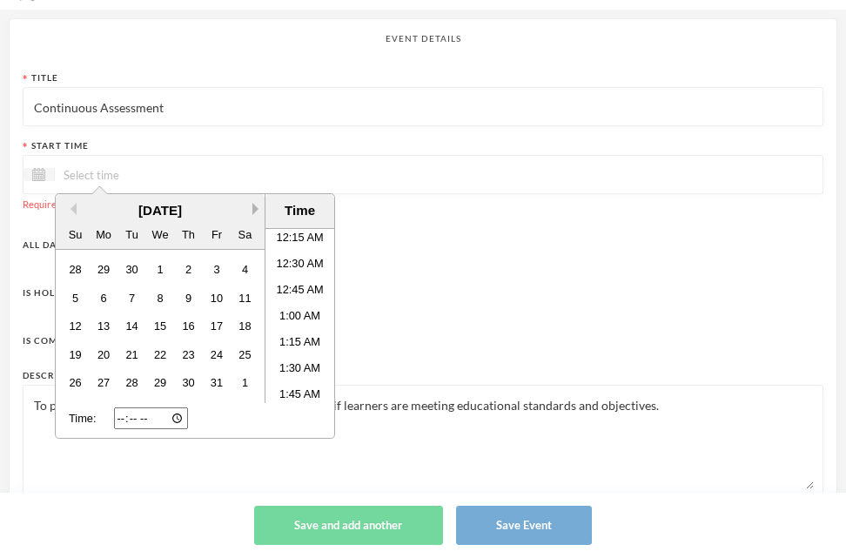
click at [254, 210] on button "Next Month" at bounding box center [258, 209] width 12 height 12
click at [125, 323] on div "11" at bounding box center [131, 325] width 23 height 23
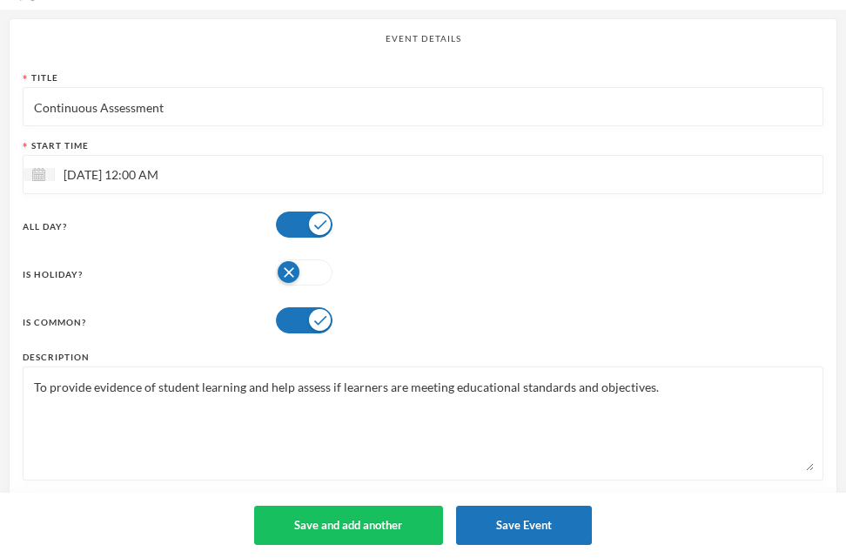
click at [381, 261] on div "Is Holiday?" at bounding box center [423, 272] width 800 height 35
click at [179, 173] on input "[DATE] 12:00 AM" at bounding box center [128, 174] width 146 height 20
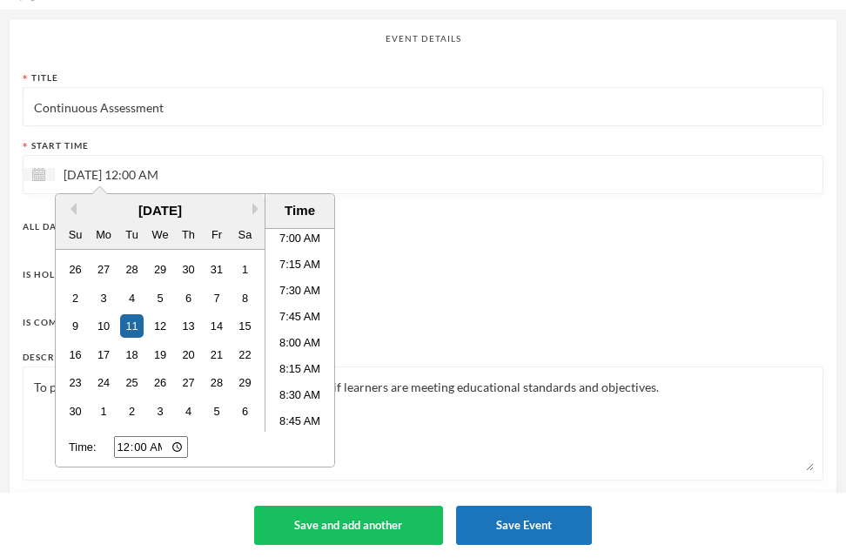
scroll to position [696, 0]
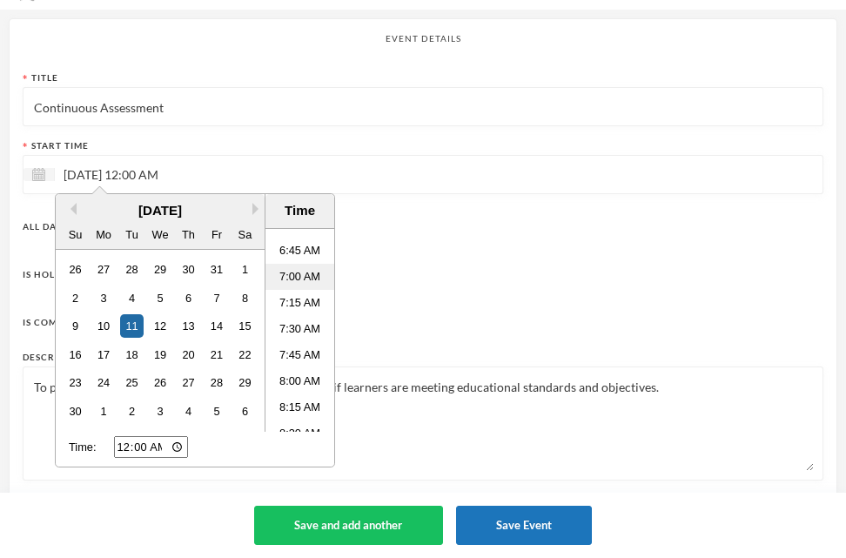
click at [291, 270] on li "7:00 AM" at bounding box center [299, 277] width 69 height 26
click at [361, 432] on textarea "To provide evidence of student learning and help assess if learners are meeting…" at bounding box center [422, 423] width 781 height 95
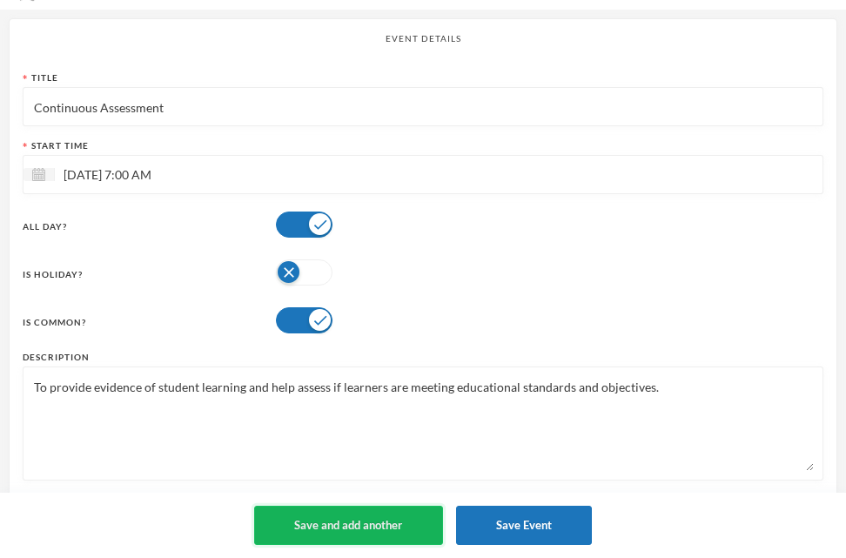
click at [340, 510] on button "Save and add another" at bounding box center [348, 524] width 189 height 39
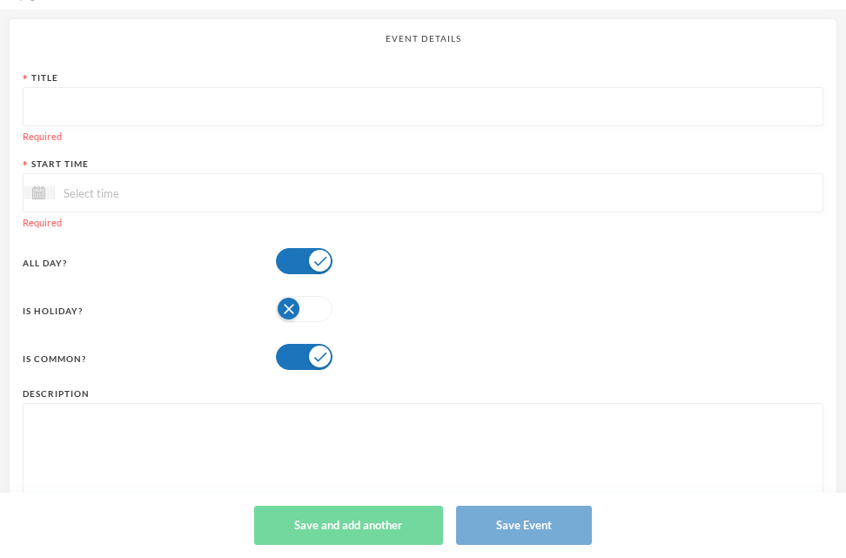
drag, startPoint x: 76, startPoint y: 411, endPoint x: 50, endPoint y: 418, distance: 26.4
click at [50, 418] on textarea at bounding box center [422, 459] width 781 height 95
paste textarea "To provide evidence of student learning and help assess if learners are meeting…"
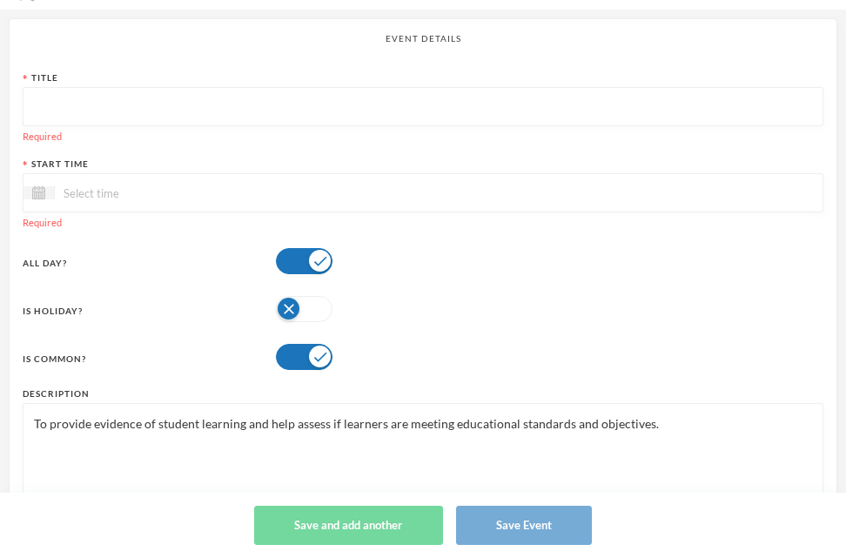
type textarea "To provide evidence of student learning and help assess if learners are meeting…"
click at [72, 106] on input "text" at bounding box center [422, 107] width 781 height 39
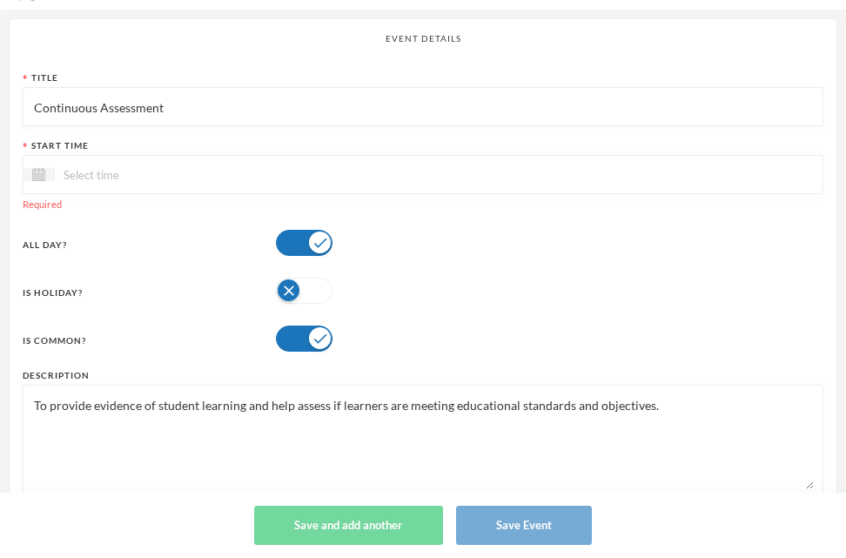
type input "Continuous Assessment"
click at [107, 175] on input at bounding box center [128, 174] width 146 height 20
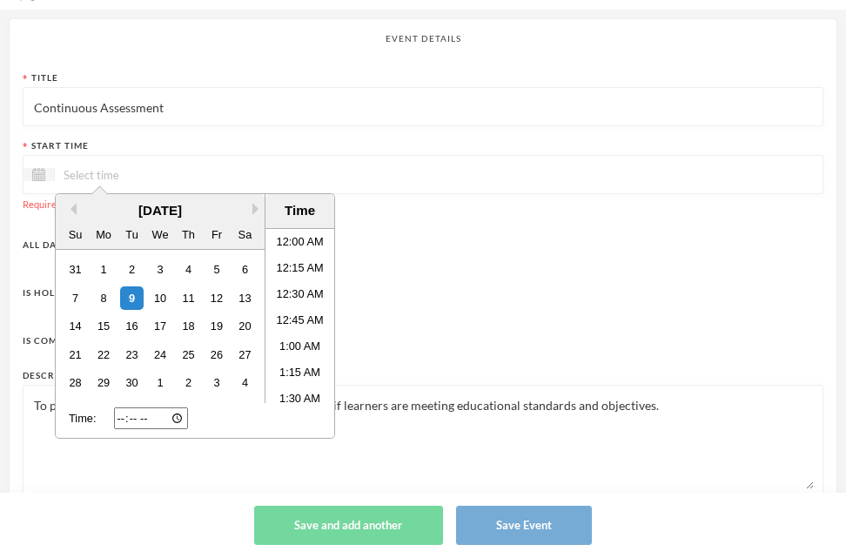
scroll to position [30, 0]
click at [256, 209] on button "Next Month" at bounding box center [258, 209] width 12 height 12
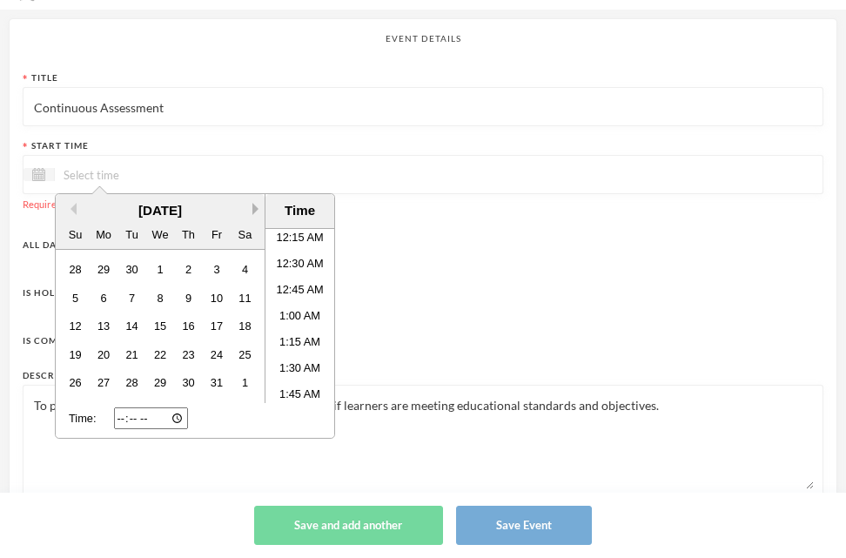
click at [256, 209] on button "Next Month" at bounding box center [258, 209] width 12 height 12
click at [258, 207] on button "Next Month" at bounding box center [258, 209] width 12 height 12
click at [68, 211] on button "Previous Month" at bounding box center [70, 209] width 12 height 12
click at [69, 209] on button "Previous Month" at bounding box center [70, 209] width 12 height 12
click at [256, 208] on button "Next Month" at bounding box center [258, 209] width 12 height 12
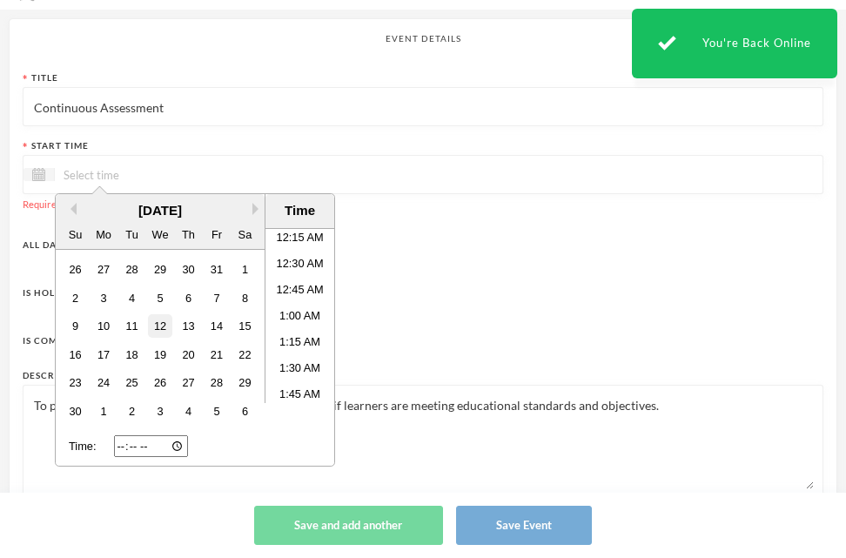
click at [164, 333] on div "12" at bounding box center [159, 325] width 23 height 23
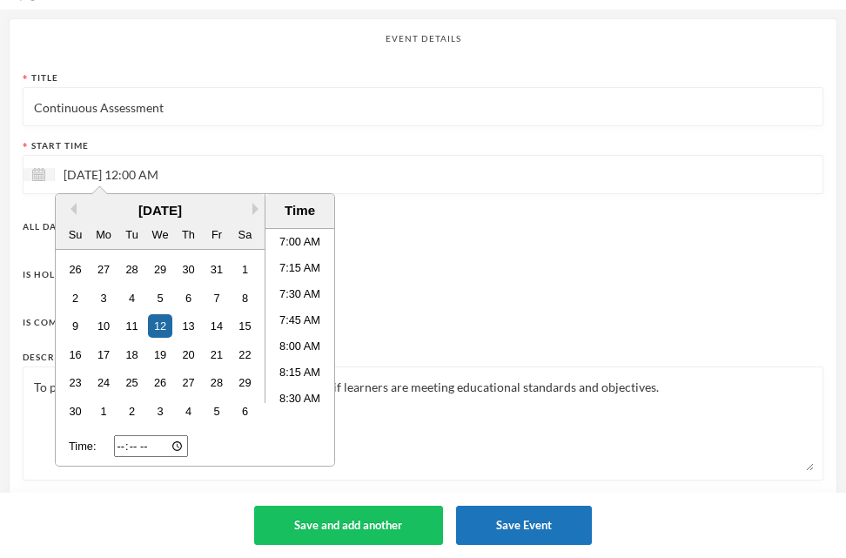
scroll to position [726, 0]
click at [304, 243] on li "7:00 AM" at bounding box center [299, 246] width 69 height 26
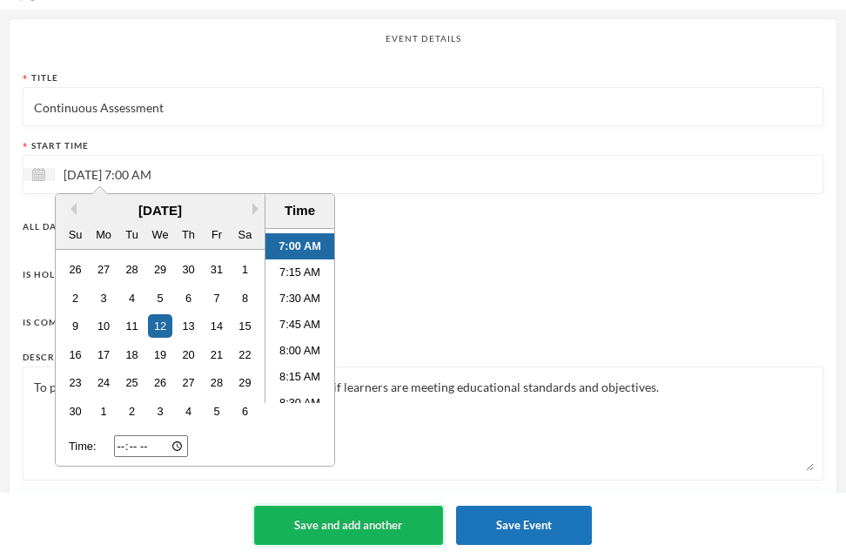
click at [321, 520] on button "Save and add another" at bounding box center [348, 524] width 189 height 39
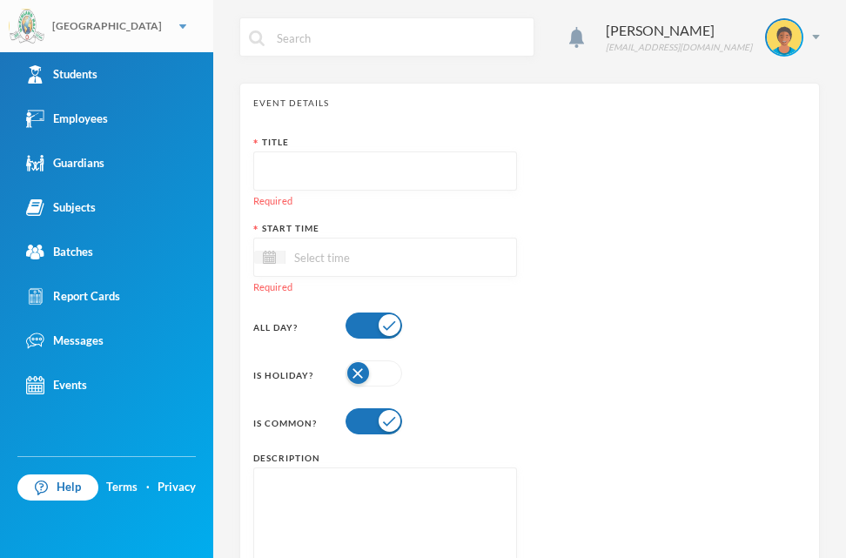
scroll to position [0, 0]
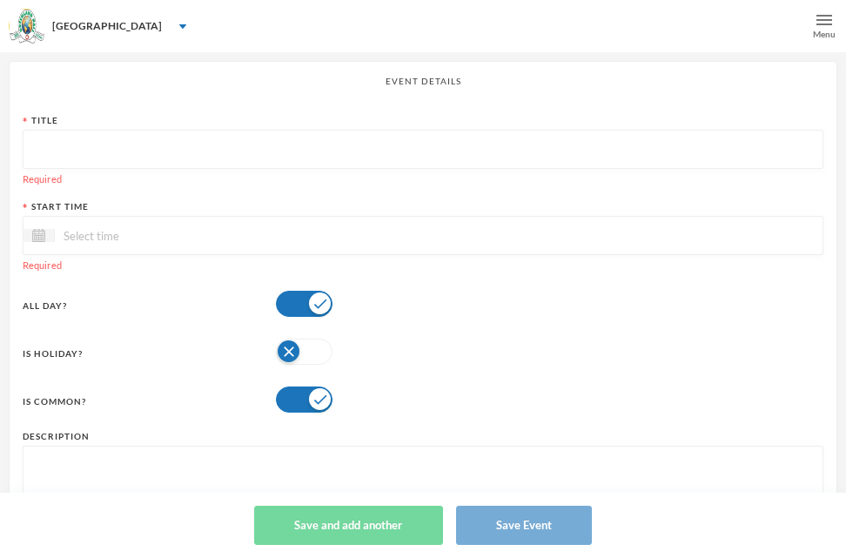
click at [816, 23] on img at bounding box center [824, 20] width 16 height 16
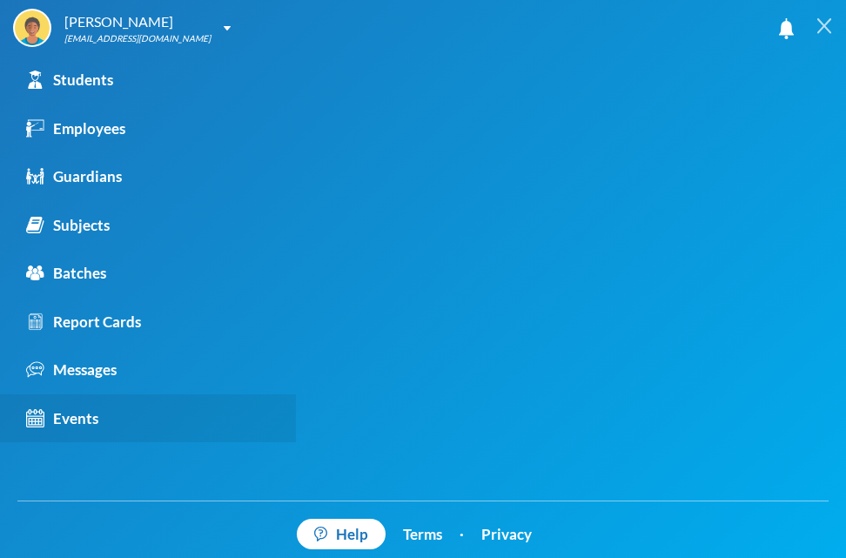
click at [77, 402] on link "Events" at bounding box center [148, 418] width 296 height 49
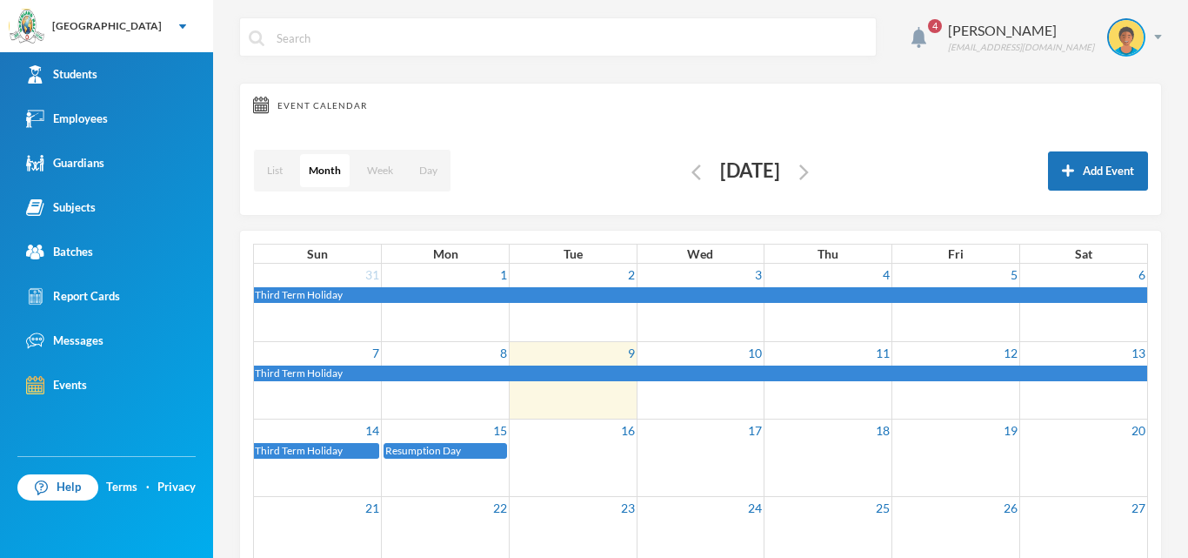
click at [814, 180] on button "button" at bounding box center [804, 171] width 20 height 20
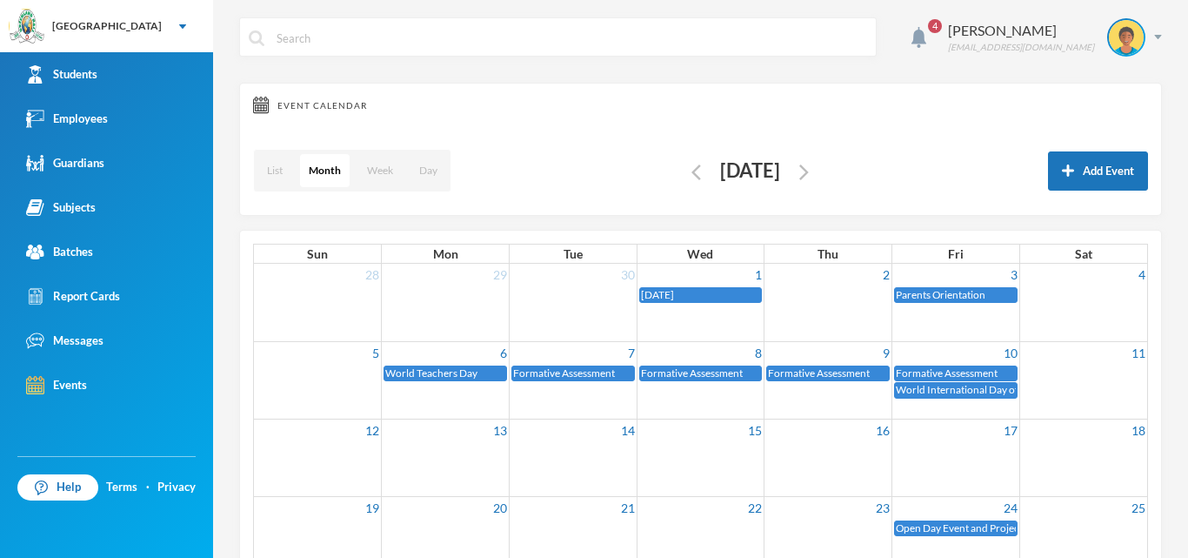
click at [814, 175] on button "button" at bounding box center [804, 171] width 20 height 20
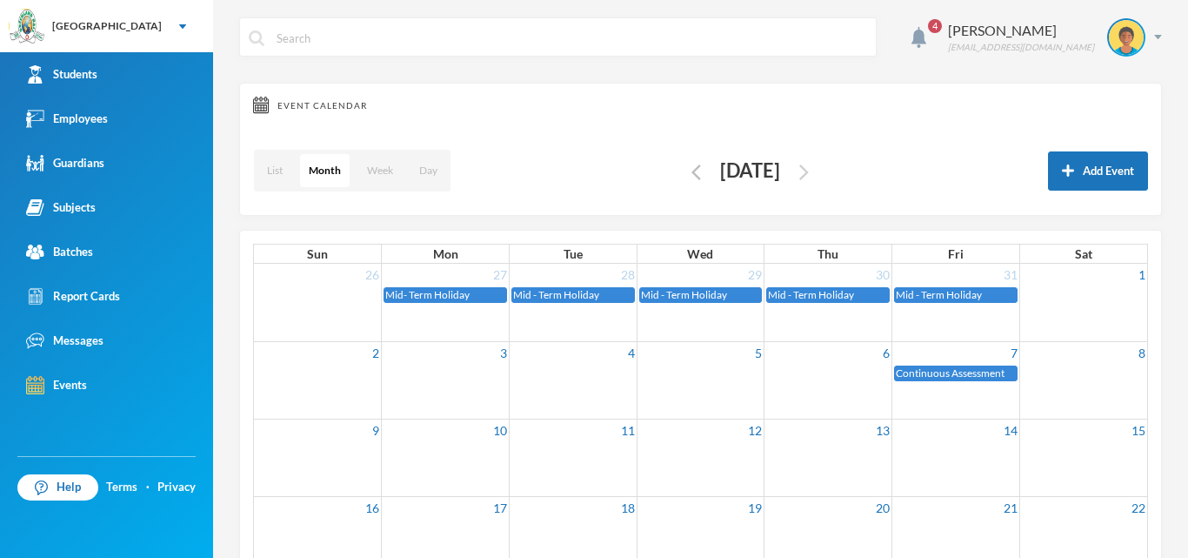
click at [809, 169] on img "button" at bounding box center [805, 172] width 10 height 16
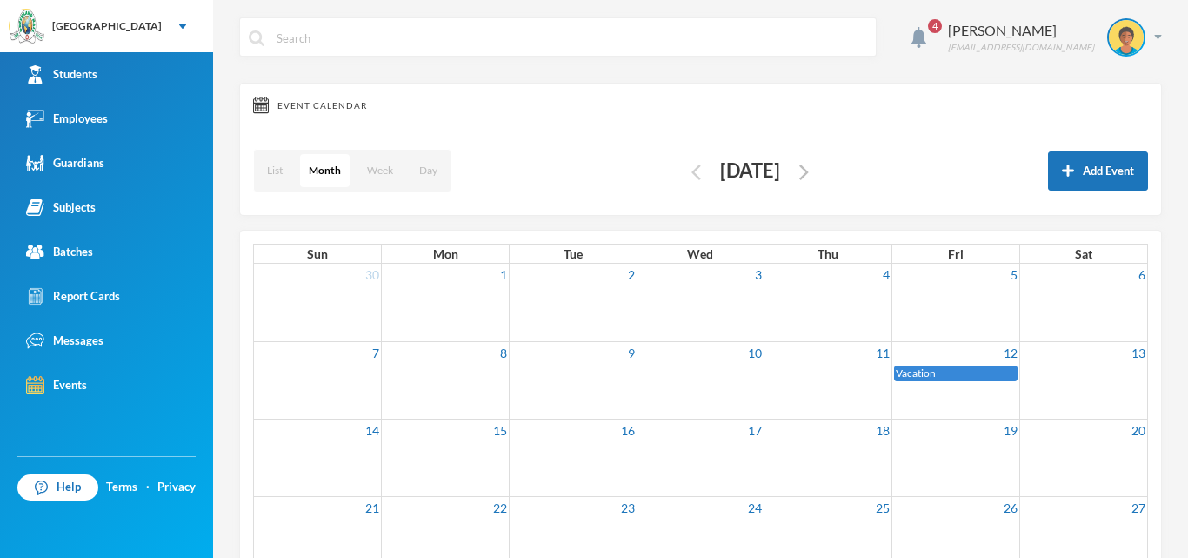
click at [692, 173] on img "button" at bounding box center [697, 172] width 10 height 16
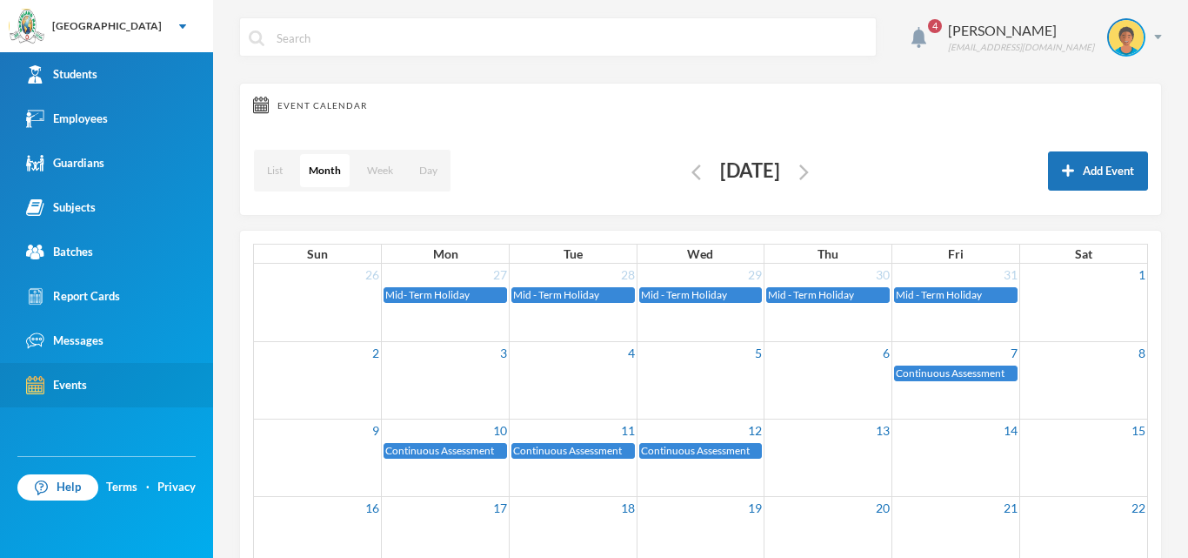
click at [94, 378] on link "Events" at bounding box center [106, 385] width 213 height 44
click at [95, 382] on link "Events" at bounding box center [106, 385] width 213 height 44
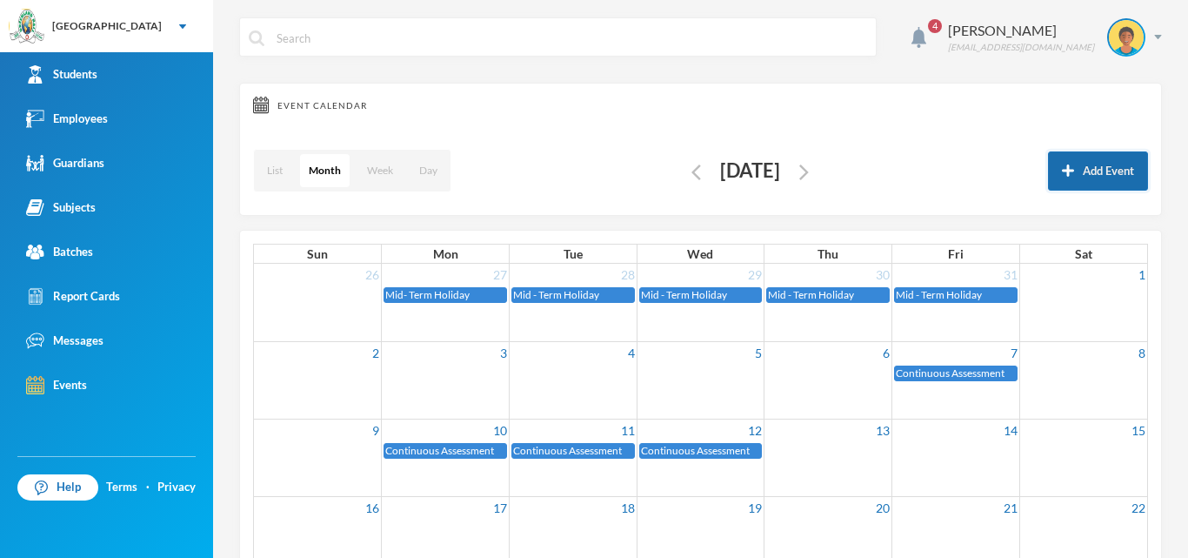
click at [1061, 177] on button "Add Event" at bounding box center [1098, 170] width 100 height 39
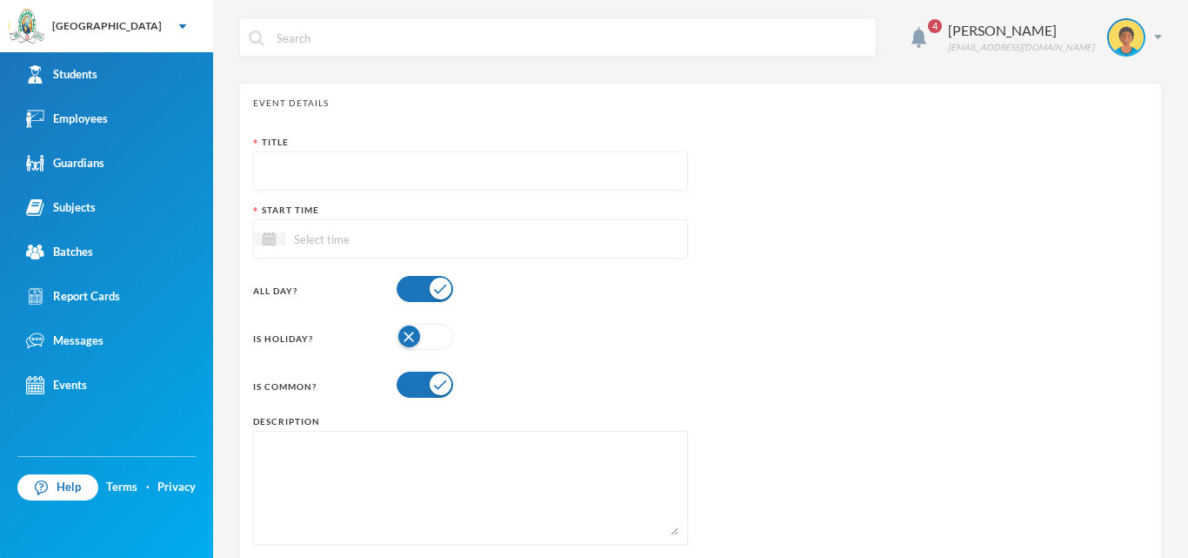
click at [267, 164] on input "text" at bounding box center [471, 171] width 416 height 39
paste input "EXCURSION TO NOTABLE PLACES (All students will visit [GEOGRAPHIC_DATA])"
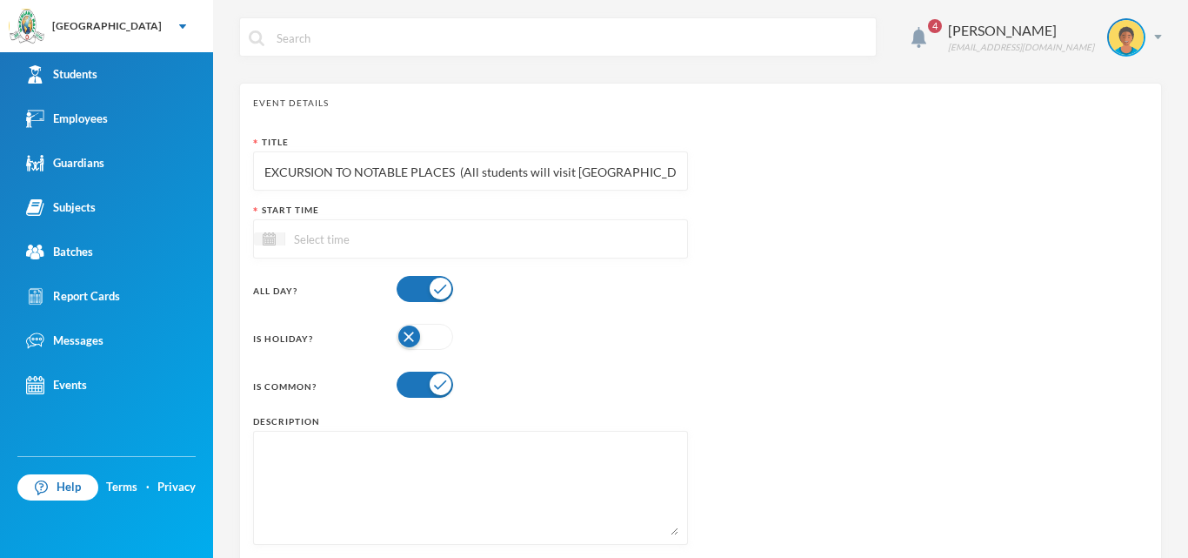
scroll to position [0, 15]
drag, startPoint x: 448, startPoint y: 169, endPoint x: 670, endPoint y: 172, distance: 221.9
click at [670, 172] on input "EXCURSION TO NOTABLE PLACES (All students will visit [GEOGRAPHIC_DATA])" at bounding box center [471, 171] width 416 height 39
type input "EXCURSION TO NOTABLE PLACES (All students will visit [GEOGRAPHIC_DATA])"
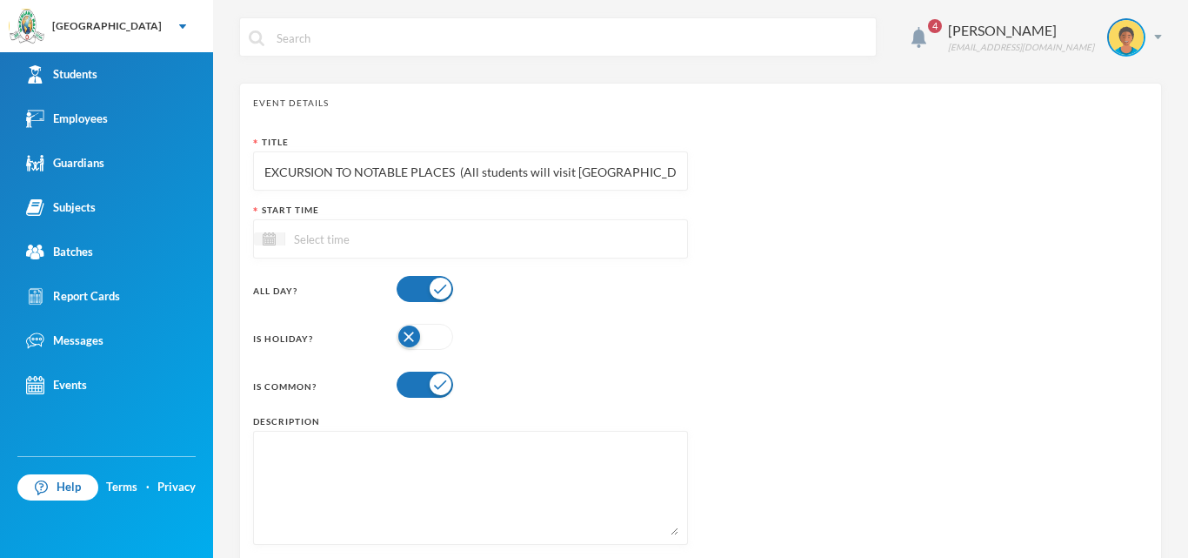
paste textarea "All students will visit [GEOGRAPHIC_DATA])"
type textarea "All students will visit [GEOGRAPHIC_DATA] to explore the beauty of nature and h…"
click at [671, 169] on input "EXCURSION TO NOTABLE PLACES (All students will visit [GEOGRAPHIC_DATA])" at bounding box center [471, 171] width 416 height 39
click at [665, 172] on input "EXCURSION TO NOTABLE PLACES (All students will visit [GEOGRAPHIC_DATA])" at bounding box center [471, 171] width 416 height 39
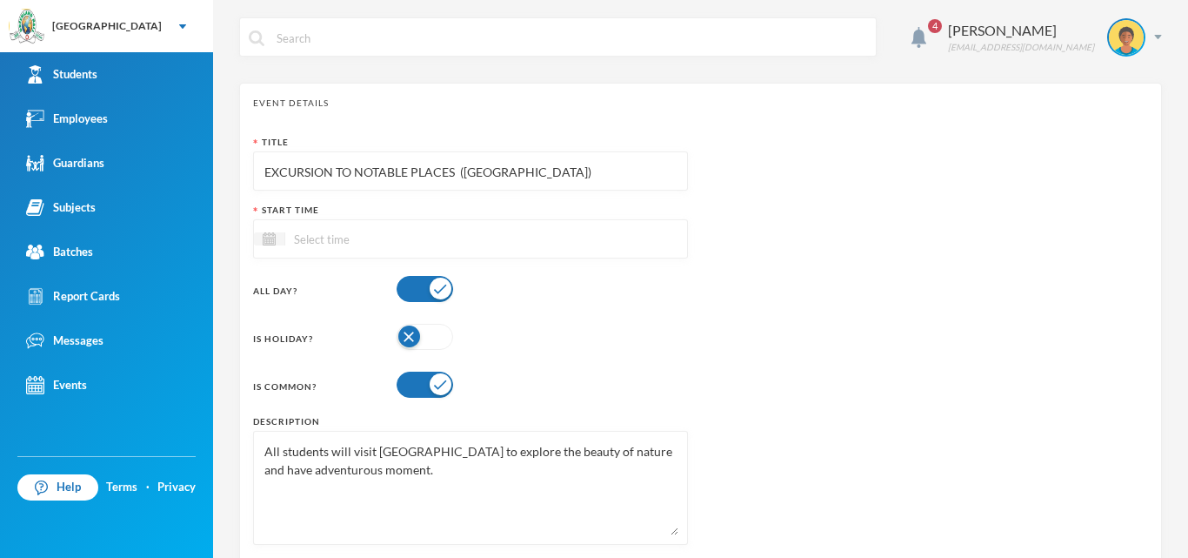
click at [502, 172] on input "EXCURSION TO NOTABLE PLACES ([GEOGRAPHIC_DATA])" at bounding box center [471, 171] width 416 height 39
drag, startPoint x: 272, startPoint y: 171, endPoint x: 488, endPoint y: 180, distance: 215.9
click at [488, 180] on input "EXCURSION TO NOTABLE PLACES" at bounding box center [471, 171] width 416 height 39
type input "Excursion to Notable Places"
click at [363, 236] on input at bounding box center [358, 239] width 146 height 20
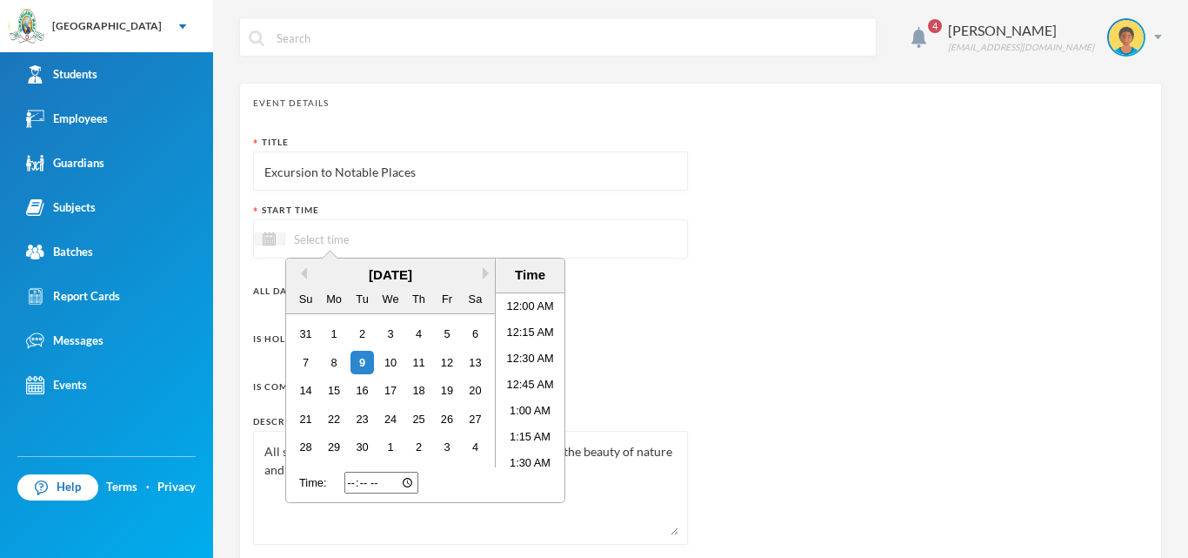
scroll to position [30, 0]
click at [482, 274] on div "[DATE]" at bounding box center [390, 275] width 209 height 20
click at [484, 269] on button "Next Month" at bounding box center [489, 273] width 12 height 12
click at [390, 452] on div "29" at bounding box center [389, 446] width 23 height 23
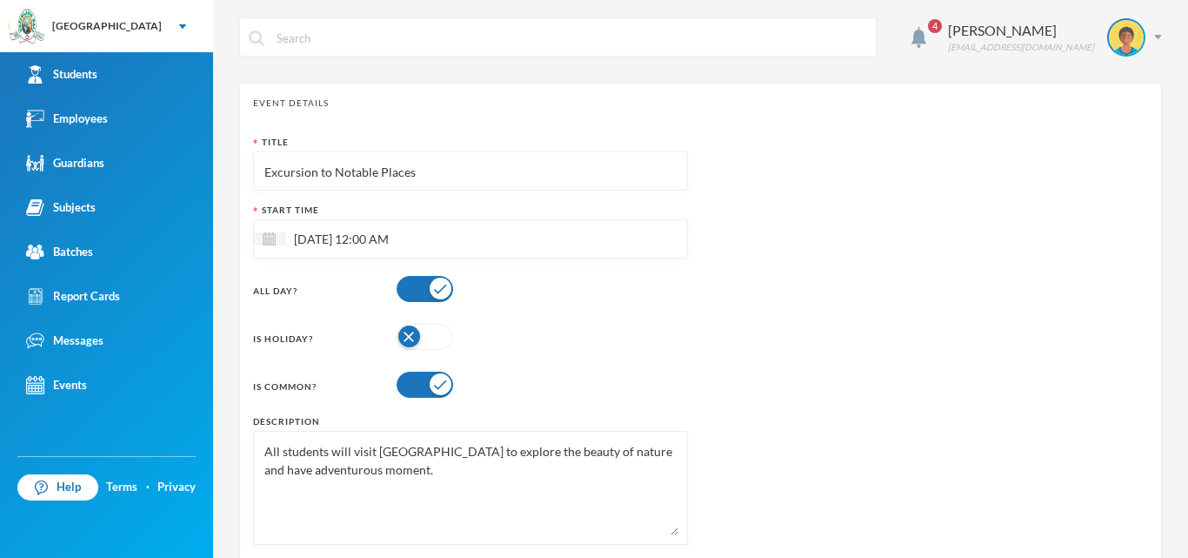
click at [862, 372] on div "Title Excursion to Notable Places Start Time [DATE] 12:00 AM All Day? Is Holida…" at bounding box center [700, 347] width 895 height 422
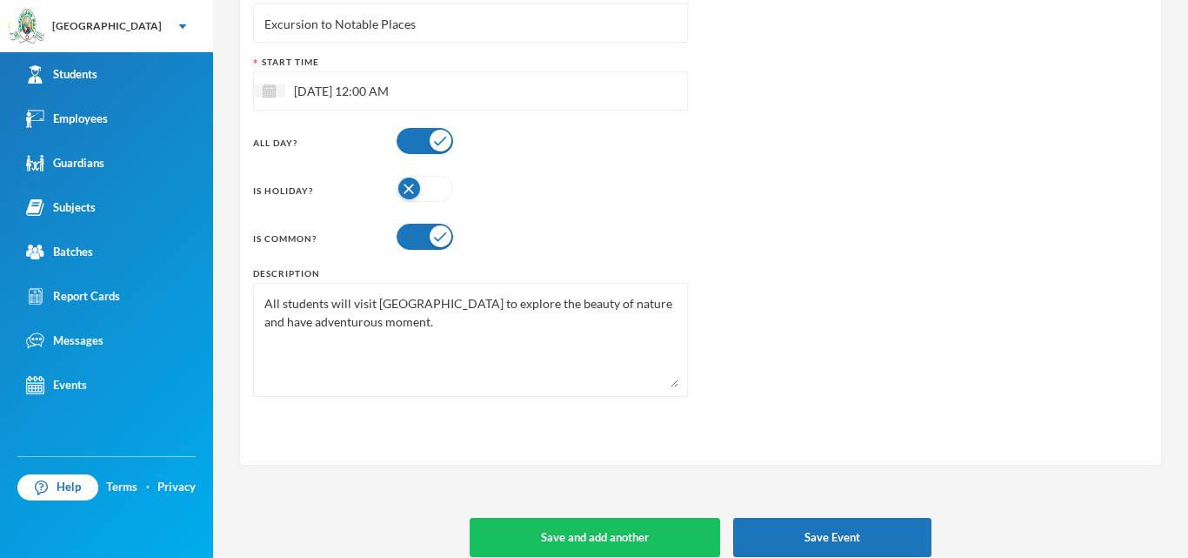
scroll to position [164, 0]
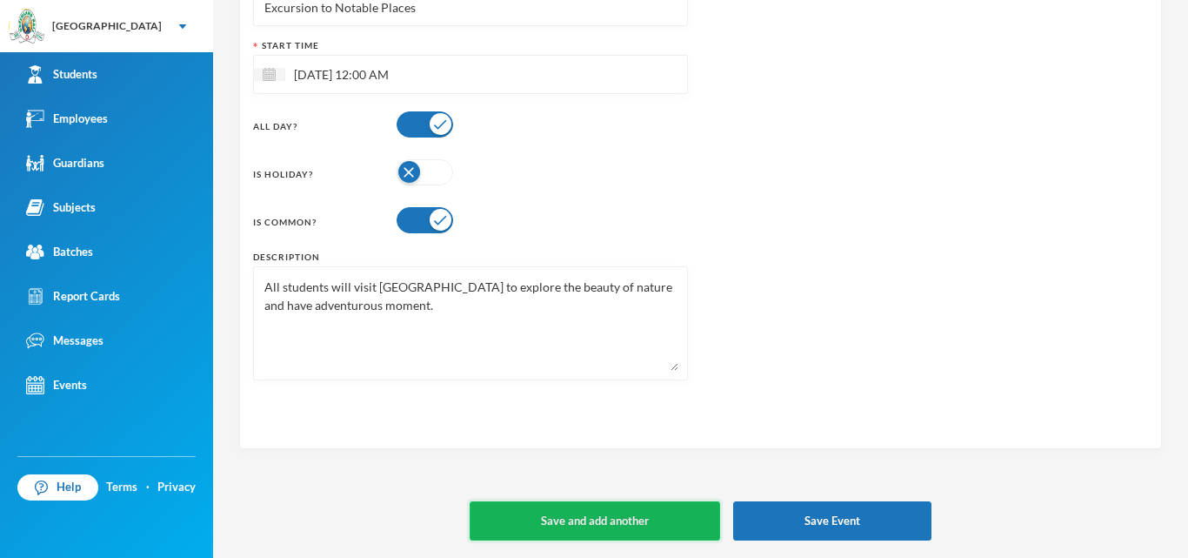
click at [563, 525] on button "Save and add another" at bounding box center [595, 520] width 251 height 39
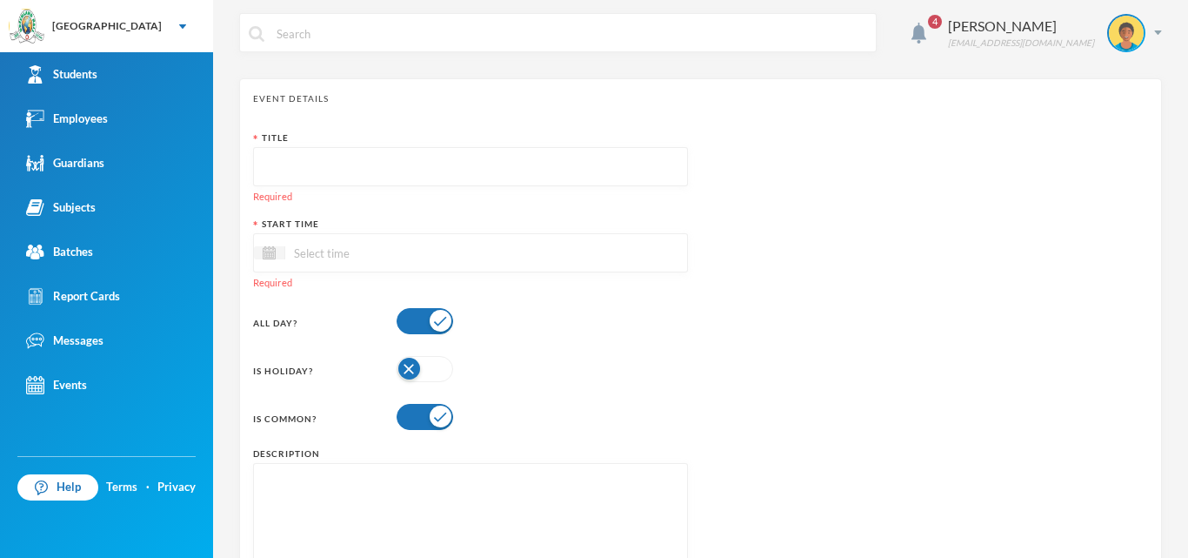
scroll to position [0, 0]
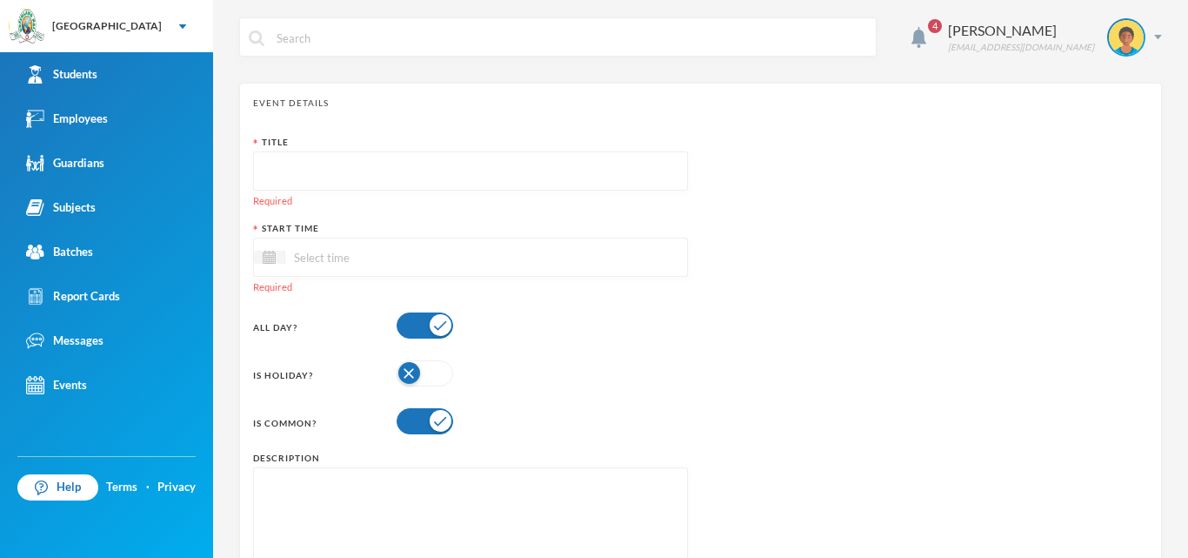
click at [283, 165] on input "text" at bounding box center [471, 171] width 416 height 39
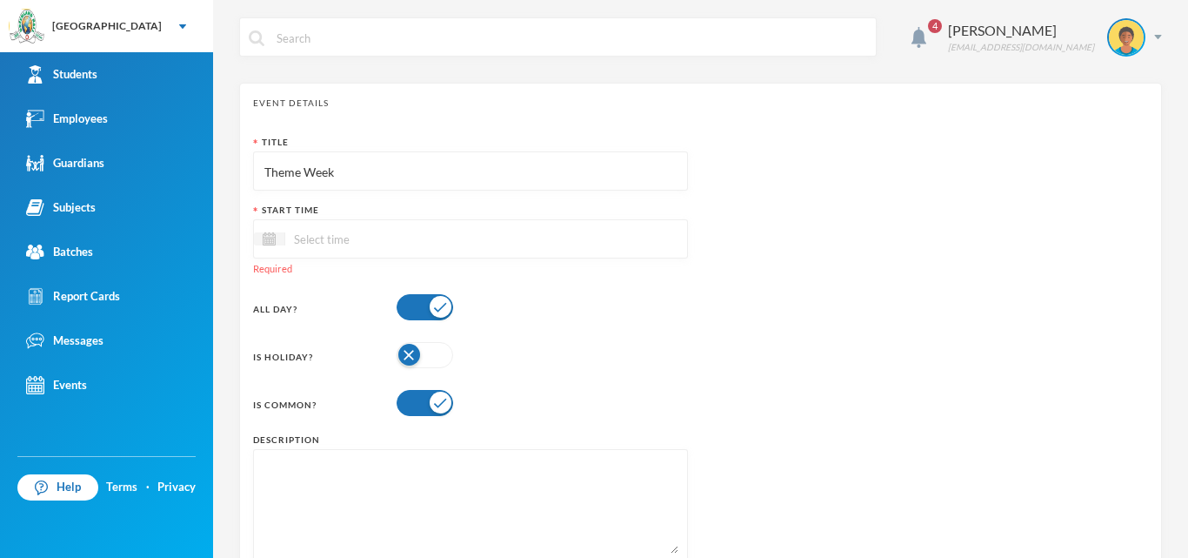
type input "Theme Week"
paste textarea "The Theme Week for this term is Classification of Animals."
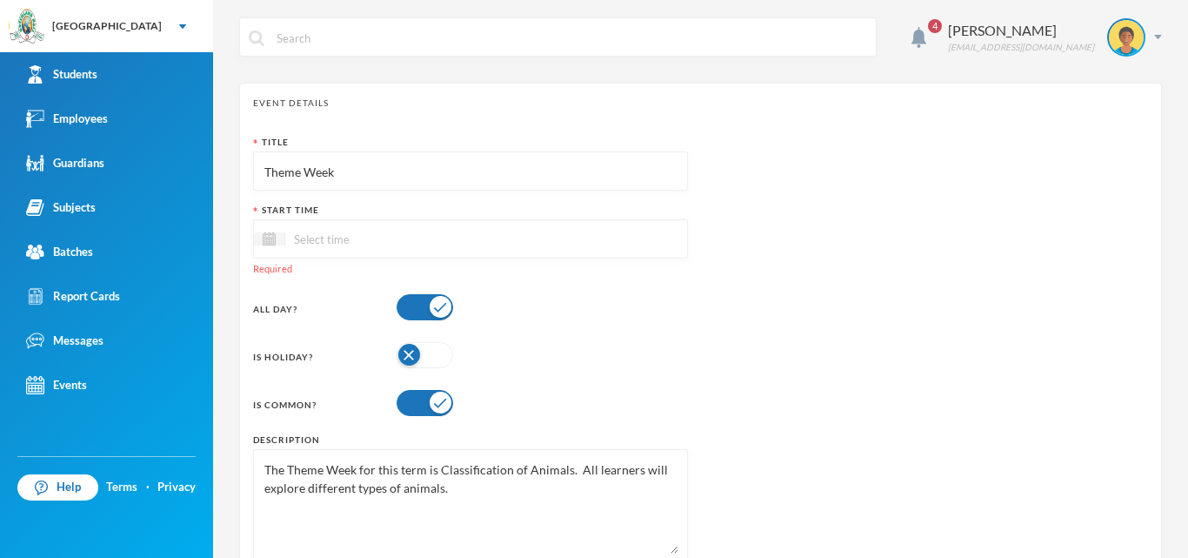
drag, startPoint x: 264, startPoint y: 463, endPoint x: 539, endPoint y: 486, distance: 275.9
click at [539, 486] on textarea "The Theme Week for this term is Classification of Animals. All learners will ex…" at bounding box center [471, 505] width 416 height 95
type textarea "The Theme Week for this term is Classification of Animals. All learners will ex…"
click at [378, 235] on input at bounding box center [358, 239] width 146 height 20
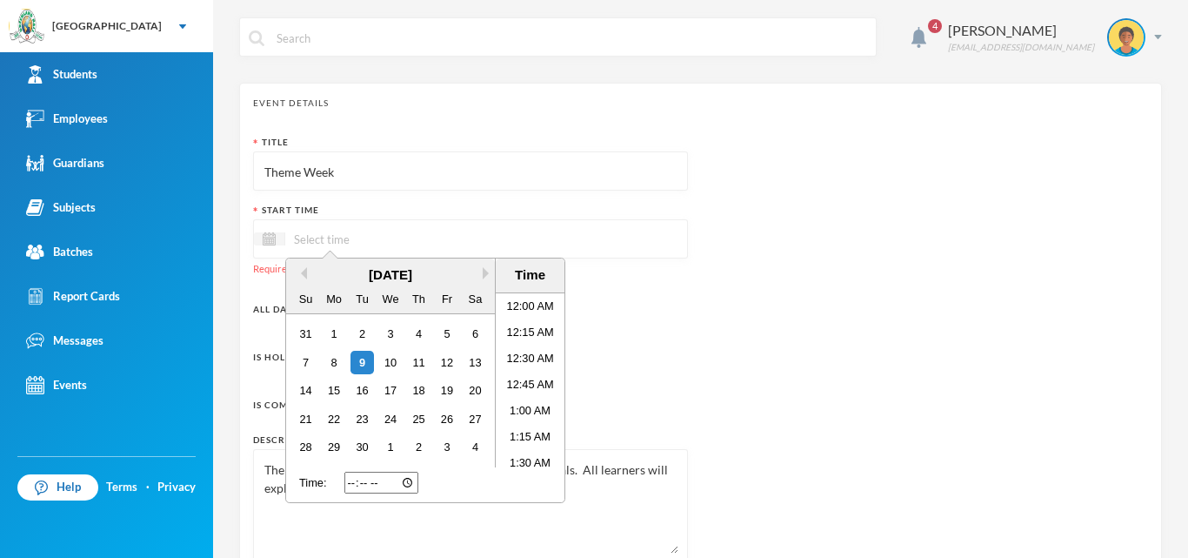
scroll to position [135, 0]
click at [485, 272] on button "Next Month" at bounding box center [489, 273] width 12 height 12
click at [486, 271] on button "Next Month" at bounding box center [489, 273] width 12 height 12
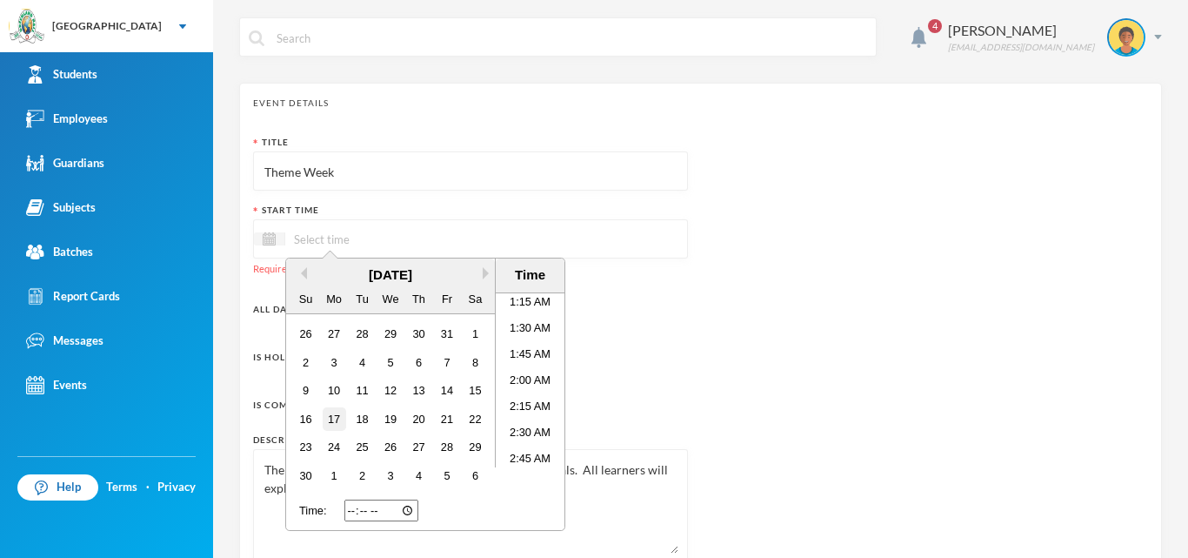
click at [339, 416] on div "17" at bounding box center [334, 418] width 23 height 23
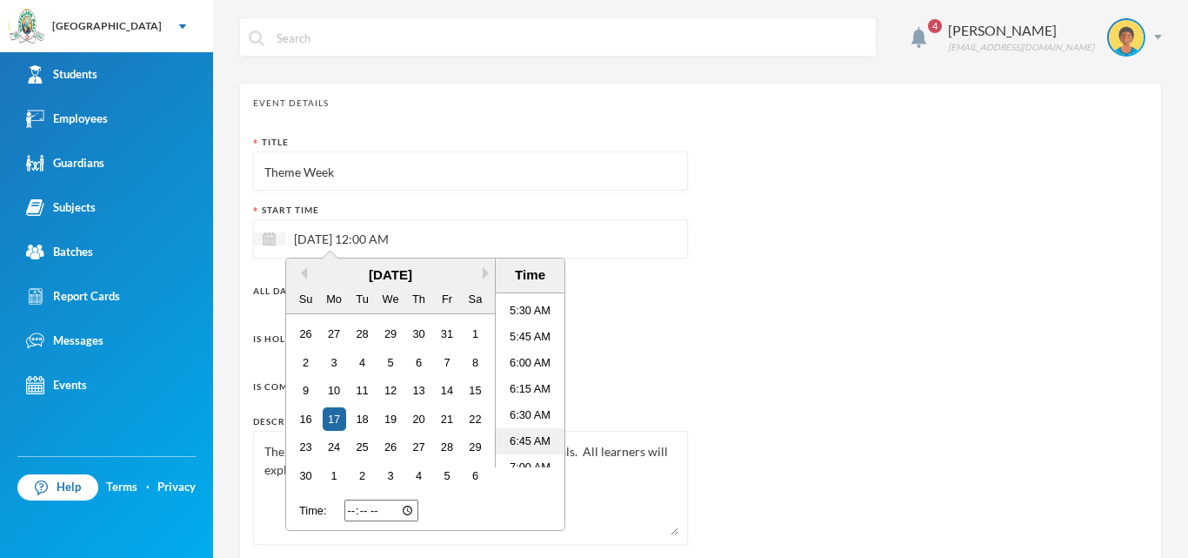
scroll to position [657, 0]
click at [533, 377] on li "7:00 AM" at bounding box center [530, 380] width 69 height 26
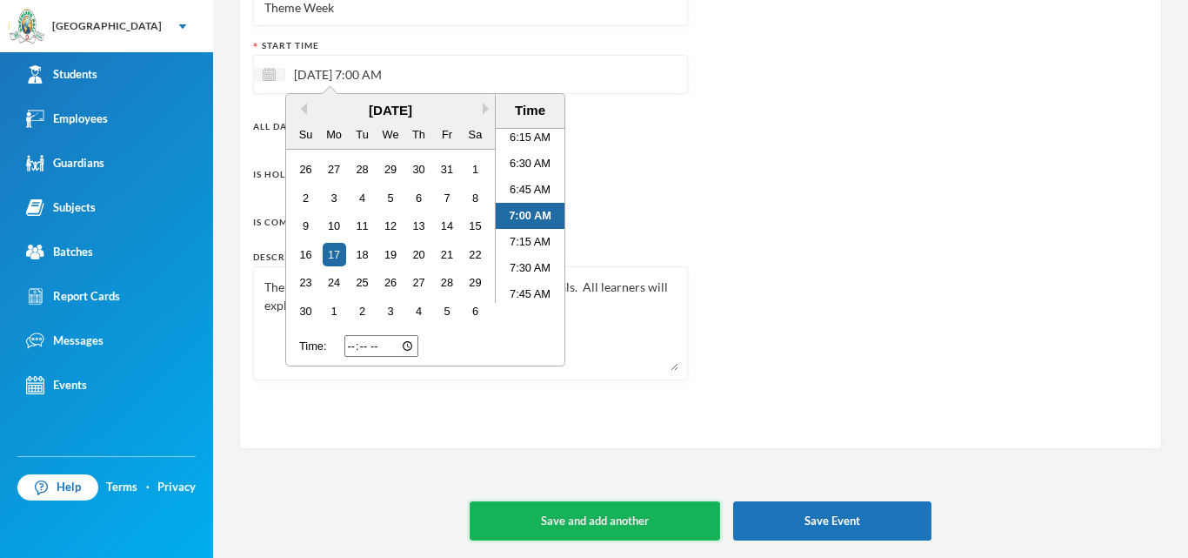
click at [582, 515] on button "Save and add another" at bounding box center [595, 520] width 251 height 39
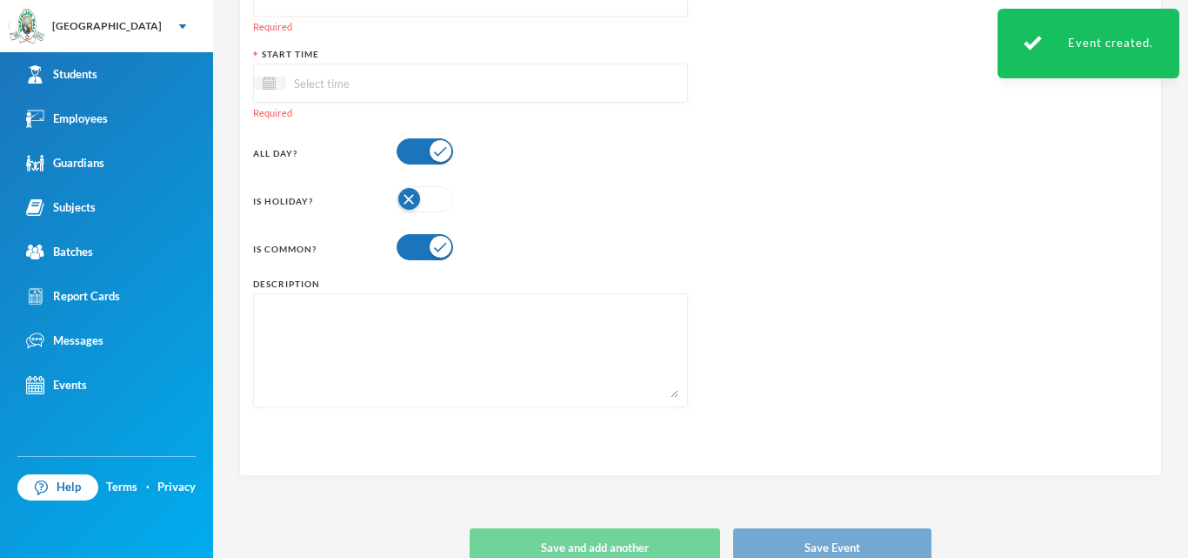
scroll to position [201, 0]
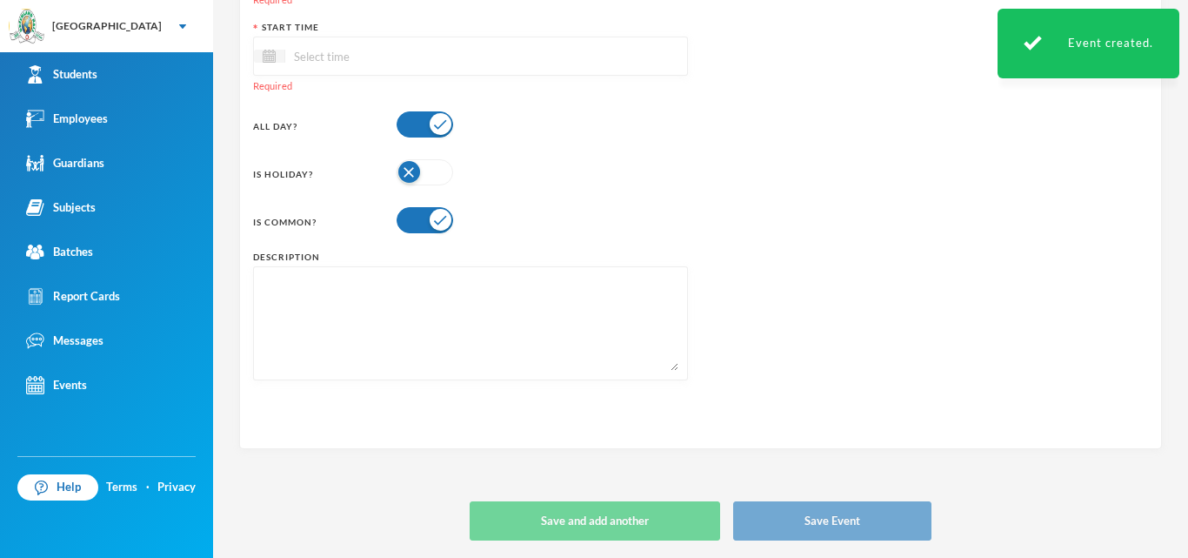
paste textarea "The Theme Week for this term is Classification of Animals. All learners will ex…"
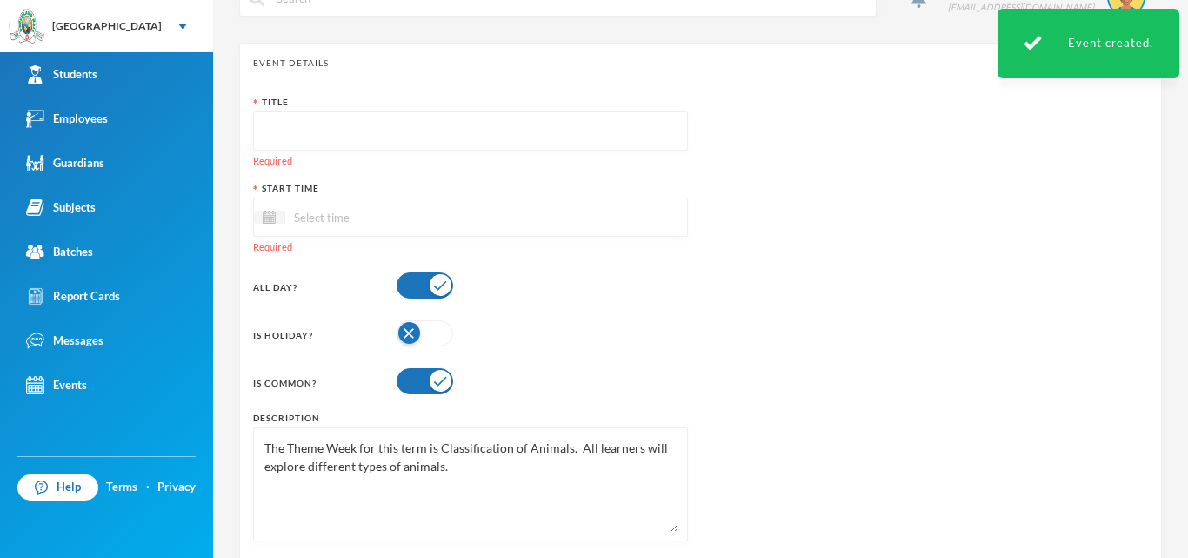
scroll to position [27, 0]
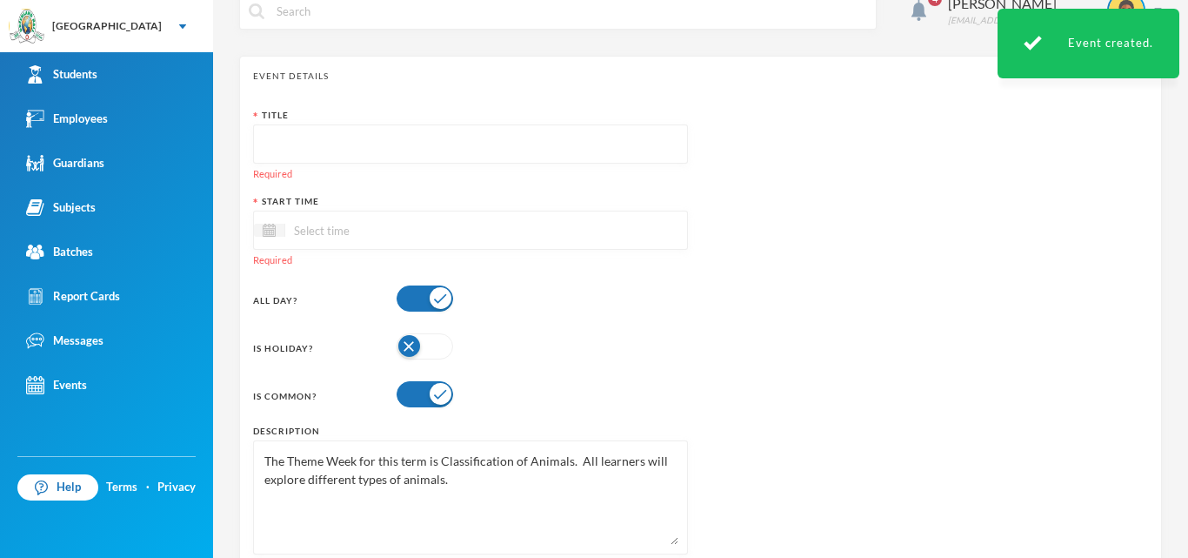
type textarea "The Theme Week for this term is Classification of Animals. All learners will ex…"
click at [296, 133] on input "text" at bounding box center [471, 144] width 416 height 39
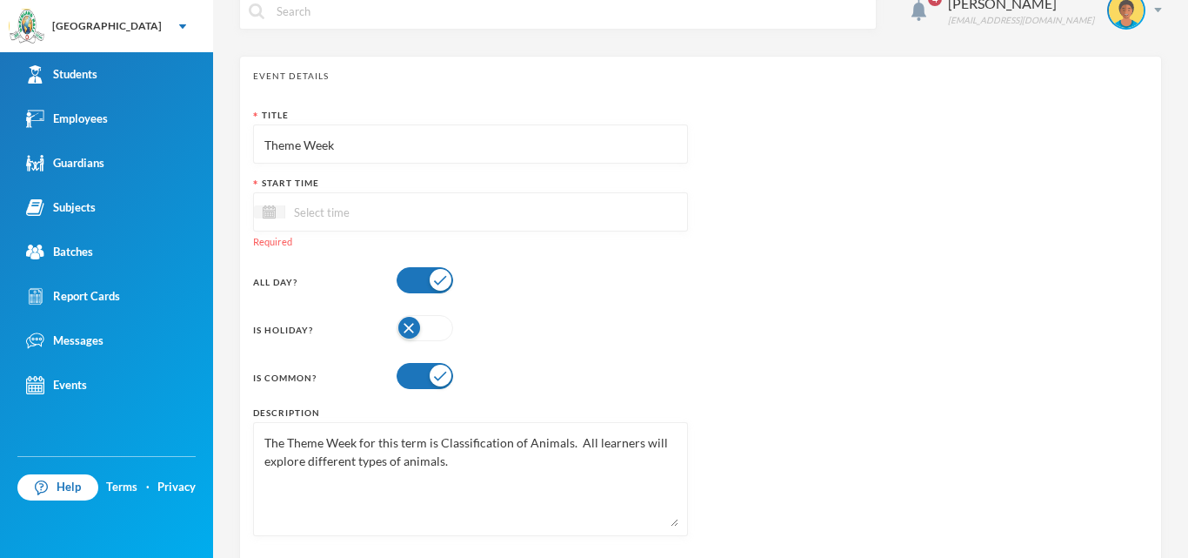
type input "Theme Week"
click at [338, 216] on input at bounding box center [358, 212] width 146 height 20
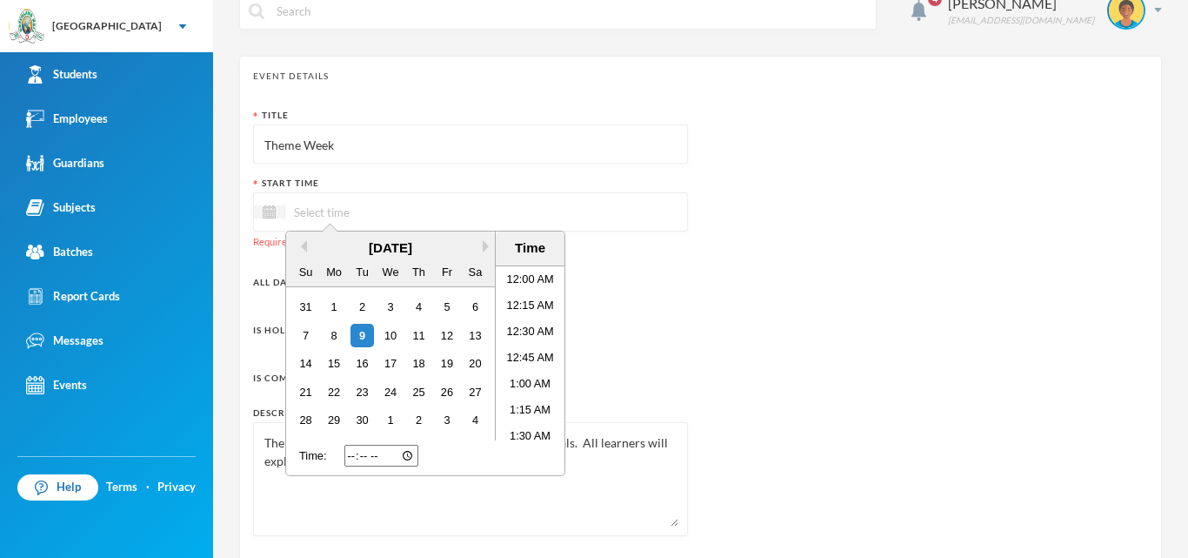
scroll to position [135, 0]
click at [485, 249] on button "Next Month" at bounding box center [489, 246] width 12 height 12
click at [489, 251] on button "Next Month" at bounding box center [489, 246] width 12 height 12
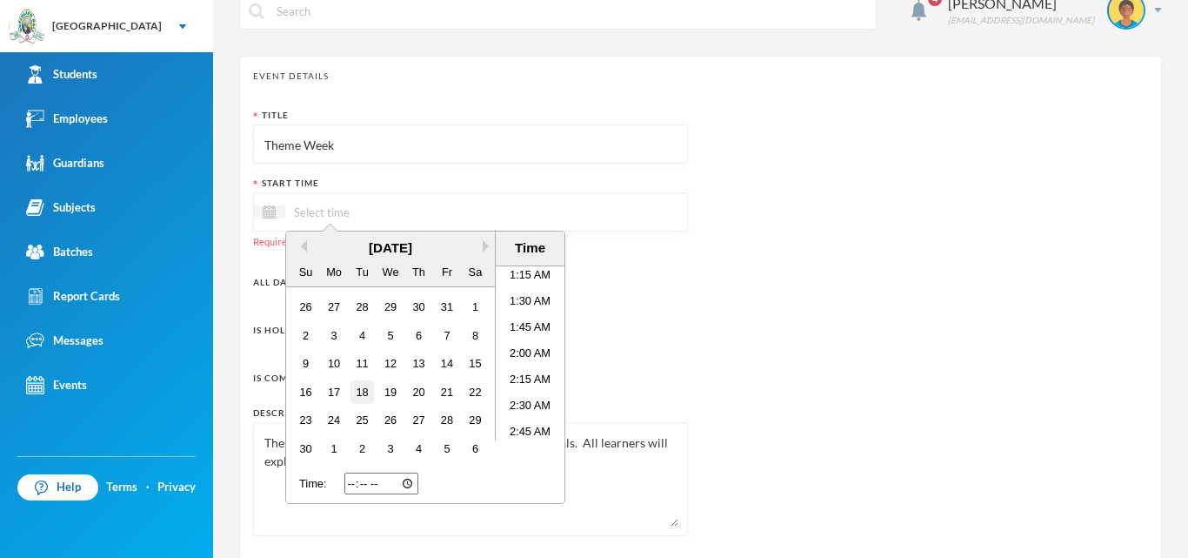
click at [365, 393] on div "18" at bounding box center [362, 391] width 23 height 23
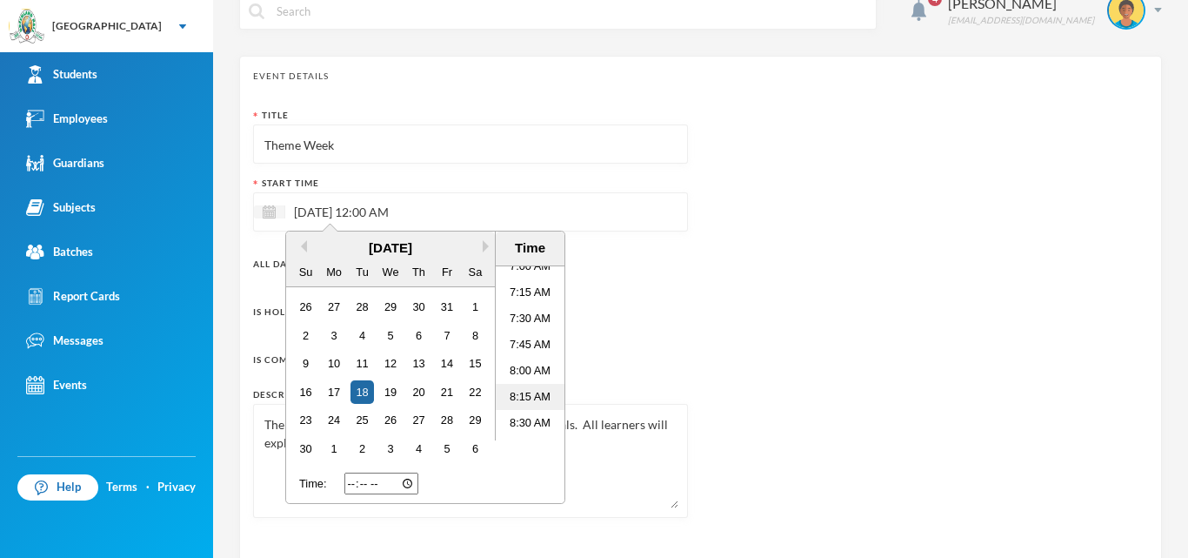
scroll to position [657, 0]
click at [515, 344] on li "7:00 AM" at bounding box center [530, 353] width 69 height 26
click at [657, 344] on div "Is Common?" at bounding box center [470, 357] width 435 height 35
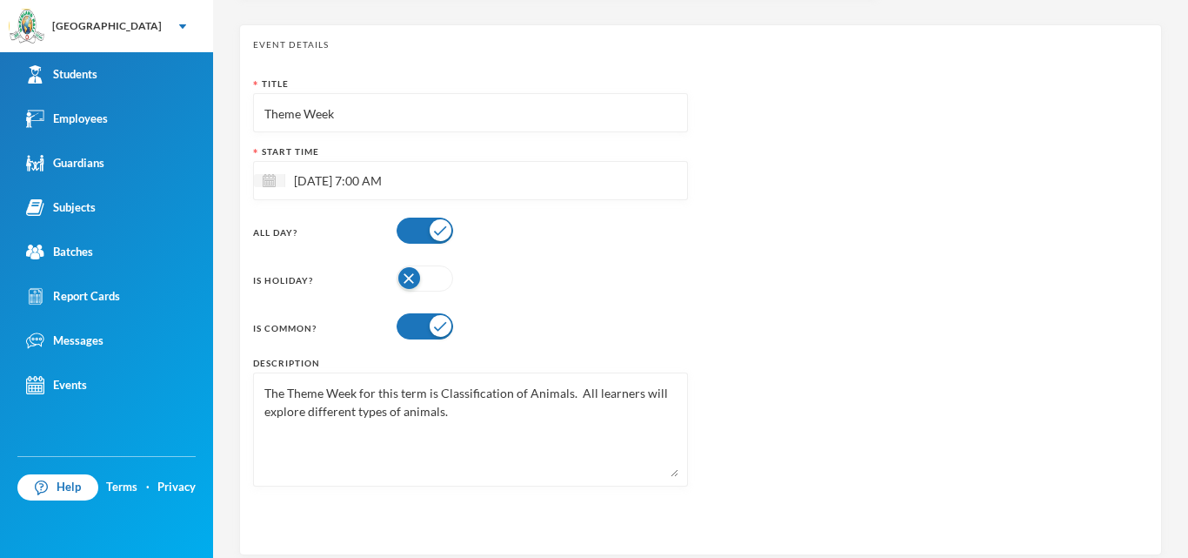
scroll to position [164, 0]
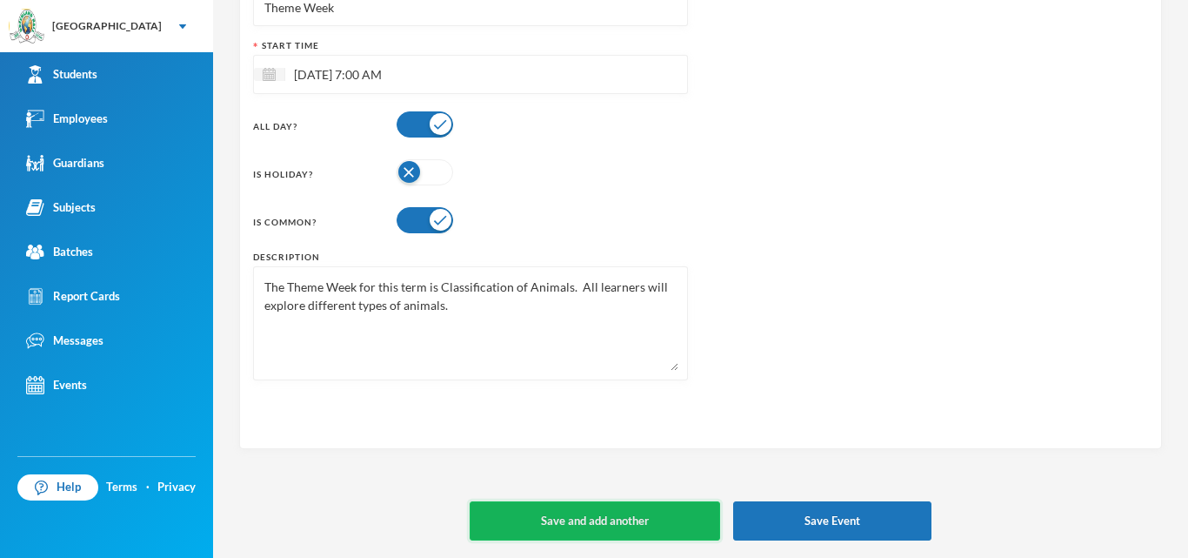
click at [630, 516] on button "Save and add another" at bounding box center [595, 520] width 251 height 39
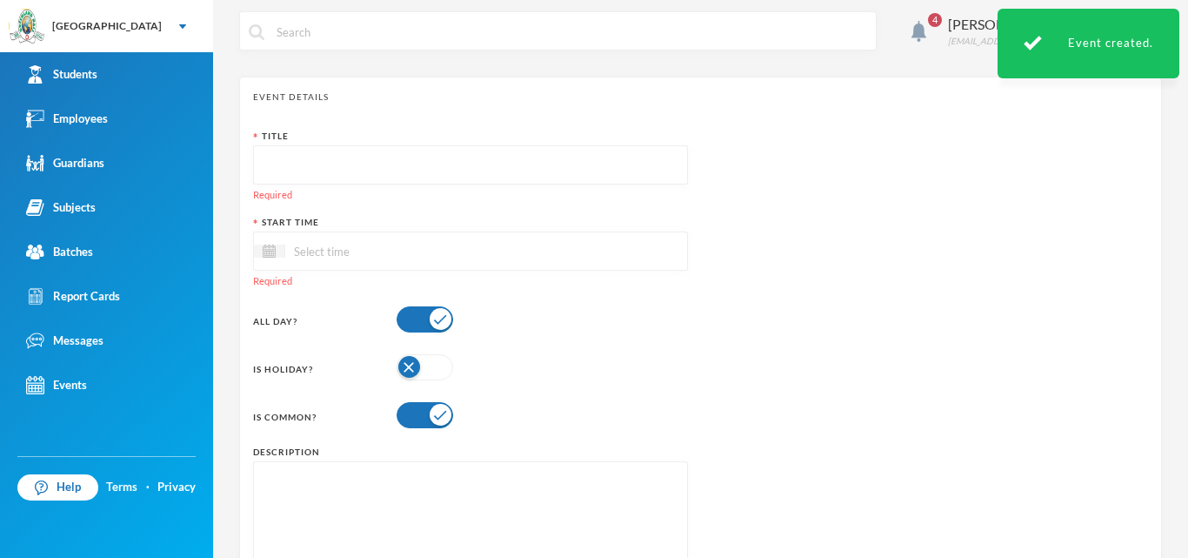
scroll to position [0, 0]
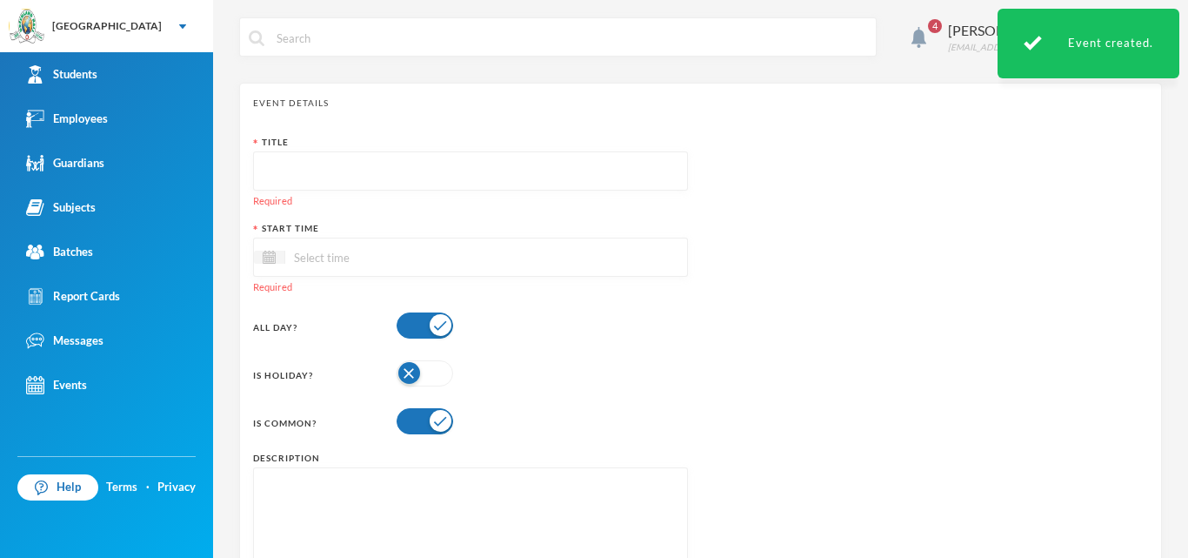
click at [319, 171] on input "text" at bounding box center [471, 171] width 416 height 39
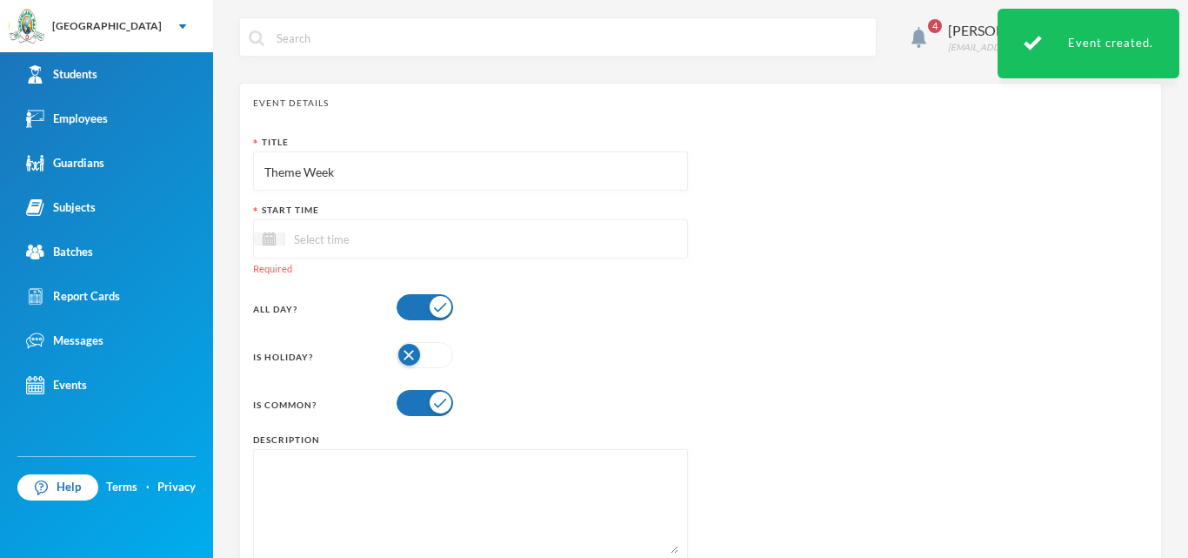
type input "Theme Week"
click at [309, 236] on input at bounding box center [358, 239] width 146 height 20
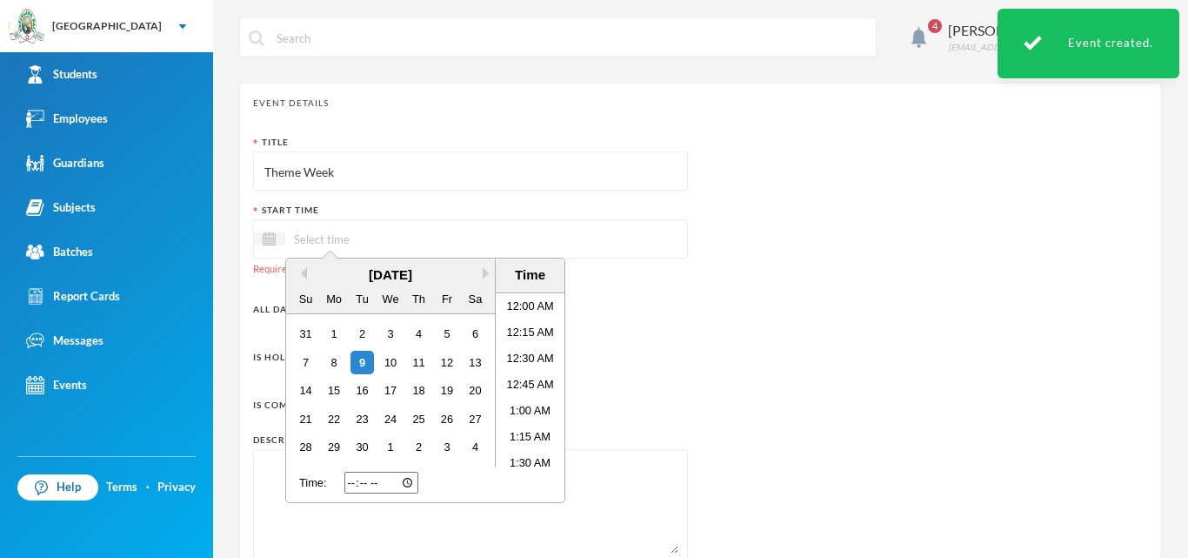
scroll to position [135, 0]
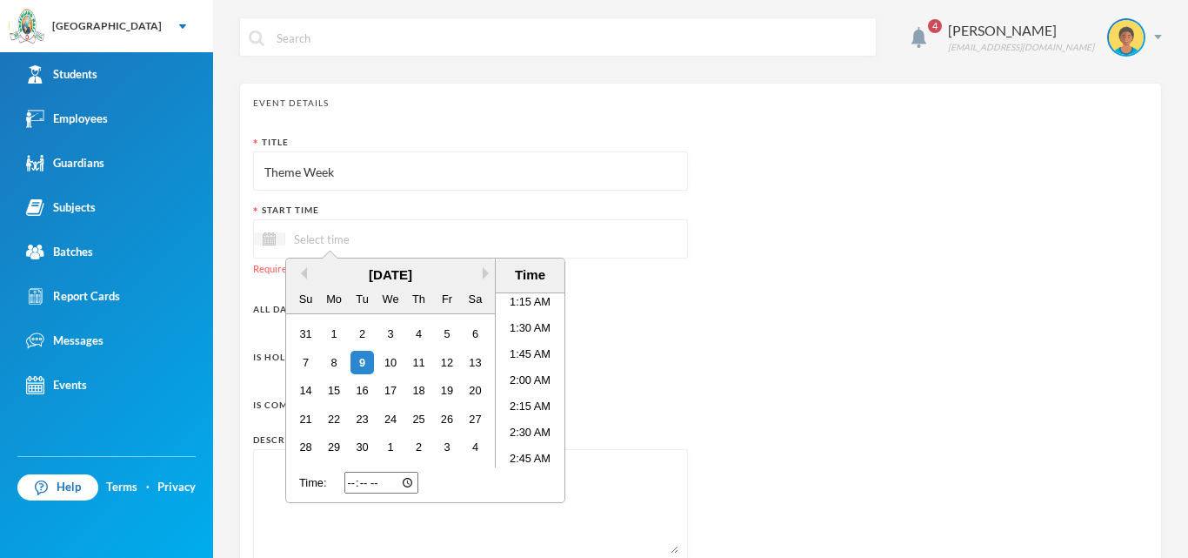
click at [491, 280] on div "[DATE]" at bounding box center [390, 275] width 209 height 20
click at [487, 272] on button "Next Month" at bounding box center [489, 273] width 12 height 12
click at [398, 425] on div "19" at bounding box center [389, 418] width 23 height 23
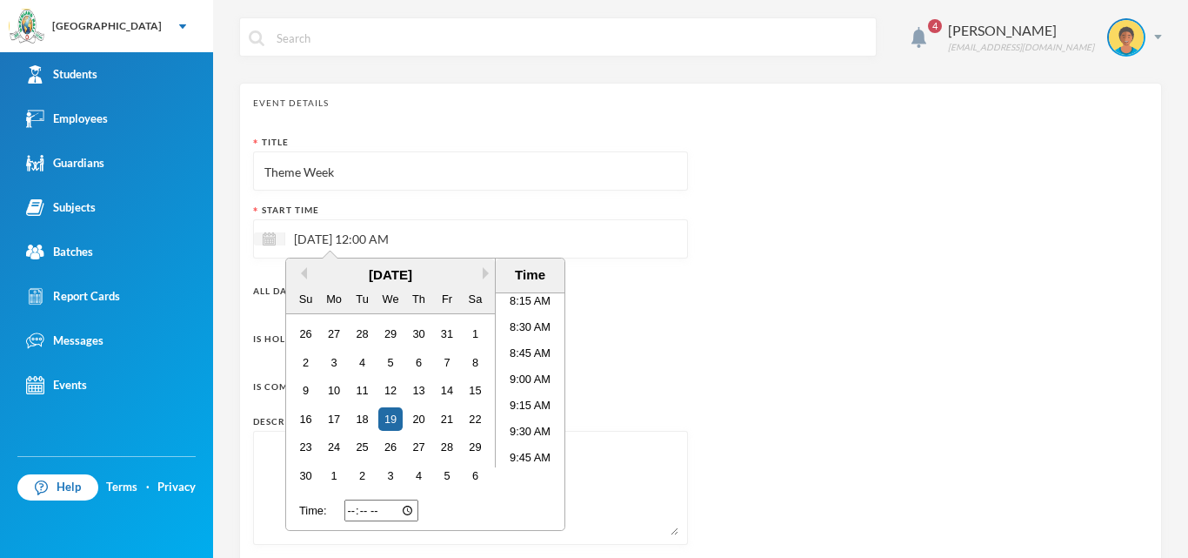
scroll to position [918, 0]
click at [657, 365] on div "Title Theme Week Start Time [DATE] 12:00 AM Previous Month Next Month [DATE] Su…" at bounding box center [470, 347] width 435 height 422
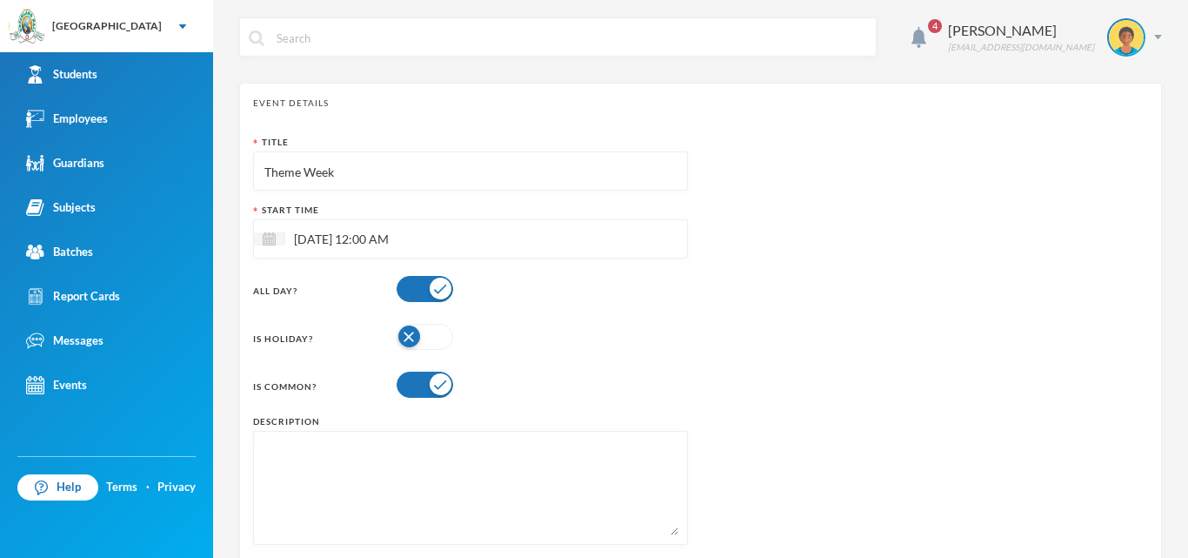
click at [383, 241] on input "[DATE] 12:00 AM" at bounding box center [358, 239] width 146 height 20
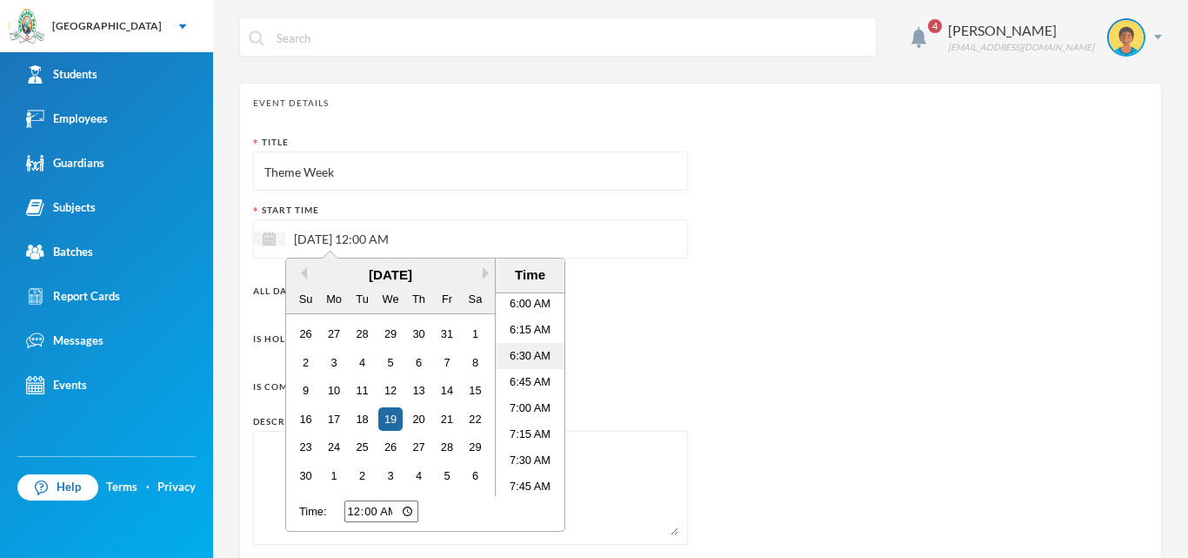
scroll to position [609, 0]
click at [534, 418] on li "7:00 AM" at bounding box center [530, 428] width 69 height 26
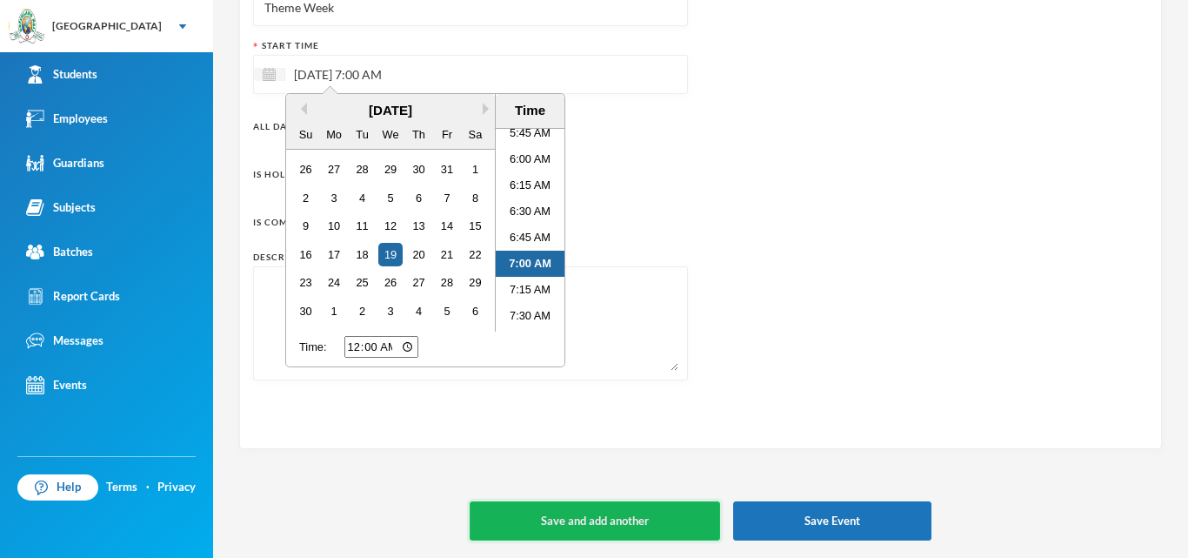
click at [549, 518] on button "Save and add another" at bounding box center [595, 520] width 251 height 39
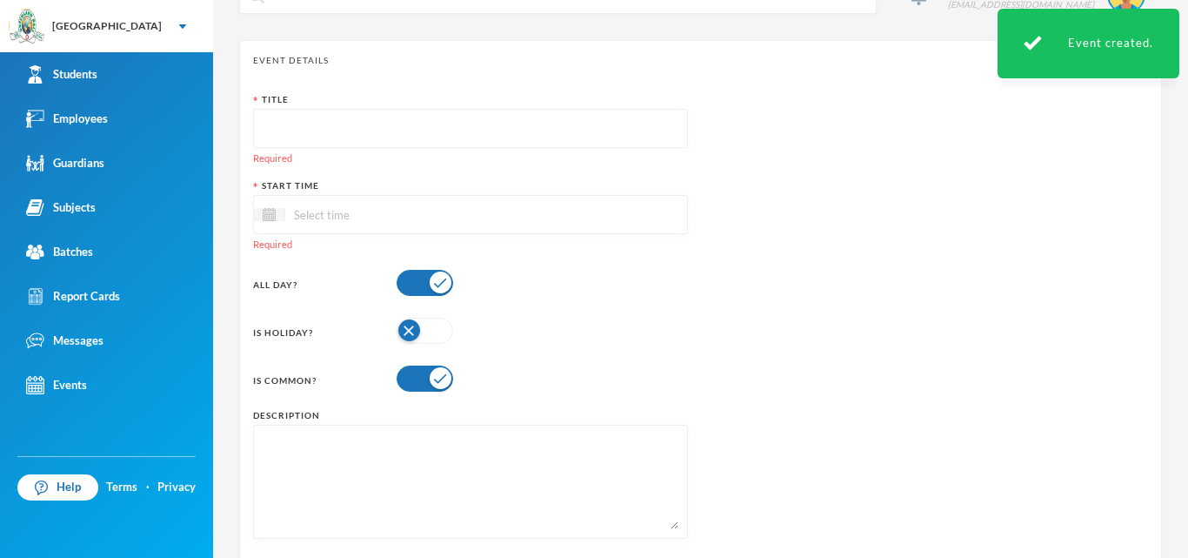
scroll to position [0, 0]
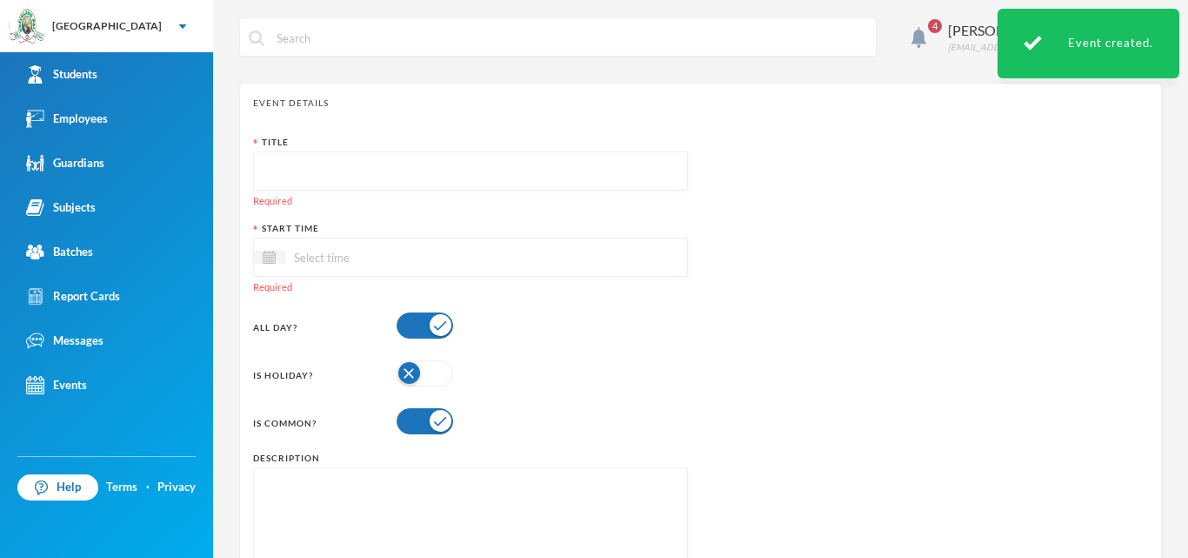
click at [301, 167] on input "text" at bounding box center [471, 171] width 416 height 39
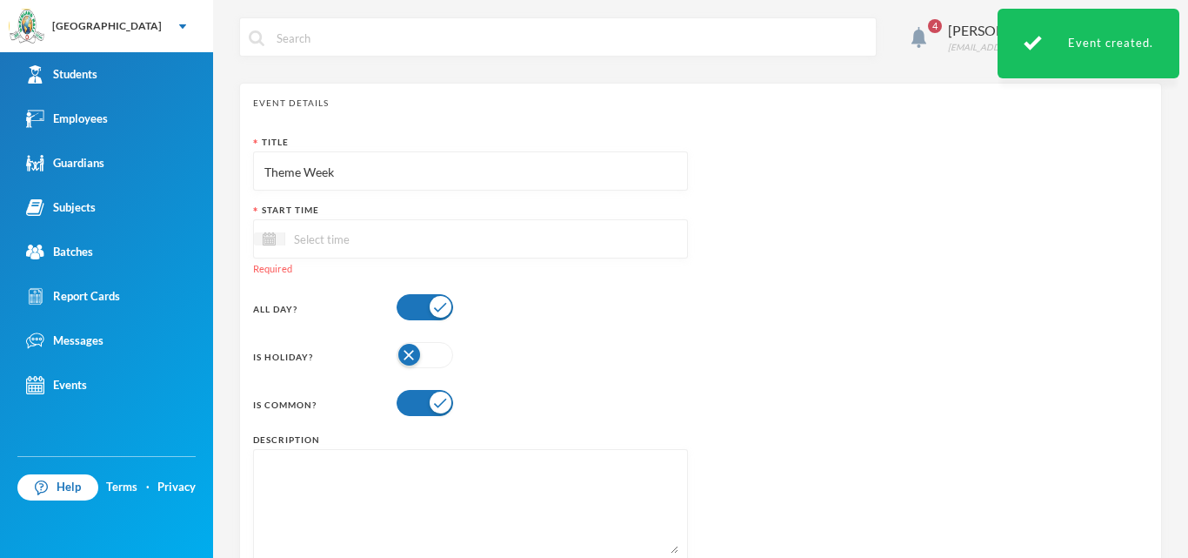
type input "Theme Week"
click at [322, 237] on input at bounding box center [358, 239] width 146 height 20
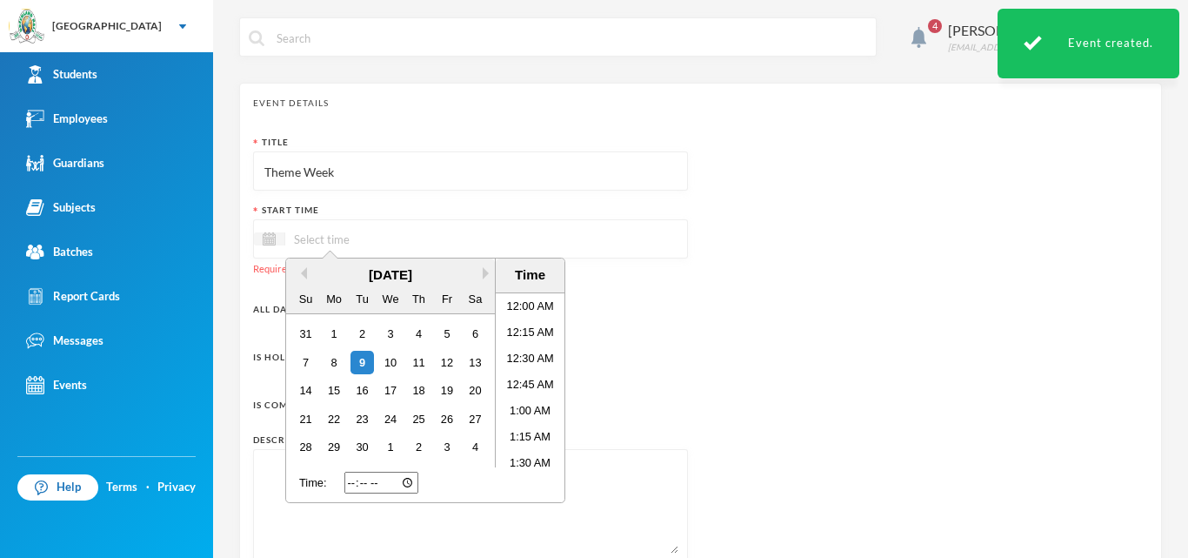
scroll to position [135, 0]
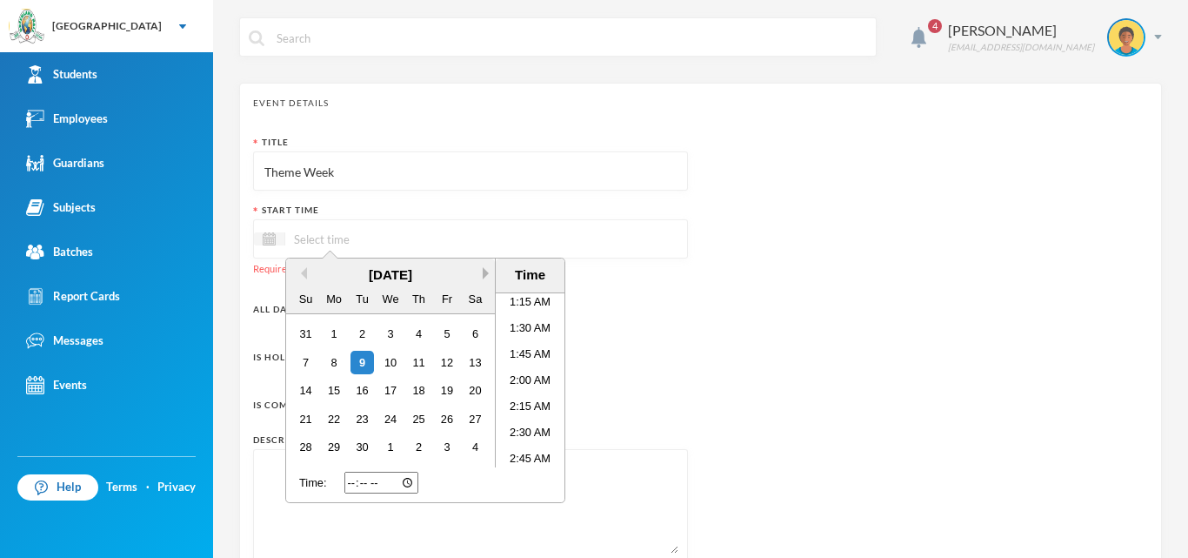
click at [488, 270] on button "Next Month" at bounding box center [489, 273] width 12 height 12
click at [420, 415] on div "20" at bounding box center [418, 418] width 23 height 23
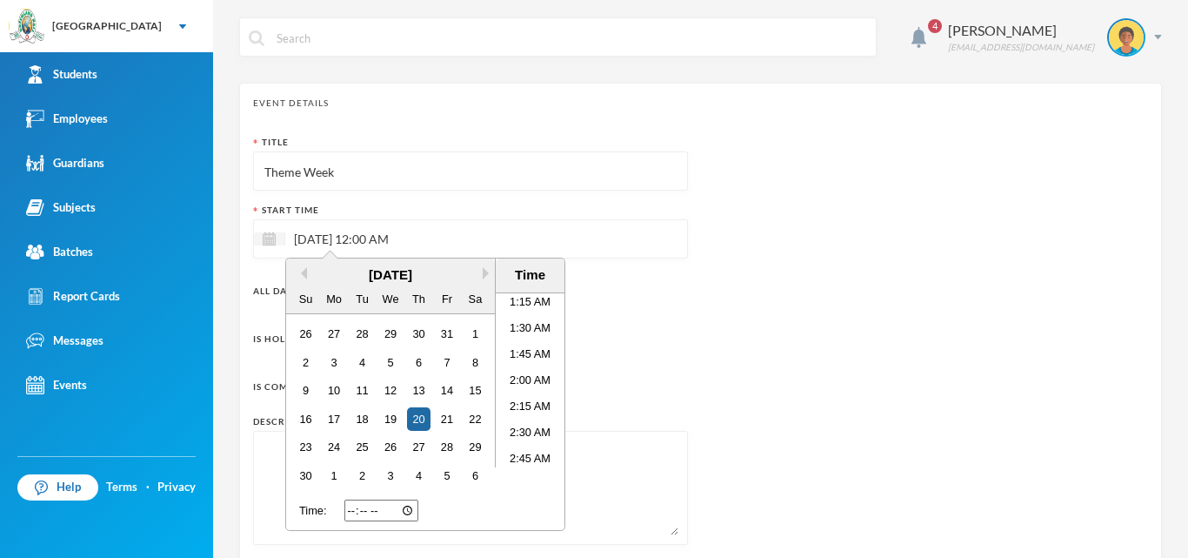
click at [660, 368] on div "Is Common?" at bounding box center [470, 384] width 435 height 35
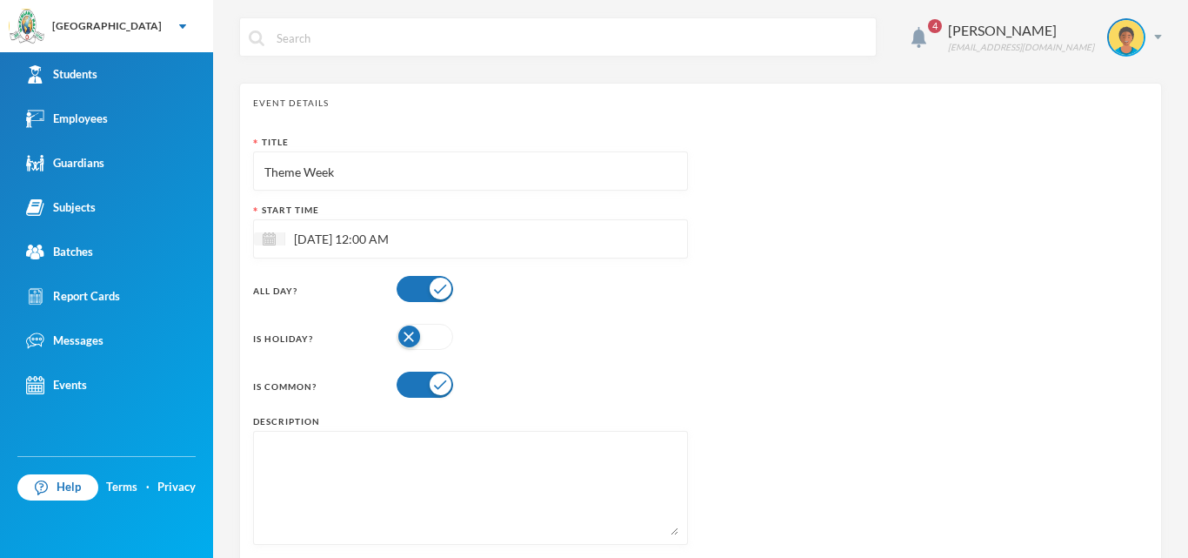
click at [401, 237] on input "[DATE] 12:00 AM" at bounding box center [358, 239] width 146 height 20
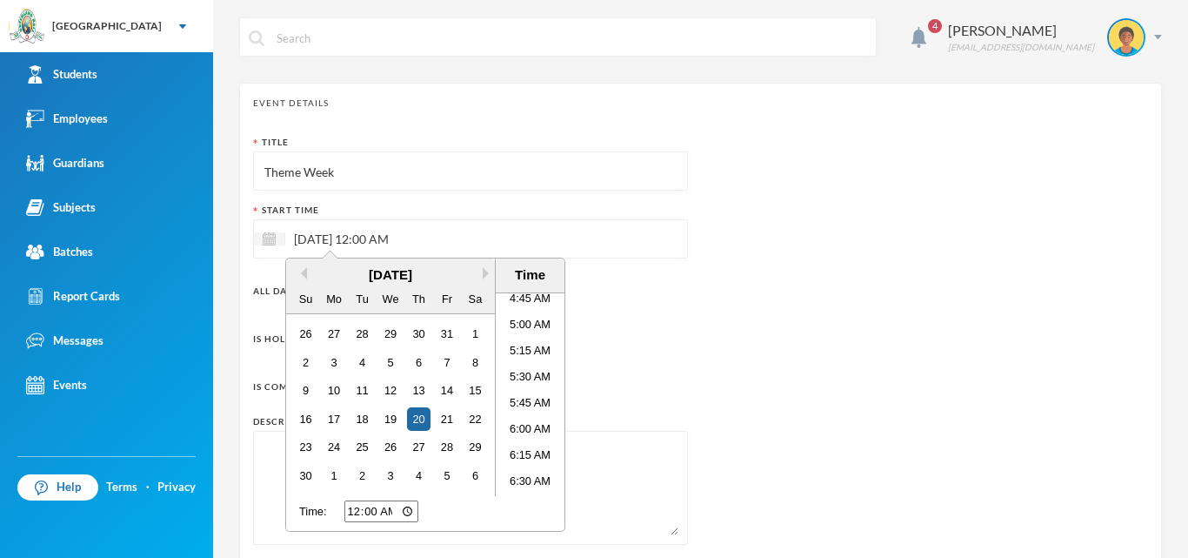
scroll to position [609, 0]
click at [517, 432] on li "7:00 AM" at bounding box center [530, 428] width 69 height 26
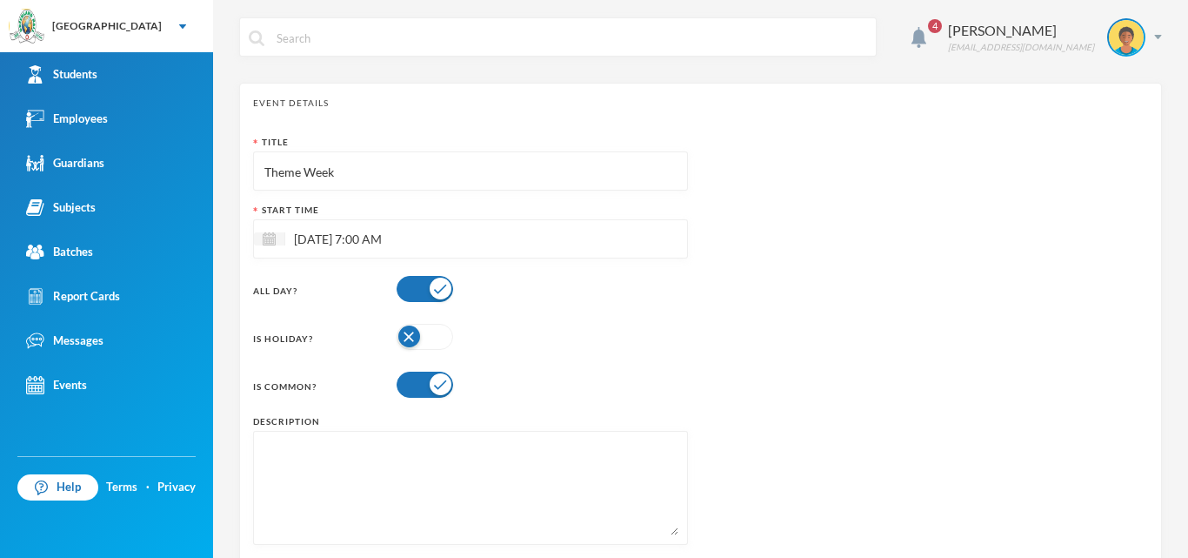
click at [666, 468] on textarea at bounding box center [471, 487] width 416 height 95
paste textarea "The Theme Week for this term is Classification of Animals. All learners will ex…"
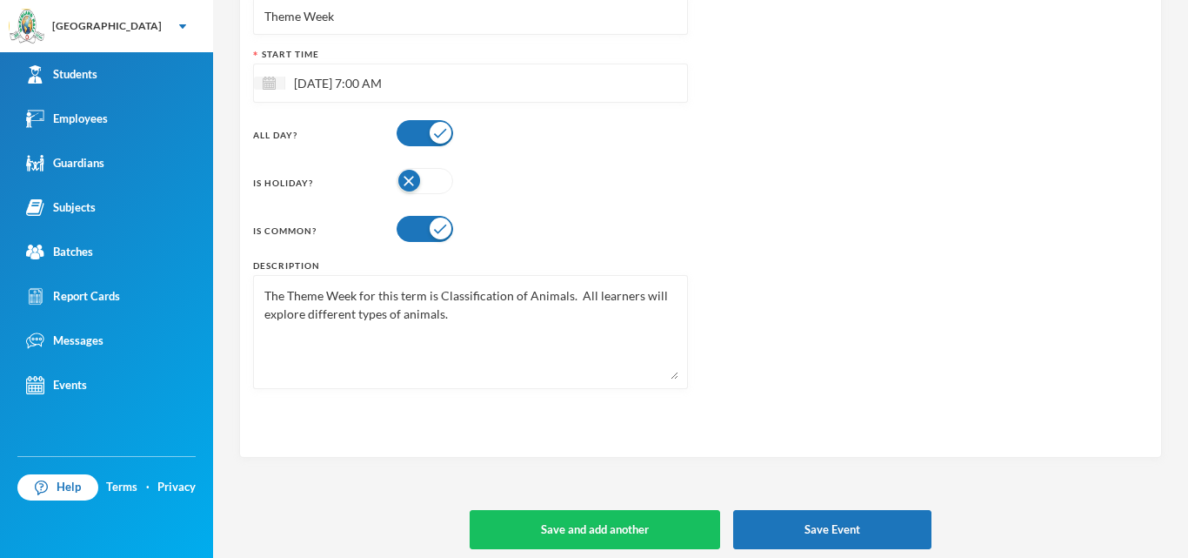
scroll to position [164, 0]
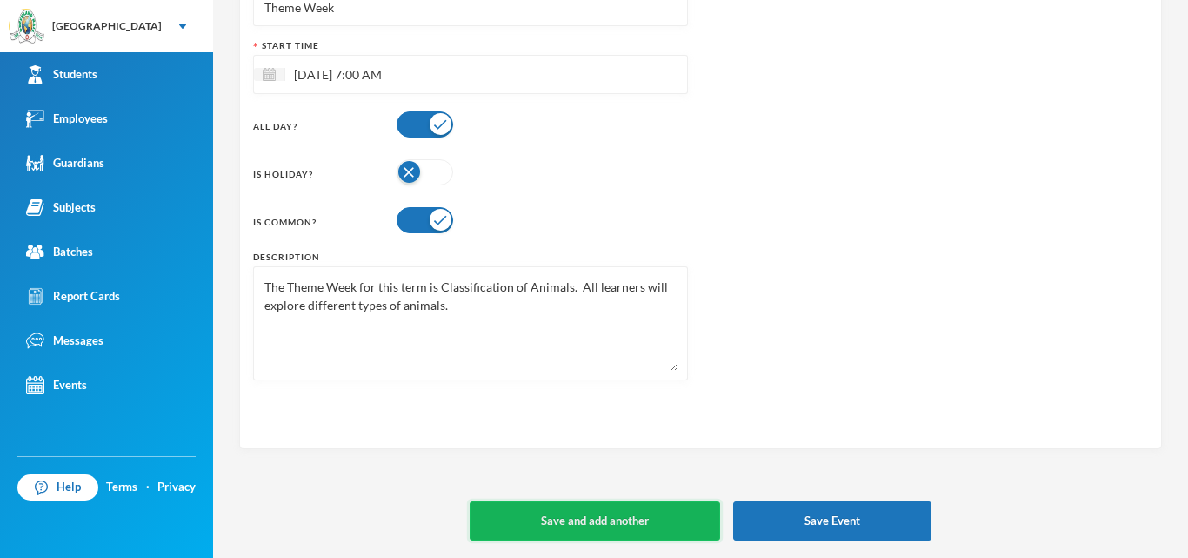
type textarea "The Theme Week for this term is Classification of Animals. All learners will ex…"
click at [624, 519] on button "Save and add another" at bounding box center [595, 520] width 251 height 39
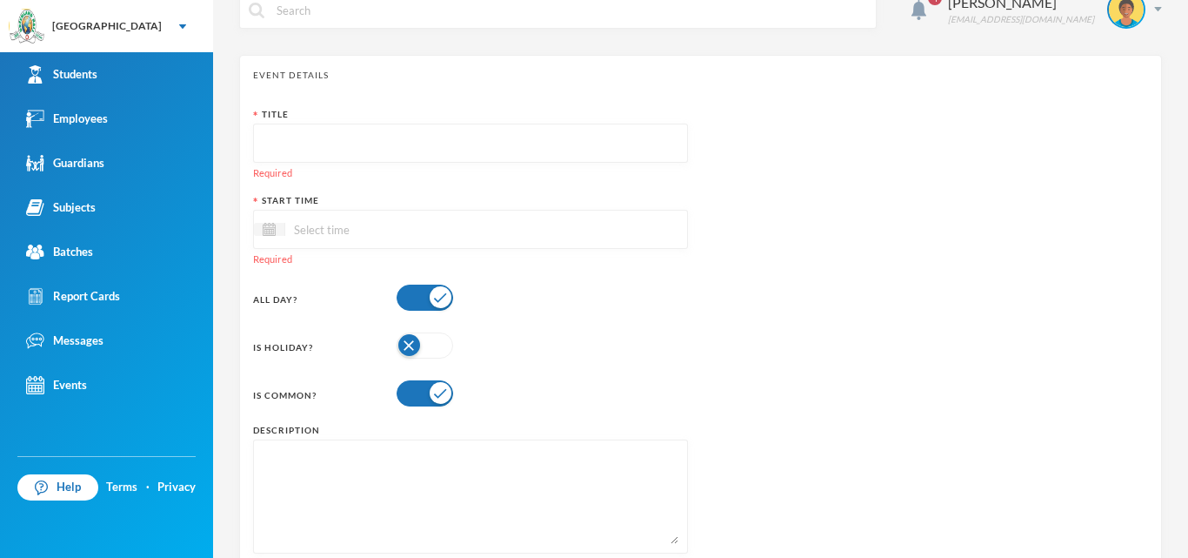
scroll to position [0, 0]
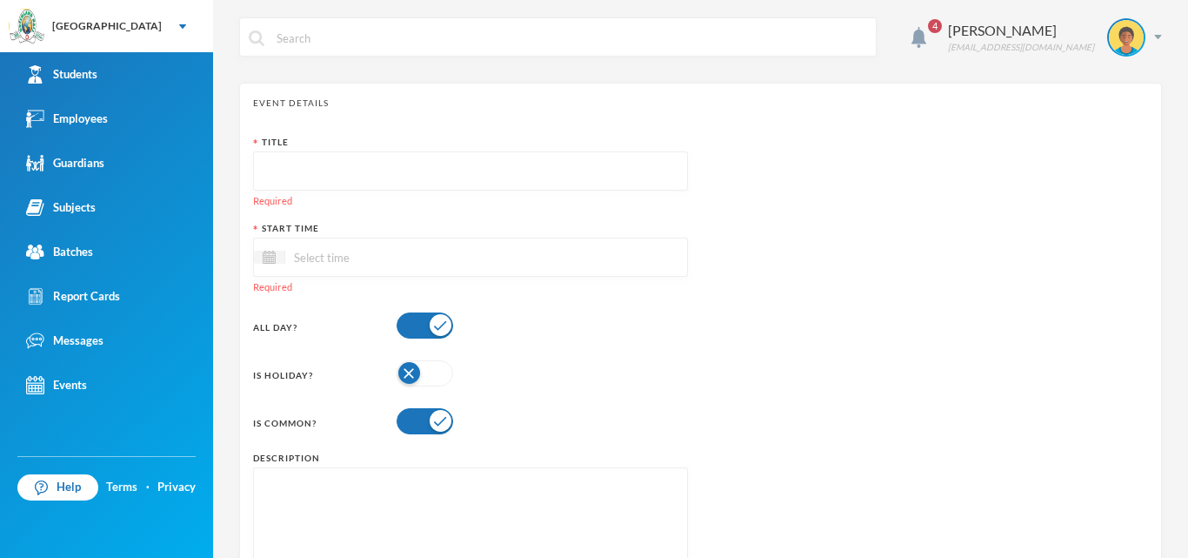
drag, startPoint x: 279, startPoint y: 175, endPoint x: 578, endPoint y: 291, distance: 320.4
click at [578, 291] on div "Required" at bounding box center [470, 266] width 435 height 57
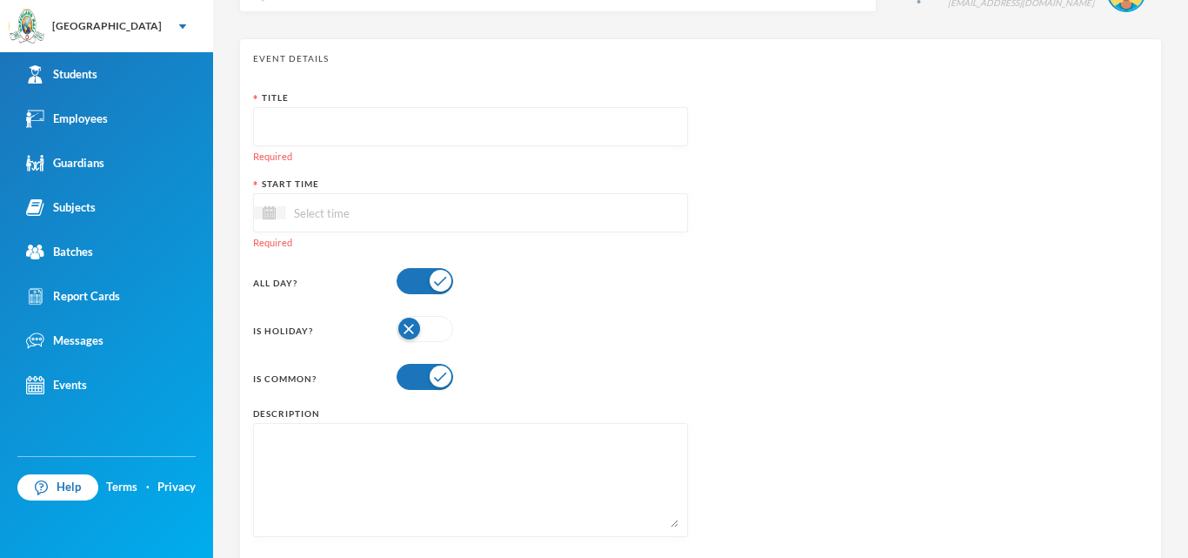
scroll to position [87, 0]
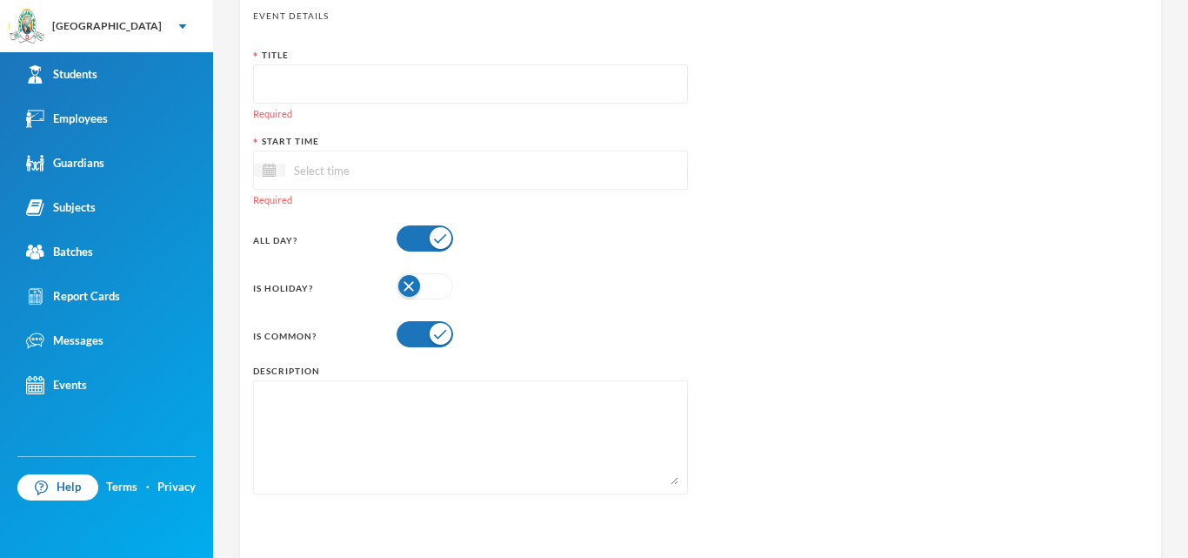
paste textarea "The Theme Week for this term is Classification of Animals. All learners will ex…"
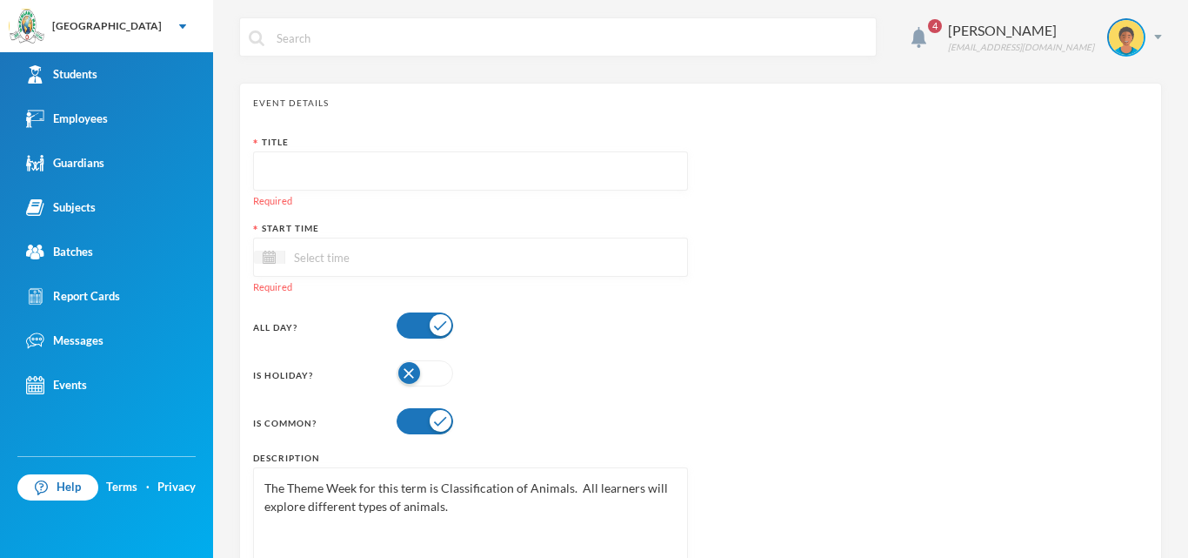
type textarea "The Theme Week for this term is Classification of Animals. All learners will ex…"
click at [268, 166] on input "text" at bounding box center [471, 171] width 416 height 39
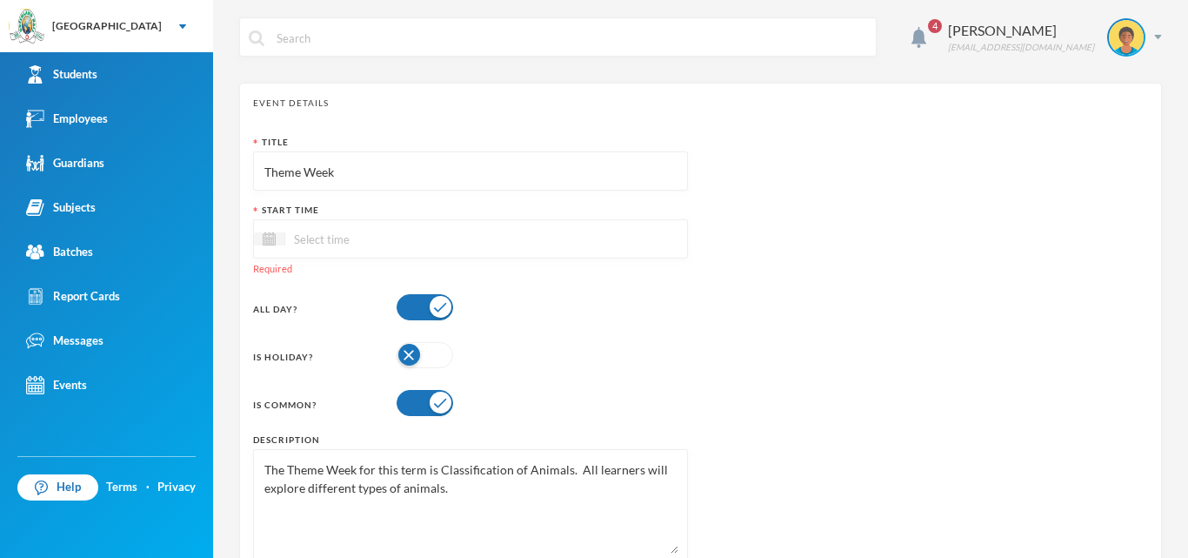
type input "Theme Week"
click at [298, 234] on input at bounding box center [358, 239] width 146 height 20
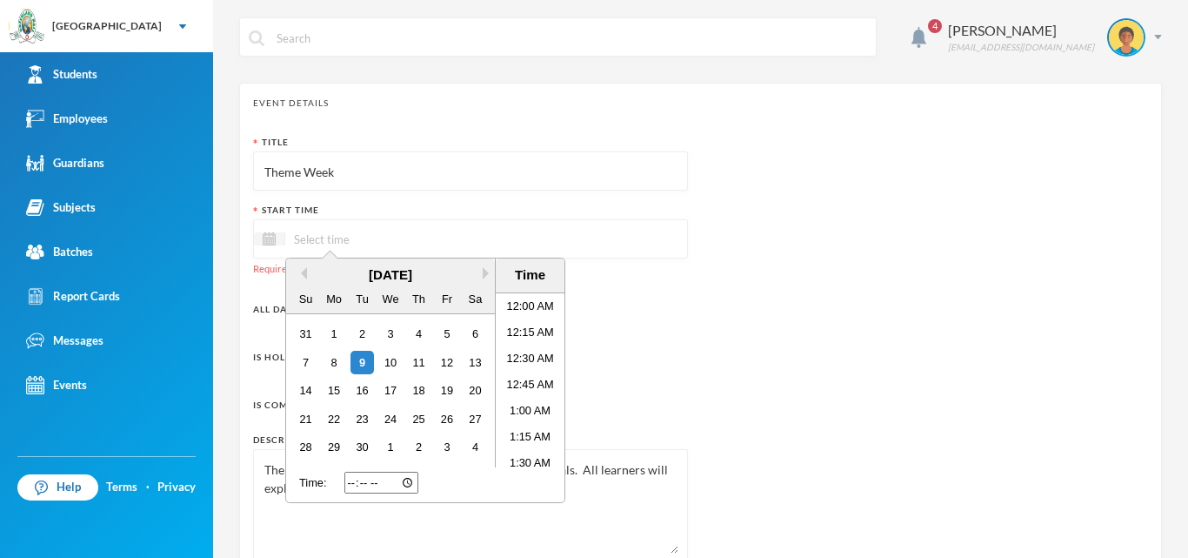
scroll to position [135, 0]
click at [484, 274] on button "Next Month" at bounding box center [489, 273] width 12 height 12
click at [483, 275] on button "Next Month" at bounding box center [489, 273] width 12 height 12
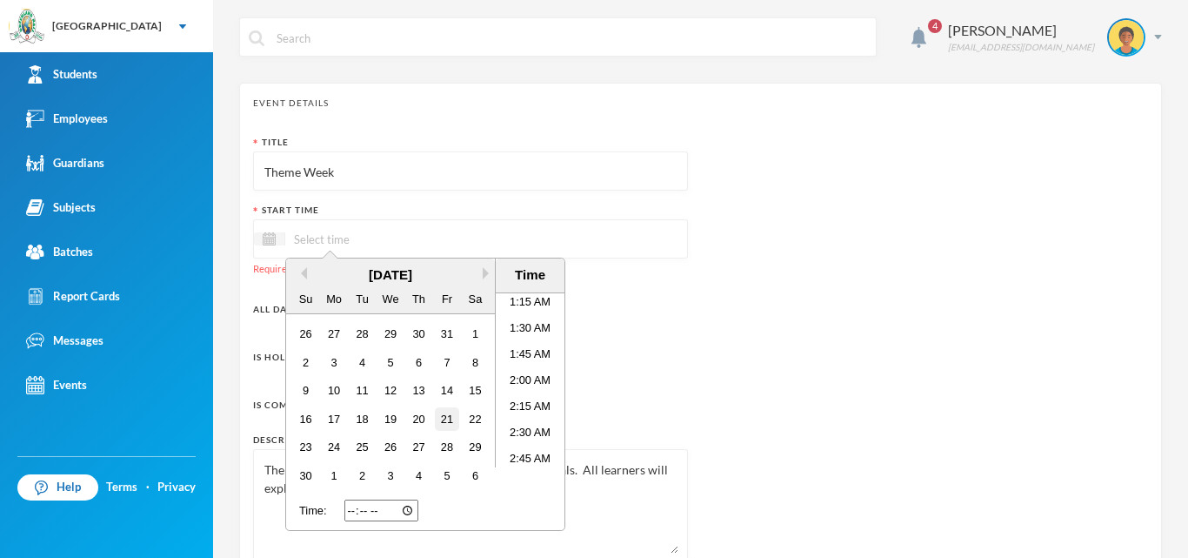
click at [440, 411] on div "21" at bounding box center [446, 418] width 23 height 23
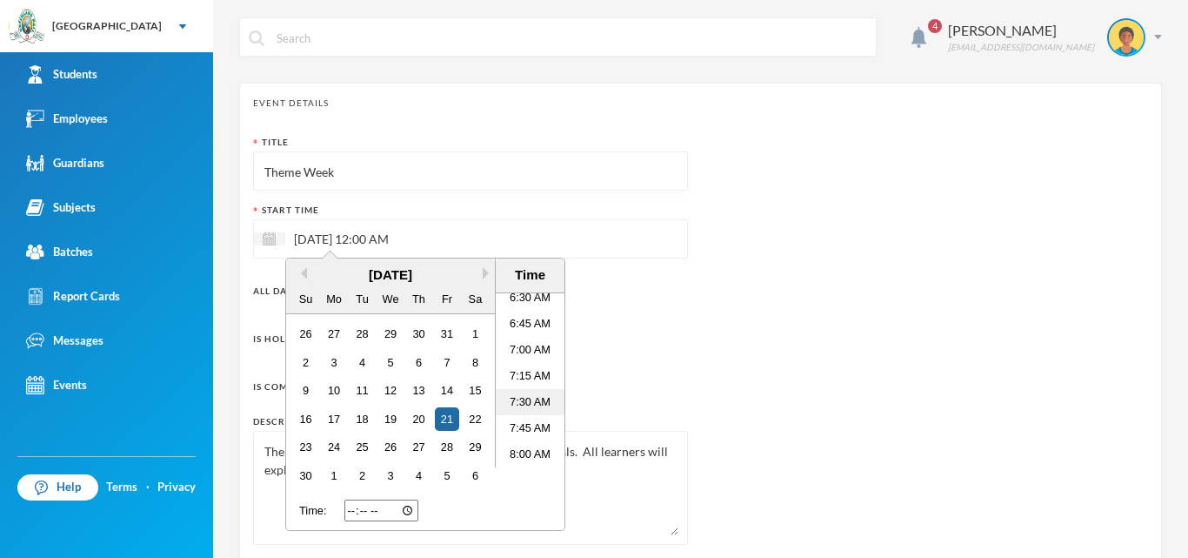
scroll to position [657, 0]
click at [534, 384] on li "7:00 AM" at bounding box center [530, 380] width 69 height 26
click at [533, 383] on li "7:00 AM" at bounding box center [530, 380] width 69 height 26
click at [511, 302] on li "7:00 AM" at bounding box center [530, 293] width 69 height 26
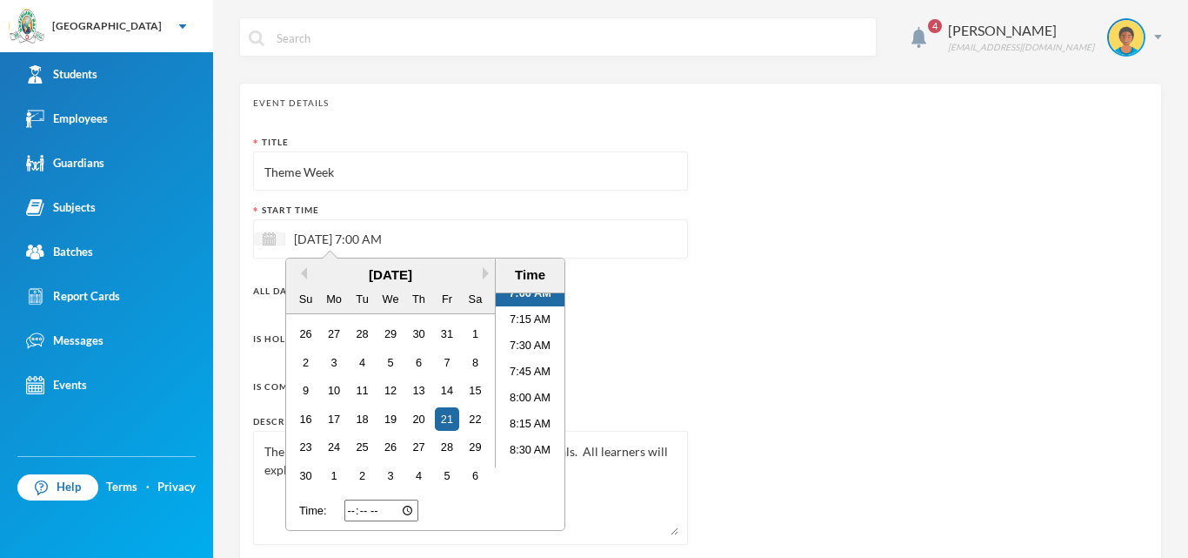
click at [510, 299] on li "7:00 AM" at bounding box center [530, 293] width 69 height 26
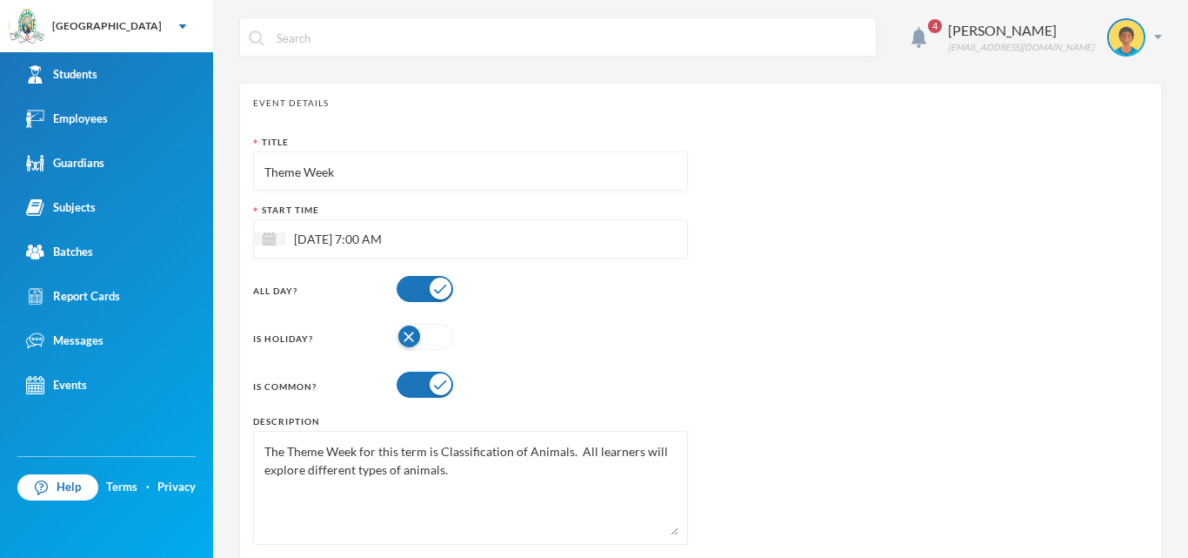
click at [640, 316] on div "Title Theme Week Start Time [DATE] 7:00 AM All Day? Is Holiday? Is Common? Desc…" at bounding box center [470, 347] width 435 height 422
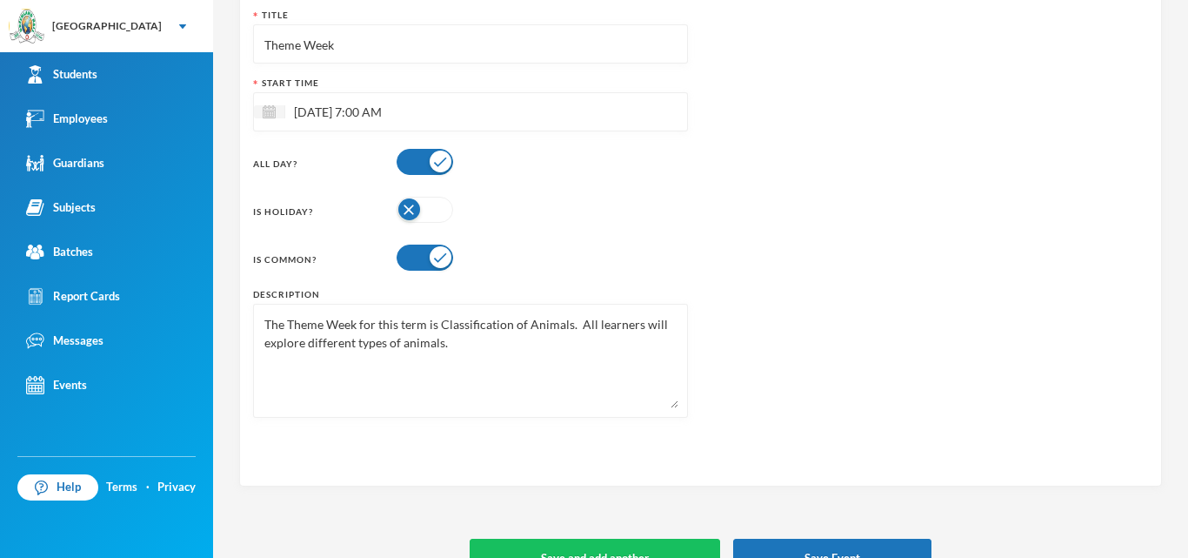
scroll to position [164, 0]
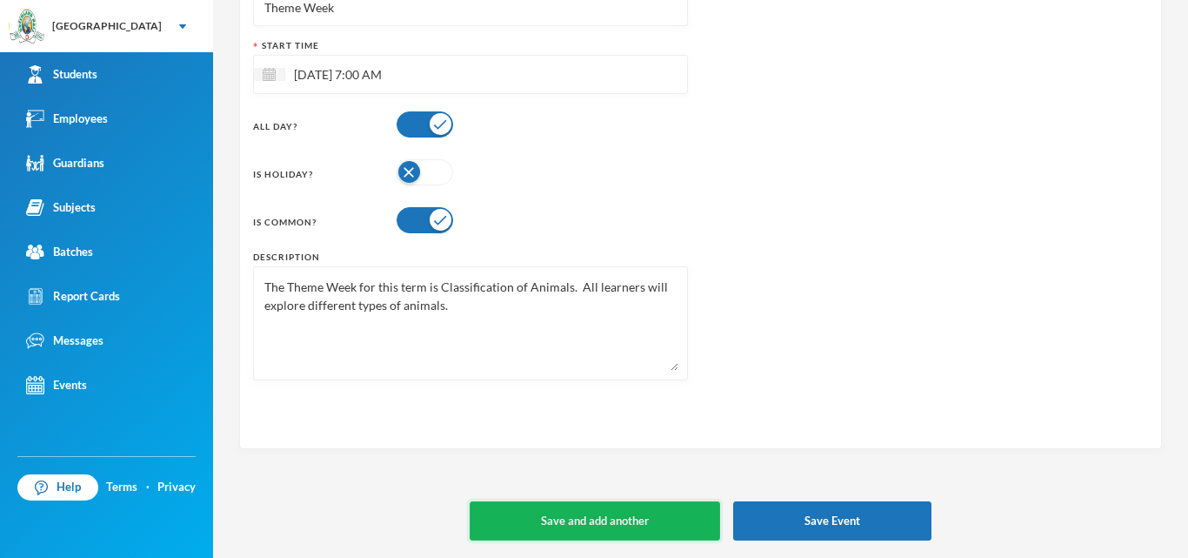
click at [536, 522] on button "Save and add another" at bounding box center [595, 520] width 251 height 39
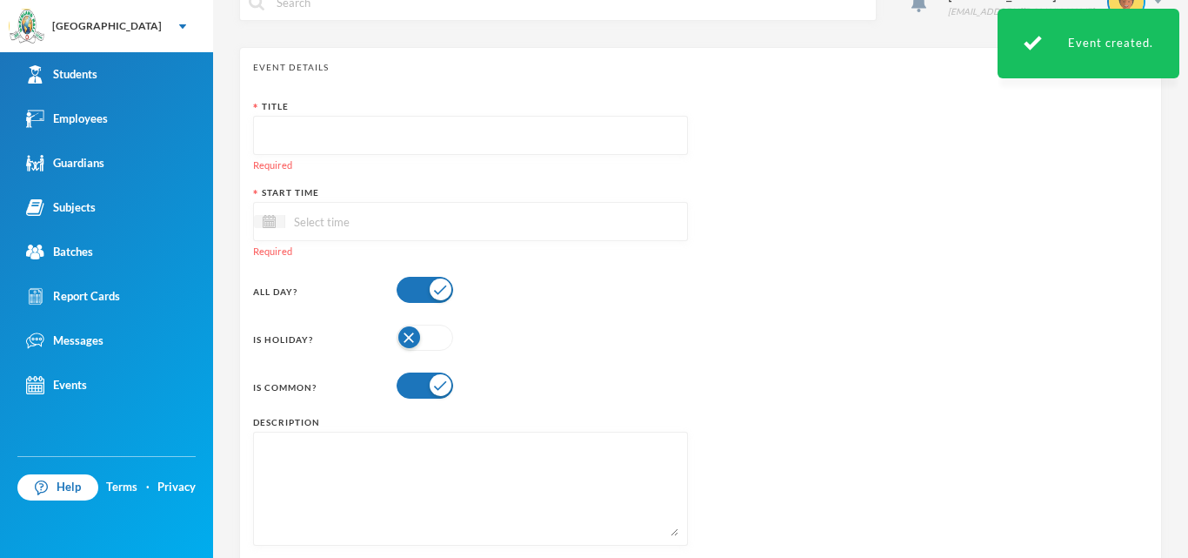
scroll to position [0, 0]
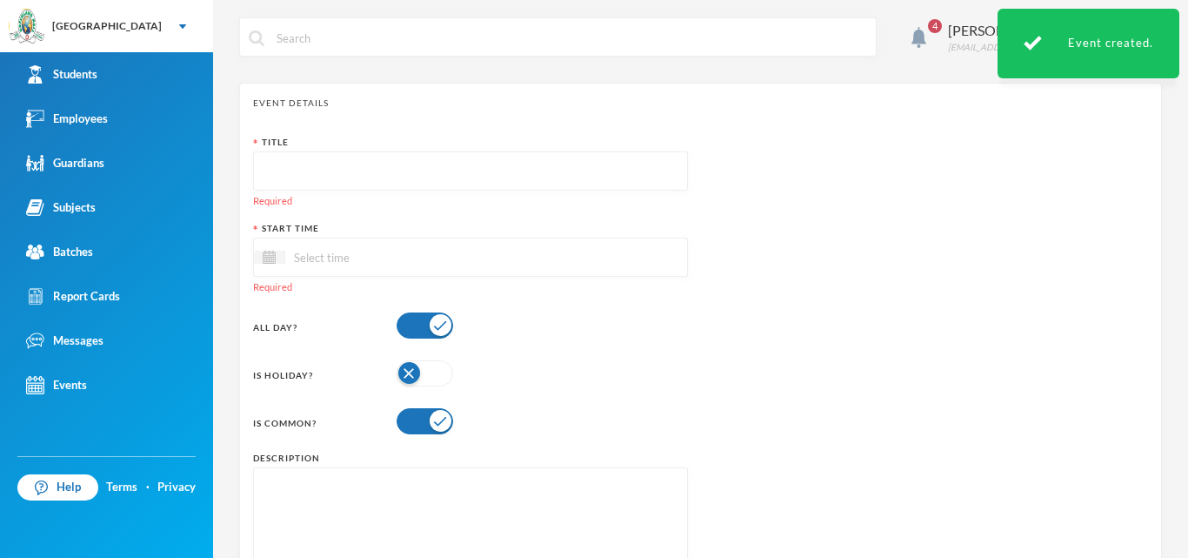
click at [259, 168] on div at bounding box center [470, 170] width 435 height 39
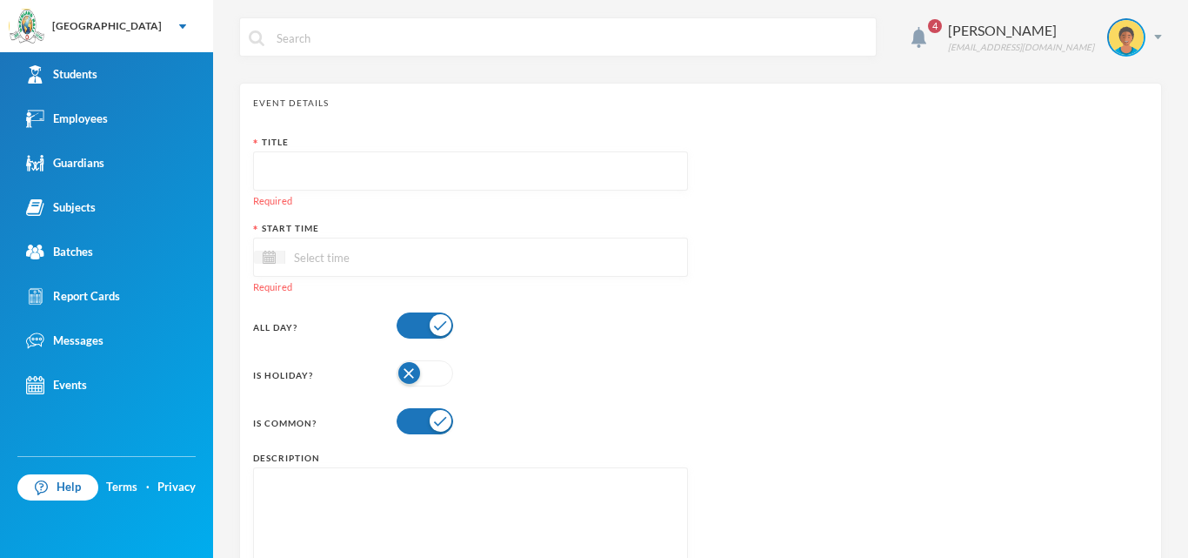
click at [280, 172] on input "text" at bounding box center [471, 171] width 416 height 39
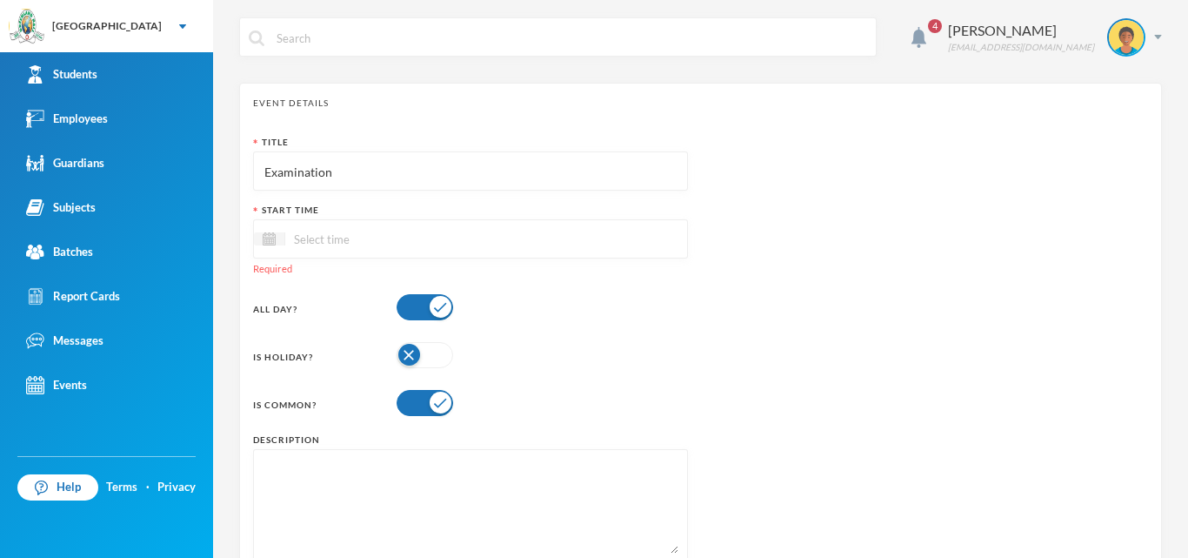
type input "Examination"
click at [319, 236] on input at bounding box center [358, 239] width 146 height 20
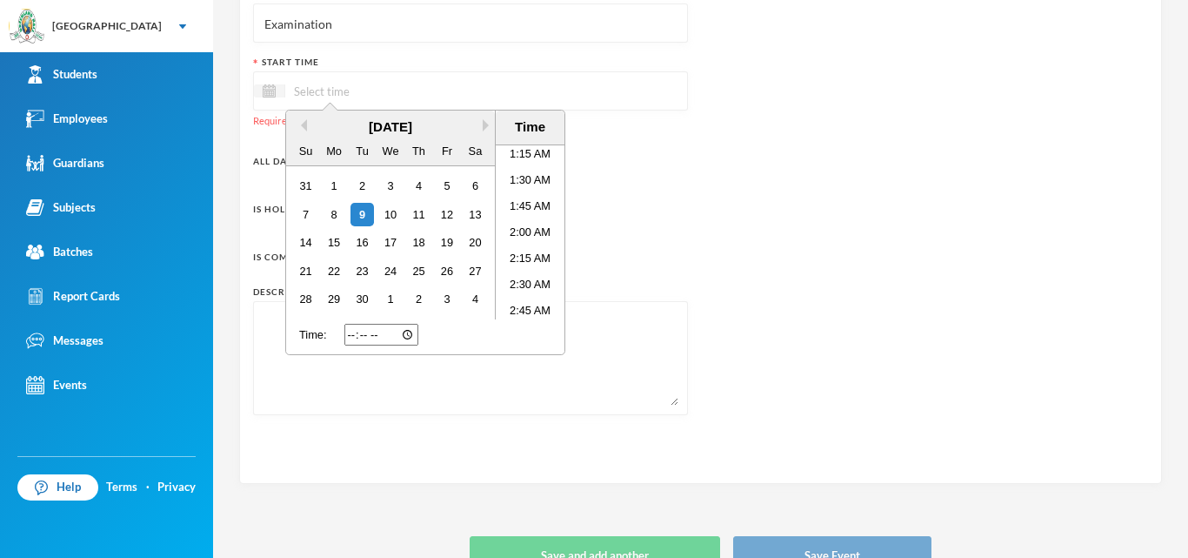
scroll to position [183, 0]
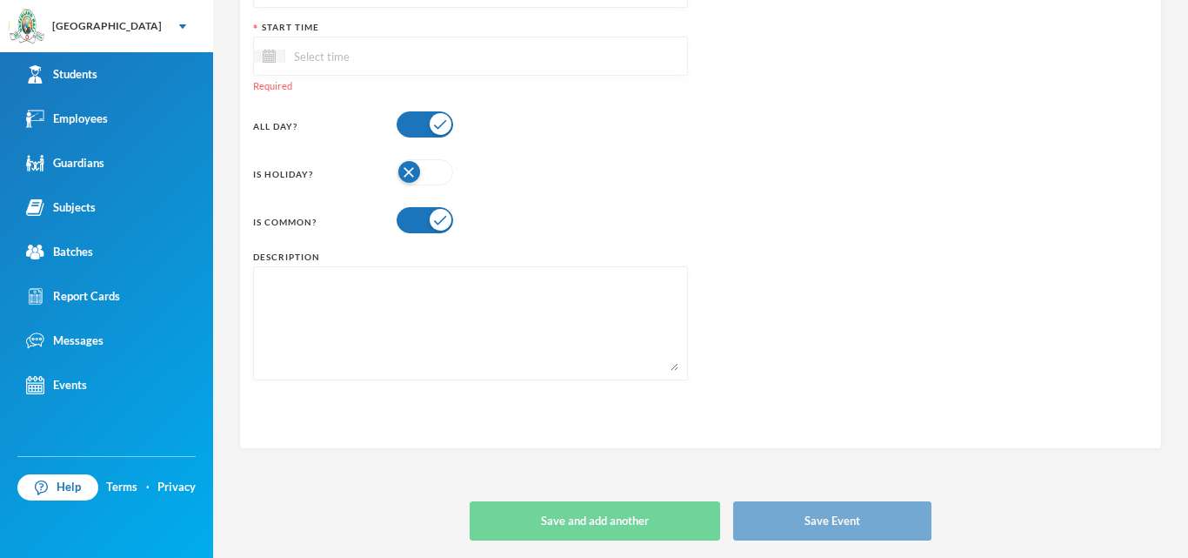
click at [262, 284] on div at bounding box center [470, 323] width 435 height 114
click at [266, 287] on textarea at bounding box center [471, 323] width 416 height 95
paste textarea "Learners are tested on the mastery of all the topics taught in the term."
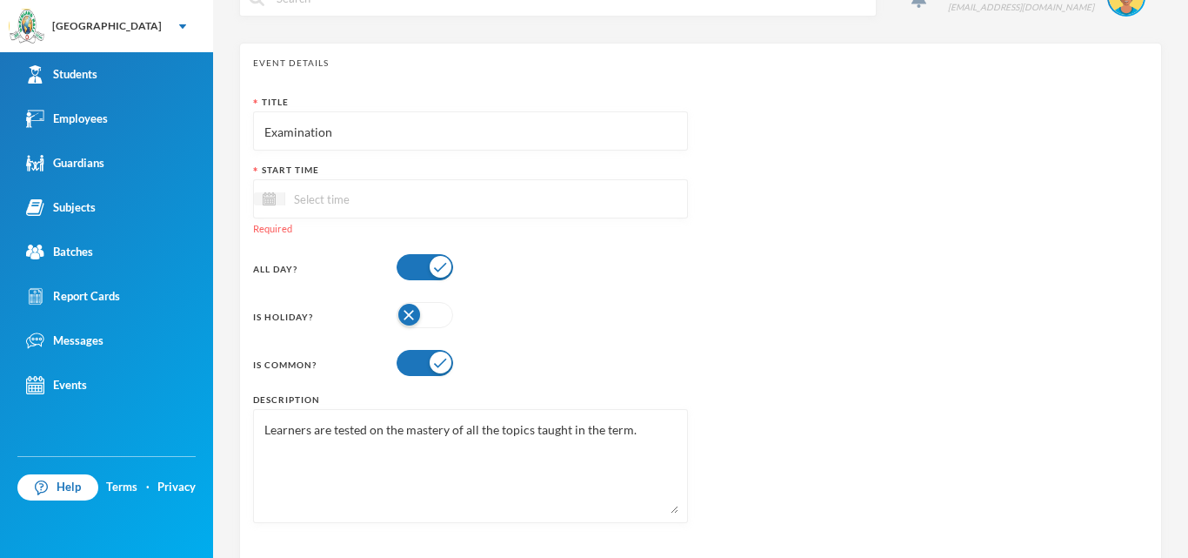
scroll to position [9, 0]
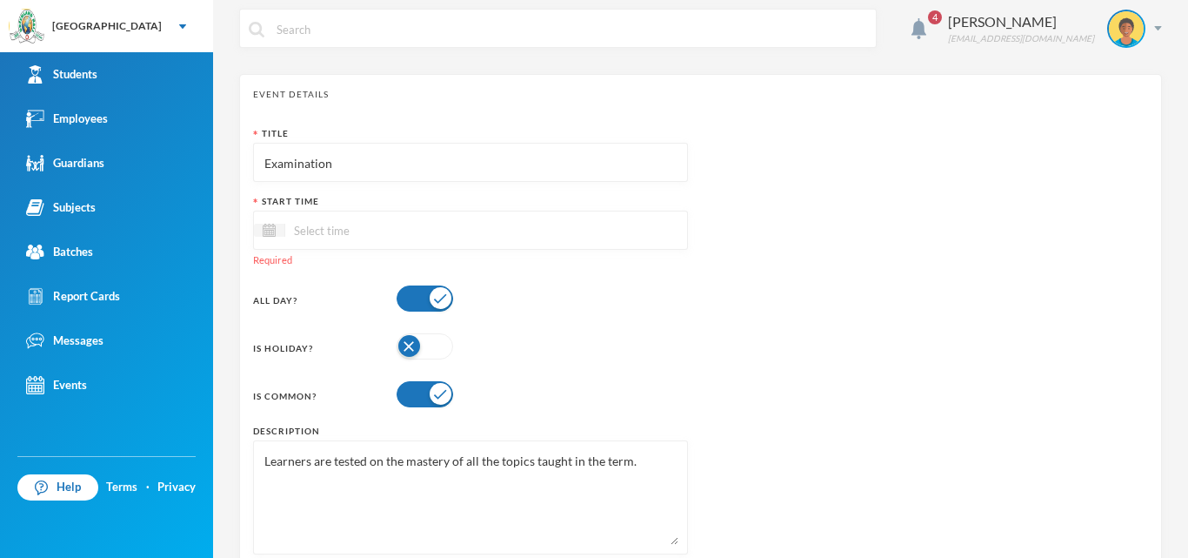
type textarea "Learners are tested on the mastery of all the topics taught in the term."
click at [317, 226] on input at bounding box center [358, 230] width 146 height 20
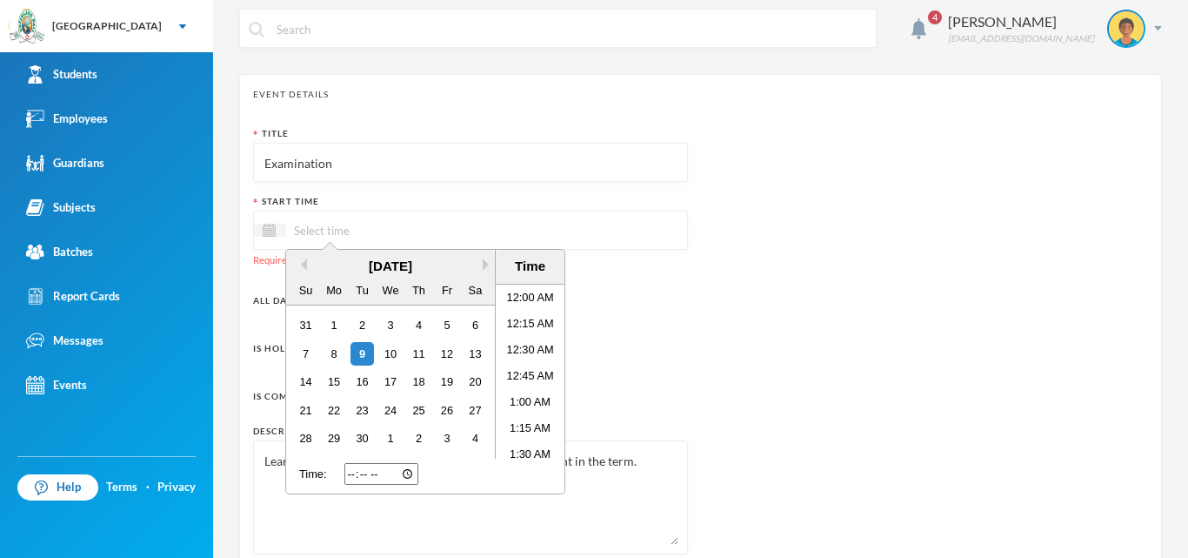
scroll to position [135, 0]
click at [490, 260] on button "Next Month" at bounding box center [489, 264] width 12 height 12
click at [483, 263] on button "Next Month" at bounding box center [489, 264] width 12 height 12
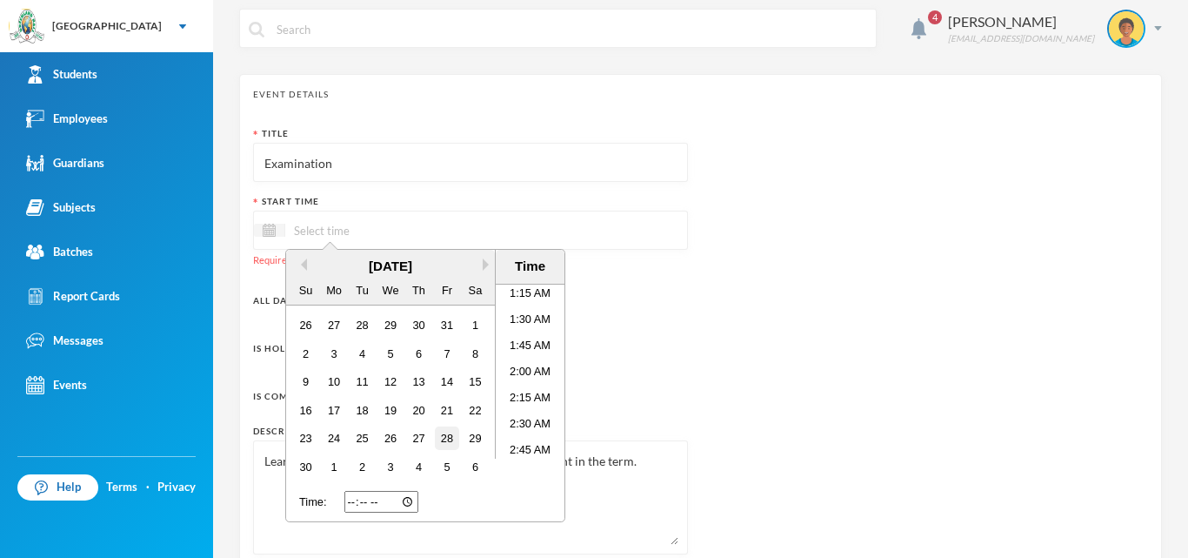
click at [455, 439] on div "28" at bounding box center [446, 437] width 23 height 23
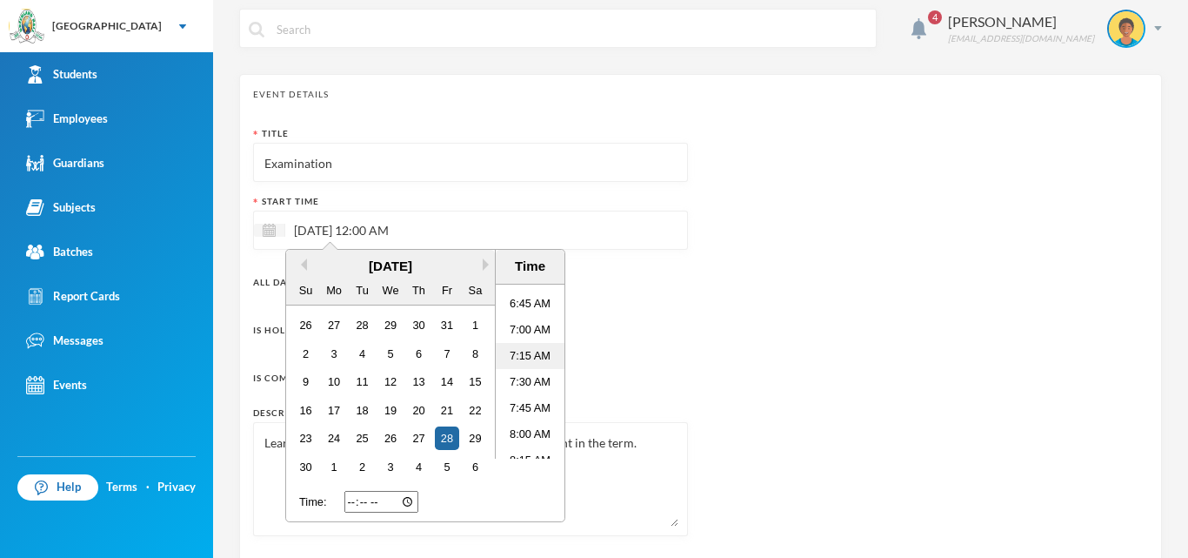
scroll to position [657, 0]
click at [530, 370] on li "7:00 AM" at bounding box center [530, 371] width 69 height 26
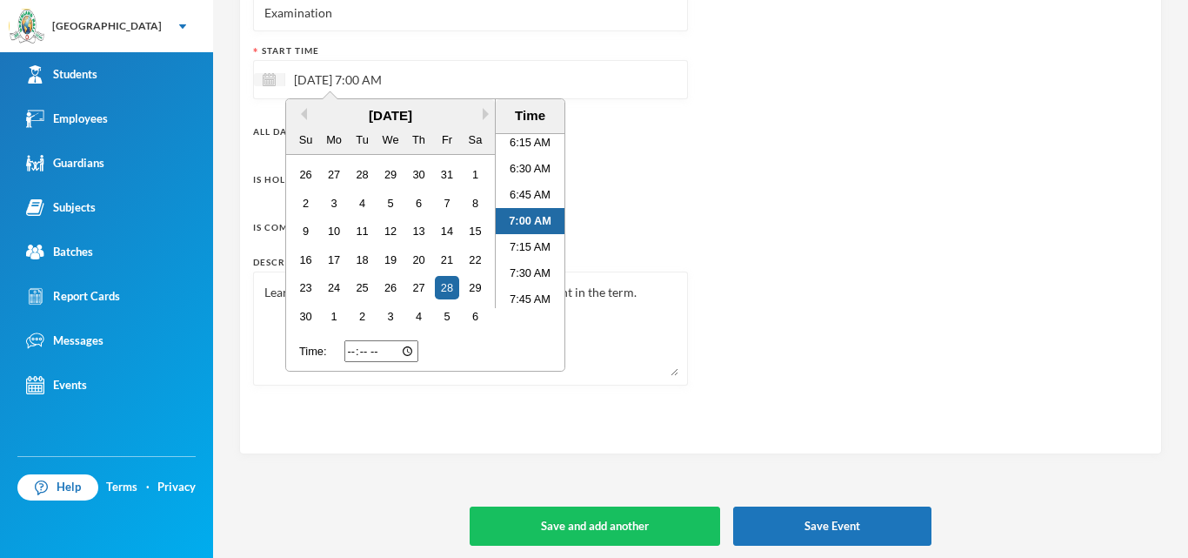
scroll to position [164, 0]
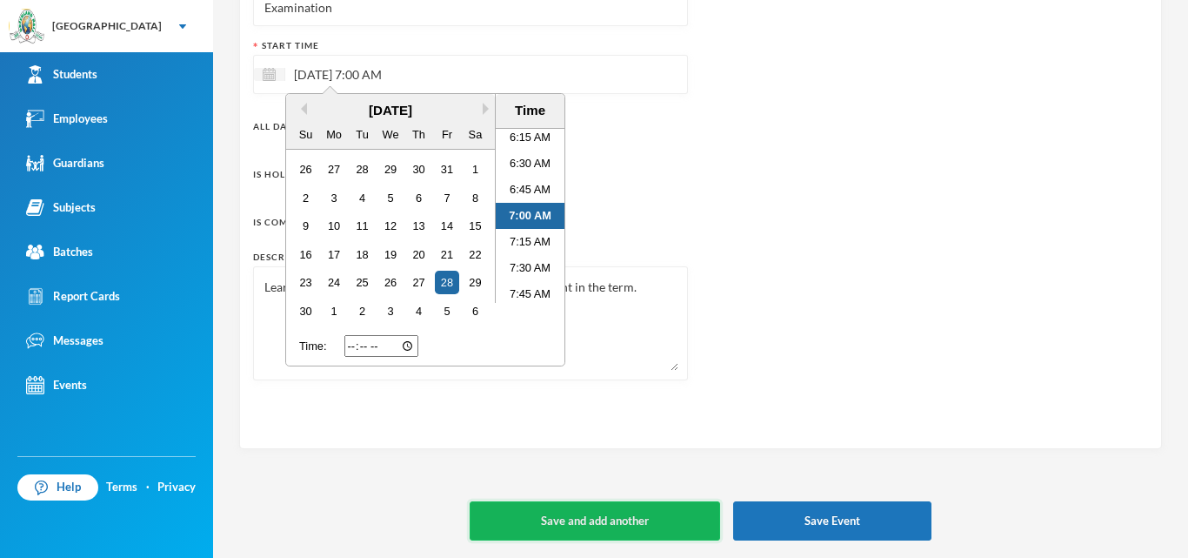
click at [526, 508] on button "Save and add another" at bounding box center [595, 520] width 251 height 39
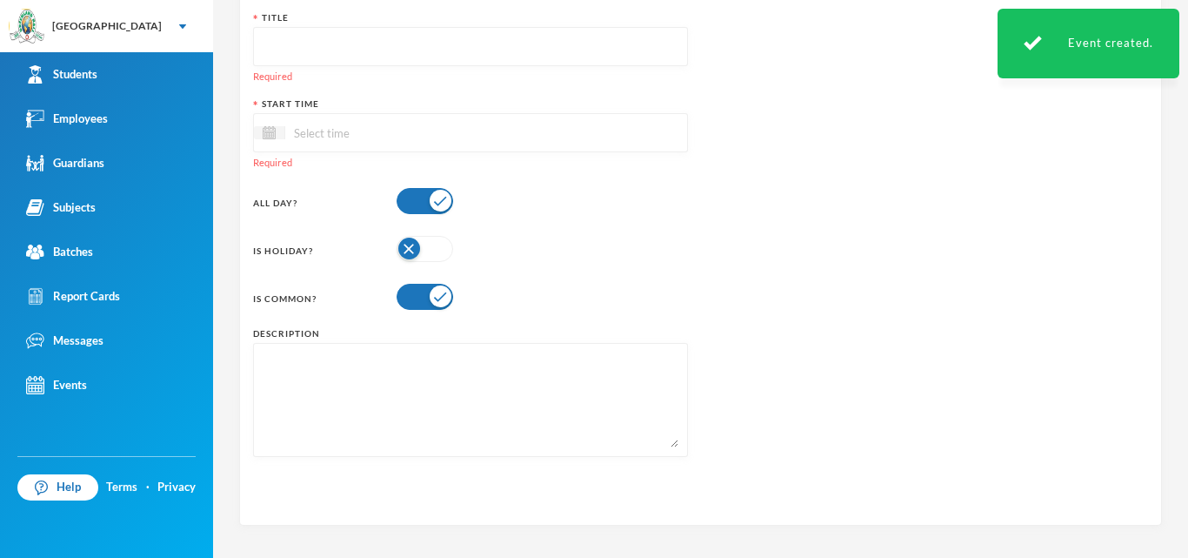
scroll to position [0, 0]
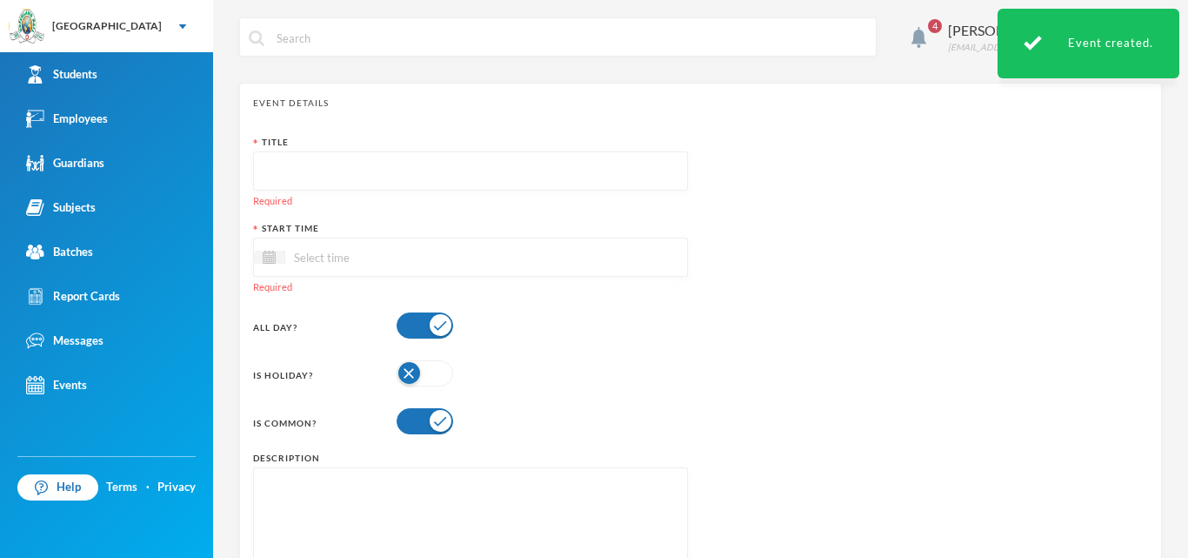
click at [268, 474] on div at bounding box center [470, 524] width 435 height 114
paste textarea "Learners are tested on the mastery of all the topics taught in the term."
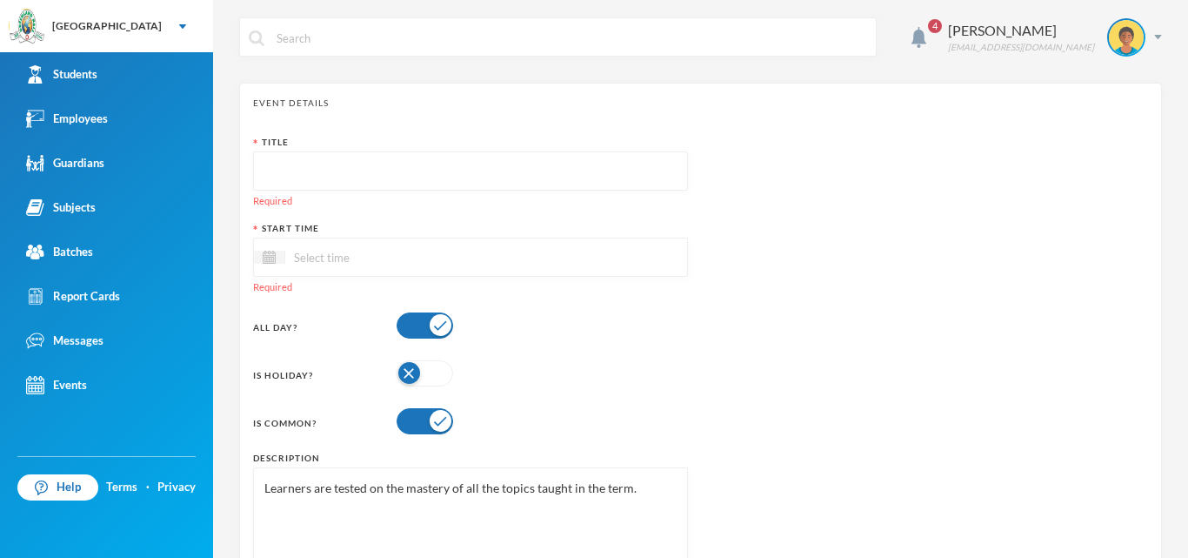
type textarea "Learners are tested on the mastery of all the topics taught in the term."
click at [276, 163] on input "text" at bounding box center [471, 171] width 416 height 39
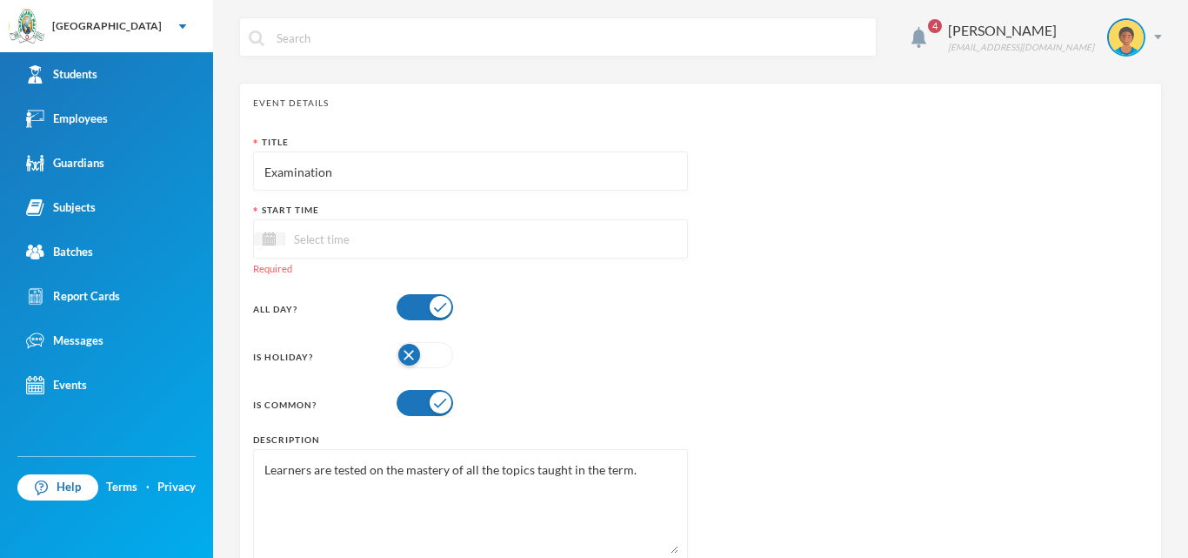
type input "Examination"
click at [356, 231] on input at bounding box center [358, 239] width 146 height 20
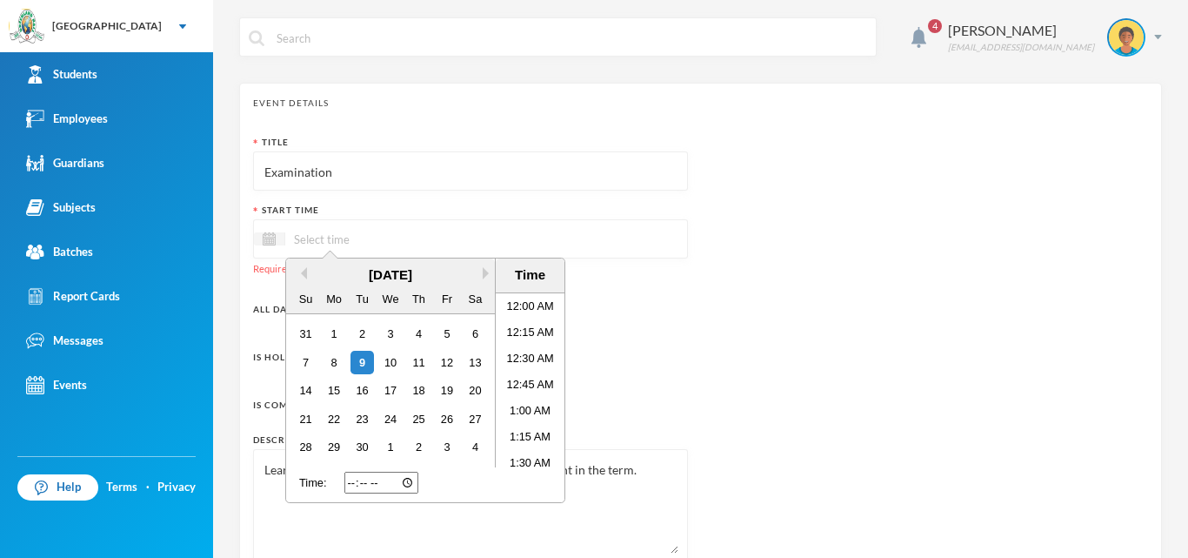
scroll to position [135, 0]
click at [491, 274] on button "Next Month" at bounding box center [489, 273] width 12 height 12
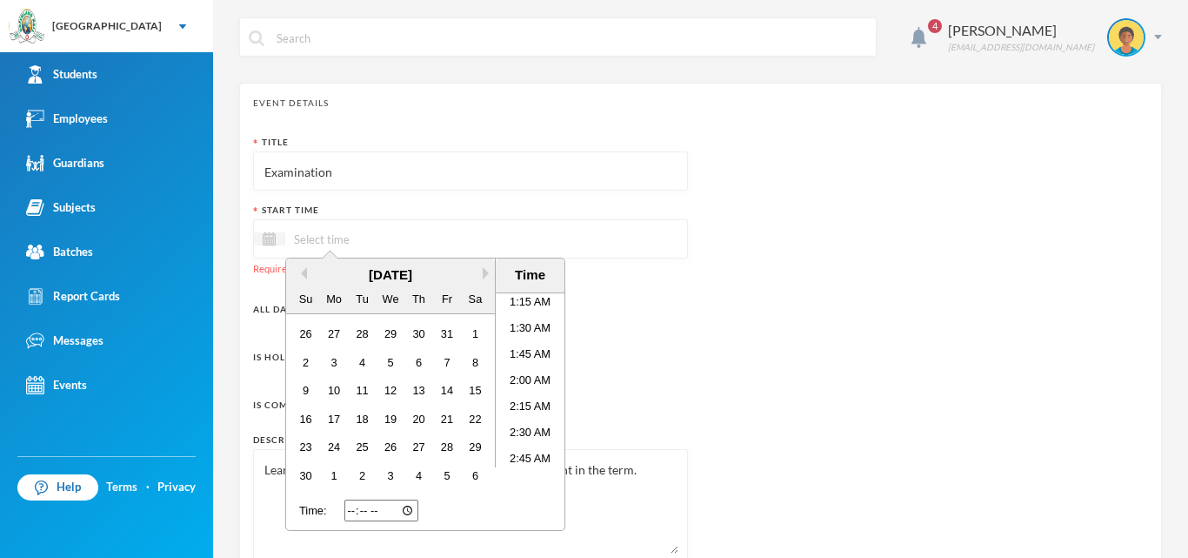
click at [482, 270] on div "[DATE]" at bounding box center [390, 275] width 209 height 20
click at [336, 477] on div "1" at bounding box center [334, 475] width 23 height 23
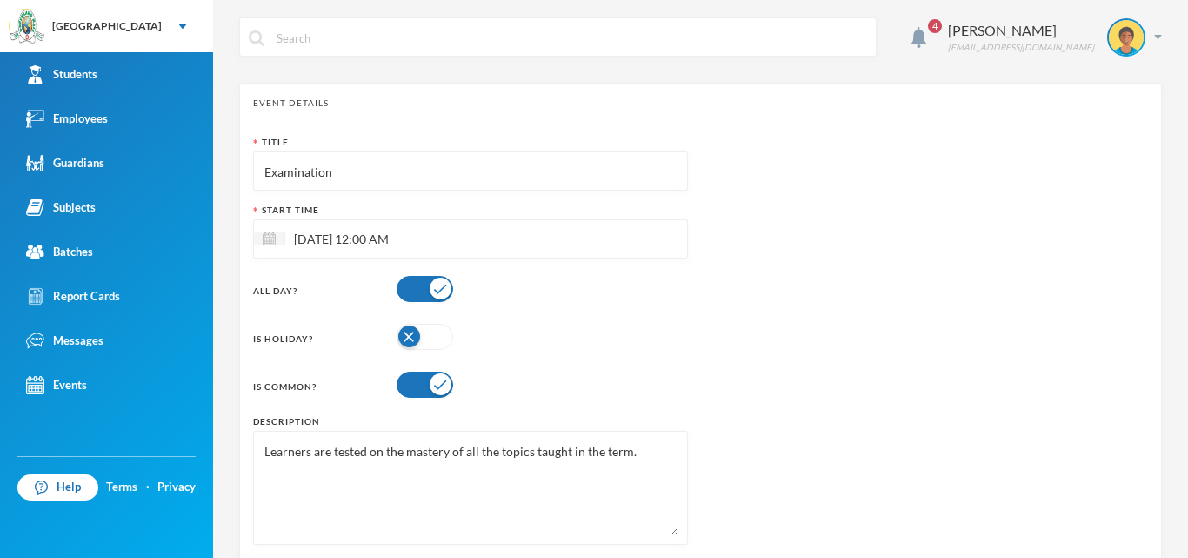
click at [619, 374] on div "Is Common?" at bounding box center [470, 384] width 435 height 35
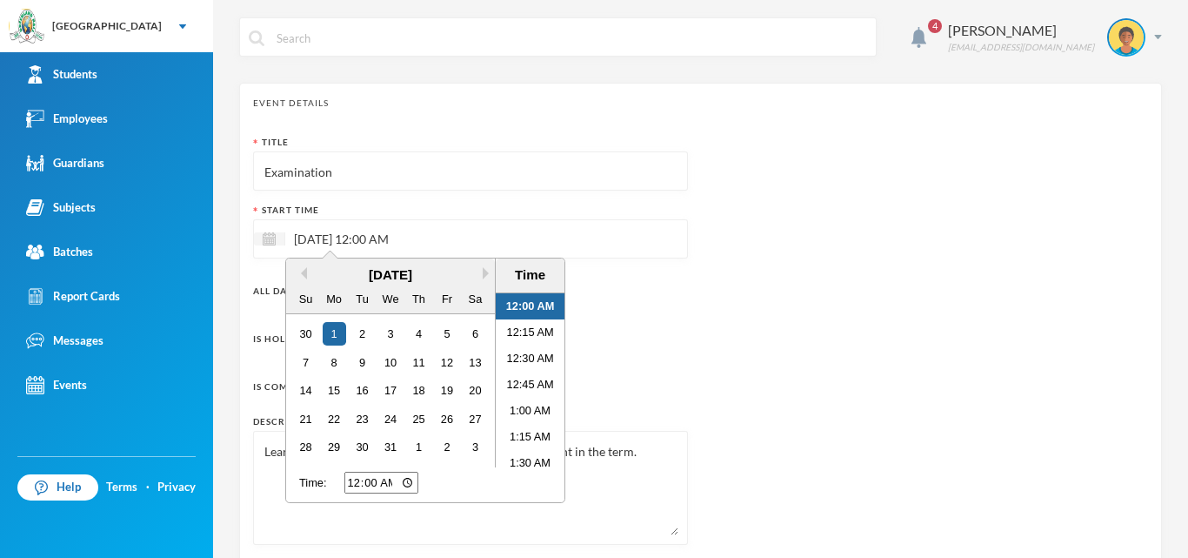
click at [388, 244] on input "[DATE] 12:00 AM" at bounding box center [358, 239] width 146 height 20
click at [517, 341] on li "7:00 AM" at bounding box center [530, 341] width 69 height 26
click at [612, 333] on div "Is Holiday?" at bounding box center [470, 336] width 435 height 35
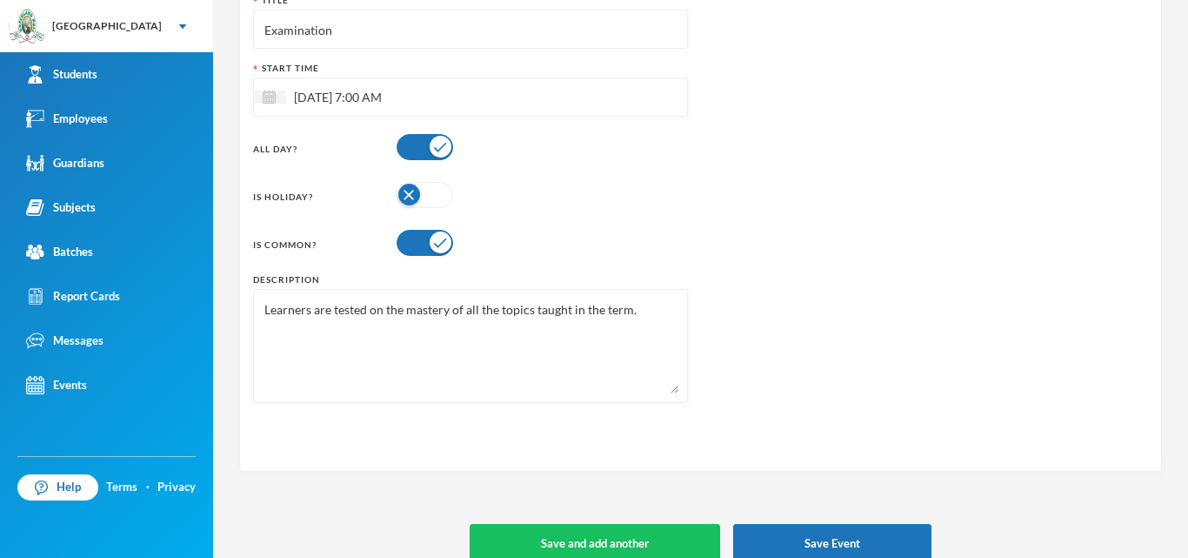
scroll to position [164, 0]
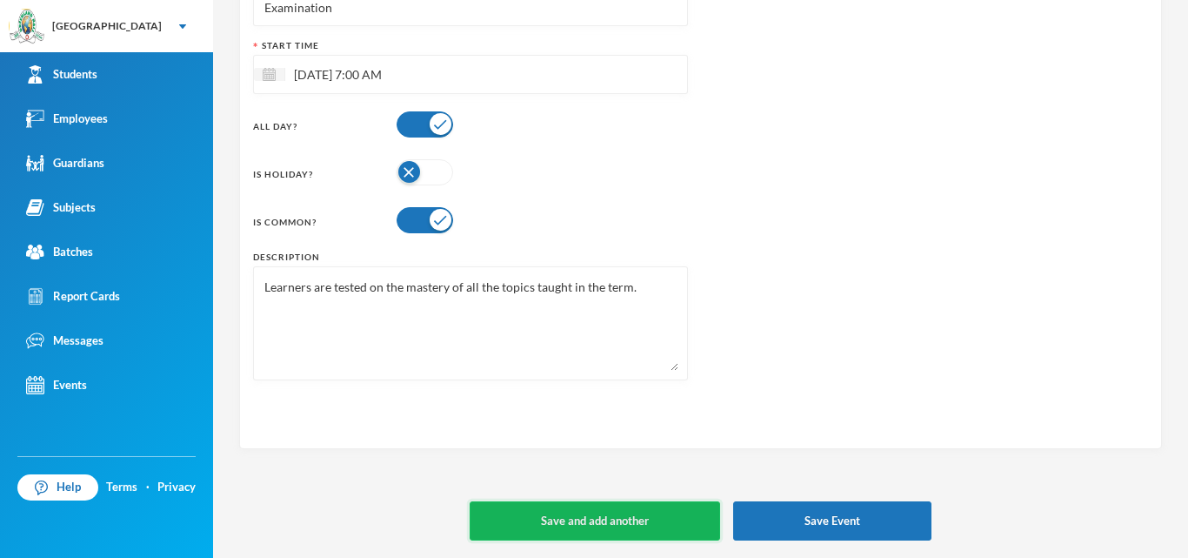
click at [537, 512] on button "Save and add another" at bounding box center [595, 520] width 251 height 39
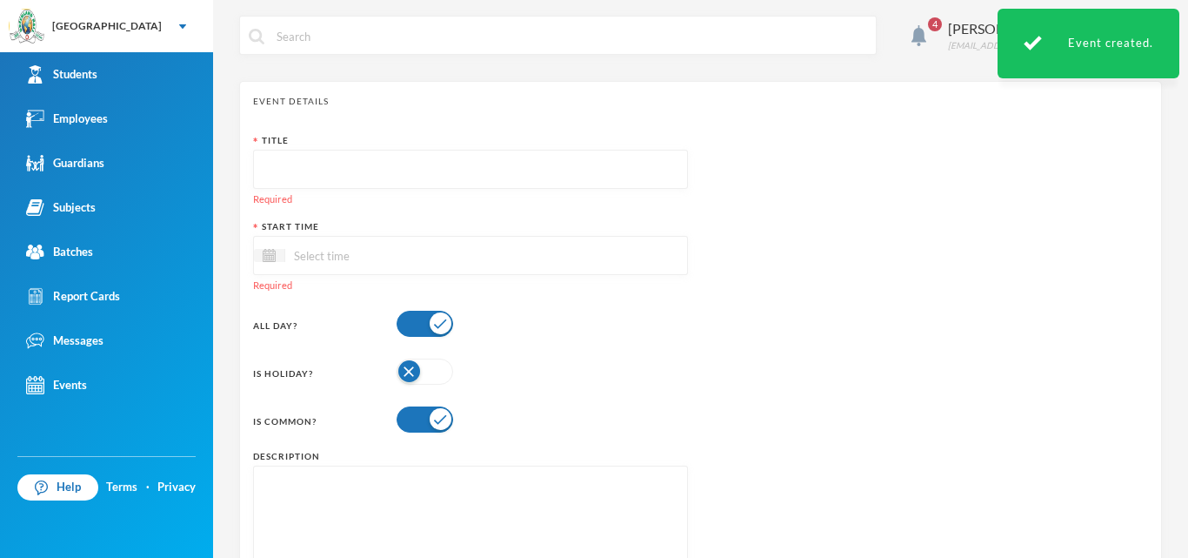
scroll to position [0, 0]
click at [283, 180] on input "text" at bounding box center [471, 171] width 416 height 39
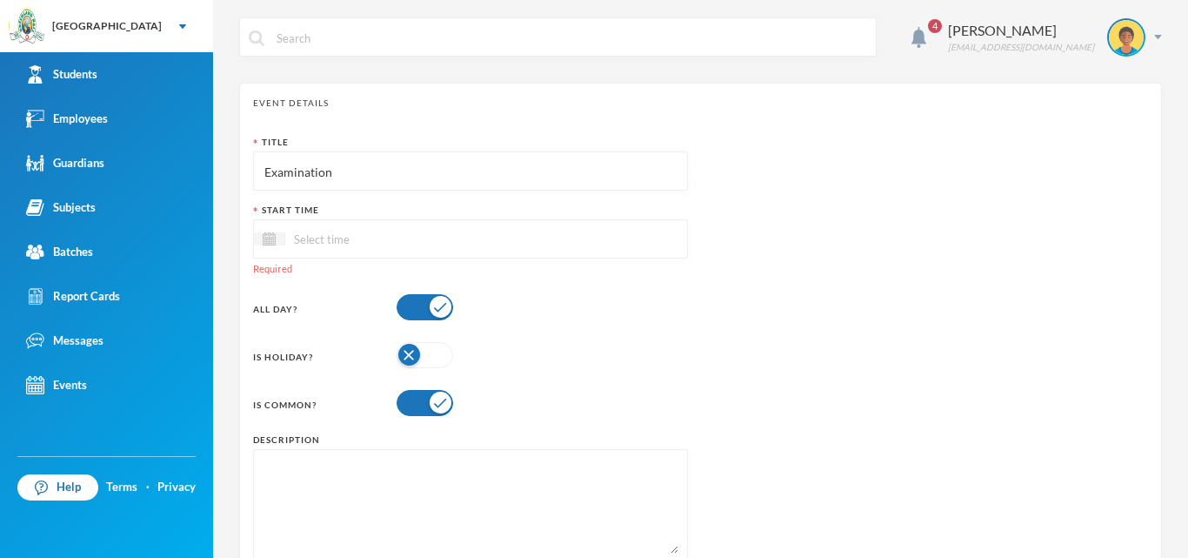
type input "Examination"
click at [326, 245] on input at bounding box center [358, 239] width 146 height 20
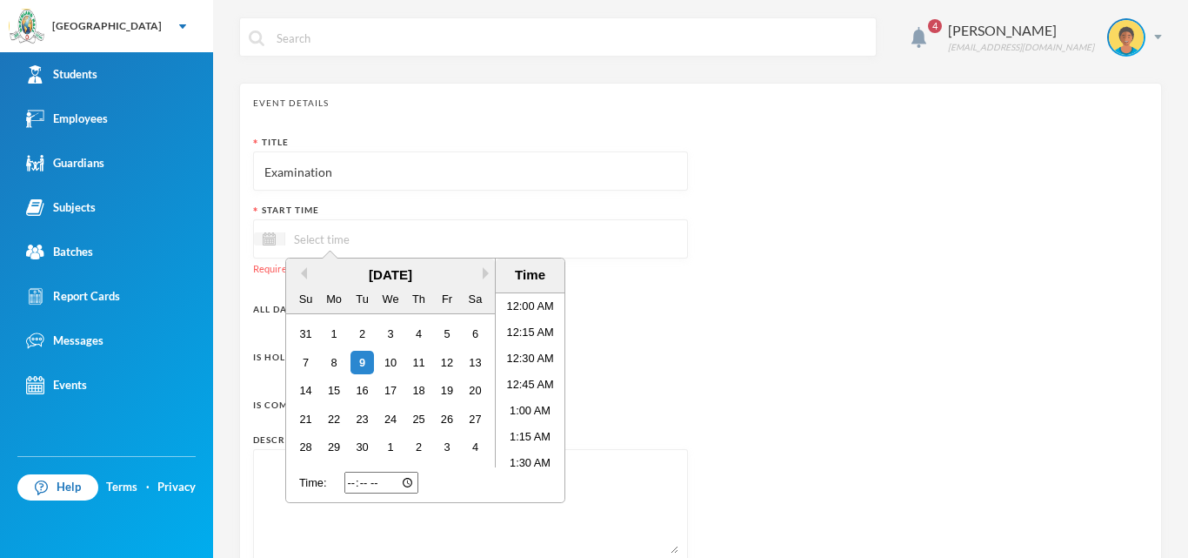
scroll to position [135, 0]
click at [485, 273] on button "Next Month" at bounding box center [489, 273] width 12 height 12
click at [489, 274] on button "Next Month" at bounding box center [489, 273] width 12 height 12
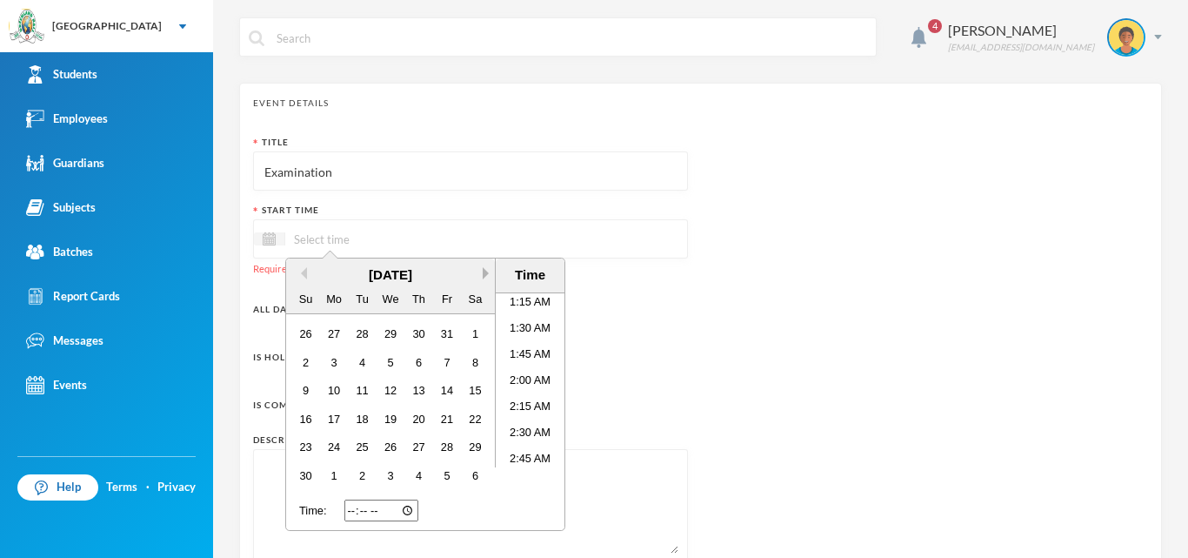
click at [489, 274] on button "Next Month" at bounding box center [489, 273] width 12 height 12
click at [372, 332] on div "2" at bounding box center [362, 333] width 23 height 23
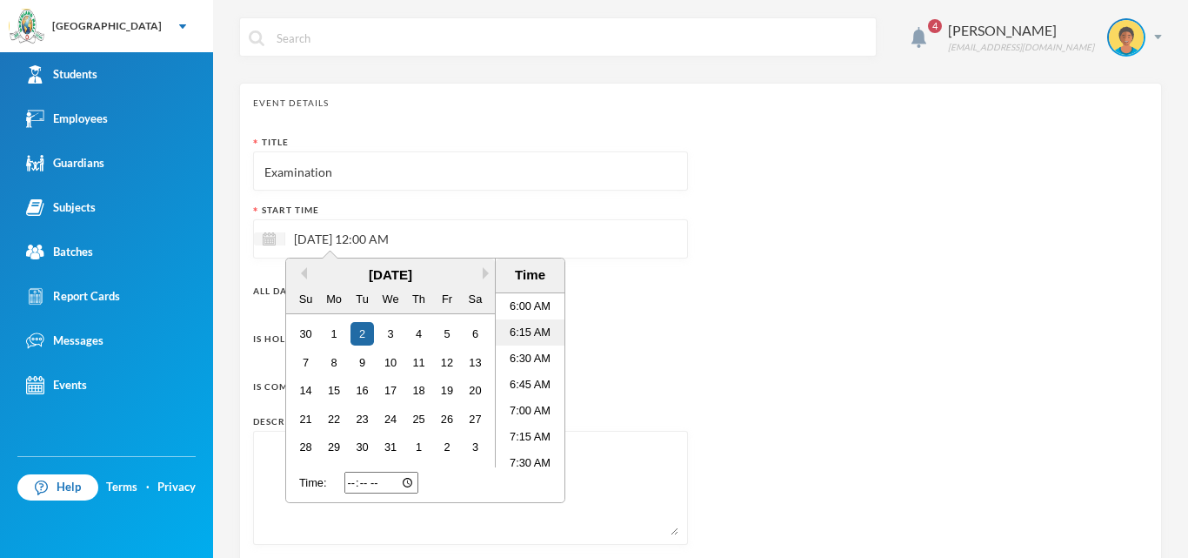
scroll to position [657, 0]
click at [516, 371] on li "7:00 AM" at bounding box center [530, 380] width 69 height 26
click at [605, 372] on div "Is Common?" at bounding box center [470, 384] width 435 height 35
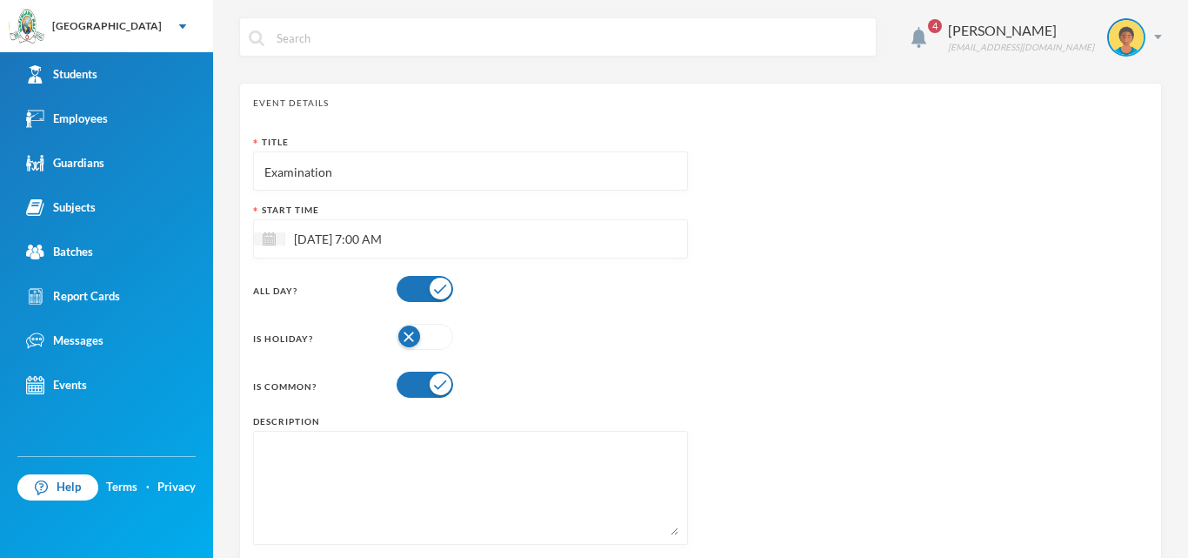
scroll to position [164, 0]
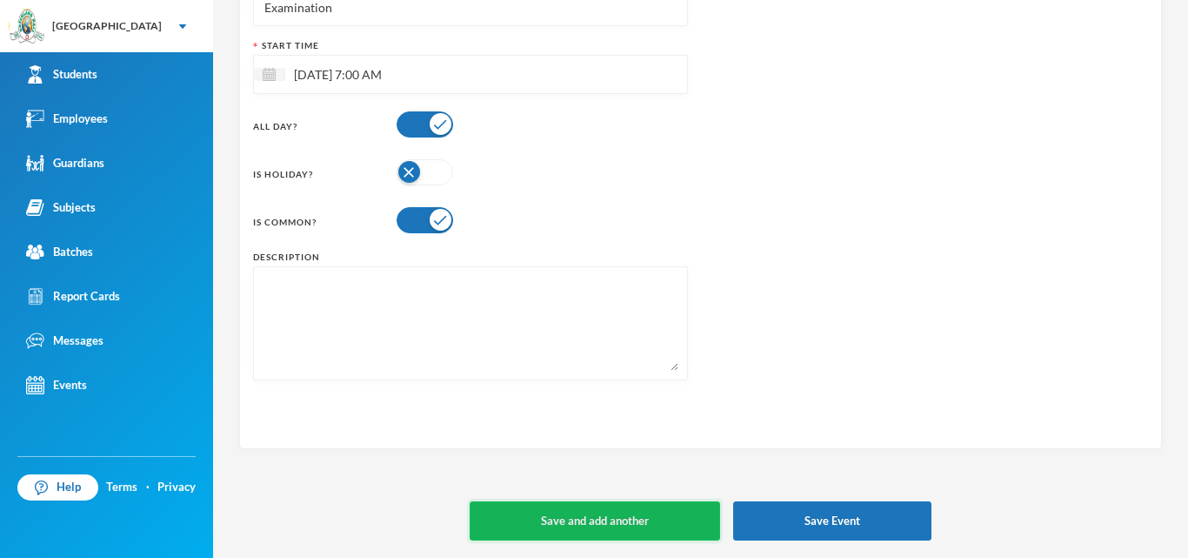
click at [606, 507] on button "Save and add another" at bounding box center [595, 520] width 251 height 39
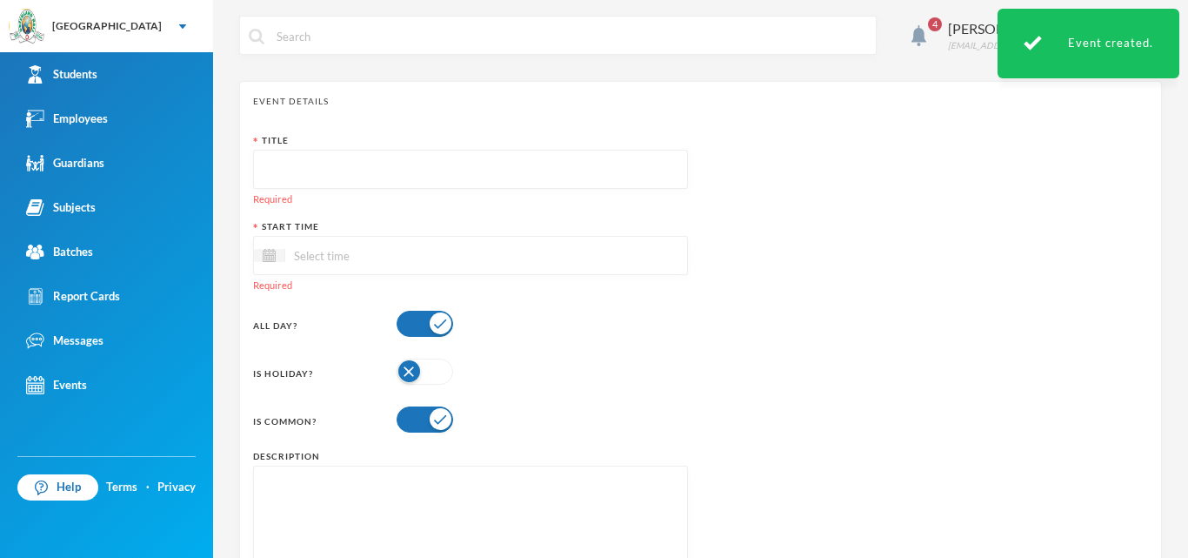
scroll to position [0, 0]
click at [288, 160] on input "text" at bounding box center [471, 171] width 416 height 39
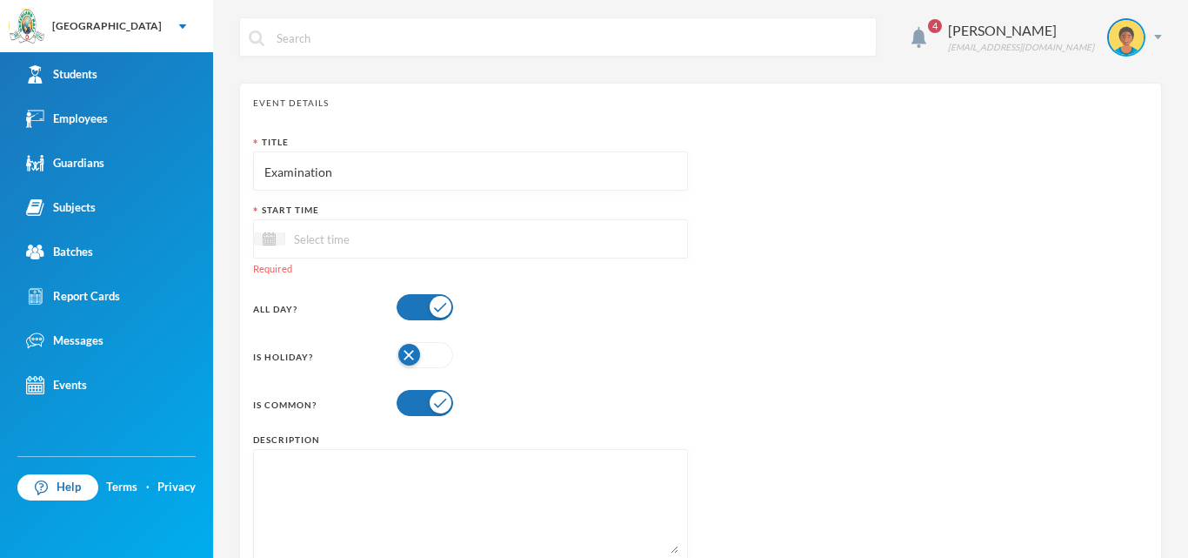
type input "Examination"
click at [371, 239] on input at bounding box center [358, 239] width 146 height 20
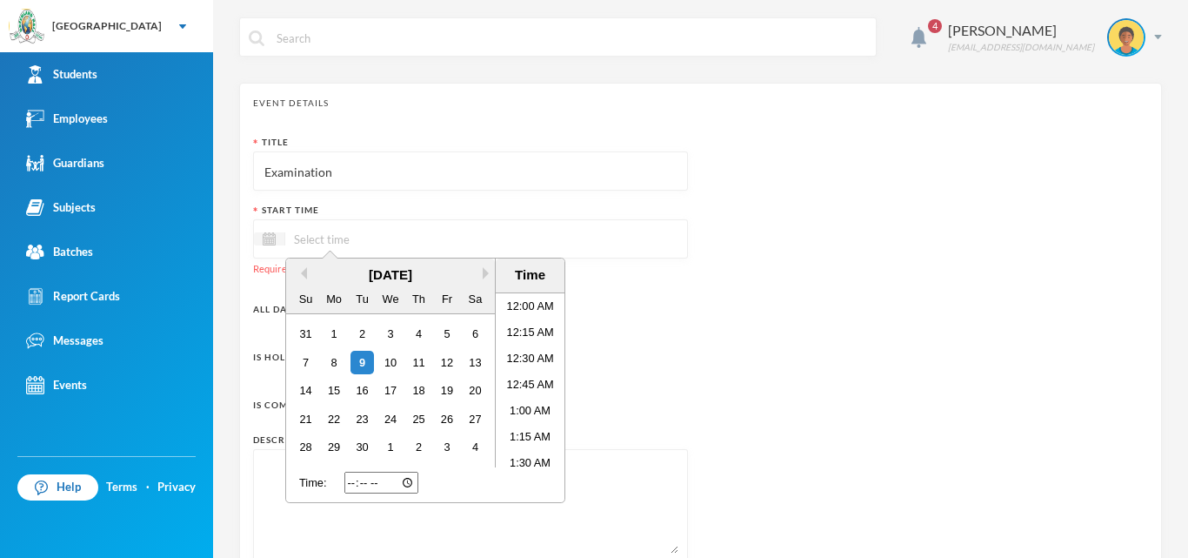
scroll to position [135, 0]
click at [481, 271] on div "[DATE]" at bounding box center [390, 275] width 209 height 20
click at [480, 271] on div "[DATE]" at bounding box center [390, 275] width 209 height 20
click at [485, 276] on button "Next Month" at bounding box center [489, 273] width 12 height 12
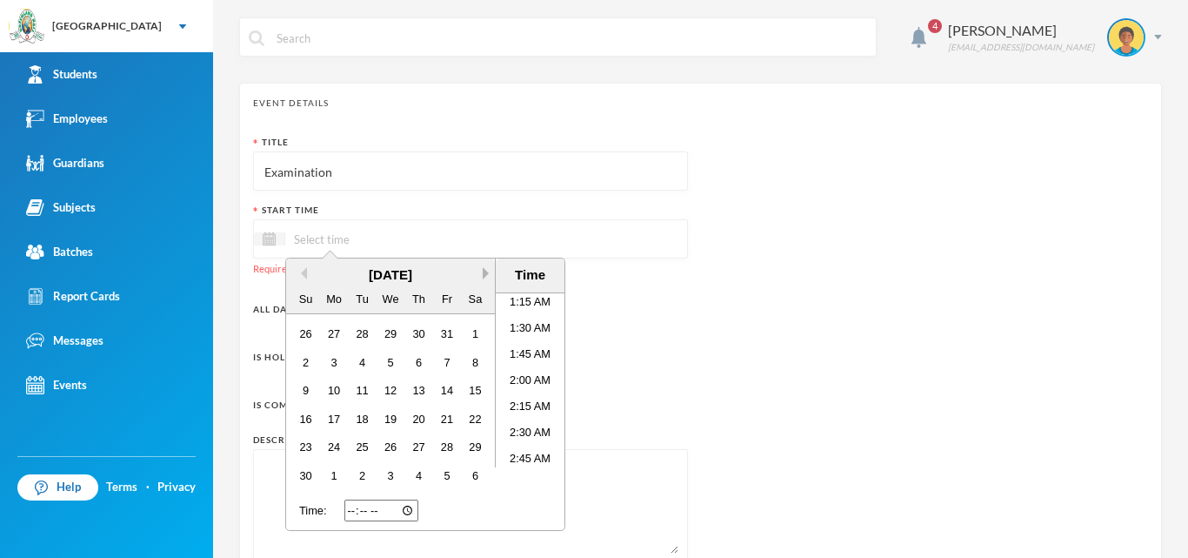
click at [485, 276] on button "Next Month" at bounding box center [489, 273] width 12 height 12
click at [402, 332] on div "3" at bounding box center [389, 333] width 23 height 23
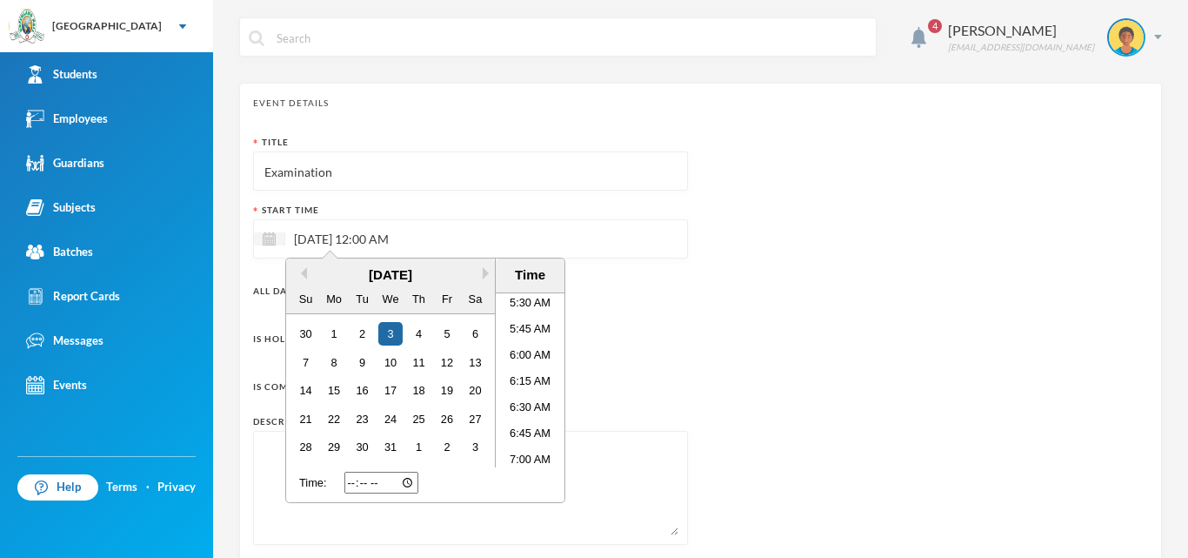
scroll to position [657, 0]
click at [523, 383] on li "7:00 AM" at bounding box center [530, 380] width 69 height 26
click at [529, 375] on li "7:00 AM" at bounding box center [530, 380] width 69 height 26
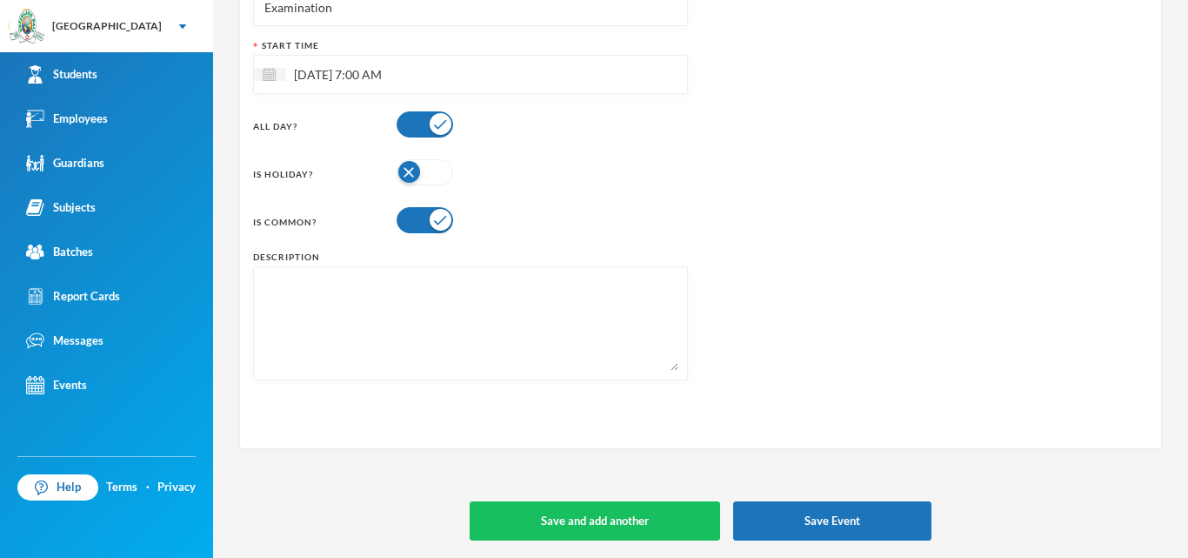
click at [477, 369] on textarea at bounding box center [471, 323] width 416 height 95
paste textarea "Learners are tested on the mastery of all the topics taught in the term."
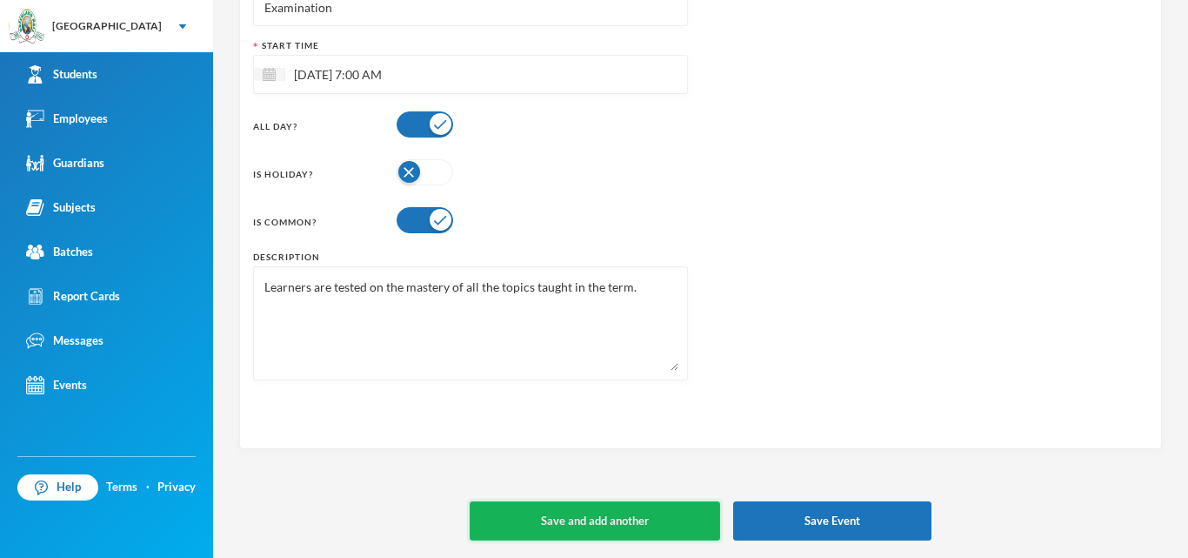
type textarea "Learners are tested on the mastery of all the topics taught in the term."
click at [536, 524] on button "Save and add another" at bounding box center [595, 520] width 251 height 39
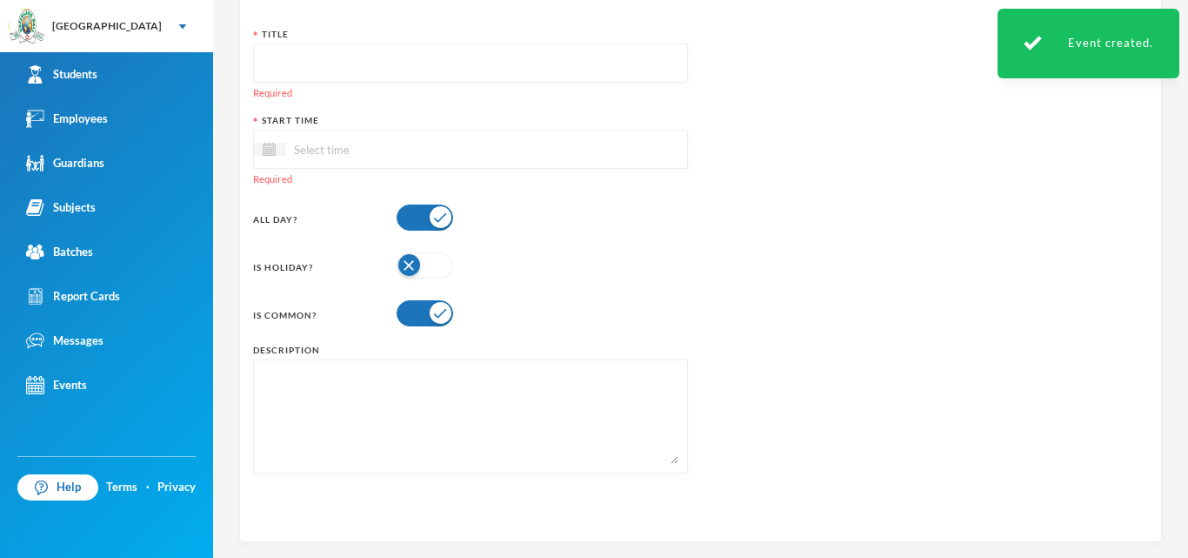
scroll to position [0, 0]
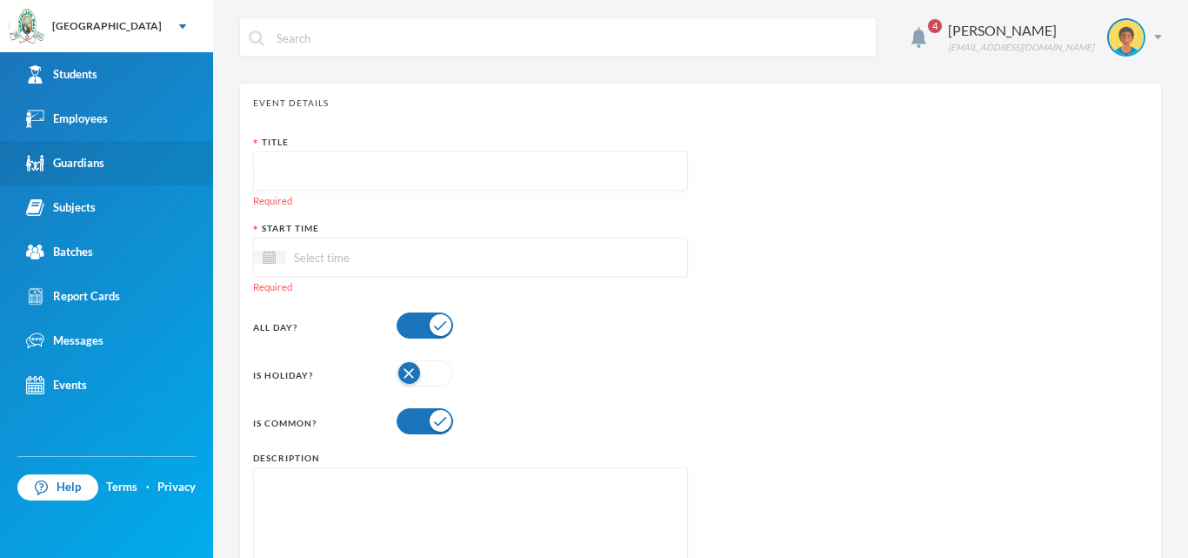
drag, startPoint x: 166, startPoint y: 261, endPoint x: 187, endPoint y: 158, distance: 104.8
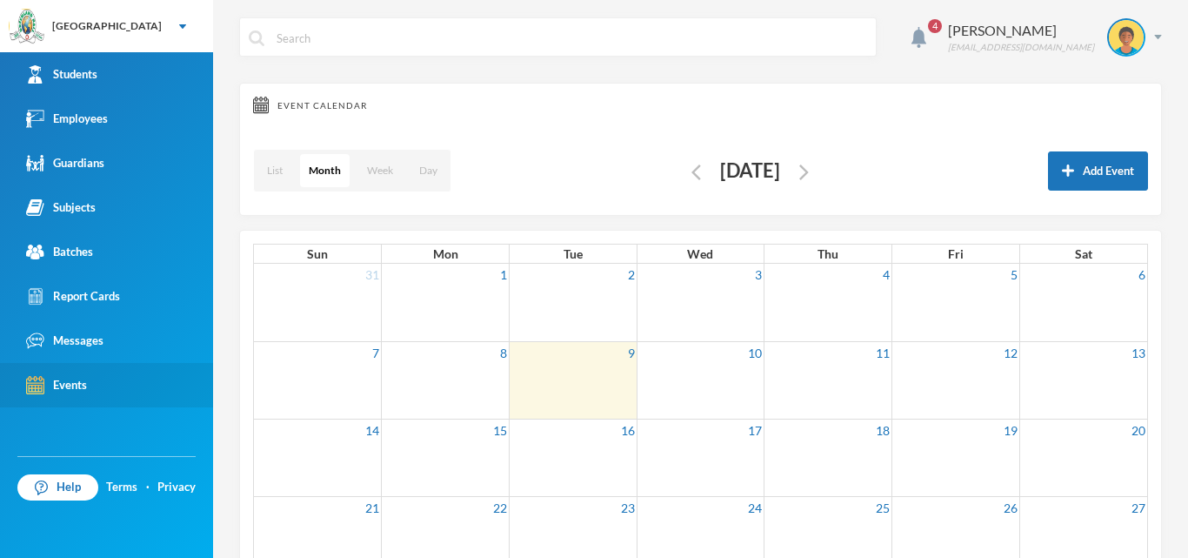
click at [64, 384] on div "Events" at bounding box center [56, 385] width 61 height 18
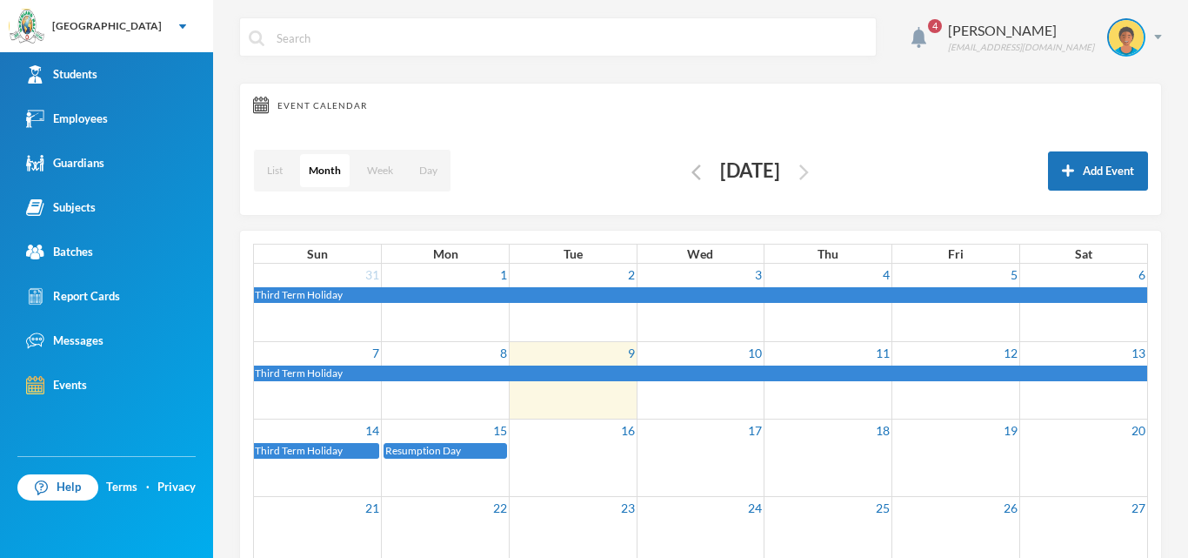
click at [809, 172] on img "button" at bounding box center [805, 172] width 10 height 16
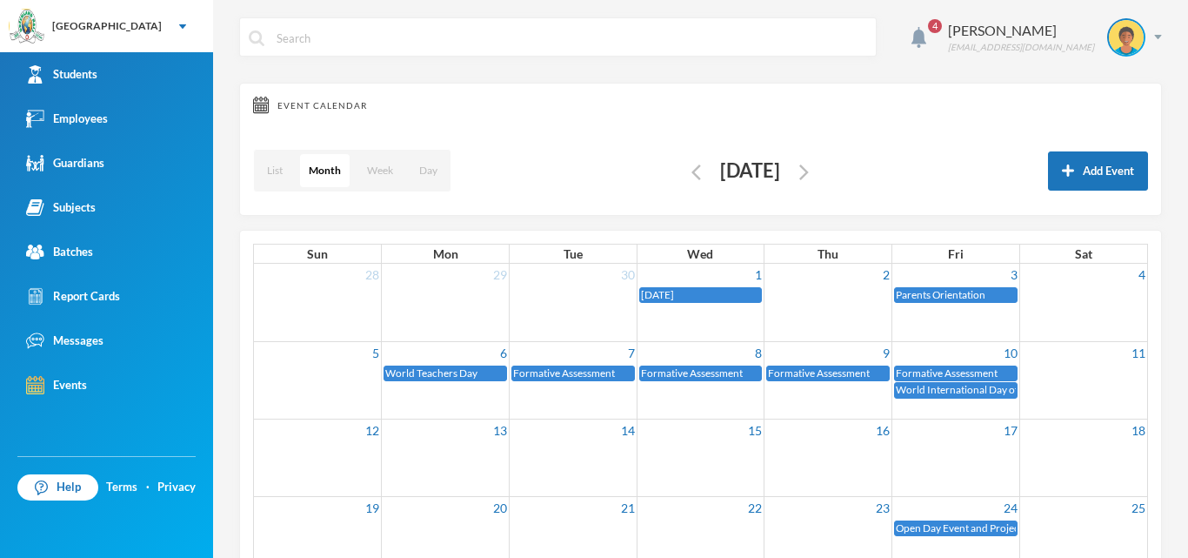
click at [809, 171] on img "button" at bounding box center [805, 172] width 10 height 16
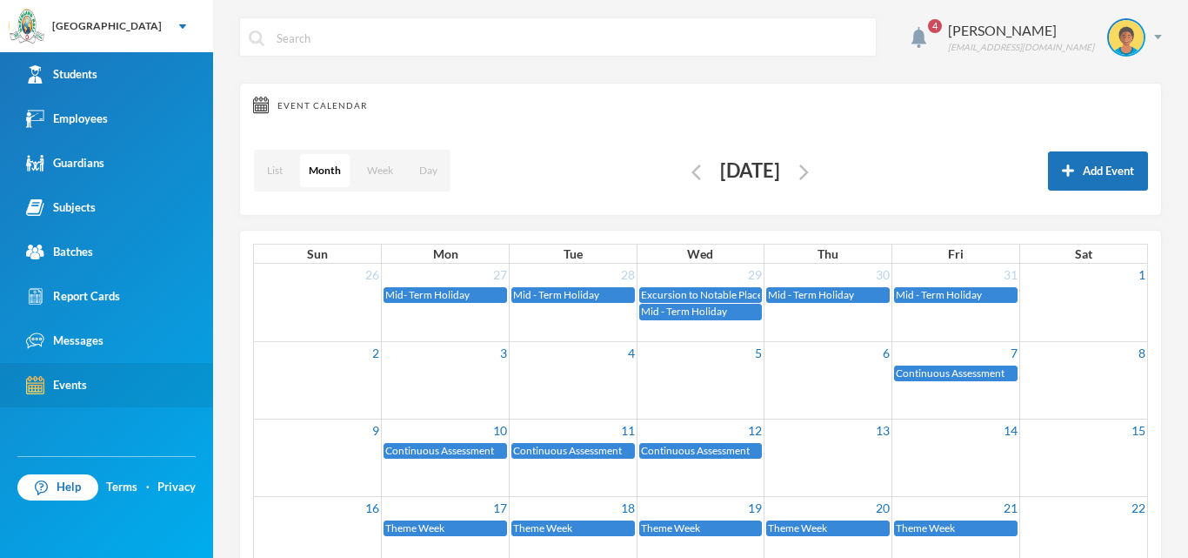
click at [41, 381] on img at bounding box center [35, 385] width 18 height 18
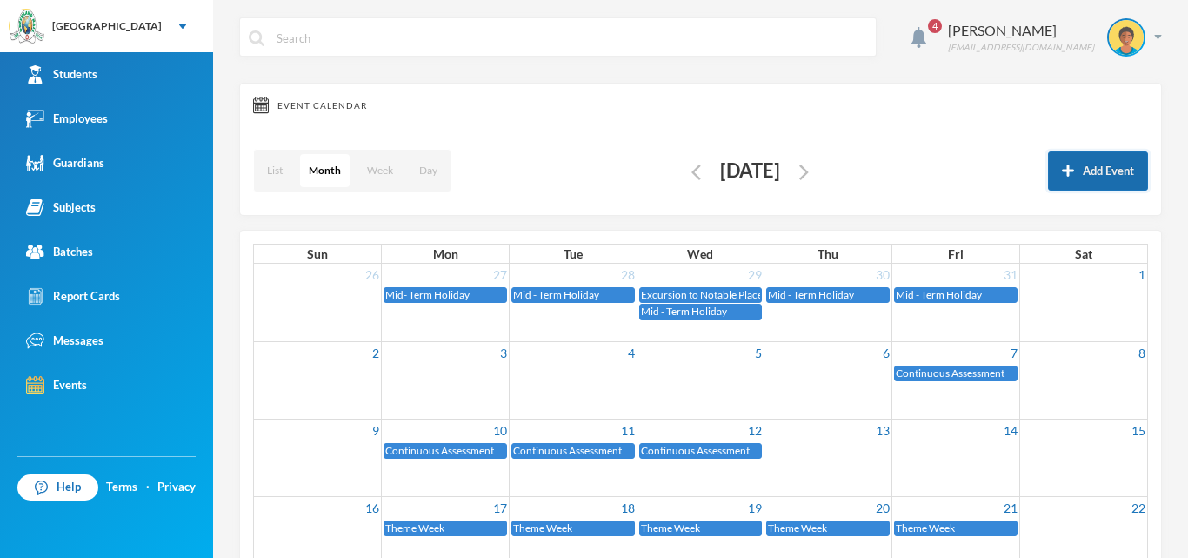
click at [1074, 173] on button "Add Event" at bounding box center [1098, 170] width 100 height 39
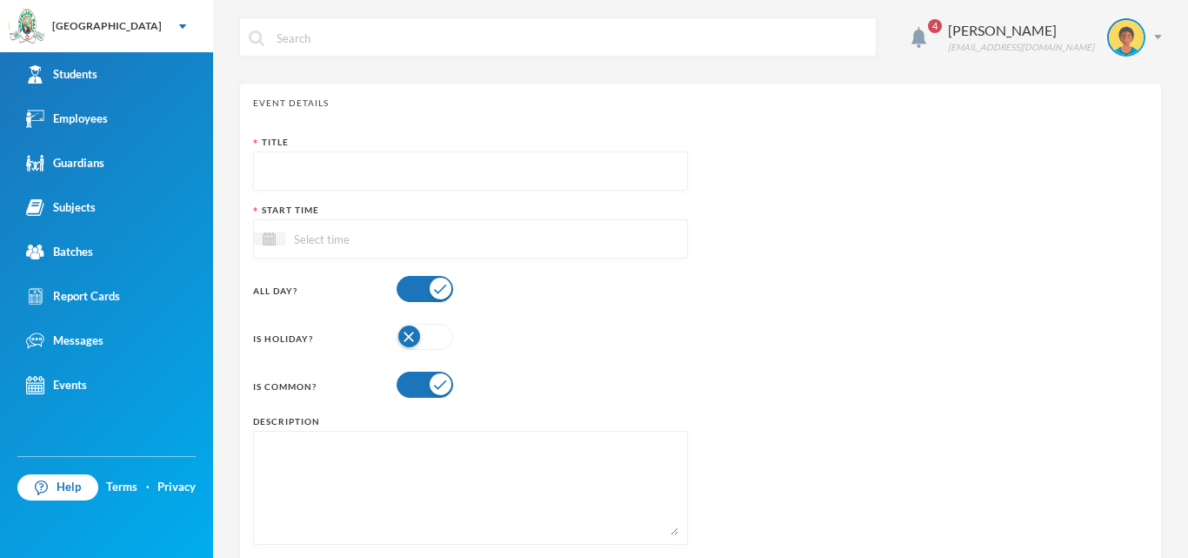
drag, startPoint x: 261, startPoint y: 444, endPoint x: 255, endPoint y: 460, distance: 17.6
click at [255, 460] on div "Event Details Title Start Time All Day? Is Holiday? Is Common? Description" at bounding box center [700, 348] width 923 height 531
click at [265, 448] on textarea at bounding box center [471, 487] width 416 height 95
paste textarea "Learners are tested on the mastery of all the topics taught in the term."
type textarea "Learners are tested on the mastery of all the topics taught in the term."
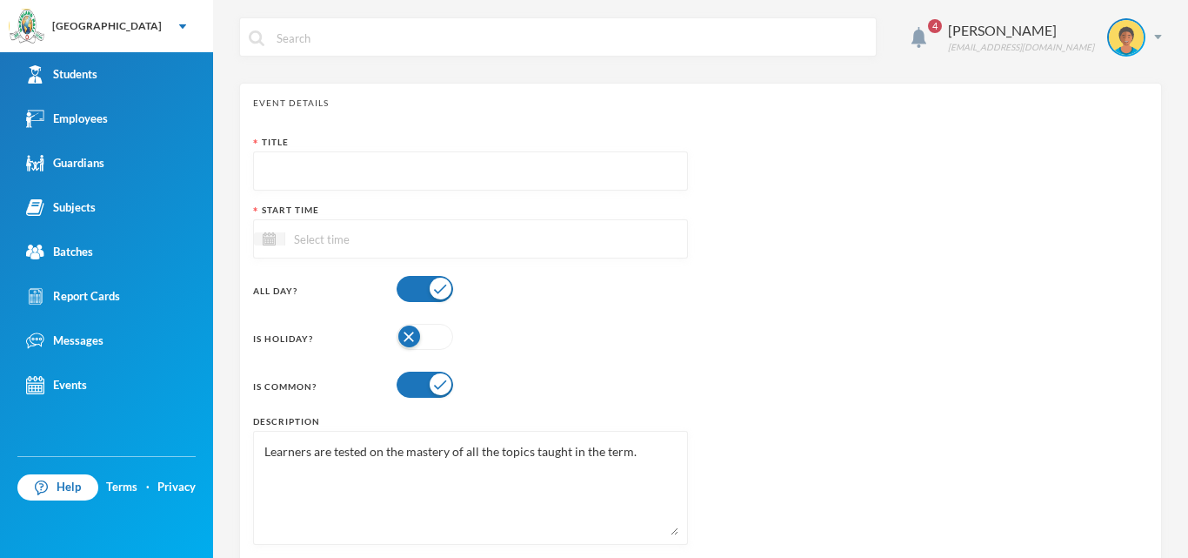
click at [306, 166] on input "text" at bounding box center [471, 171] width 416 height 39
type input "Examination"
click at [301, 236] on input at bounding box center [358, 239] width 146 height 20
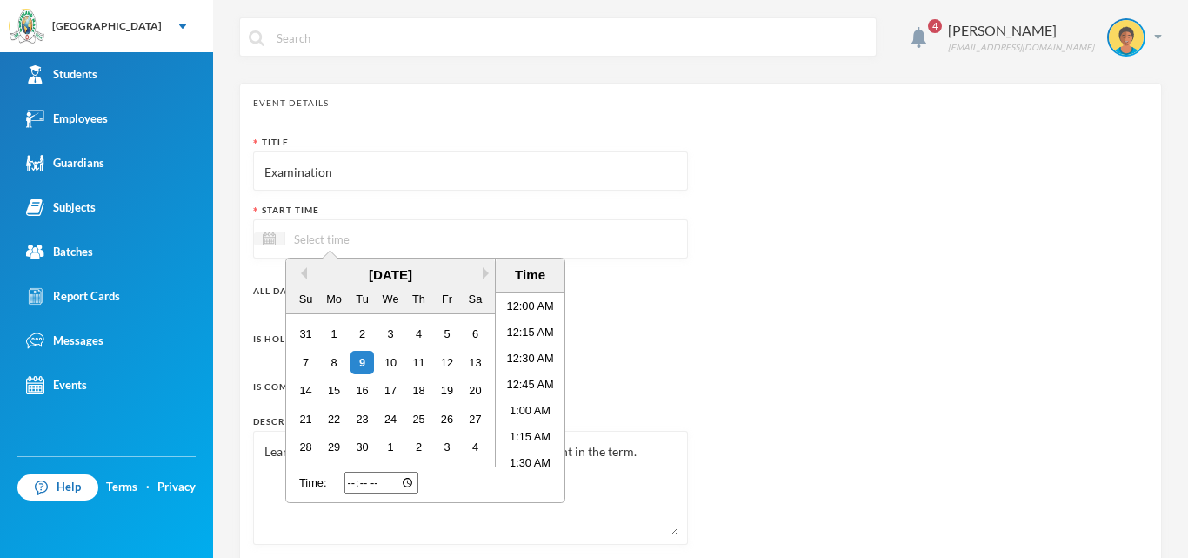
scroll to position [161, 0]
click at [482, 275] on div "[DATE]" at bounding box center [390, 275] width 209 height 20
click at [486, 274] on button "Next Month" at bounding box center [489, 273] width 12 height 12
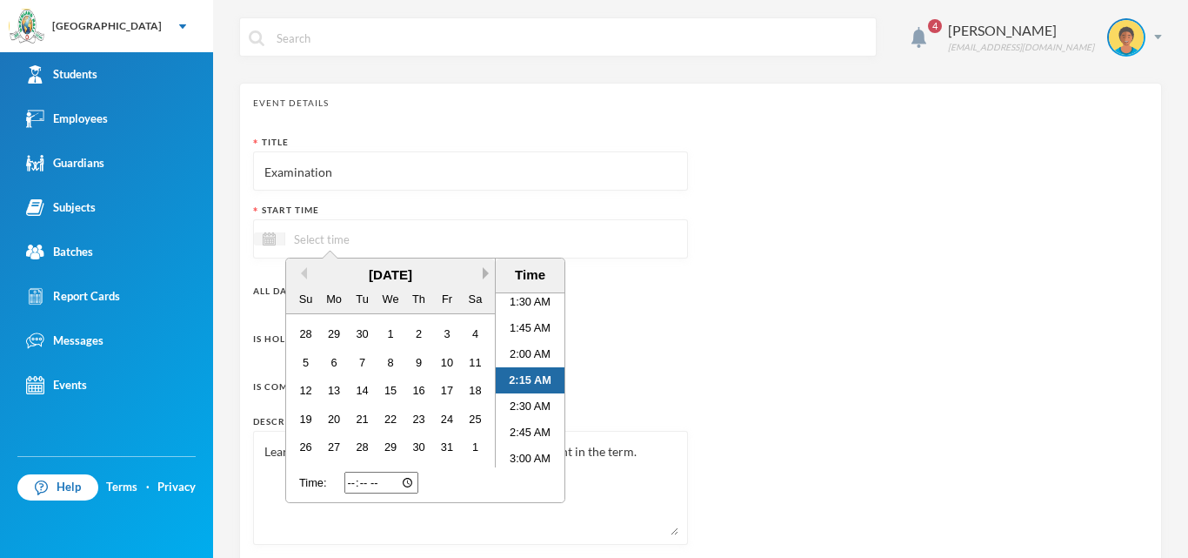
click at [486, 272] on button "Next Month" at bounding box center [489, 273] width 12 height 12
click at [426, 336] on div "4" at bounding box center [418, 333] width 23 height 23
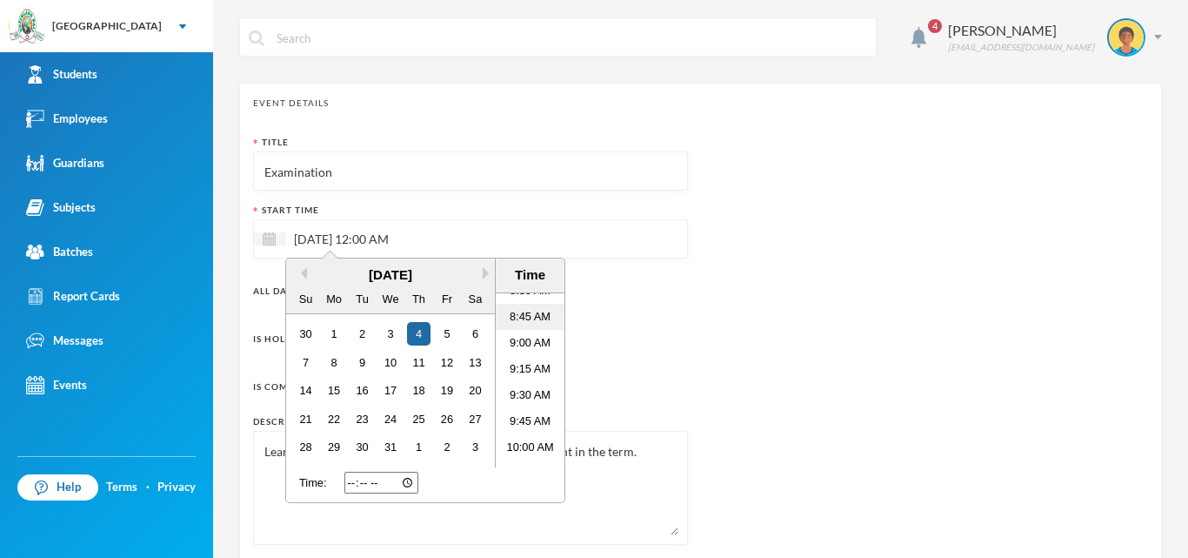
scroll to position [944, 0]
click at [514, 300] on li "9:00 AM" at bounding box center [530, 302] width 69 height 26
click at [517, 349] on li "7:00 AM" at bounding box center [530, 354] width 69 height 26
click at [626, 356] on div "Title Examination Start Time [DATE] 7:00 AM Previous Month Next Month [DATE] Su…" at bounding box center [470, 347] width 435 height 422
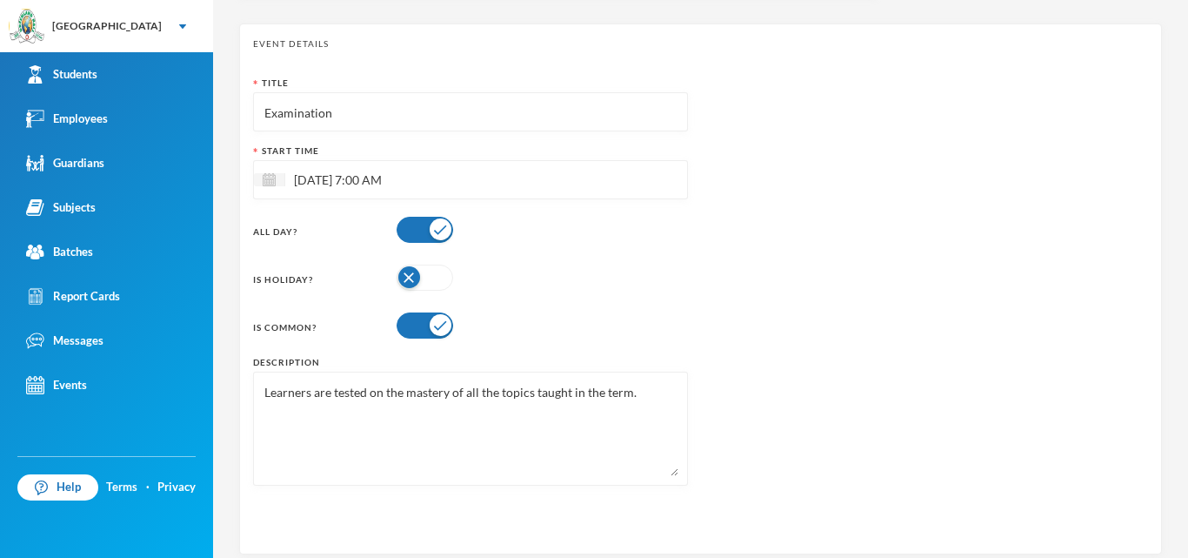
scroll to position [164, 0]
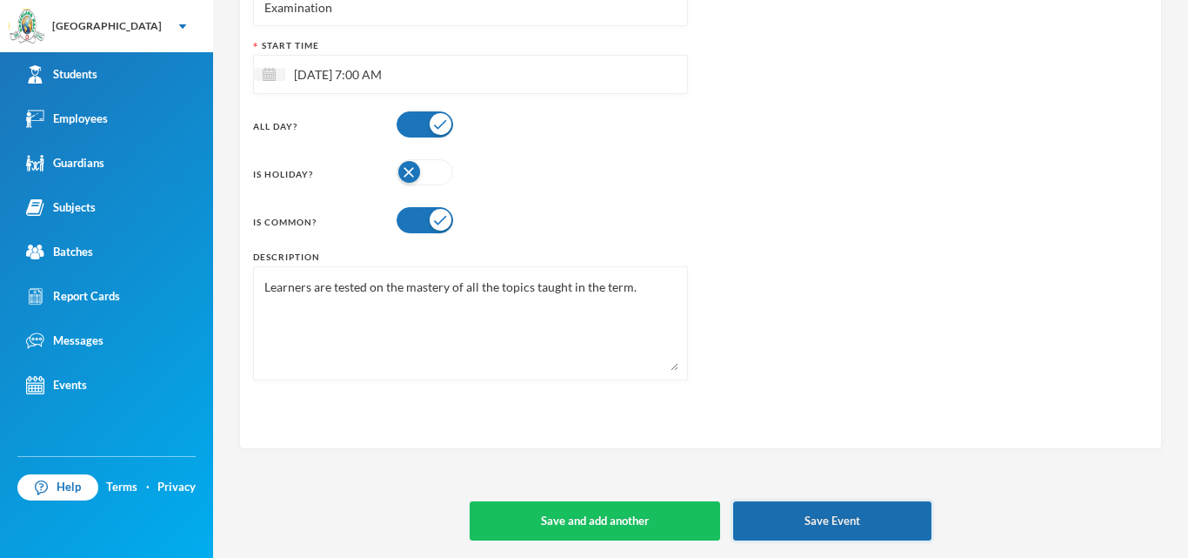
click at [757, 512] on button "Save Event" at bounding box center [832, 520] width 198 height 39
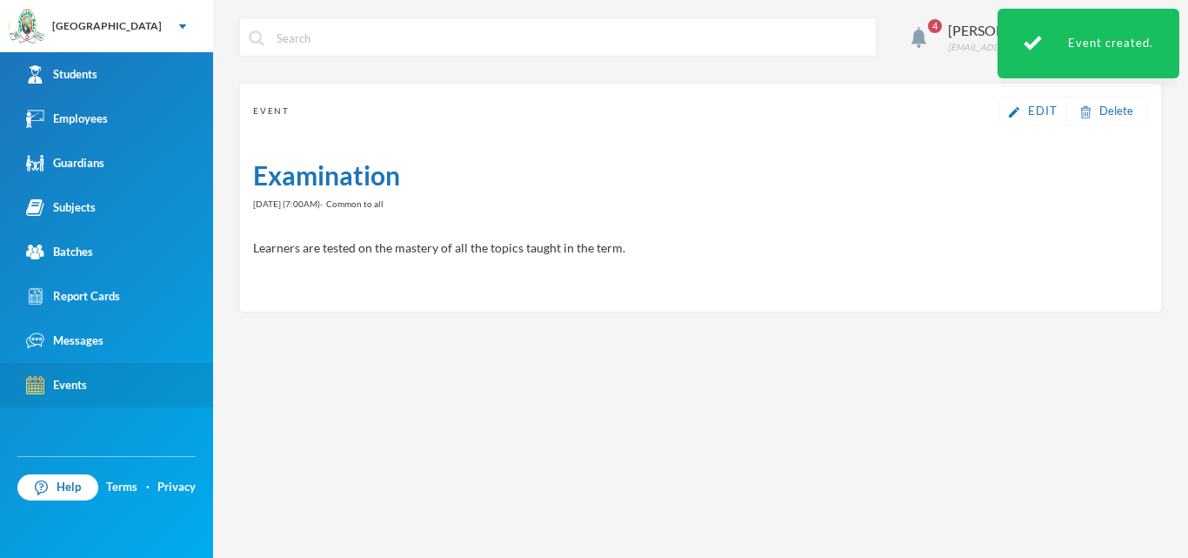
click at [54, 382] on div "Events" at bounding box center [56, 385] width 61 height 18
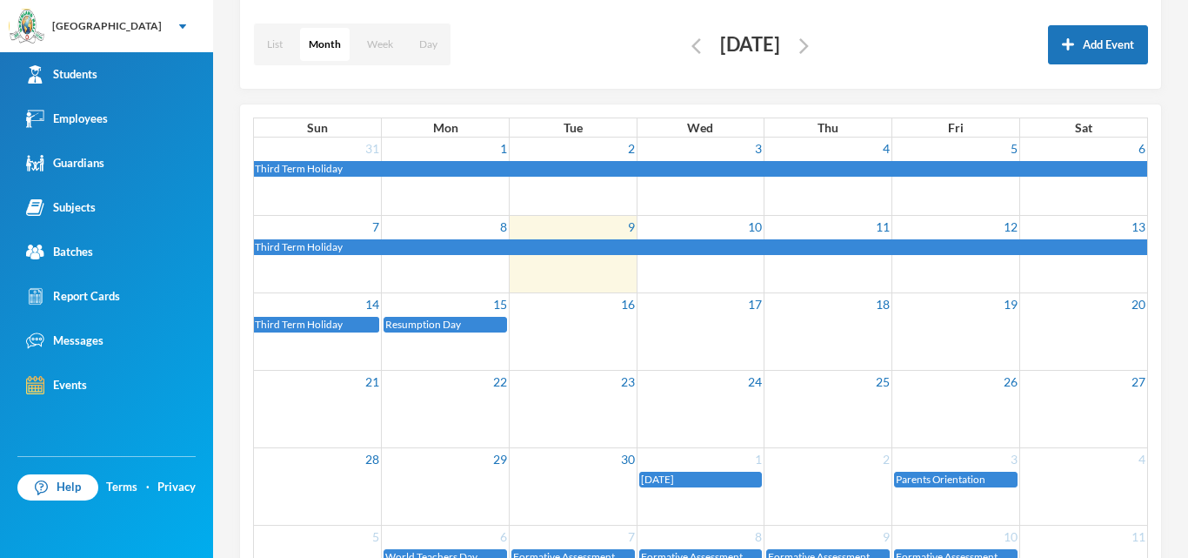
scroll to position [207, 0]
